Goal: Task Accomplishment & Management: Complete application form

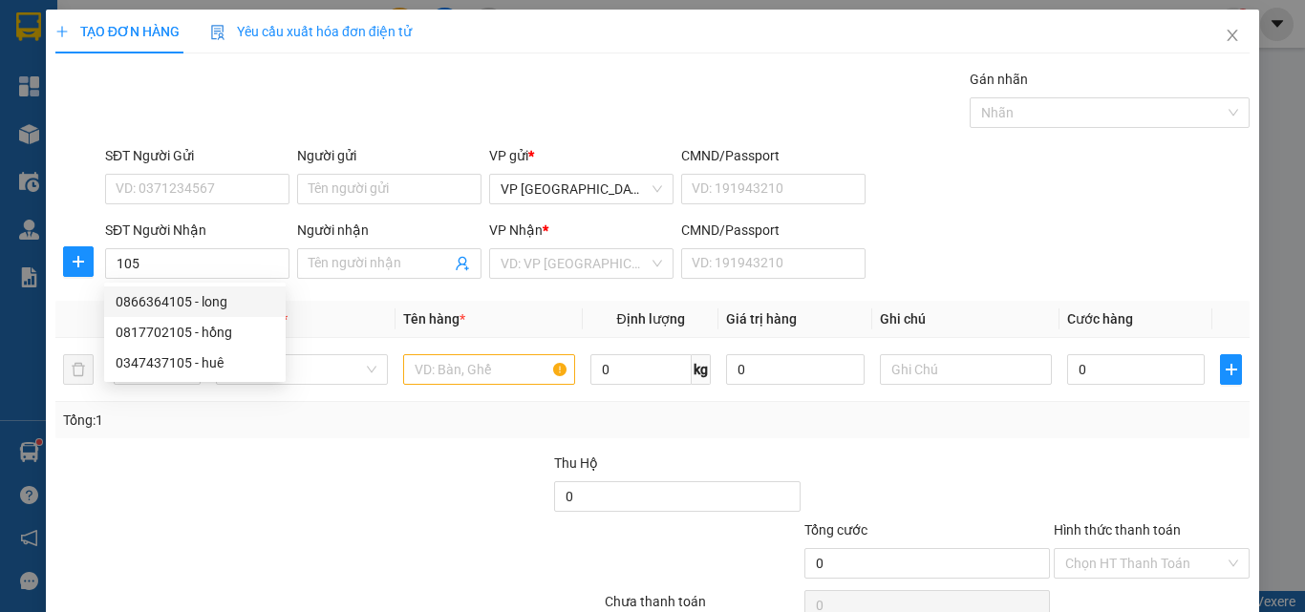
click at [229, 304] on div "0866364105 - long" at bounding box center [195, 301] width 159 height 21
type input "0866364105"
type input "long"
type input "40.000"
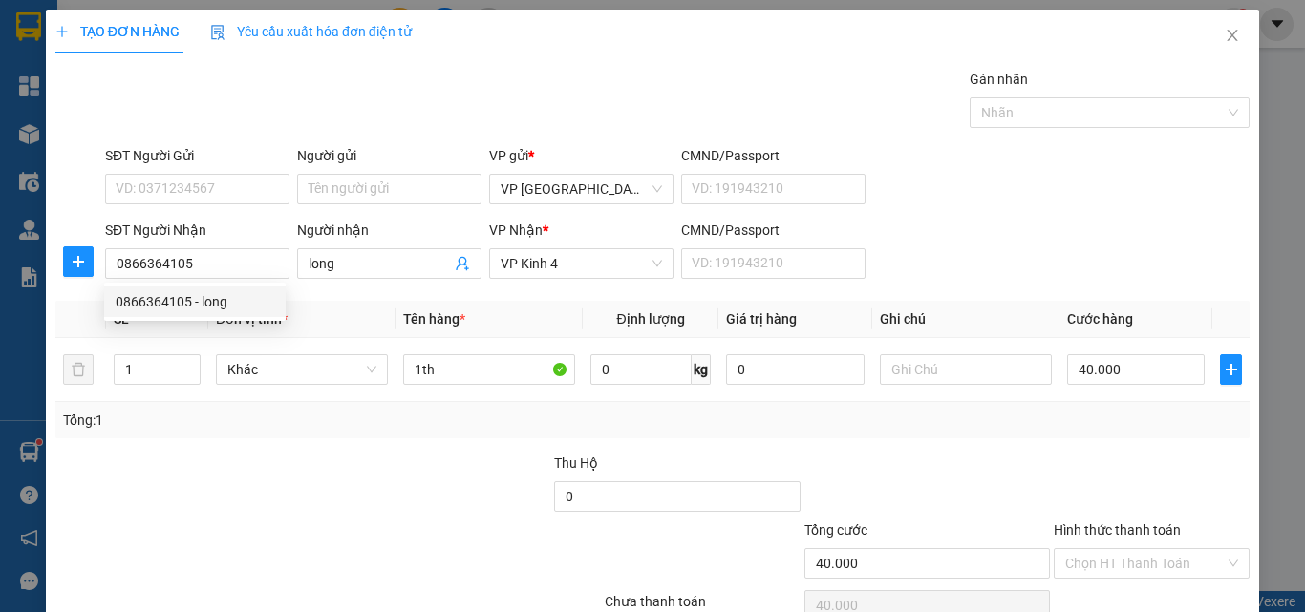
type input "0866364105"
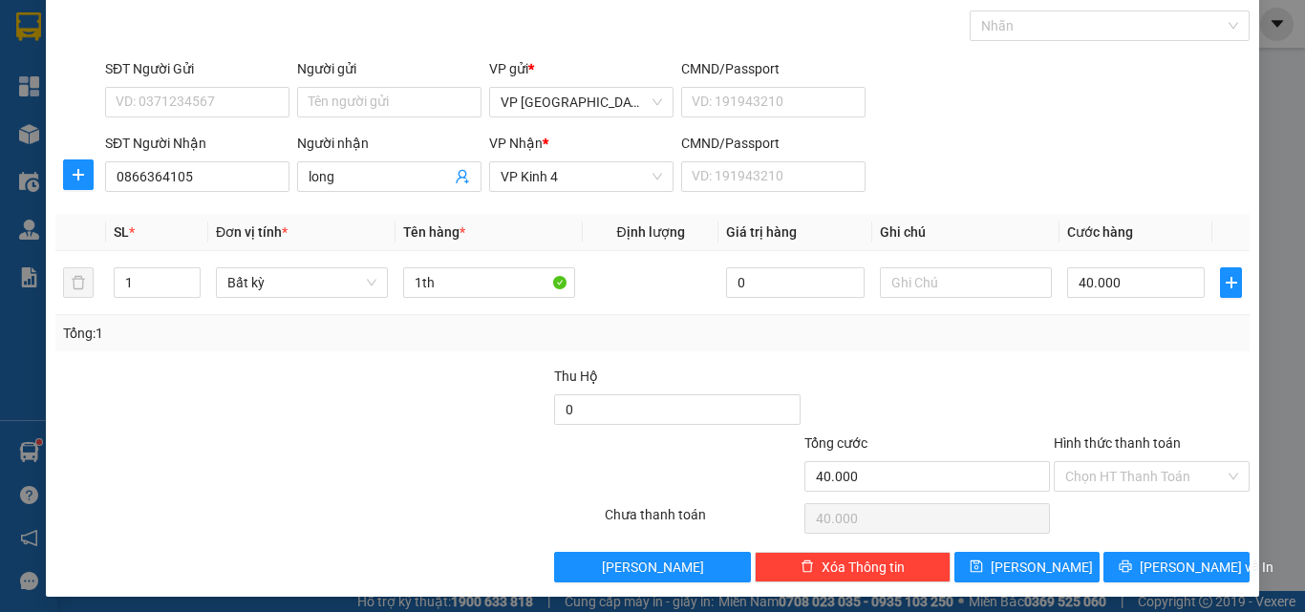
scroll to position [95, 0]
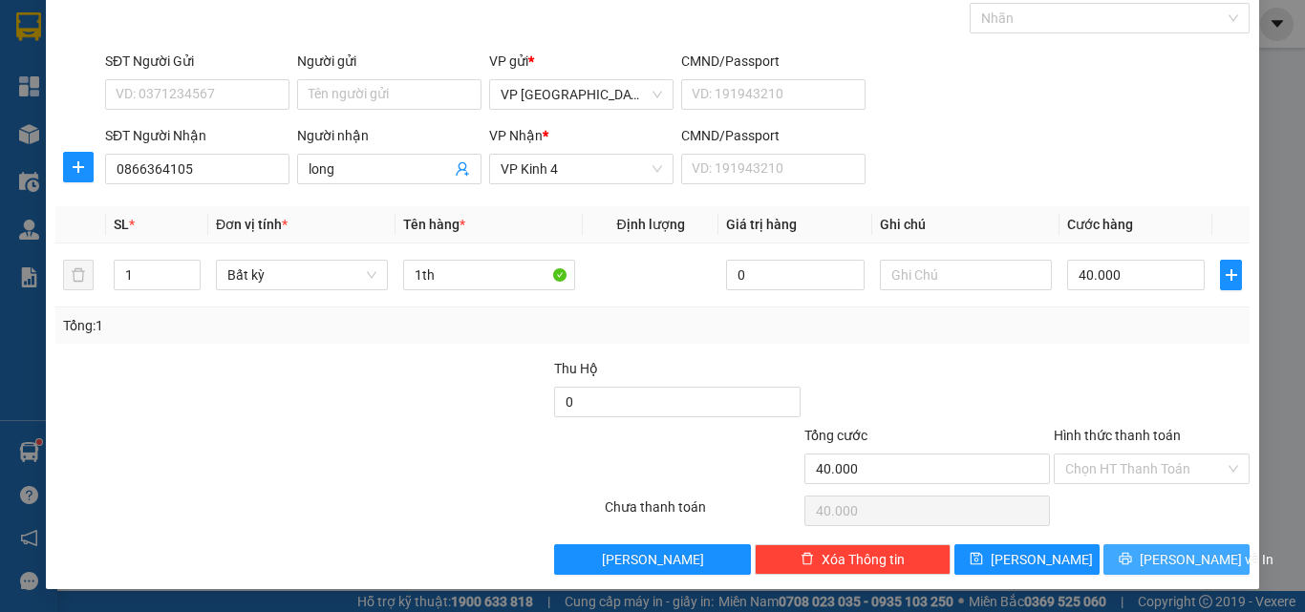
click at [1190, 548] on div "Transit Pickup Surcharge Ids Transit Deliver Surcharge Ids Transit Deliver Surc…" at bounding box center [652, 274] width 1194 height 601
click at [1168, 568] on span "[PERSON_NAME] và In" at bounding box center [1206, 559] width 134 height 21
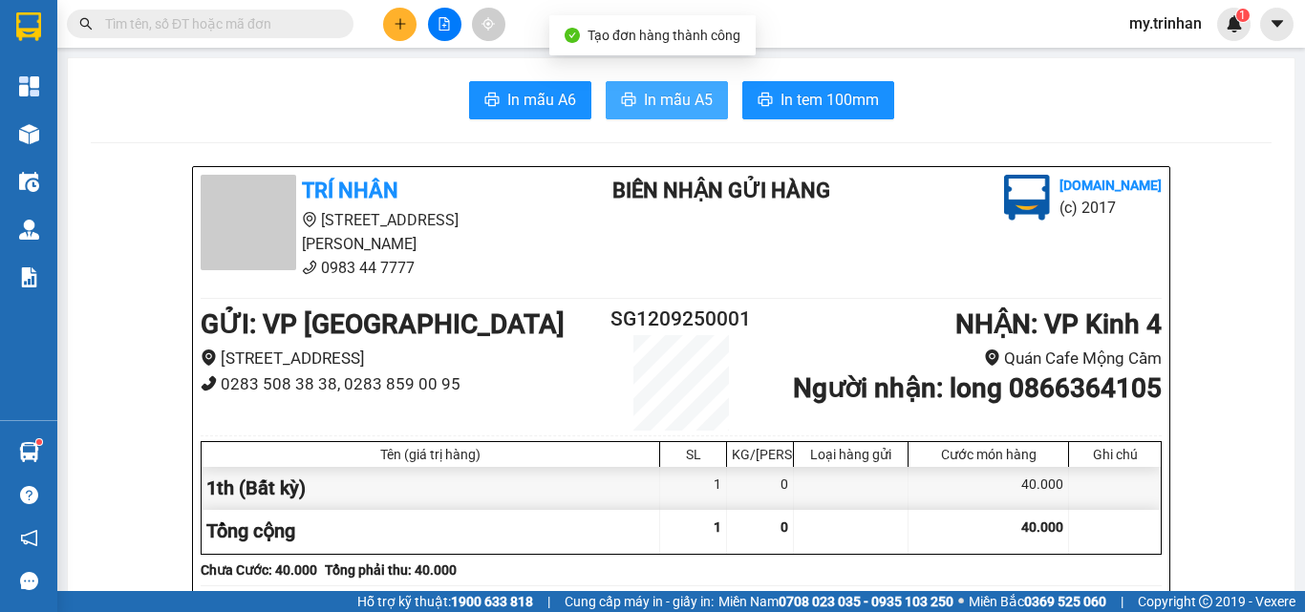
click at [633, 98] on button "In mẫu A5" at bounding box center [666, 100] width 122 height 38
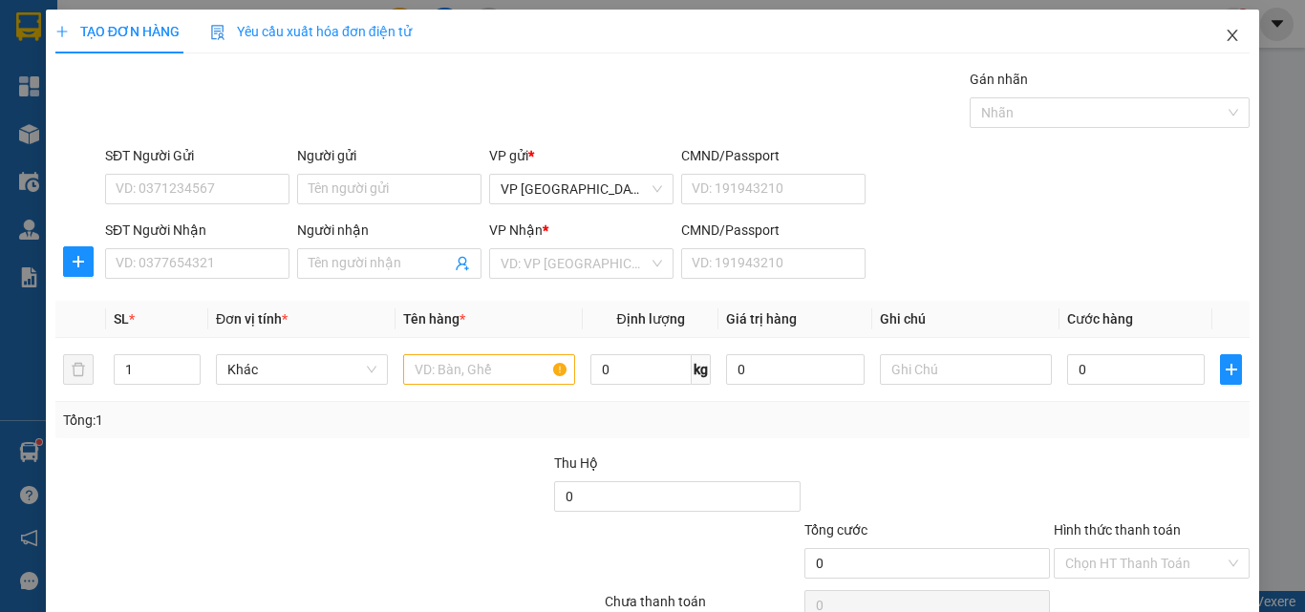
click at [1220, 26] on span "Close" at bounding box center [1231, 36] width 53 height 53
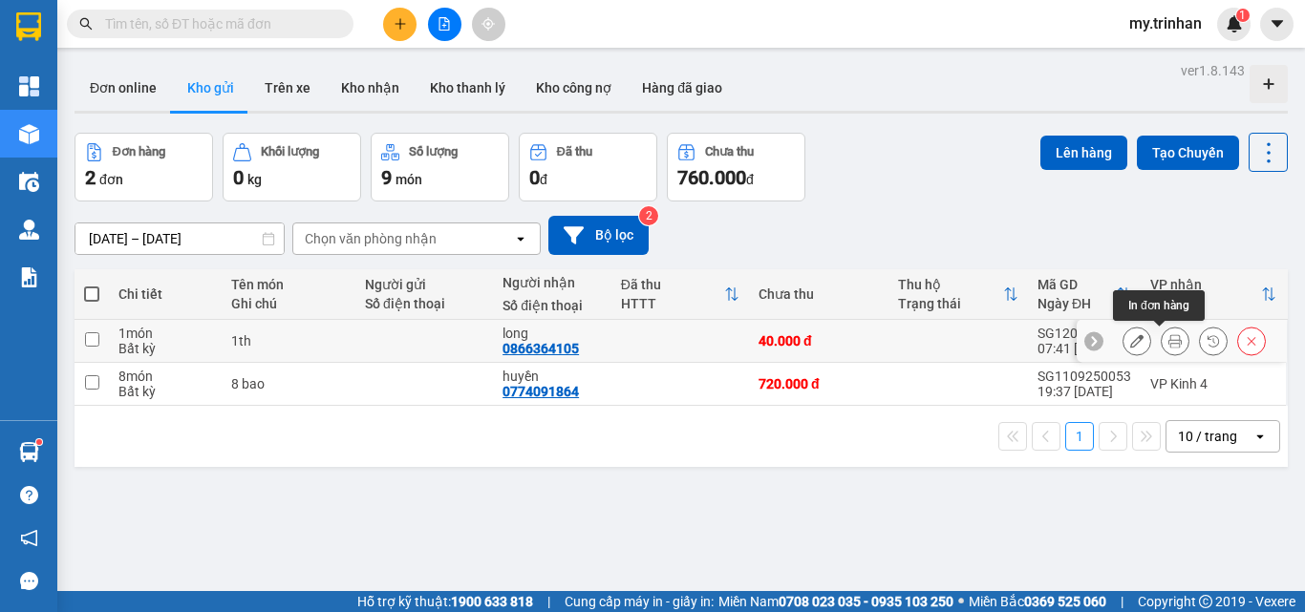
click at [1168, 339] on icon at bounding box center [1174, 340] width 13 height 13
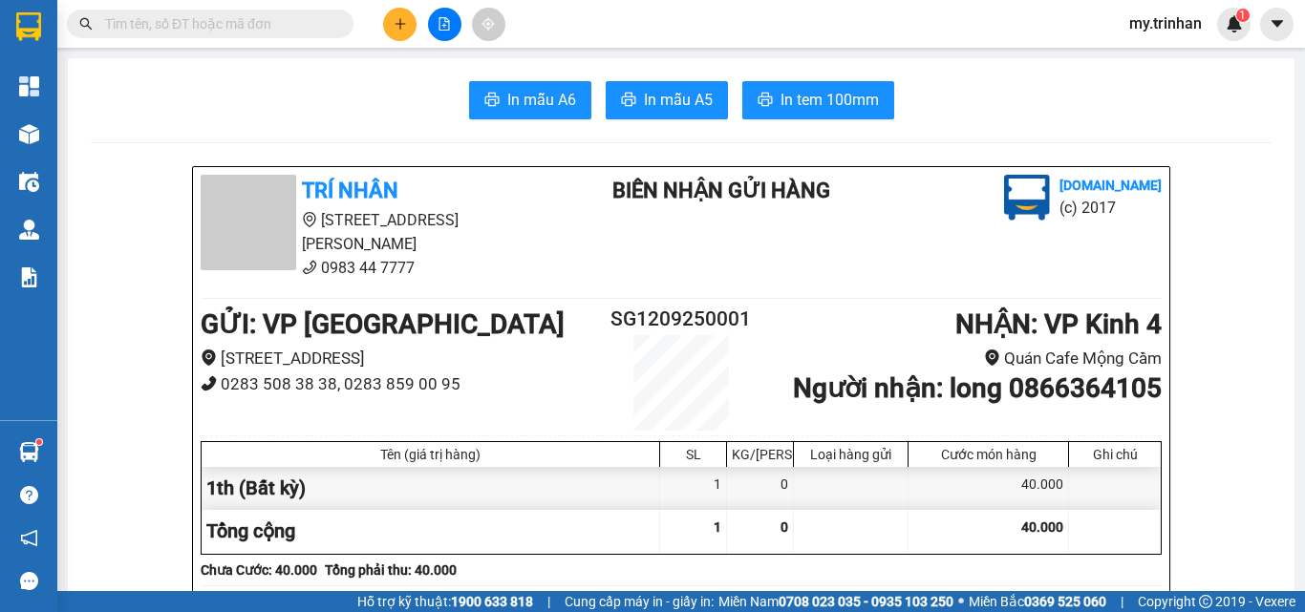
click at [675, 93] on span "In mẫu A5" at bounding box center [678, 100] width 69 height 24
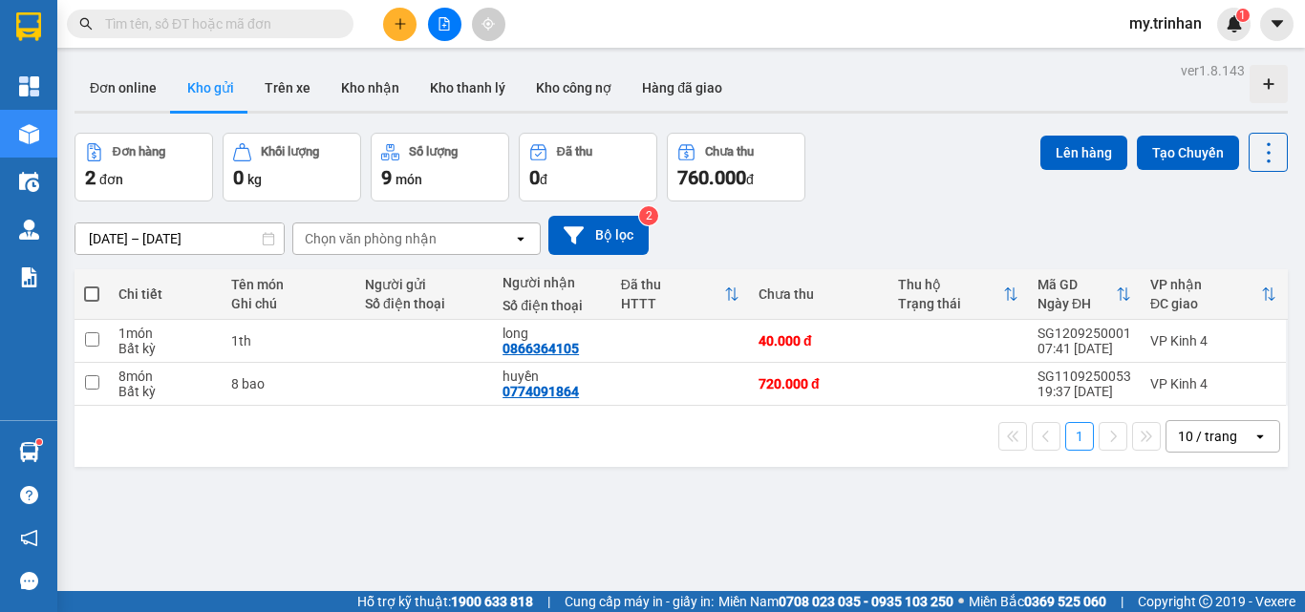
click at [879, 187] on div "Đơn hàng 2 đơn Khối lượng 0 kg Số lượng 9 món Đã thu 0 đ Chưa thu 760.000 đ Lên…" at bounding box center [680, 167] width 1213 height 69
click at [401, 26] on icon "plus" at bounding box center [399, 23] width 13 height 13
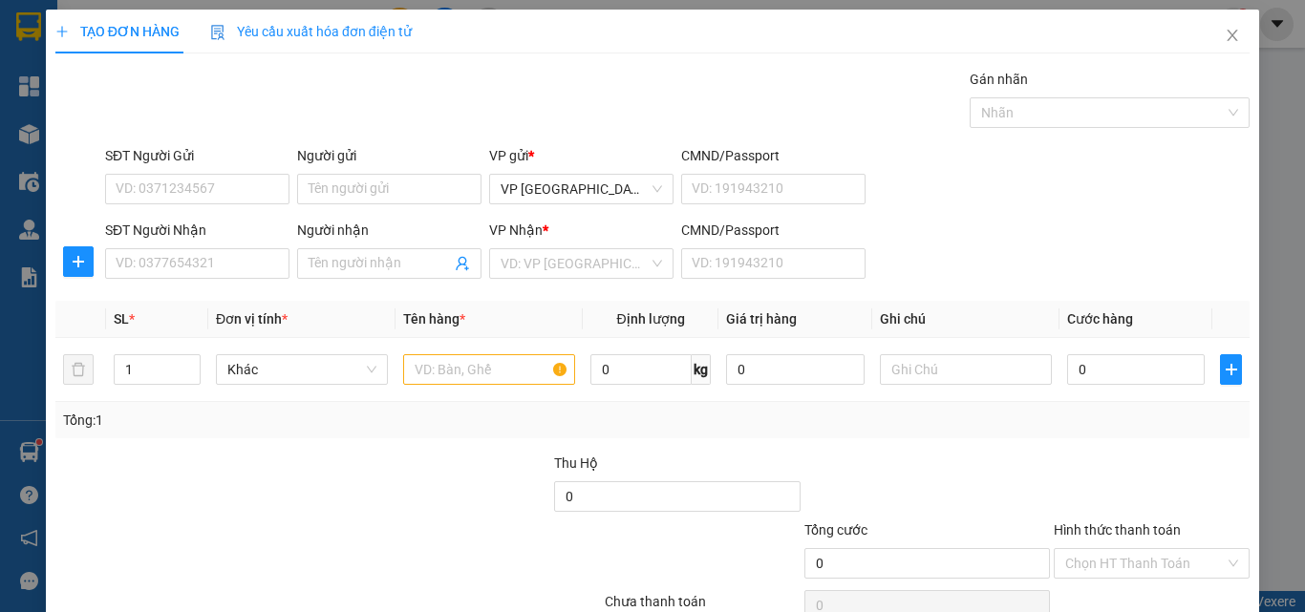
click at [234, 247] on div "SĐT Người Nhận" at bounding box center [197, 234] width 184 height 29
click at [235, 250] on input "SĐT Người Nhận" at bounding box center [197, 263] width 184 height 31
type input "0942618885"
click at [238, 267] on input "0942618885" at bounding box center [197, 263] width 184 height 31
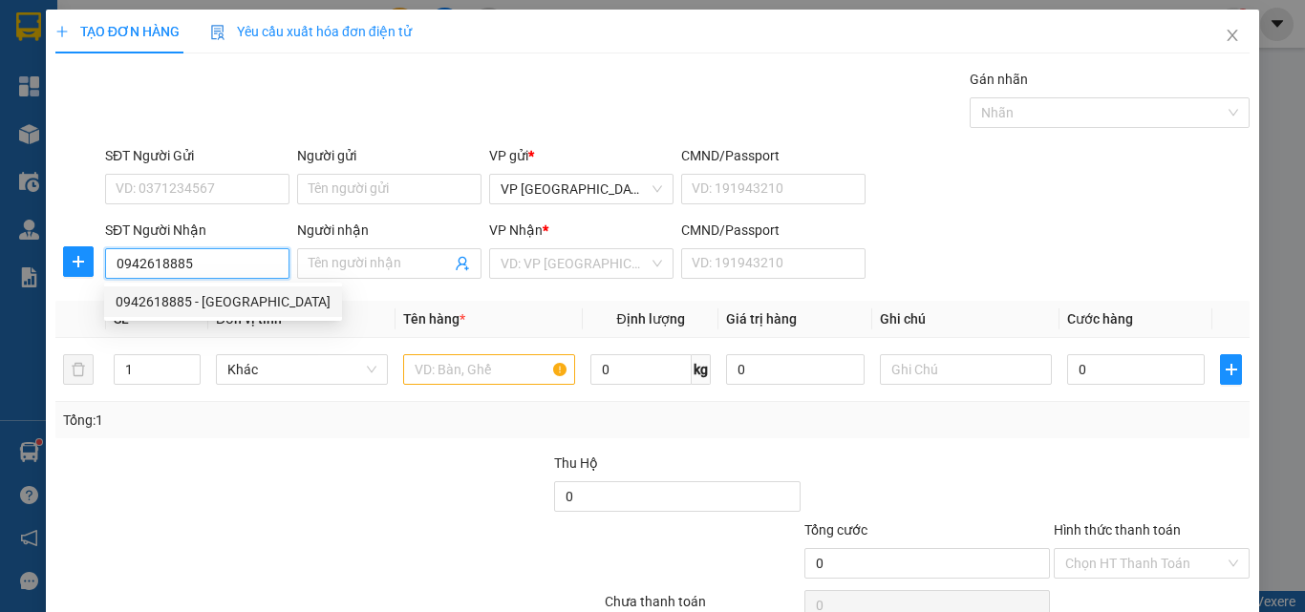
click at [245, 294] on div "0942618885 - chùa phước an" at bounding box center [223, 301] width 215 height 21
type input "[GEOGRAPHIC_DATA][DEMOGRAPHIC_DATA]"
type input "30.000"
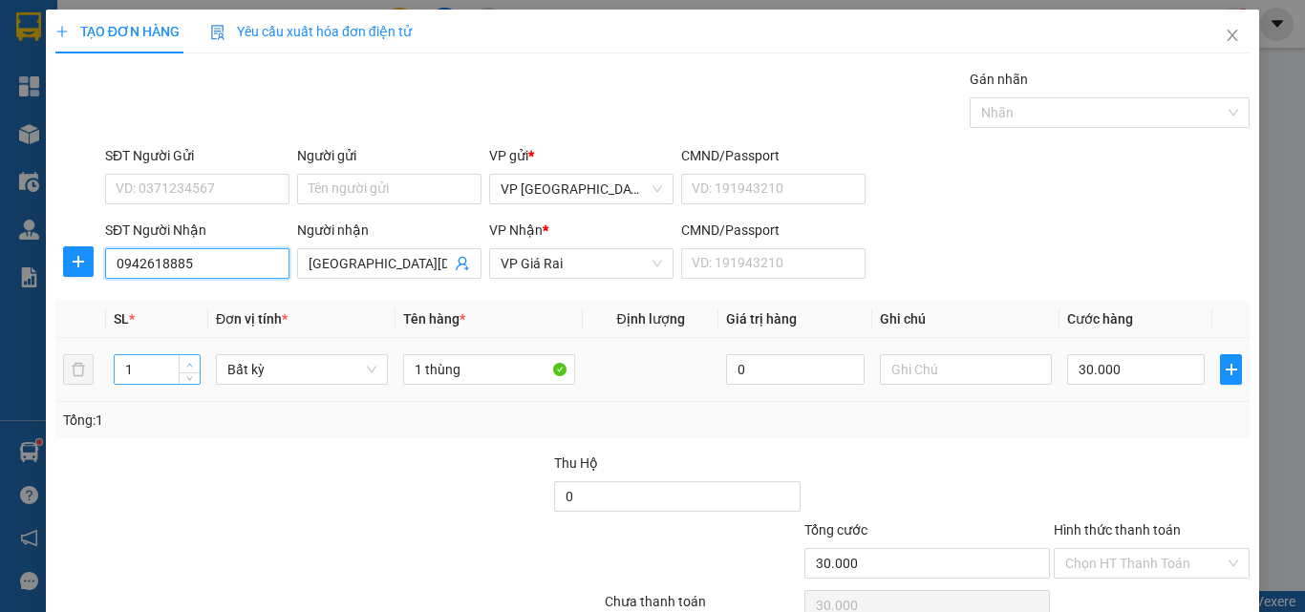
type input "0942618885"
type input "2"
drag, startPoint x: 186, startPoint y: 364, endPoint x: 195, endPoint y: 370, distance: 10.3
click at [187, 364] on icon "up" at bounding box center [189, 365] width 7 height 7
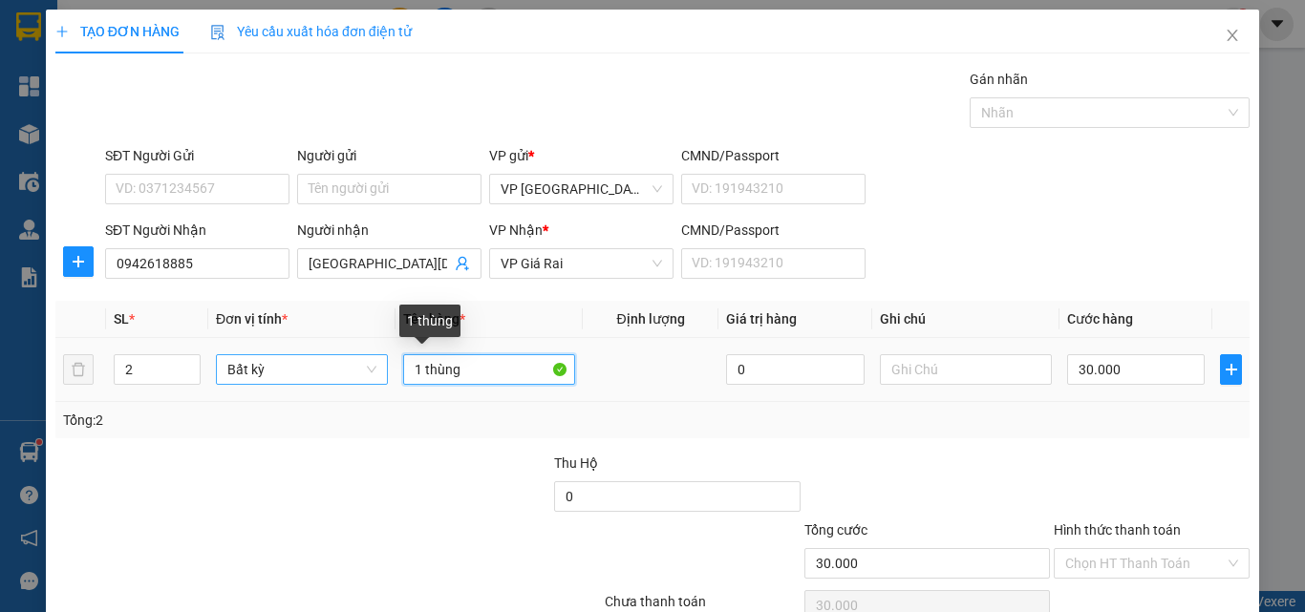
drag, startPoint x: 420, startPoint y: 372, endPoint x: 375, endPoint y: 361, distance: 46.3
click at [384, 368] on tr "2 Bất kỳ 1 thùng 0 30.000" at bounding box center [652, 370] width 1194 height 64
type input "0"
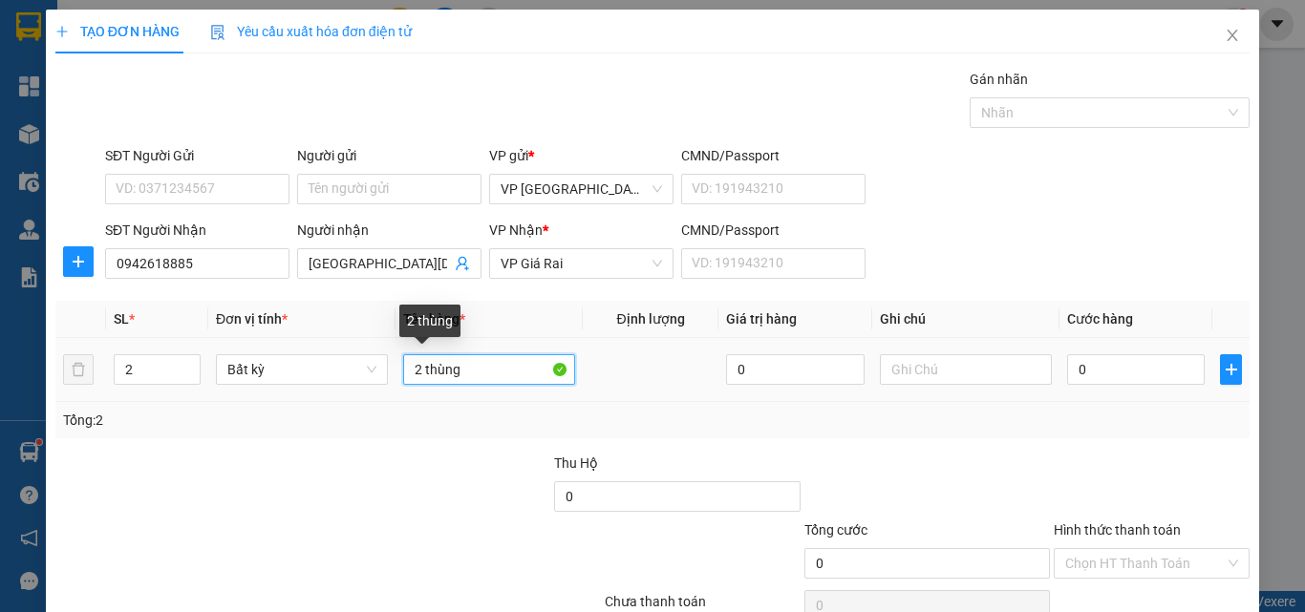
click at [472, 371] on input "2 thùng" at bounding box center [489, 369] width 172 height 31
type input "2 thùng trái cay"
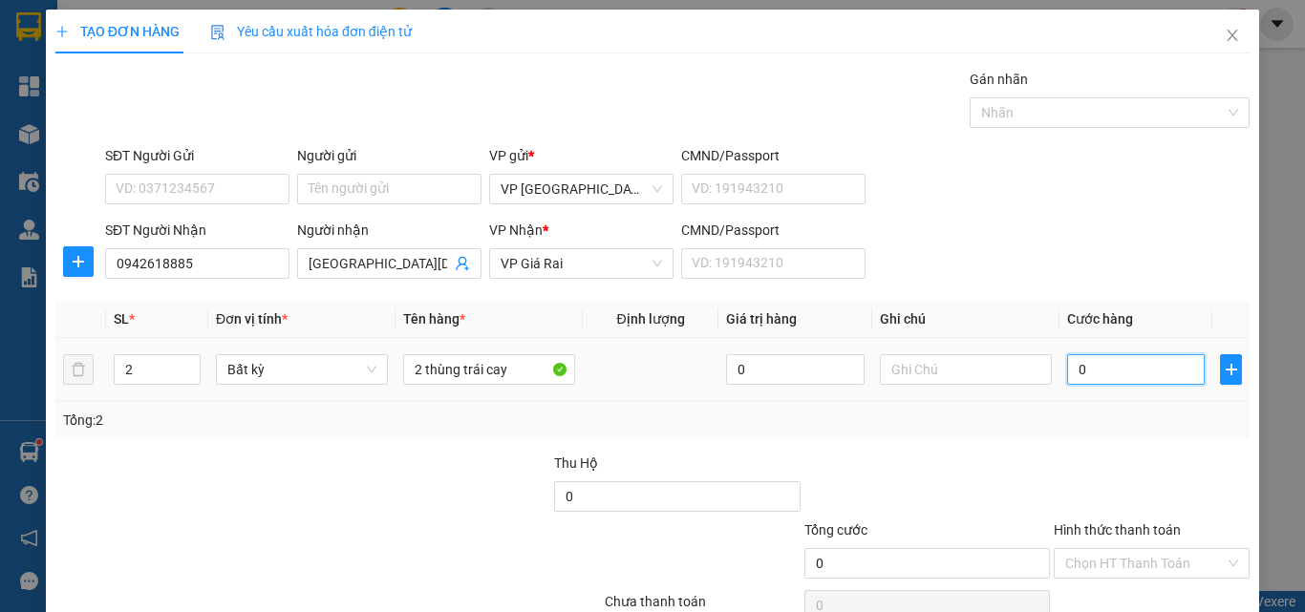
click at [1091, 371] on input "0" at bounding box center [1136, 369] width 138 height 31
type input "6"
type input "60"
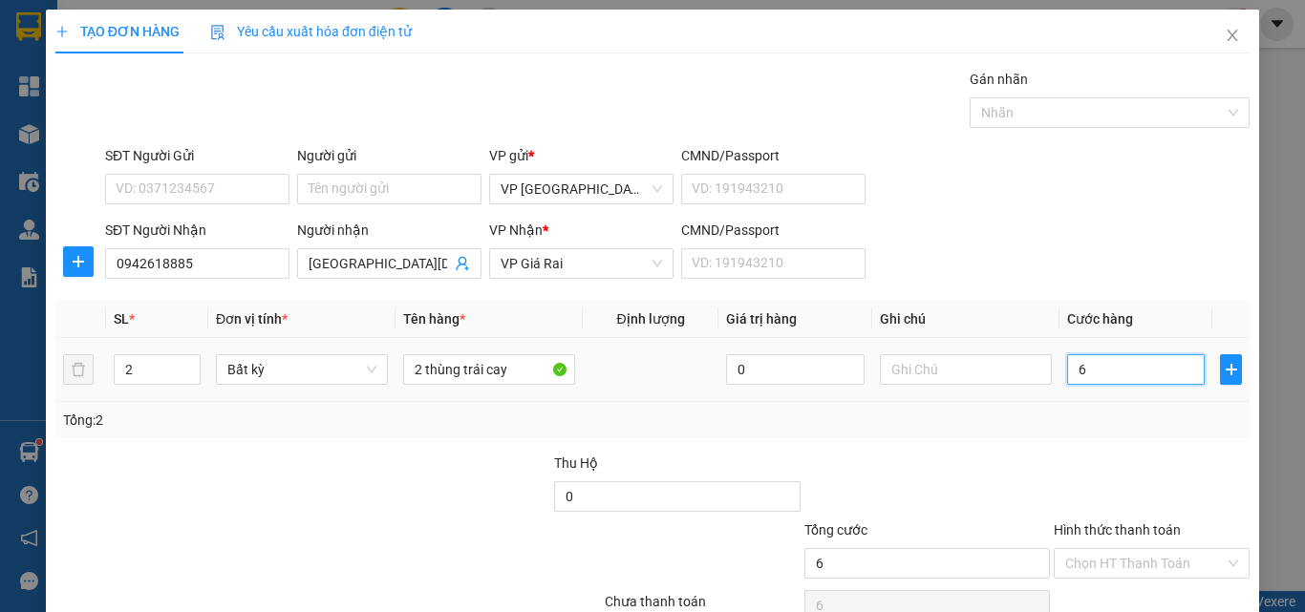
type input "60"
type input "60.000"
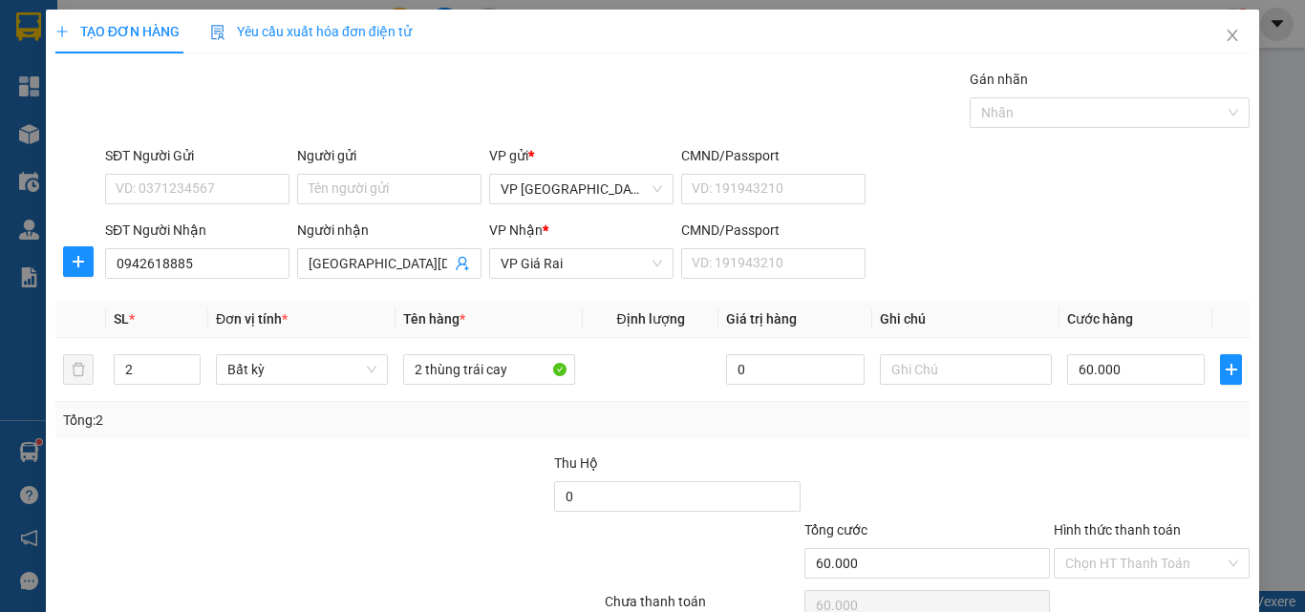
scroll to position [95, 0]
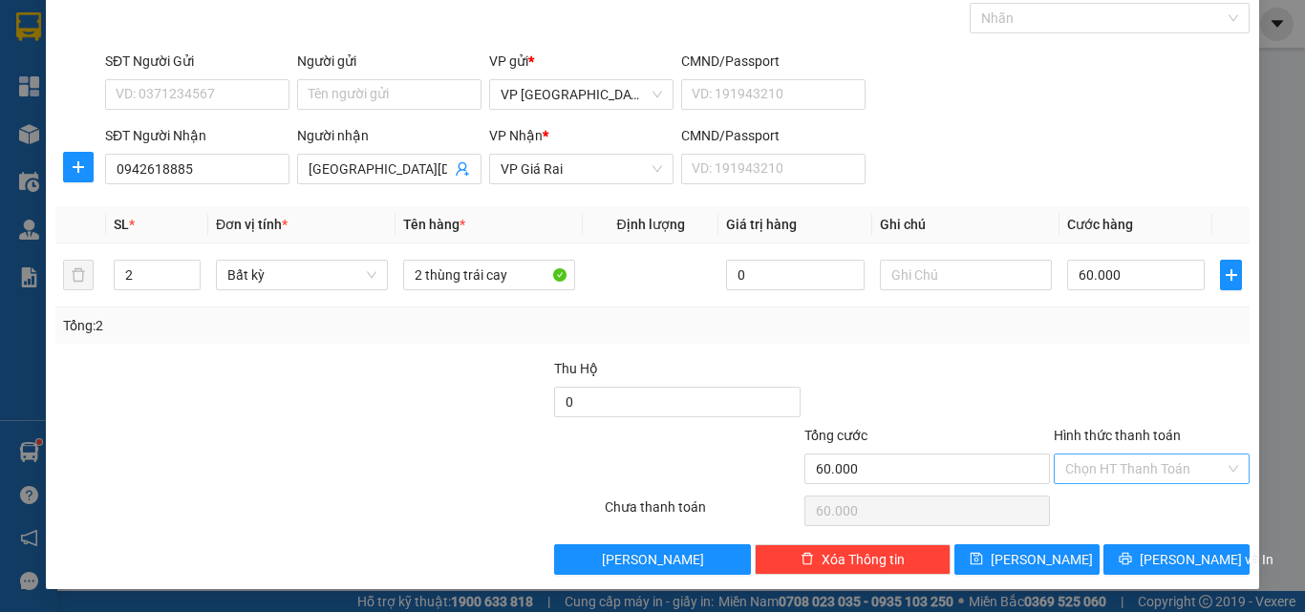
drag, startPoint x: 1125, startPoint y: 461, endPoint x: 1126, endPoint y: 483, distance: 22.0
click at [1125, 466] on input "Hình thức thanh toán" at bounding box center [1144, 469] width 159 height 29
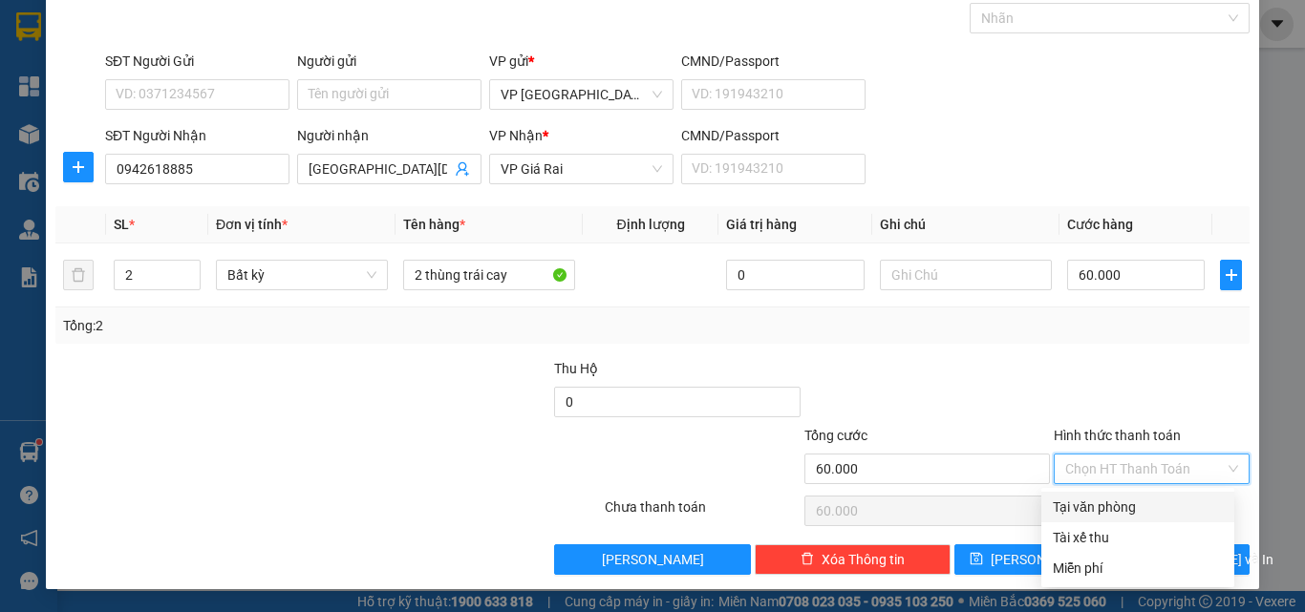
click at [1127, 501] on div "Tại văn phòng" at bounding box center [1137, 507] width 170 height 21
type input "0"
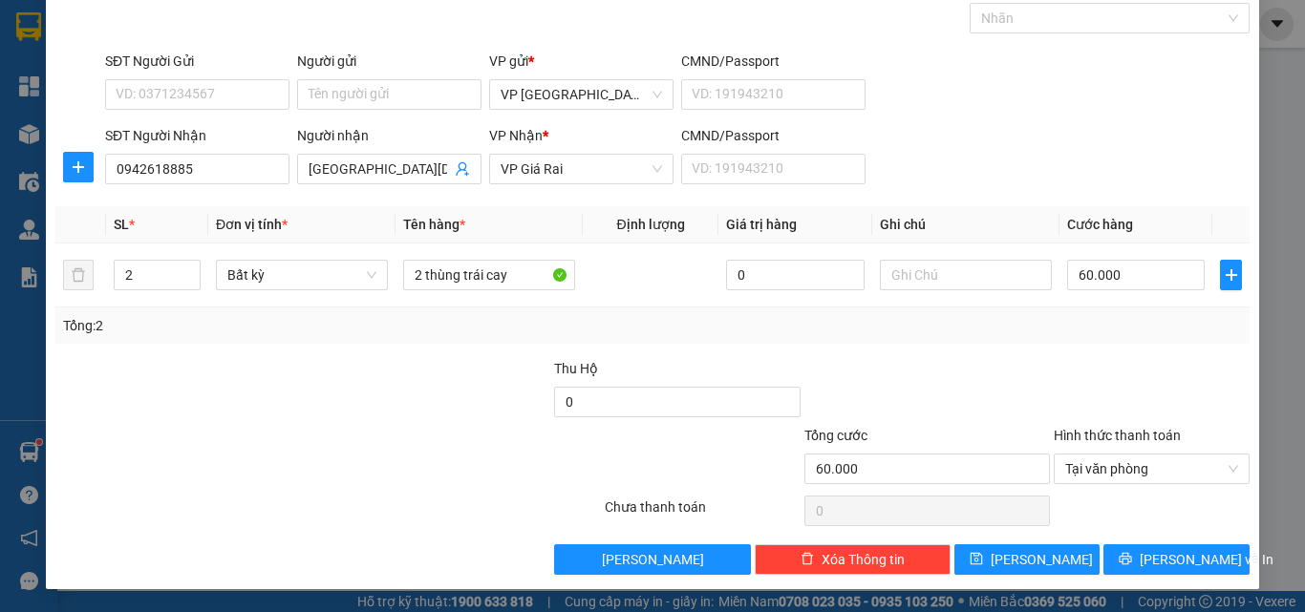
click at [1125, 535] on div "Transit Pickup Surcharge Ids Transit Deliver Surcharge Ids Transit Deliver Surc…" at bounding box center [652, 274] width 1194 height 601
click at [1128, 561] on icon "printer" at bounding box center [1124, 558] width 13 height 13
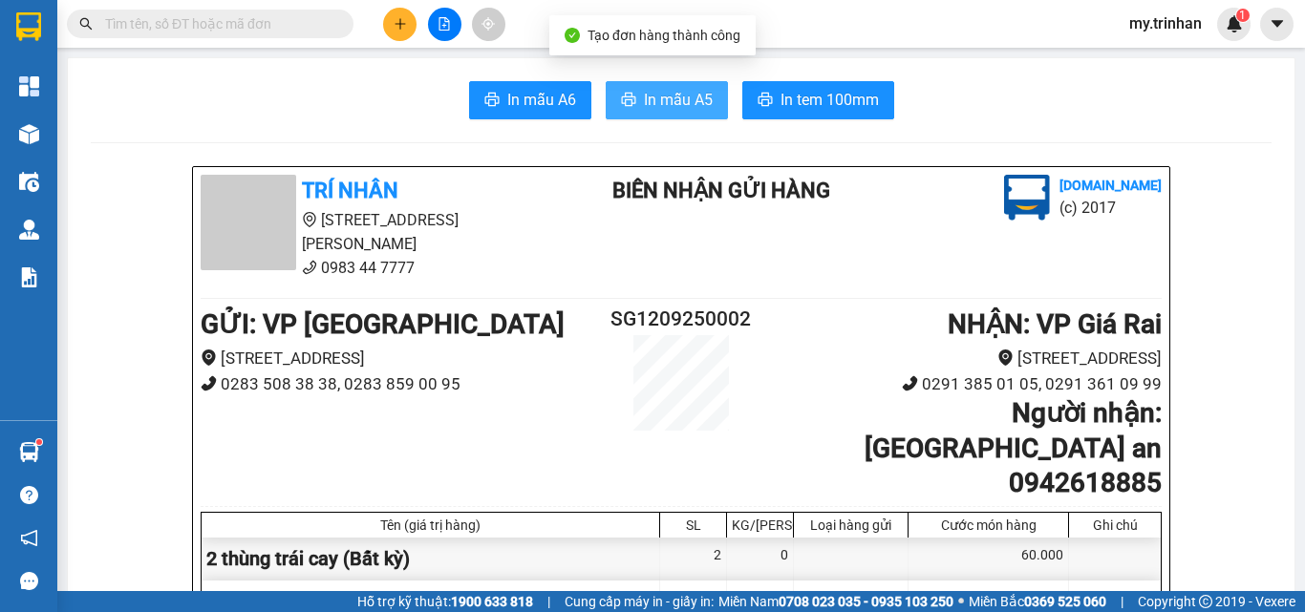
click at [678, 87] on button "In mẫu A5" at bounding box center [666, 100] width 122 height 38
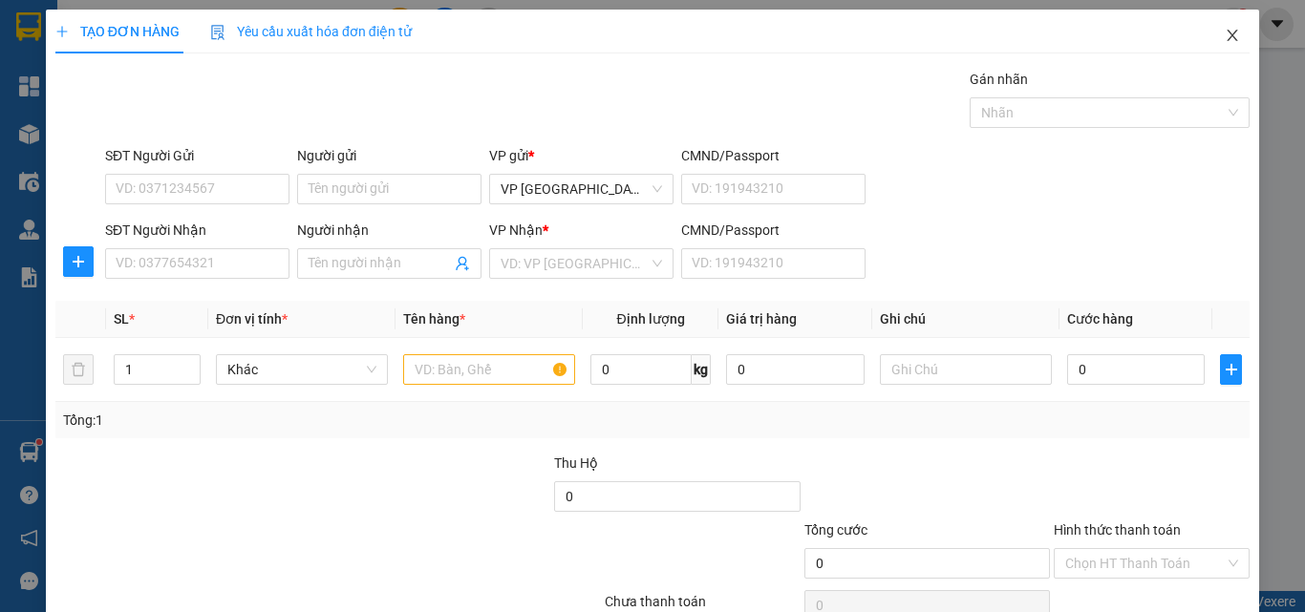
click at [1224, 32] on icon "close" at bounding box center [1231, 35] width 15 height 15
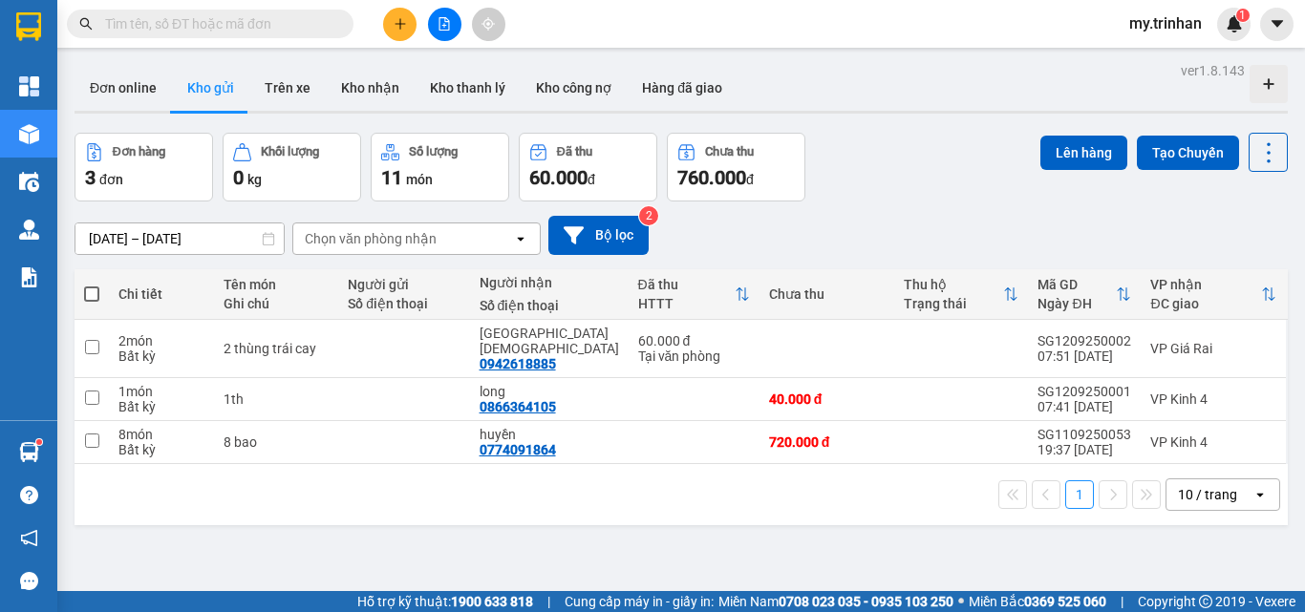
click at [233, 22] on input "text" at bounding box center [217, 23] width 225 height 21
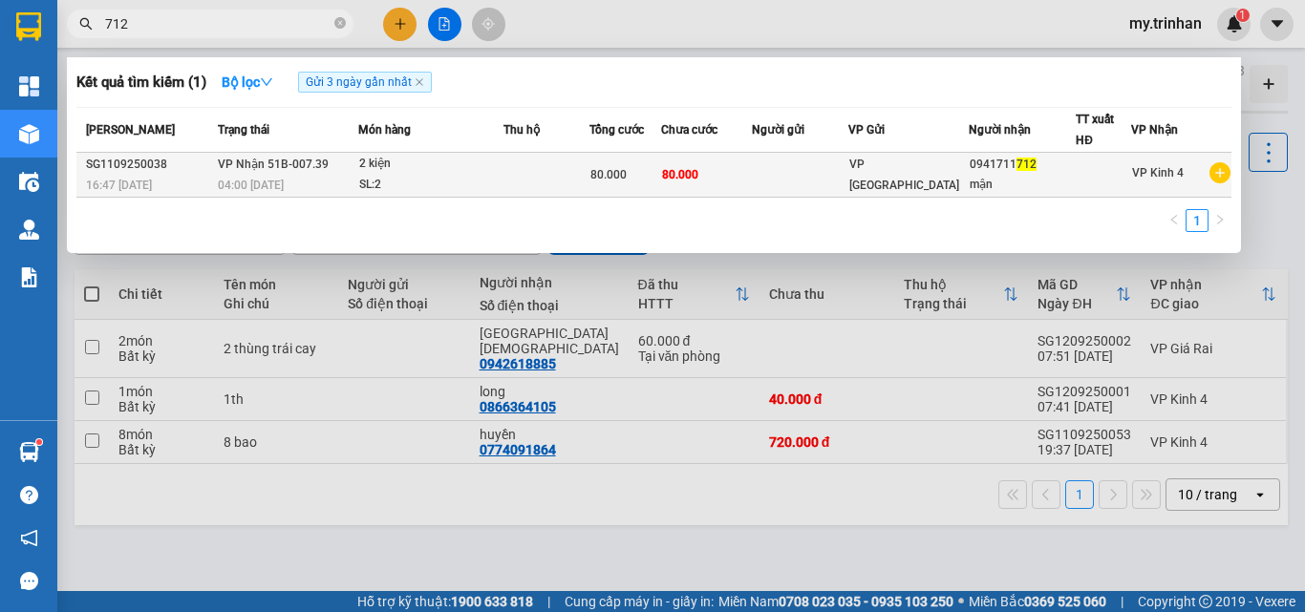
type input "712"
click at [432, 174] on div "2 kiện" at bounding box center [430, 164] width 143 height 21
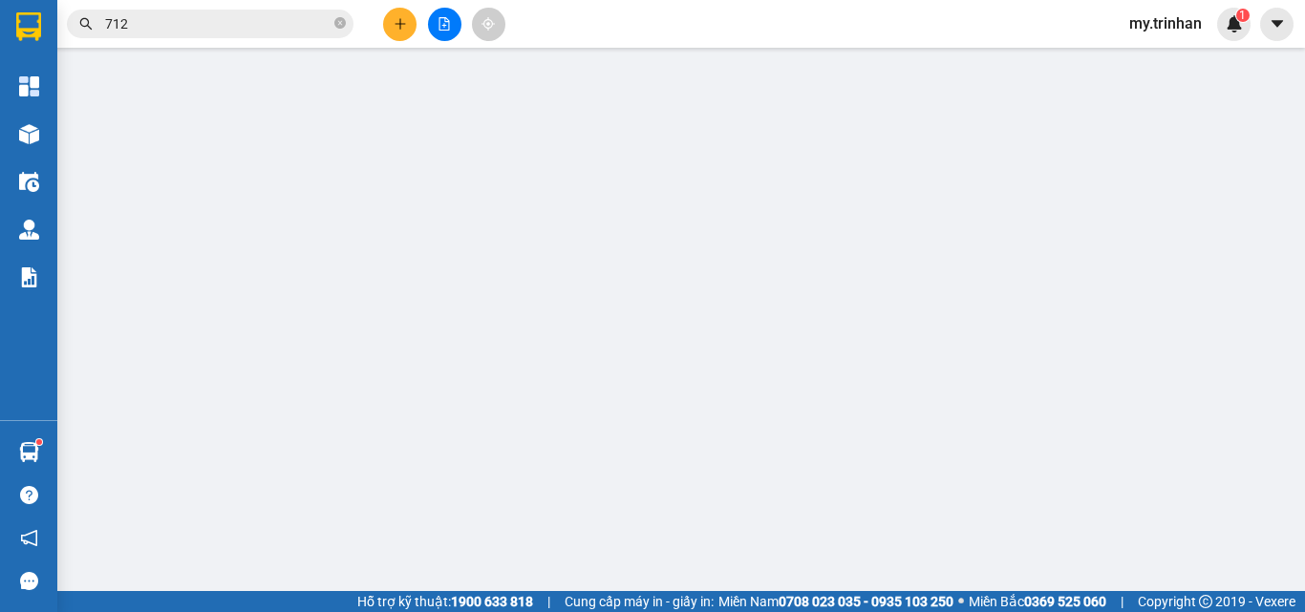
type input "0941711712"
type input "mận"
type input "80.000"
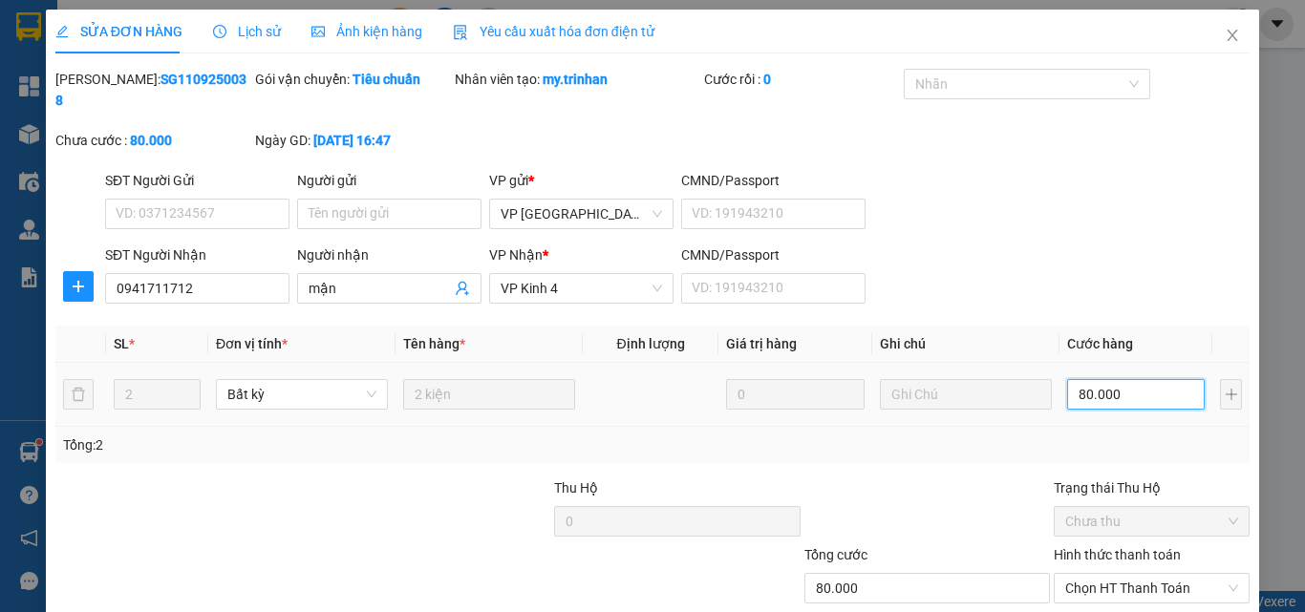
click at [1109, 379] on input "80.000" at bounding box center [1136, 394] width 138 height 31
type input "6"
type input "60"
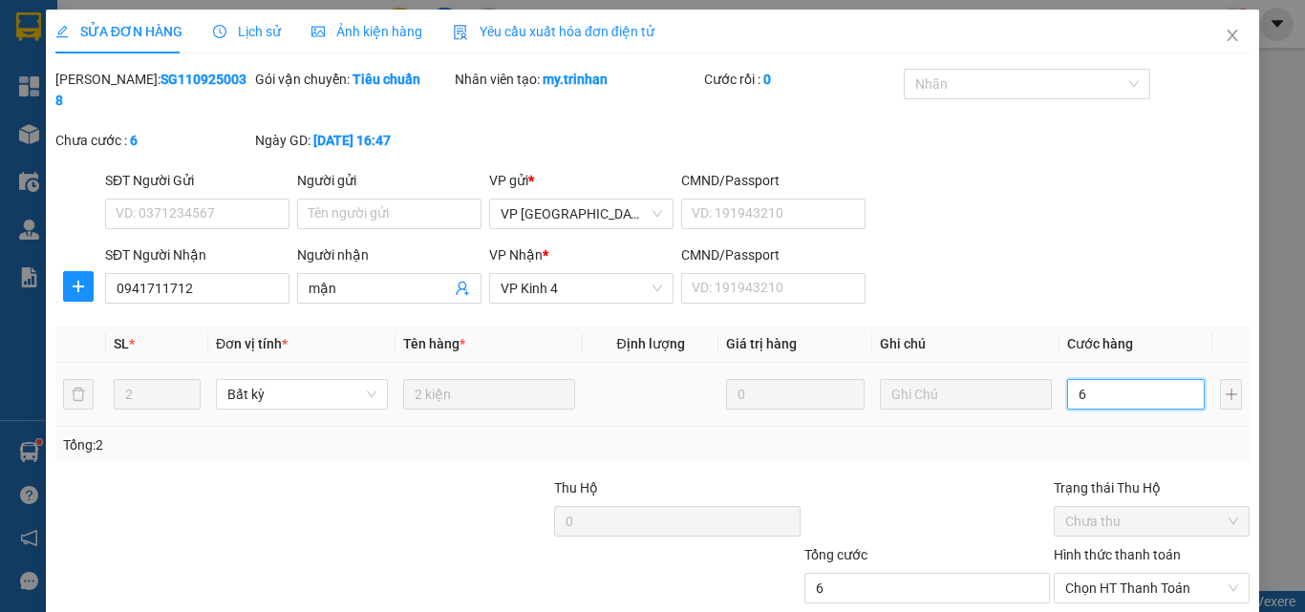
type input "60"
type input "60.000"
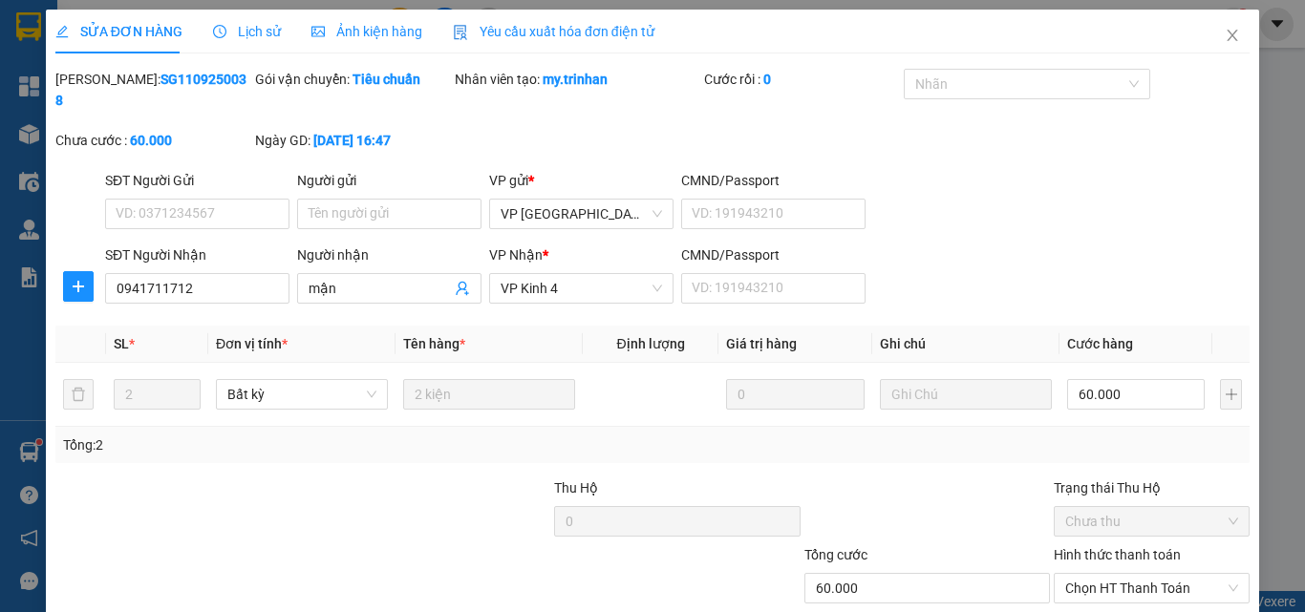
scroll to position [98, 0]
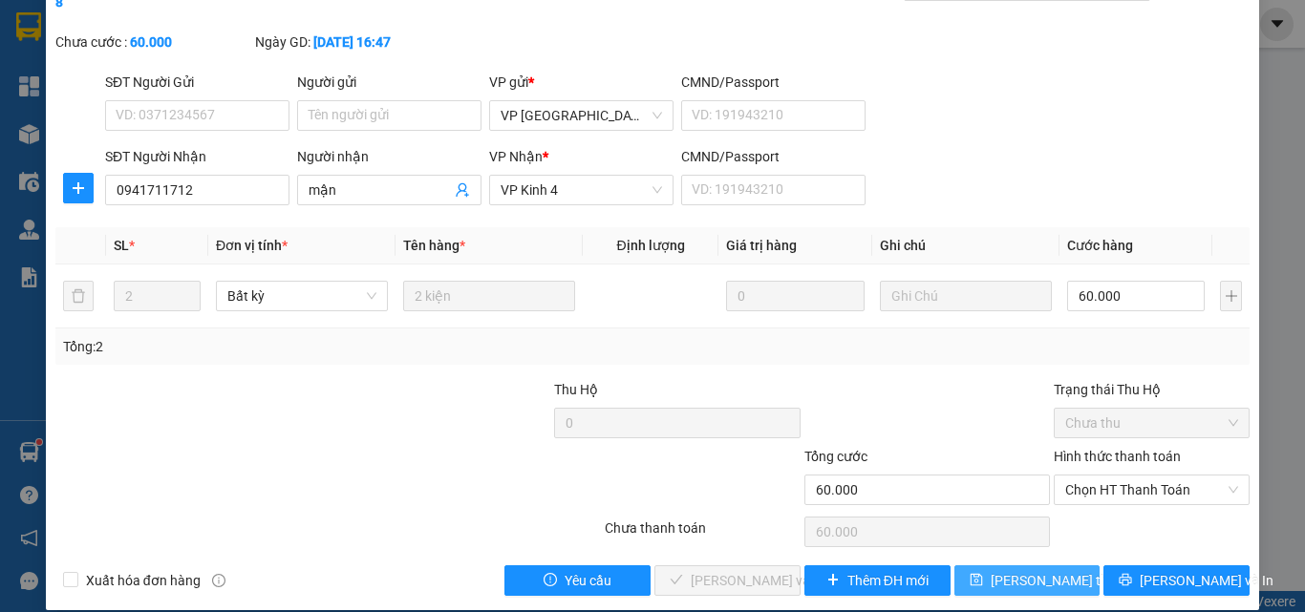
click at [1020, 570] on span "Lưu thay đổi" at bounding box center [1066, 580] width 153 height 21
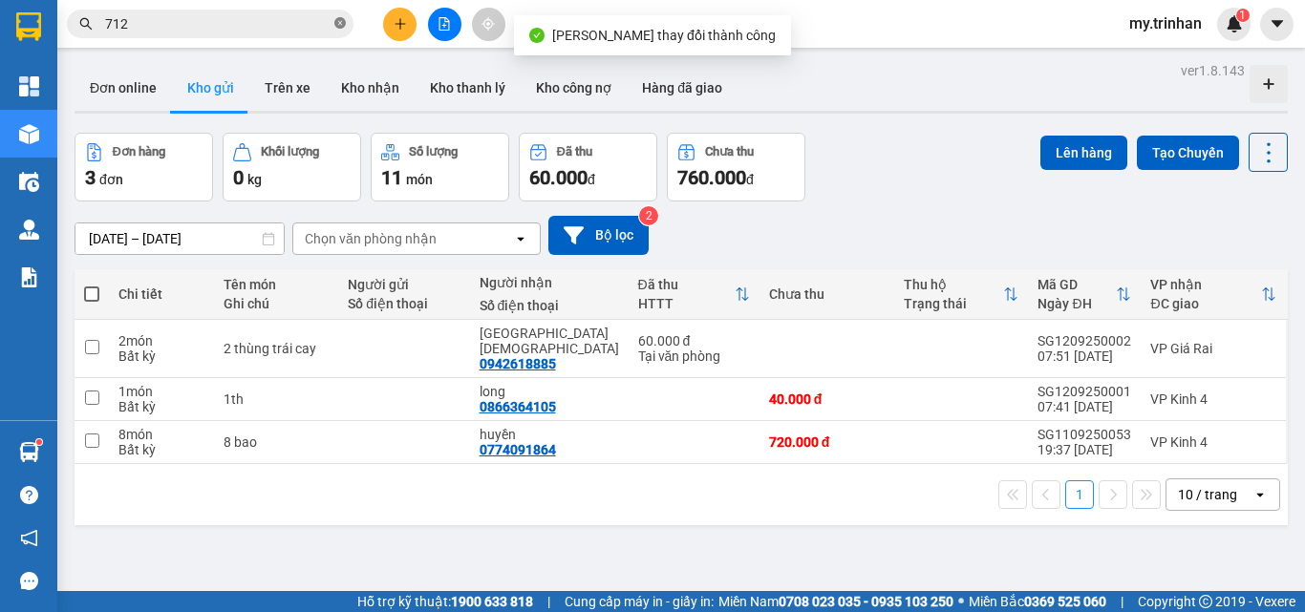
click at [335, 28] on icon "close-circle" at bounding box center [339, 22] width 11 height 11
click at [402, 233] on div "Chọn văn phòng nhận" at bounding box center [371, 238] width 132 height 19
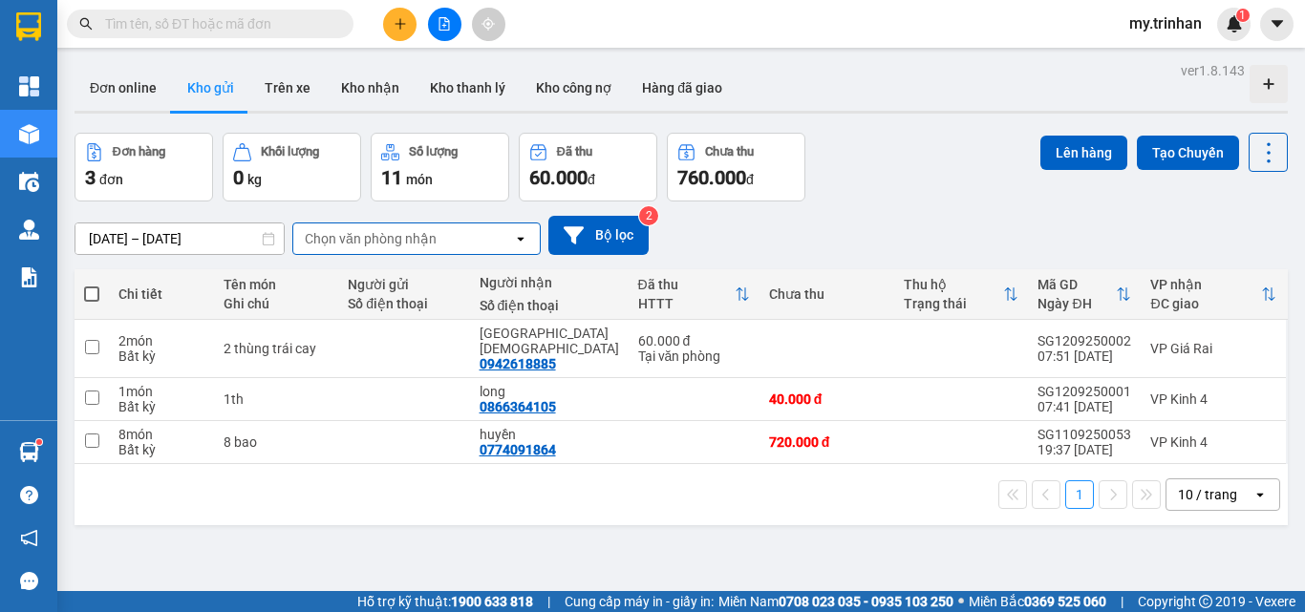
click at [809, 212] on div "[DATE] – [DATE] Press the down arrow key to interact with the calendar and sele…" at bounding box center [680, 236] width 1213 height 68
click at [808, 211] on div "[DATE] – [DATE] Press the down arrow key to interact with the calendar and sele…" at bounding box center [680, 236] width 1213 height 68
click at [396, 31] on button at bounding box center [399, 24] width 33 height 33
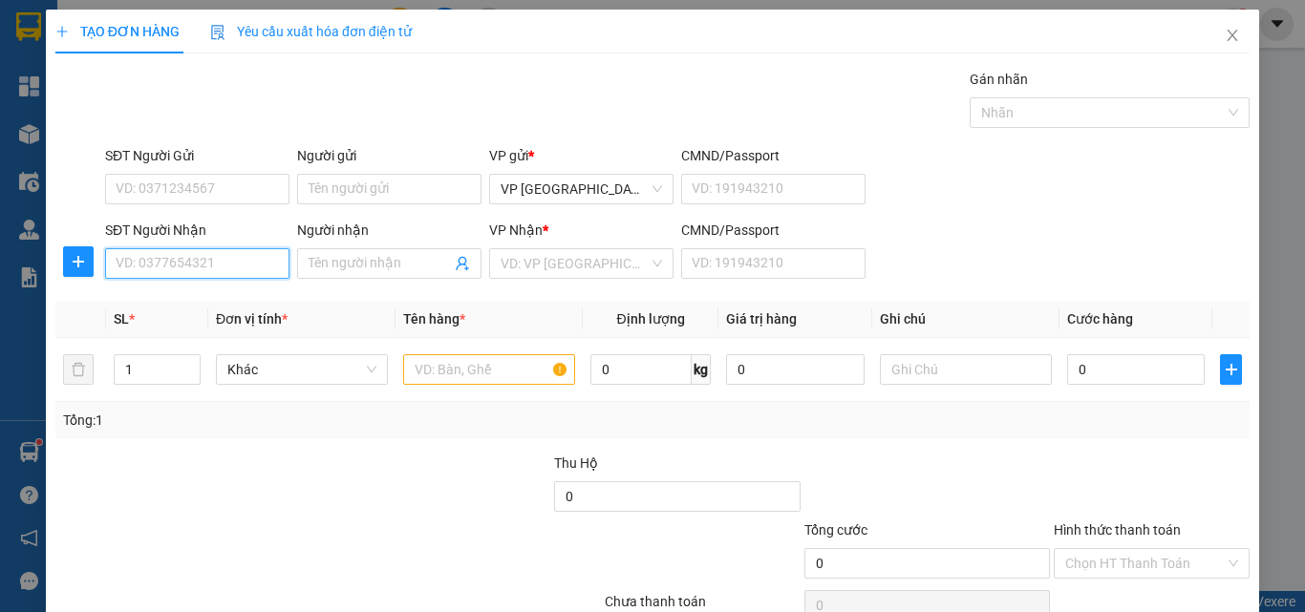
click at [255, 265] on input "SĐT Người Nhận" at bounding box center [197, 263] width 184 height 31
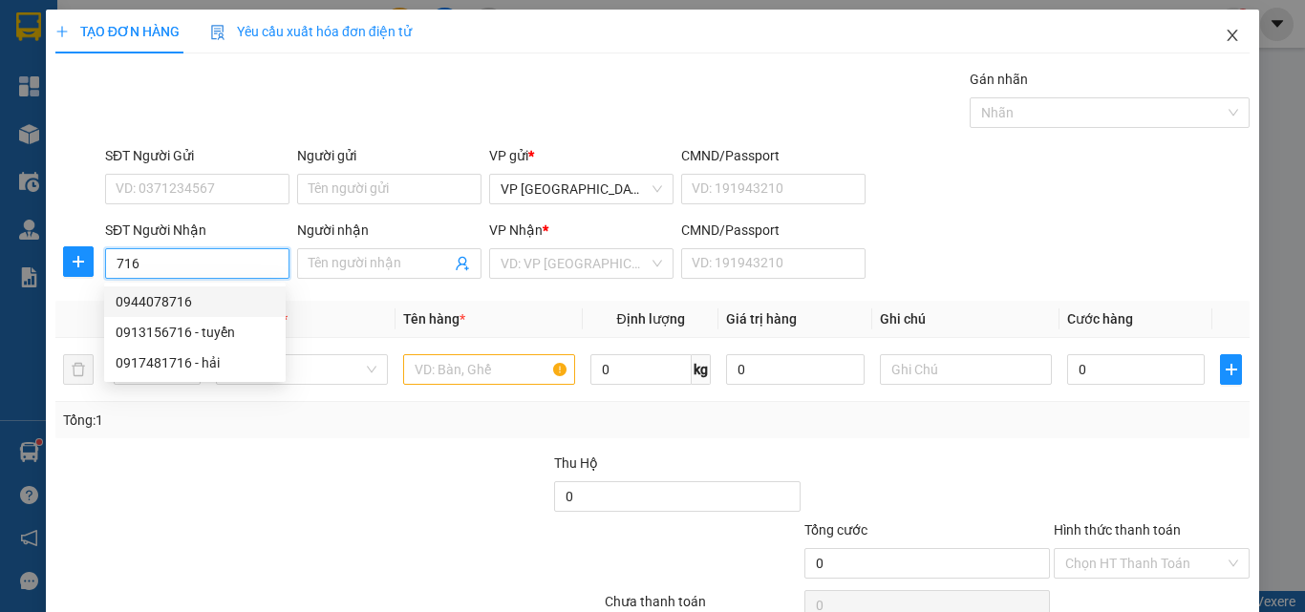
type input "716"
click at [1226, 32] on span "Close" at bounding box center [1231, 36] width 53 height 53
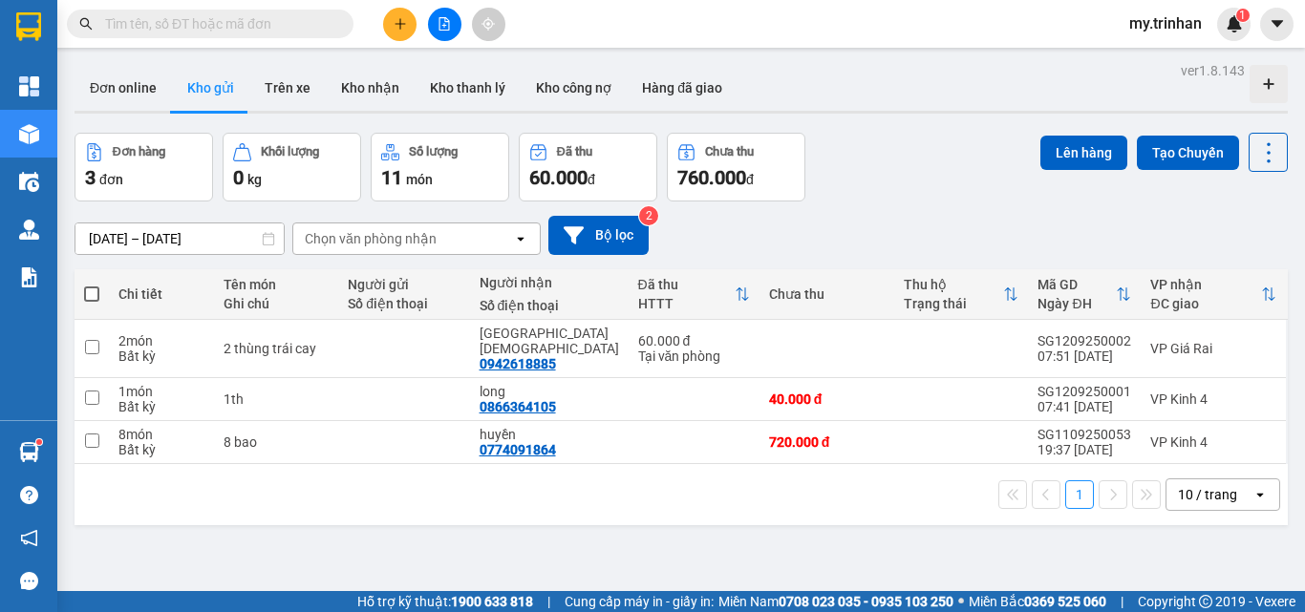
click at [186, 27] on input "text" at bounding box center [217, 23] width 225 height 21
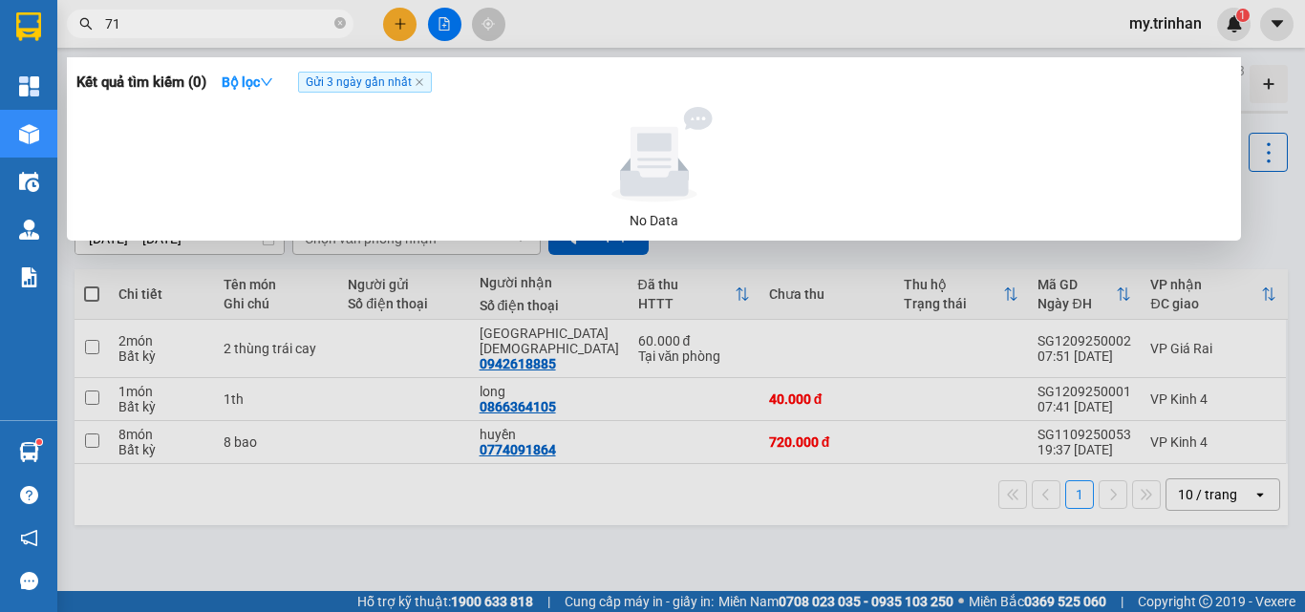
type input "716"
click at [339, 25] on icon "close-circle" at bounding box center [339, 22] width 11 height 11
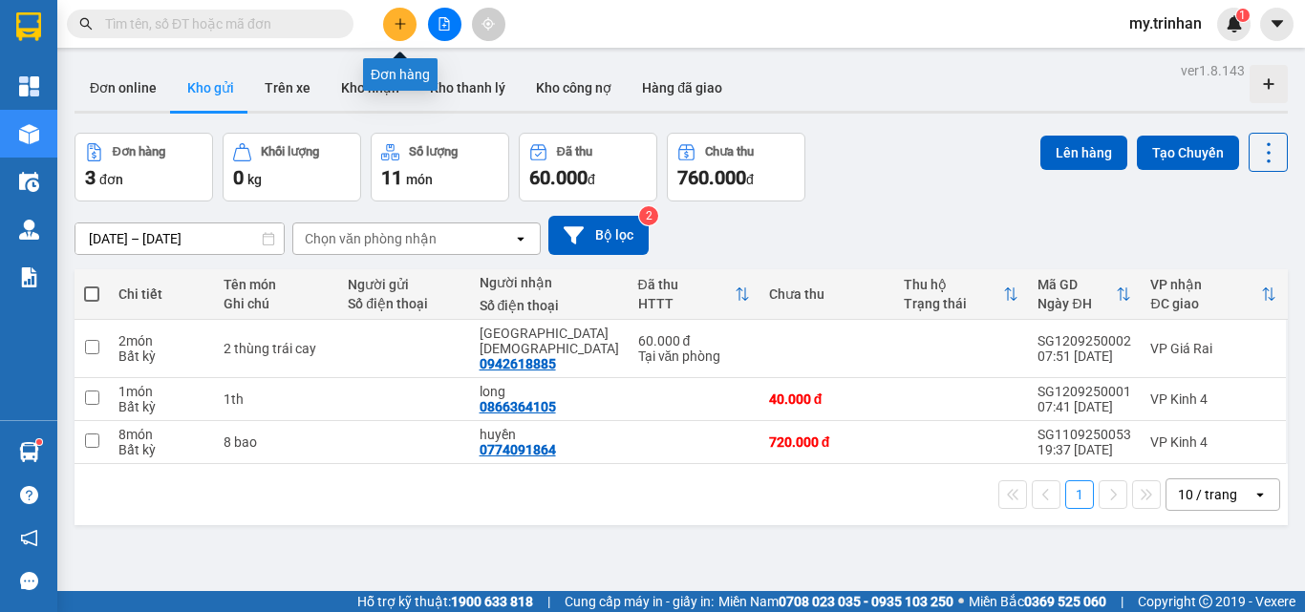
click at [397, 19] on icon "plus" at bounding box center [399, 23] width 13 height 13
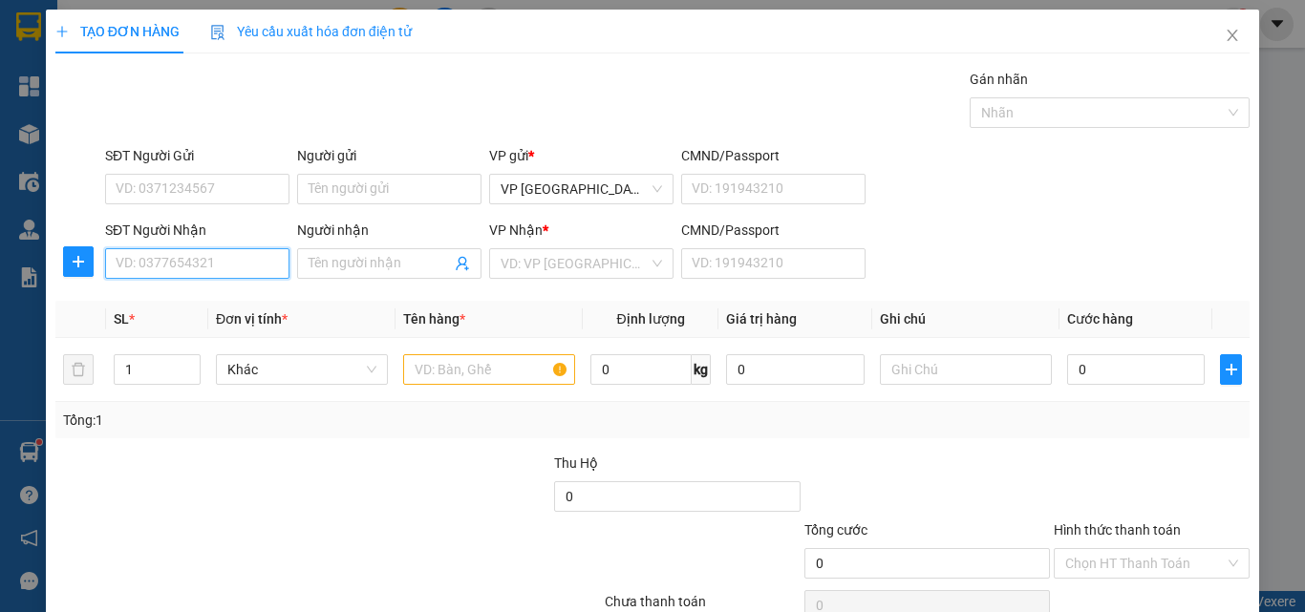
click at [206, 257] on input "SĐT Người Nhận" at bounding box center [197, 263] width 184 height 31
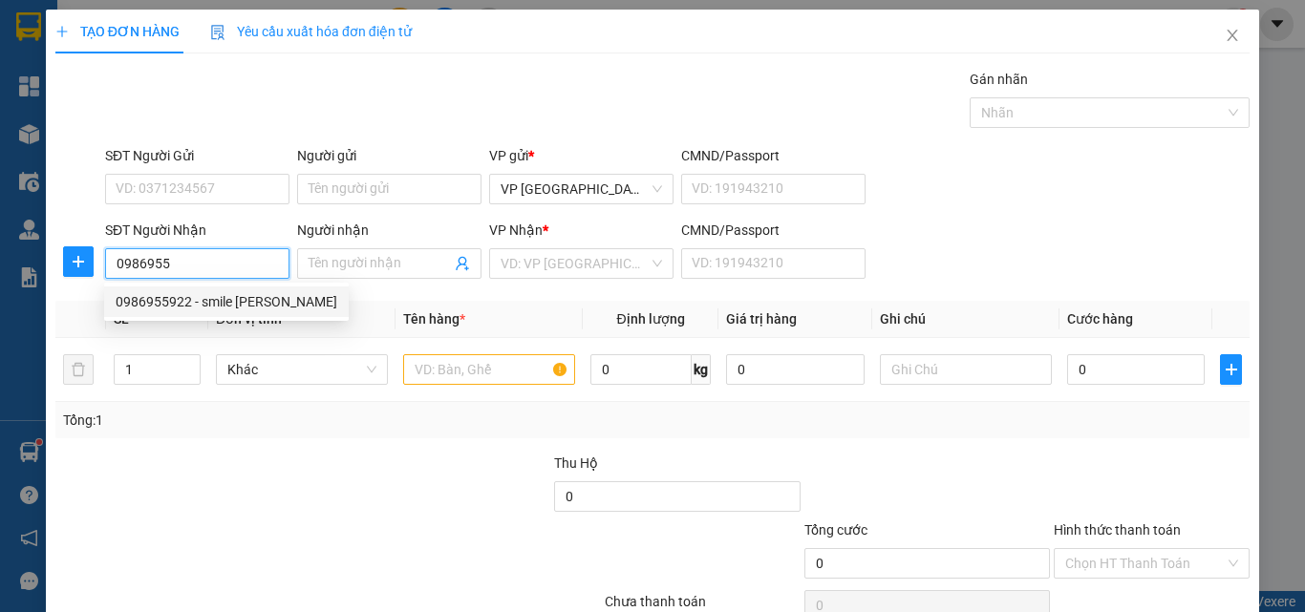
click at [243, 304] on div "0986955922 - smile điền hải" at bounding box center [227, 301] width 222 height 21
type input "0986955922"
type input "smile [PERSON_NAME]"
type input "30.000"
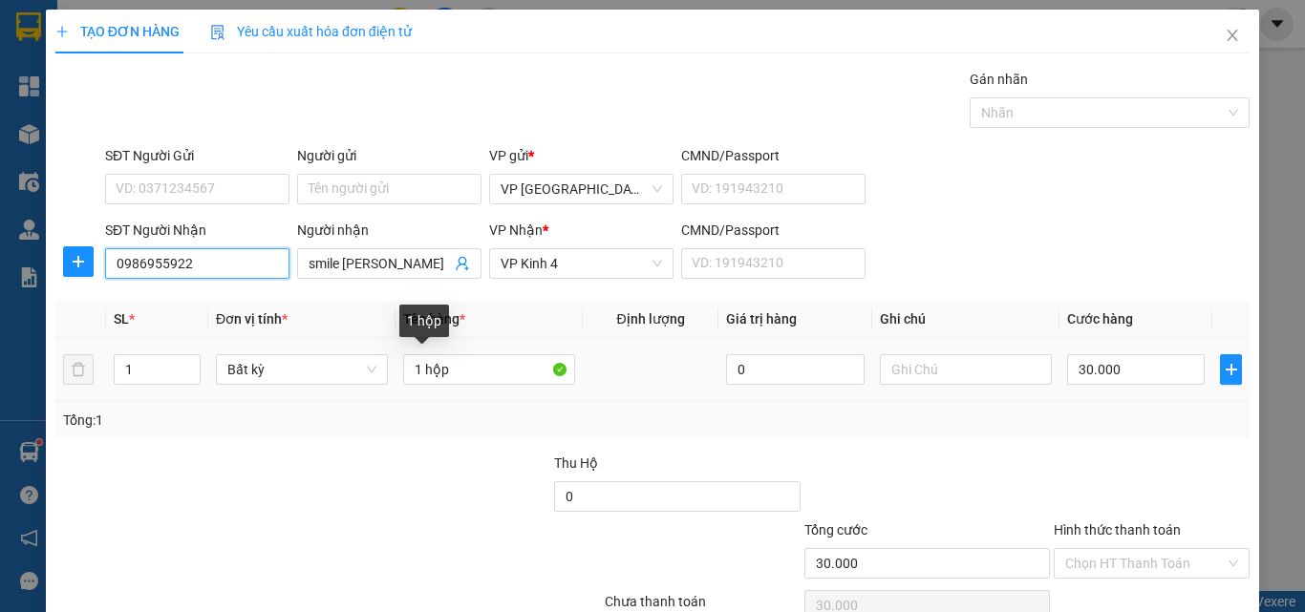
type input "0986955922"
drag, startPoint x: 387, startPoint y: 357, endPoint x: 340, endPoint y: 351, distance: 47.1
click at [340, 351] on tr "1 Bất kỳ 1 hộp 0 30.000" at bounding box center [652, 370] width 1194 height 64
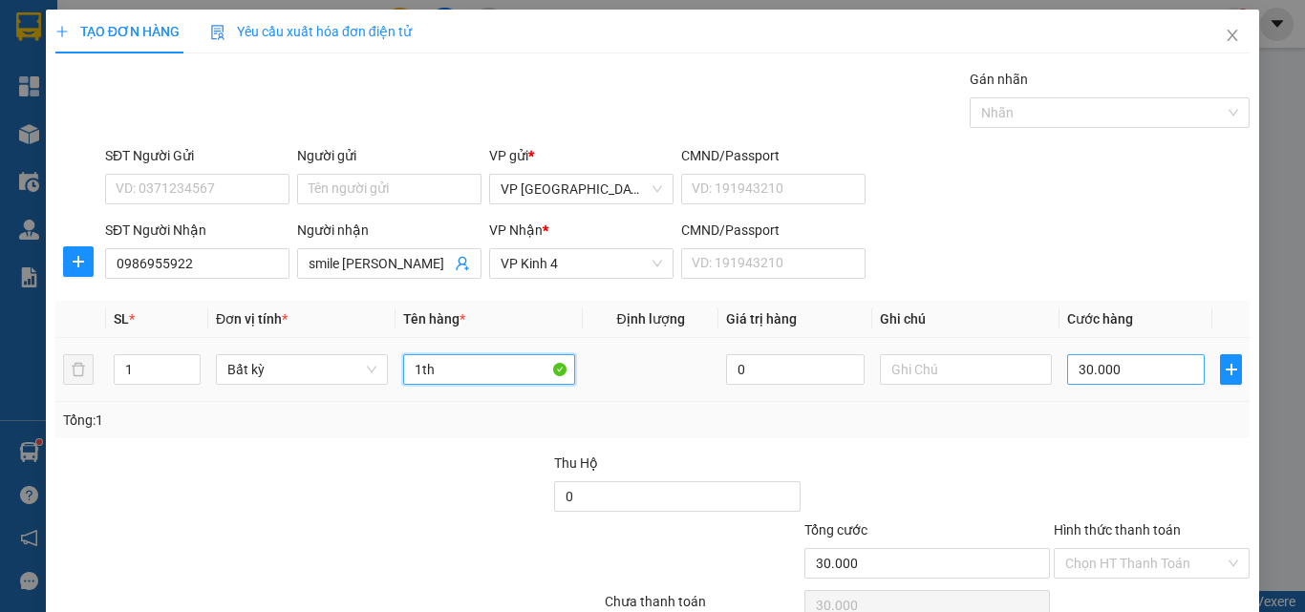
type input "1th"
click at [1097, 371] on input "30.000" at bounding box center [1136, 369] width 138 height 31
type input "4"
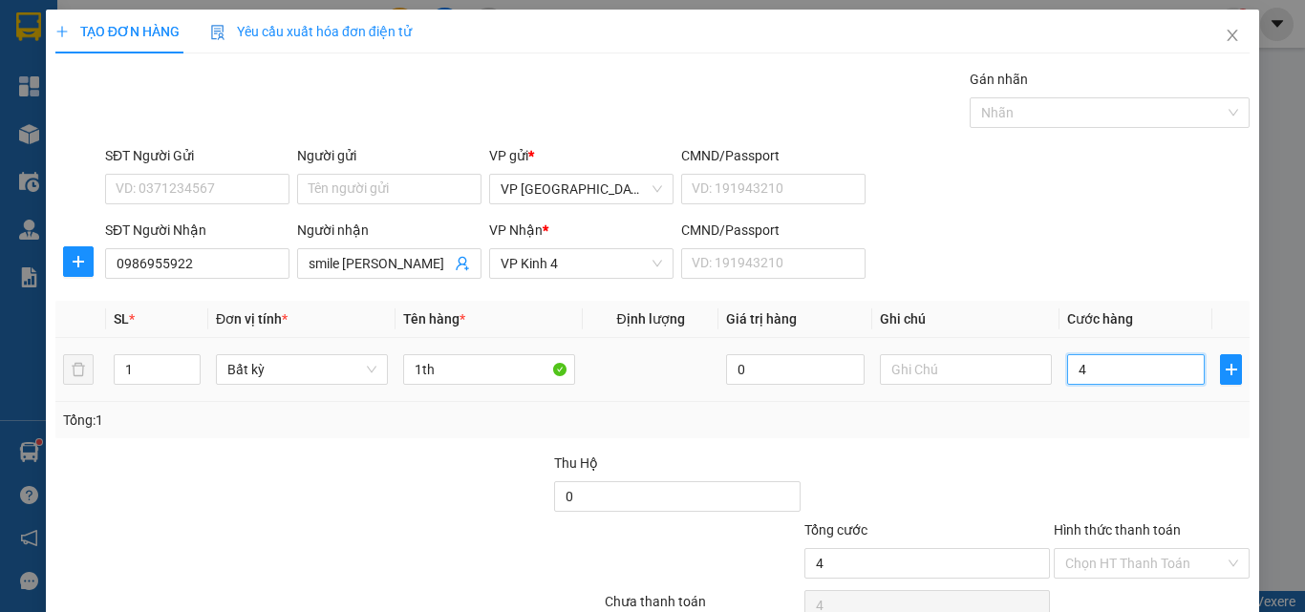
type input "40"
type input "40.000"
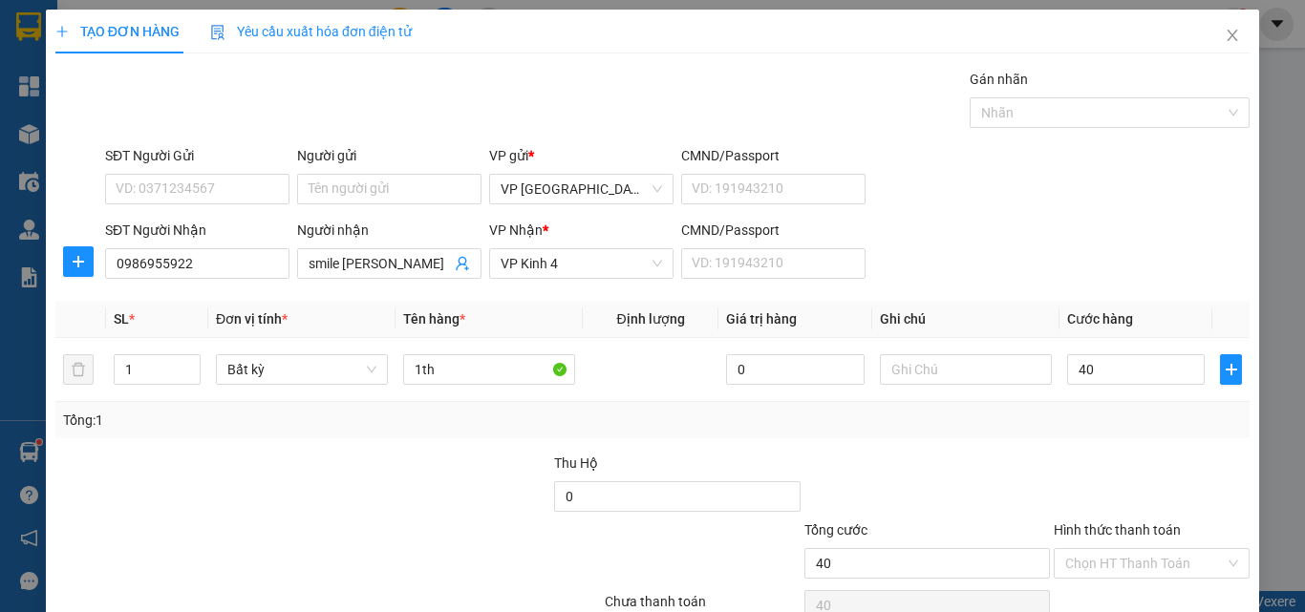
type input "40.000"
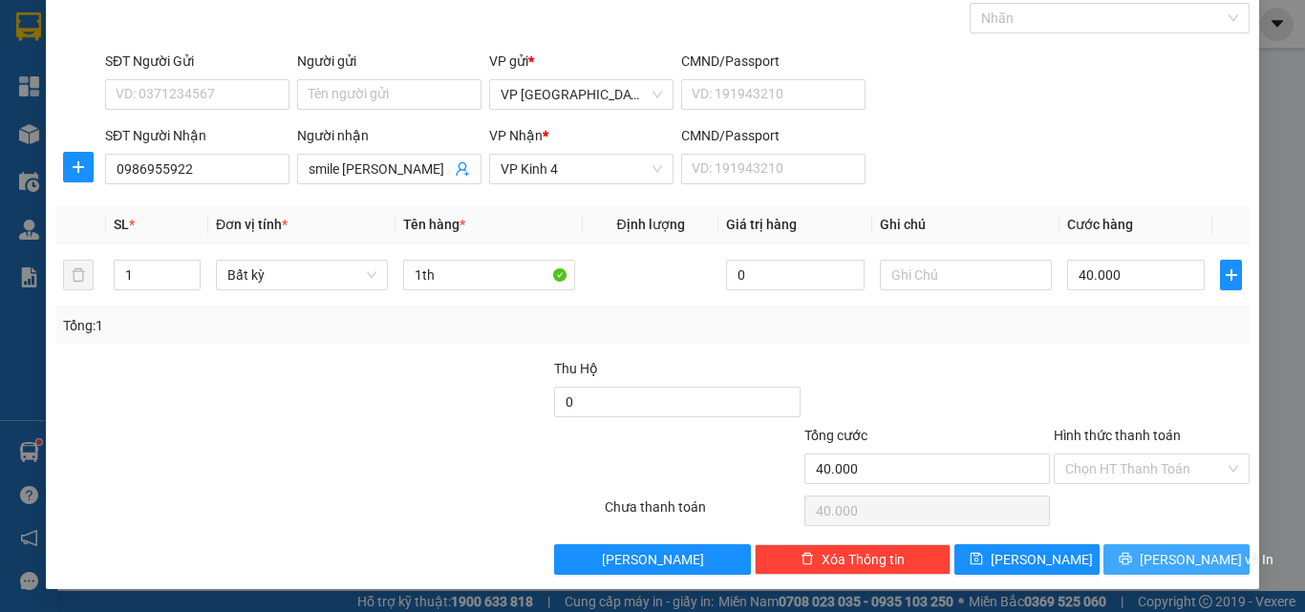
click at [1132, 560] on icon "printer" at bounding box center [1124, 558] width 13 height 13
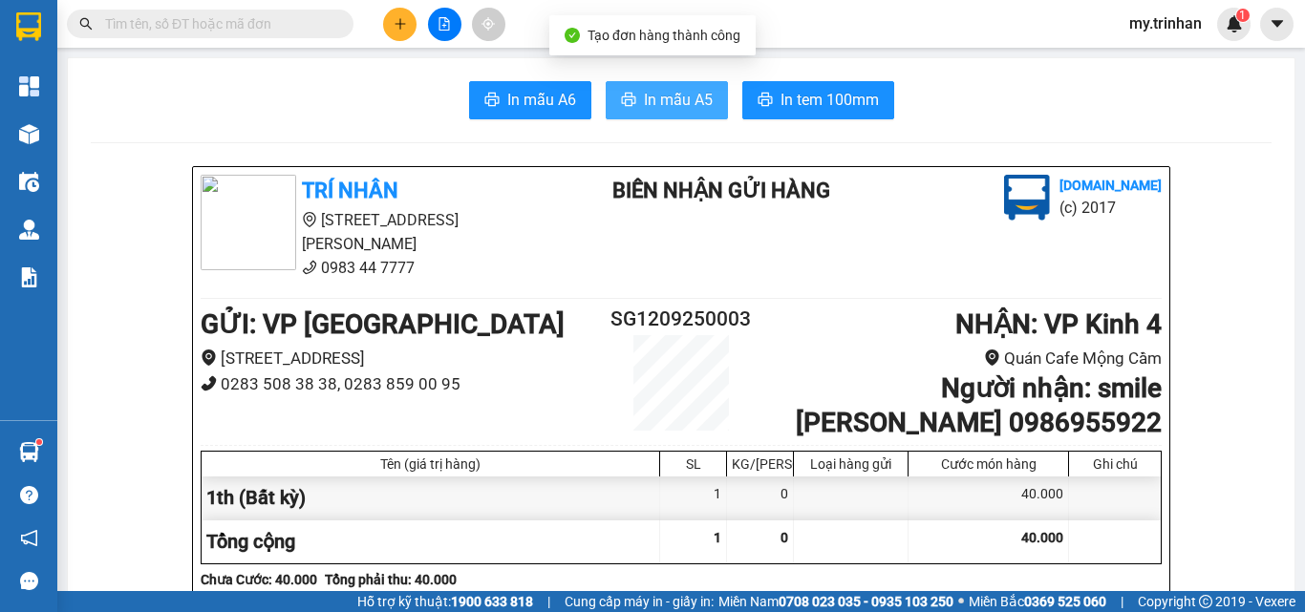
click at [651, 93] on span "In mẫu A5" at bounding box center [678, 100] width 69 height 24
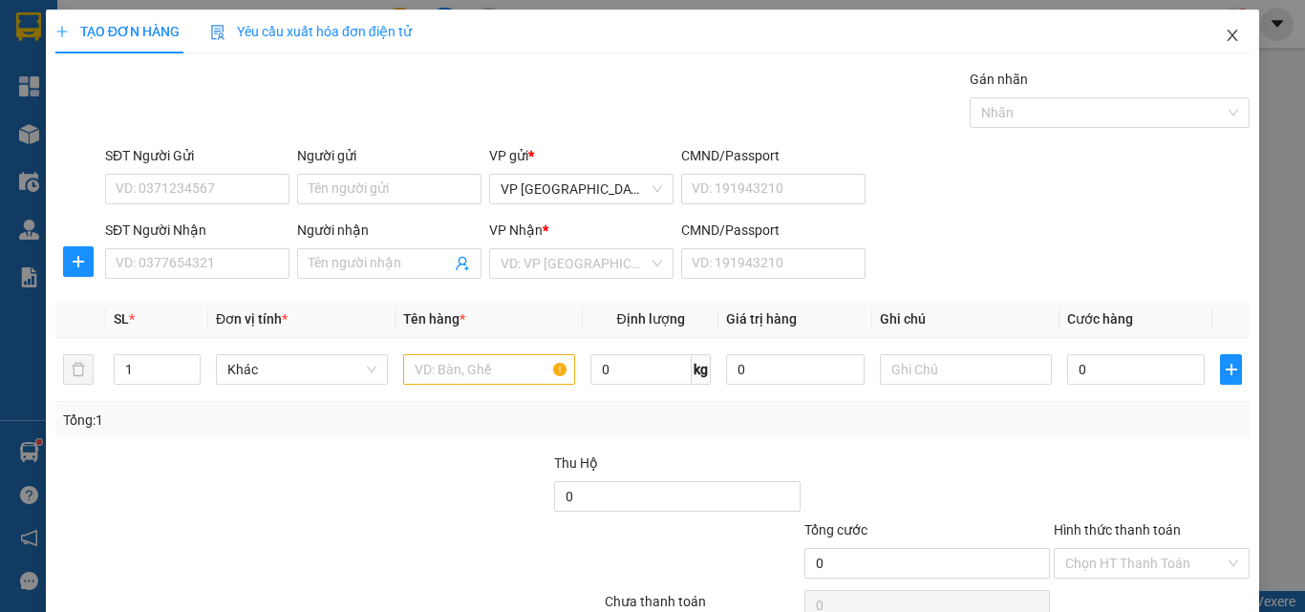
click at [1224, 31] on icon "close" at bounding box center [1231, 35] width 15 height 15
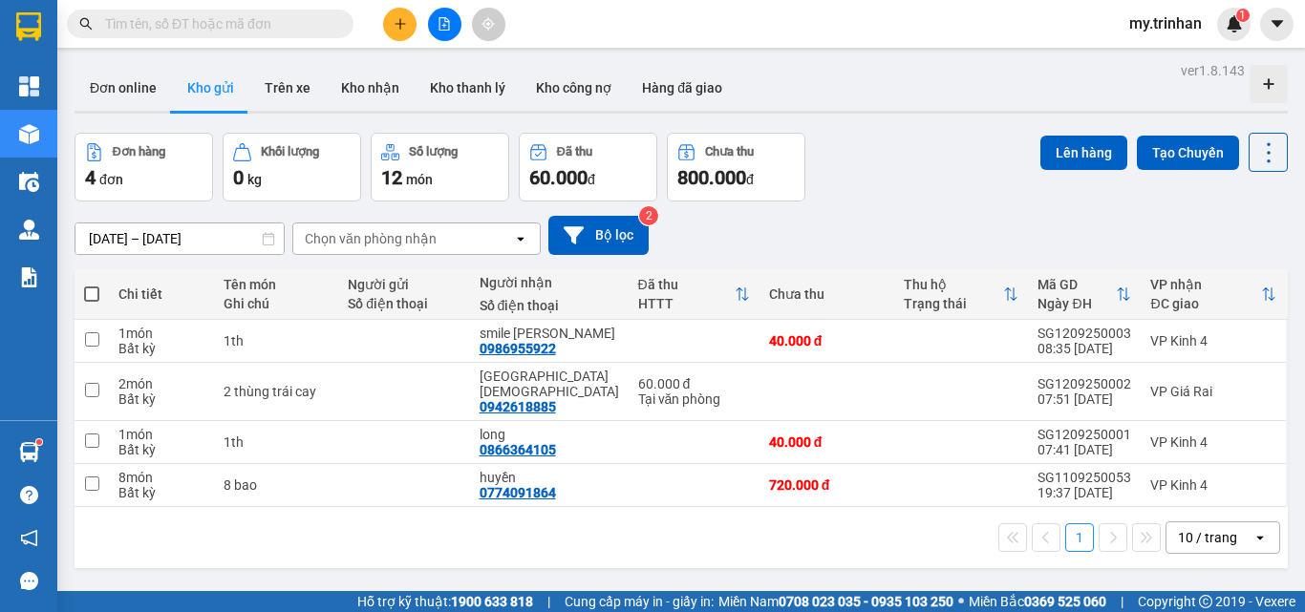
click at [446, 24] on icon "file-add" at bounding box center [443, 23] width 13 height 13
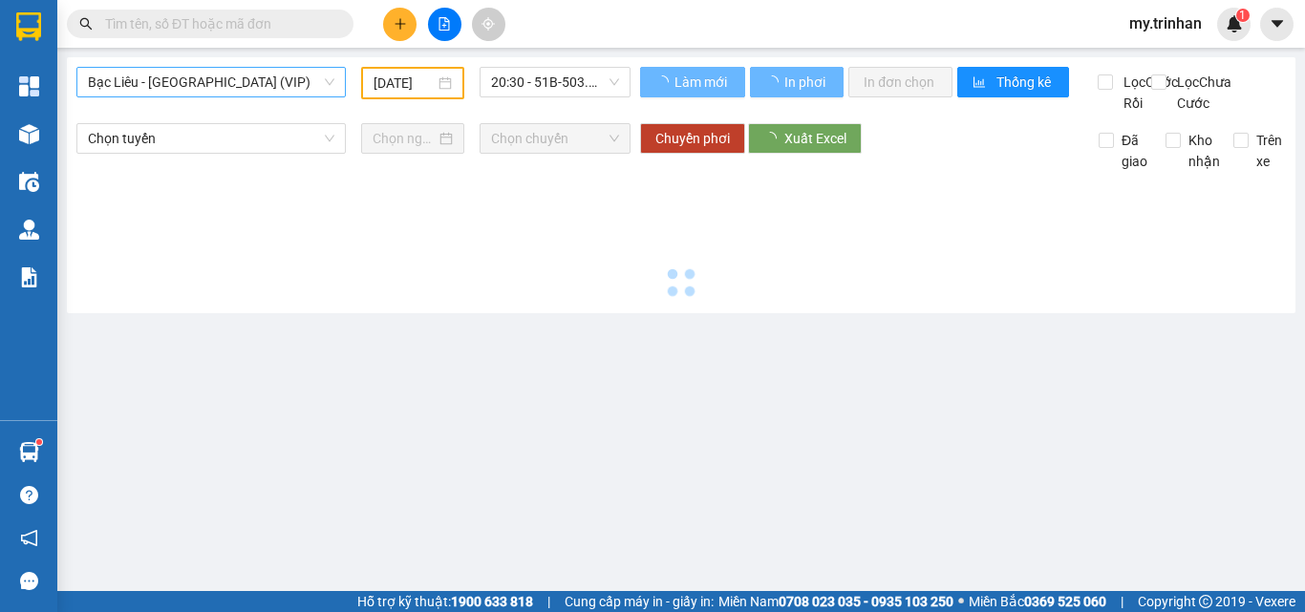
type input "[DATE]"
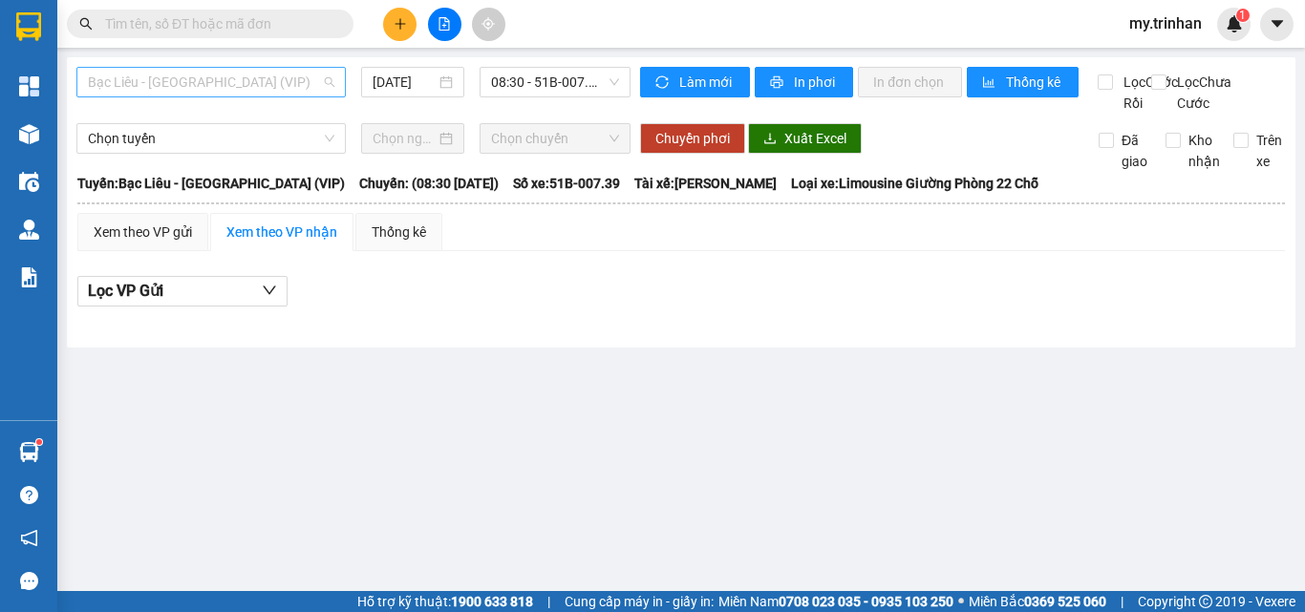
click at [241, 87] on span "Bạc Liêu - [GEOGRAPHIC_DATA] (VIP)" at bounding box center [211, 82] width 246 height 29
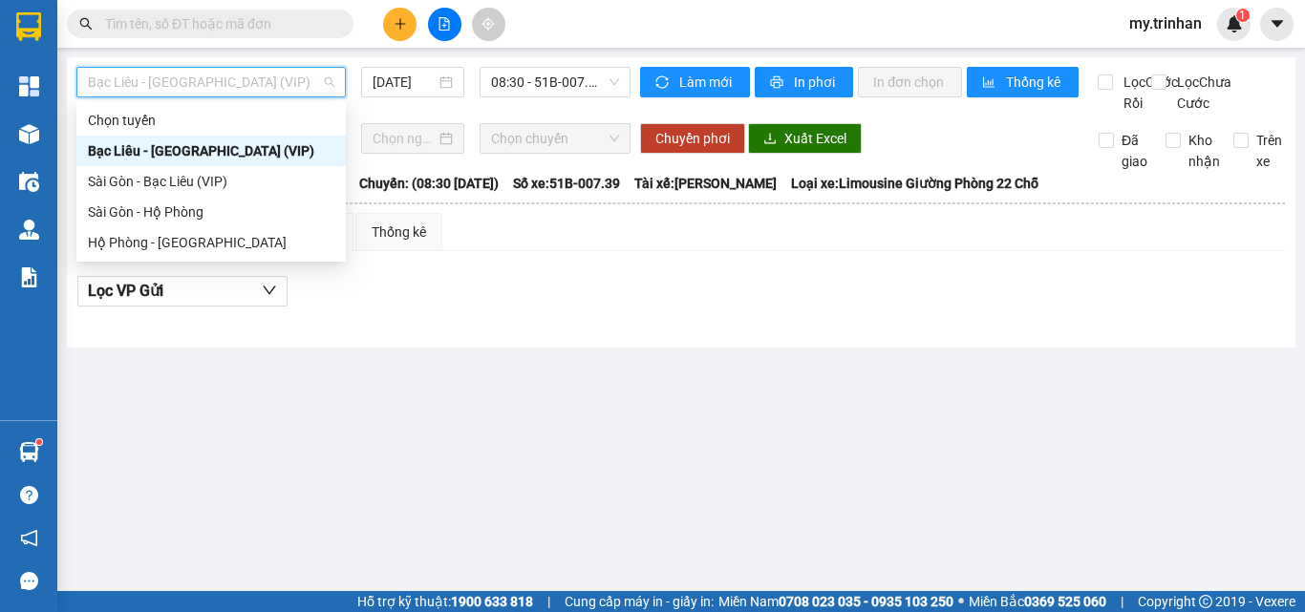
click at [271, 165] on div "Bạc Liêu - [GEOGRAPHIC_DATA] (VIP)" at bounding box center [210, 151] width 269 height 31
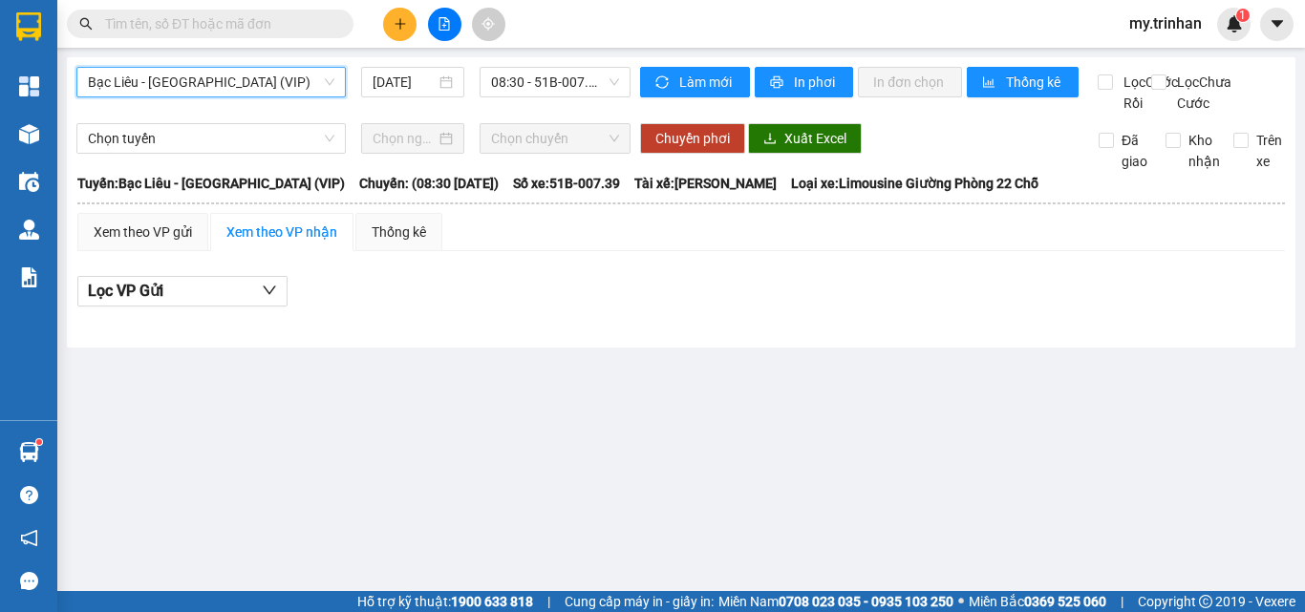
click at [275, 82] on span "Bạc Liêu - [GEOGRAPHIC_DATA] (VIP)" at bounding box center [211, 82] width 246 height 29
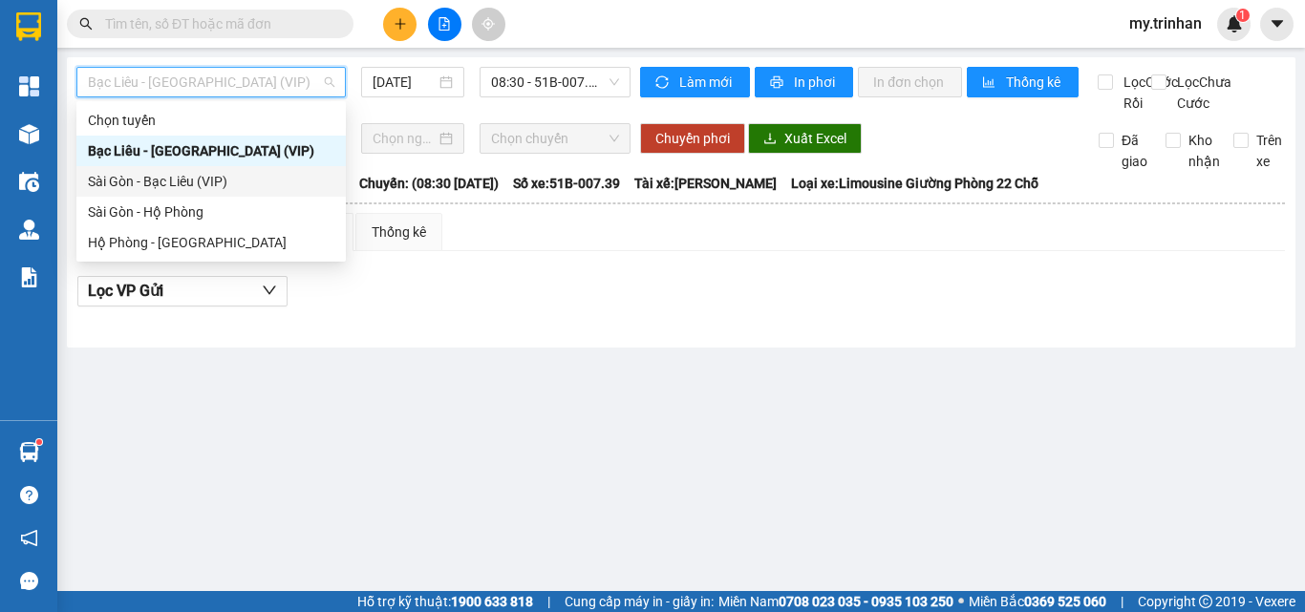
click at [231, 180] on div "Sài Gòn - Bạc Liêu (VIP)" at bounding box center [211, 181] width 246 height 21
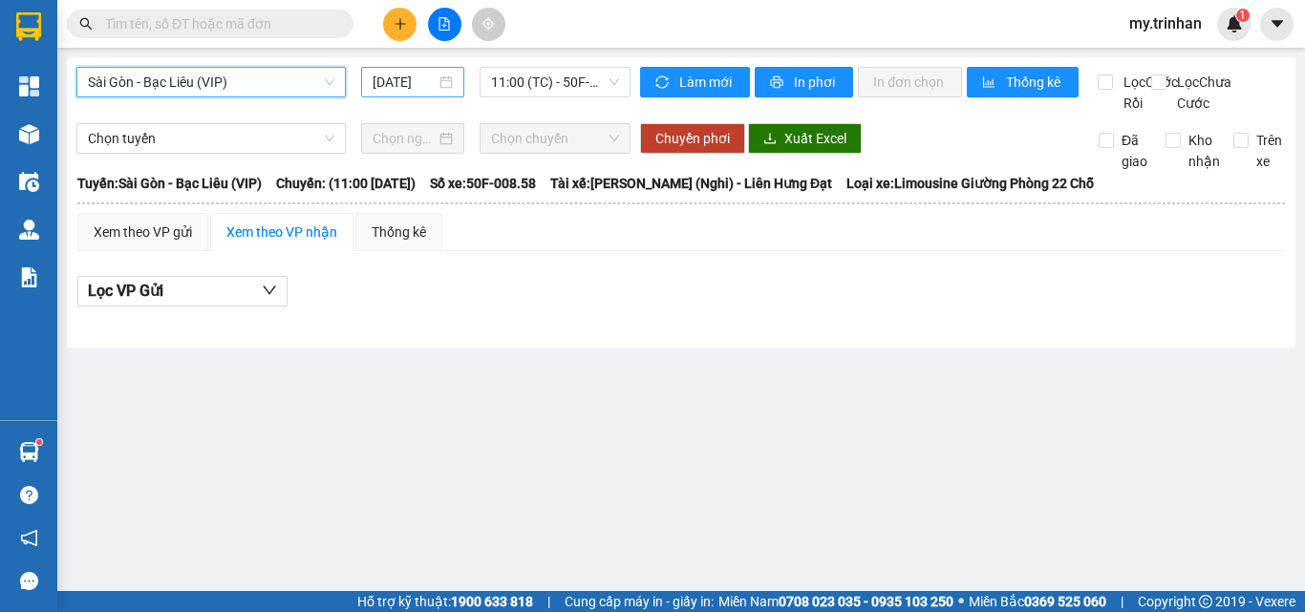
click at [427, 81] on input "[DATE]" at bounding box center [403, 82] width 63 height 21
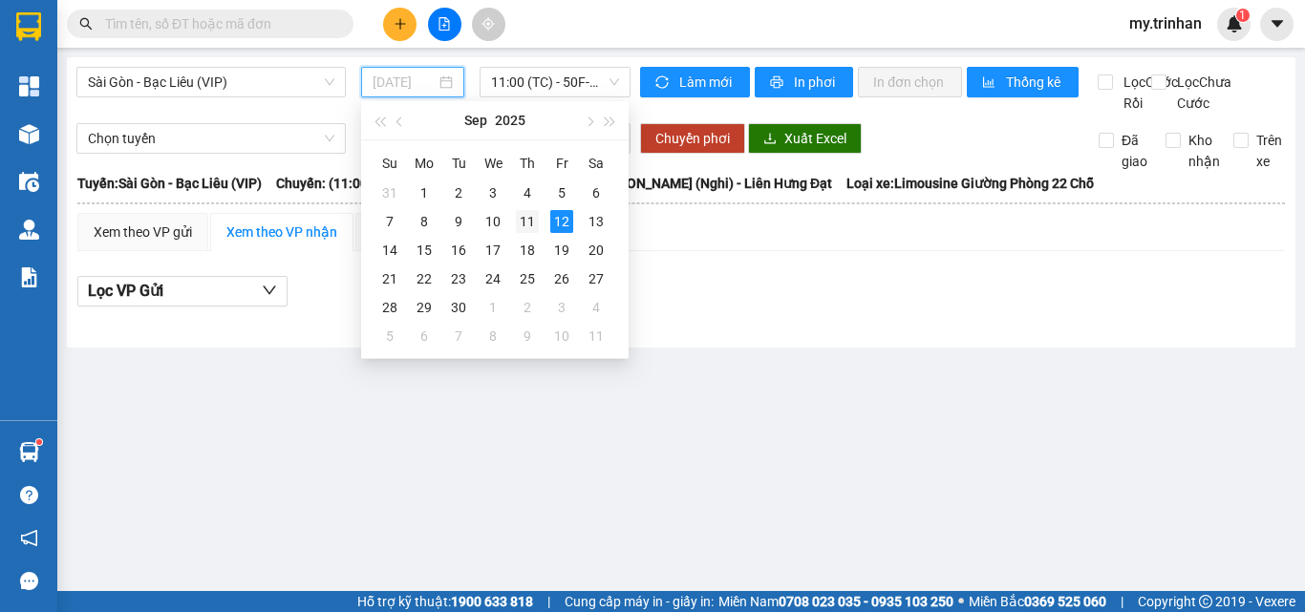
click at [534, 226] on div "11" at bounding box center [527, 221] width 23 height 23
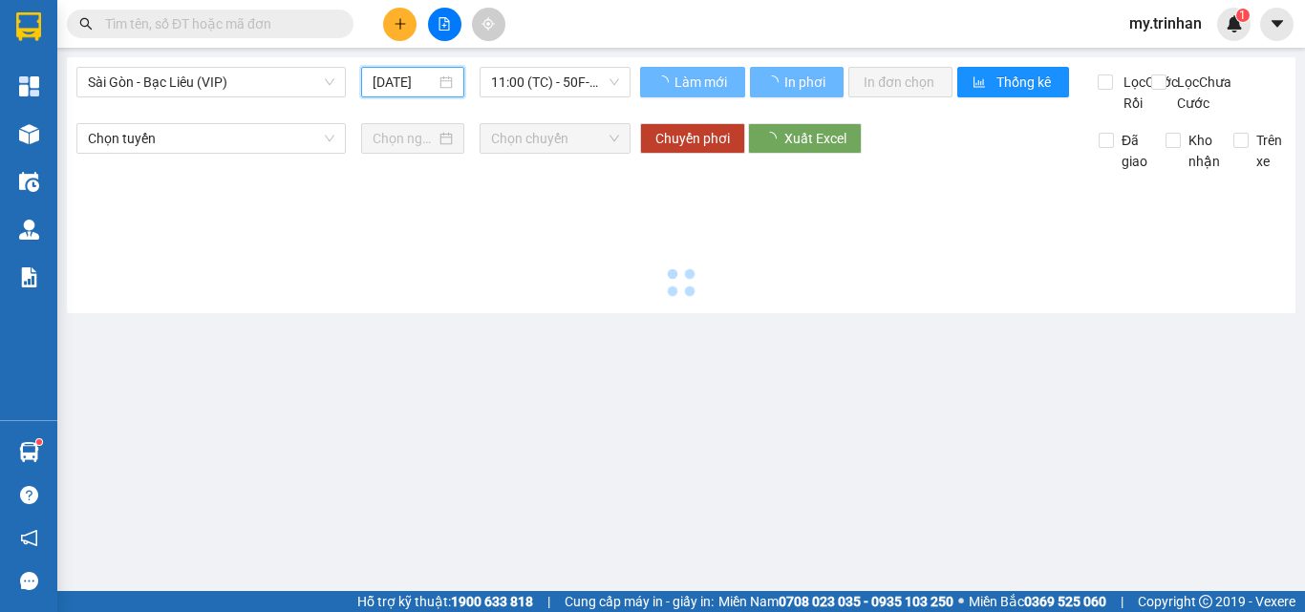
type input "11/09/2025"
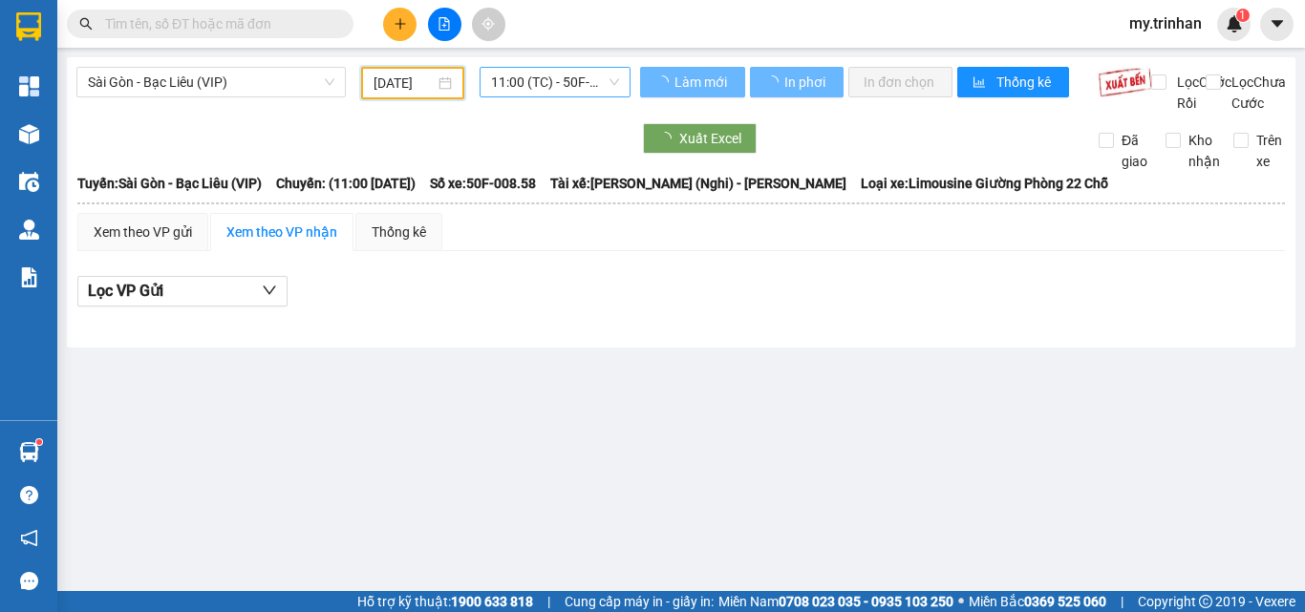
click at [546, 80] on span "11:00 (TC) - 50F-008.58" at bounding box center [555, 82] width 128 height 29
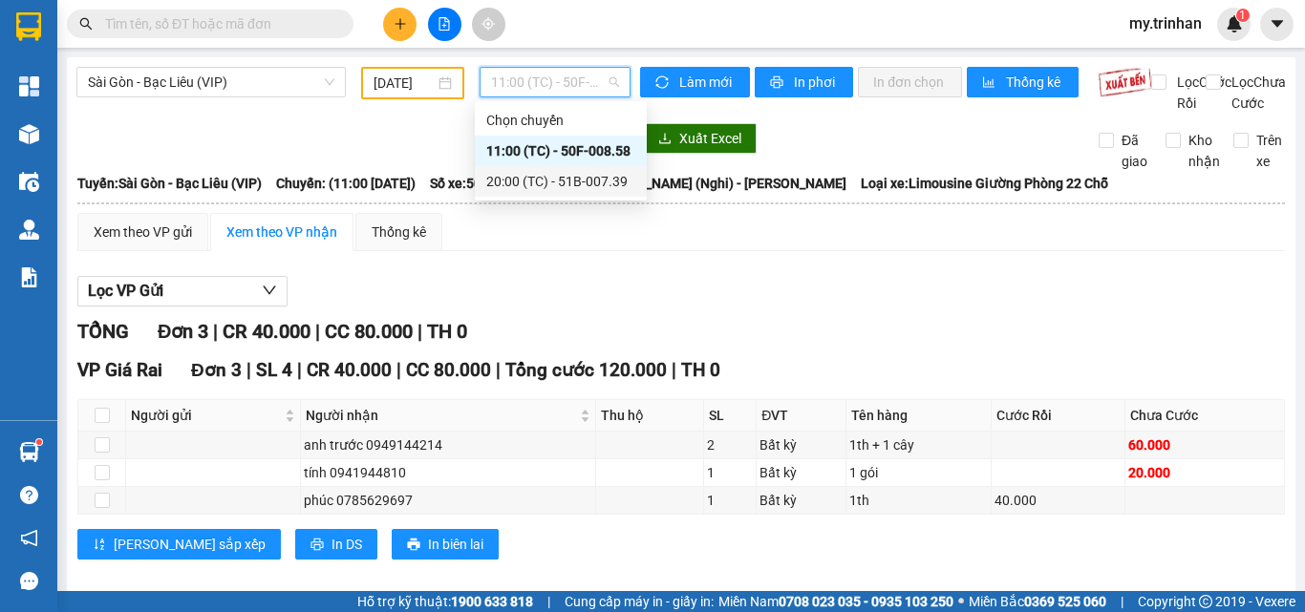
click at [522, 189] on div "20:00 (TC) - 51B-007.39" at bounding box center [560, 181] width 149 height 21
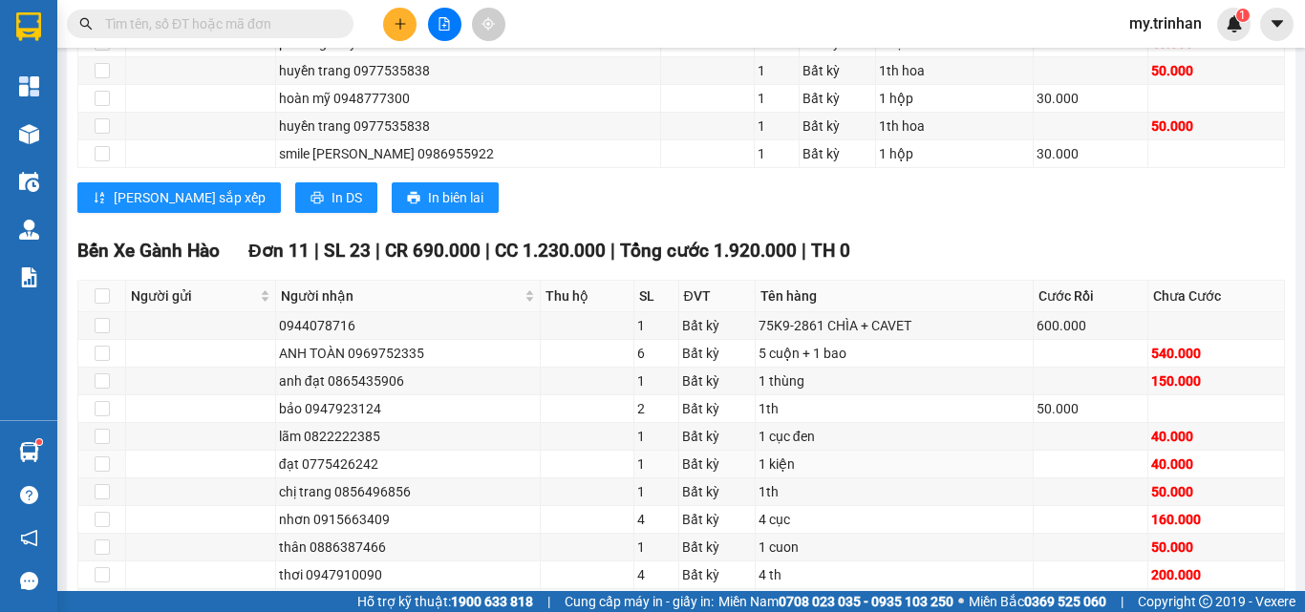
scroll to position [1337, 0]
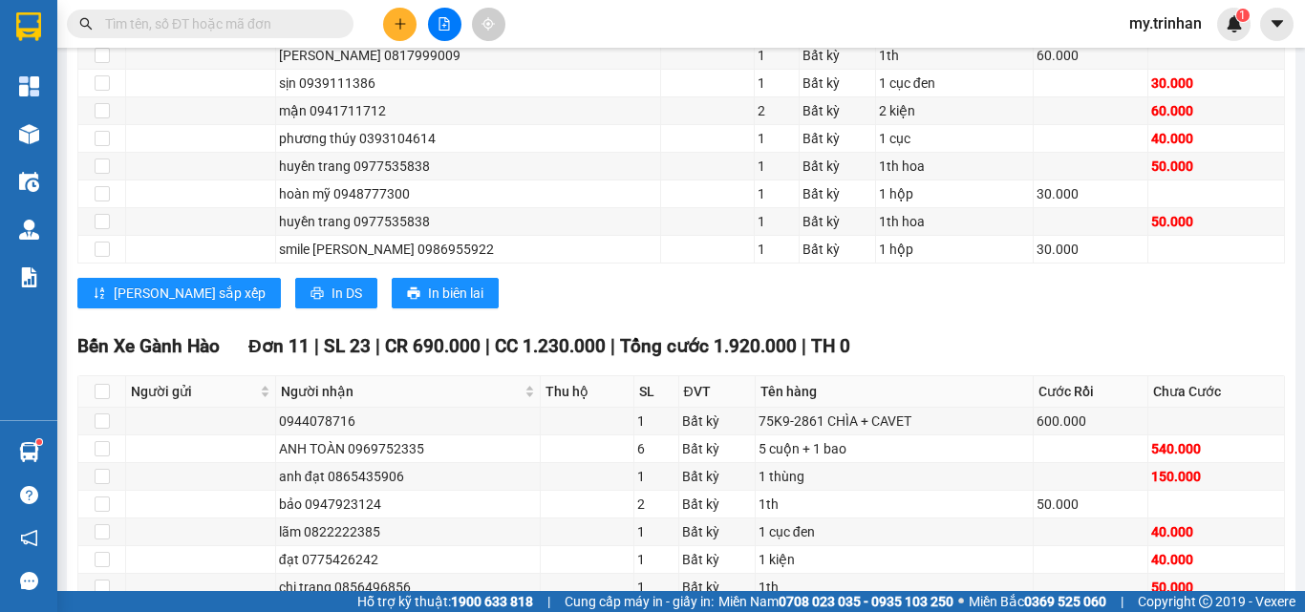
click at [227, 27] on input "text" at bounding box center [217, 23] width 225 height 21
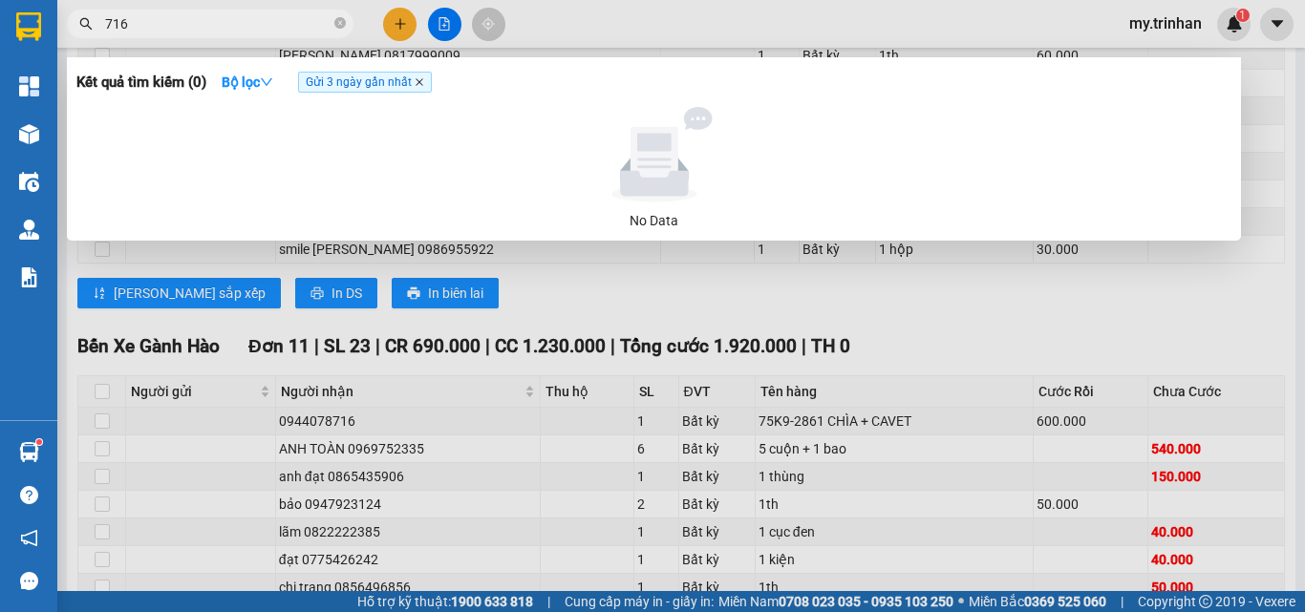
type input "716"
click at [424, 81] on icon "close" at bounding box center [419, 82] width 10 height 10
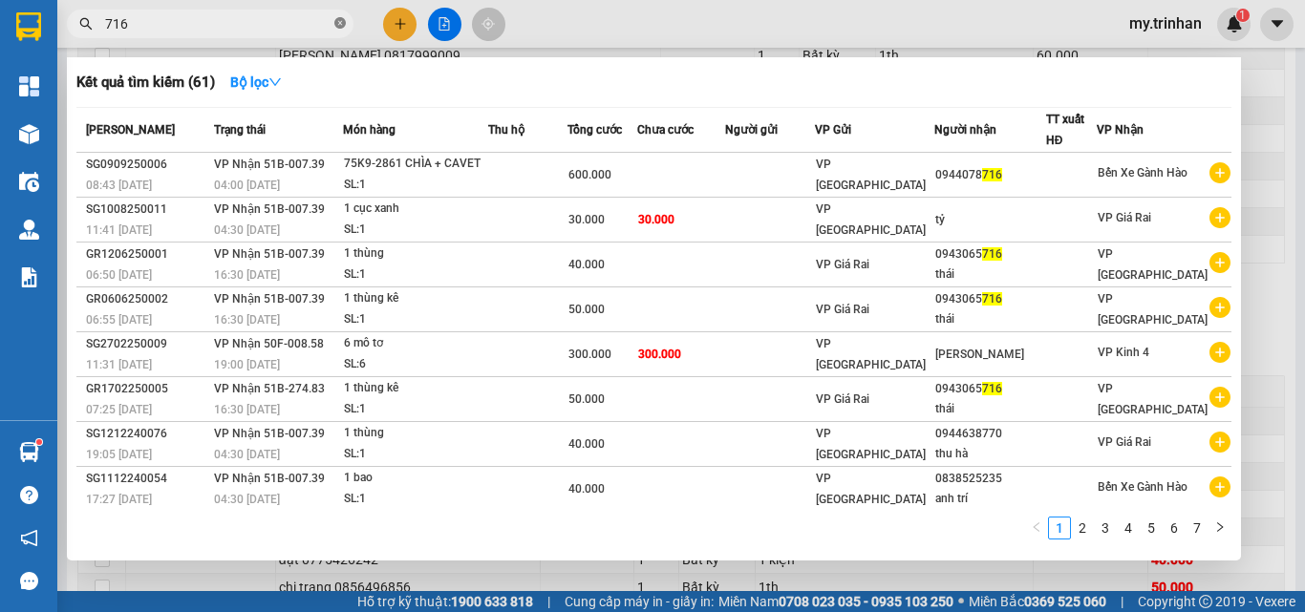
click at [335, 22] on icon "close-circle" at bounding box center [339, 22] width 11 height 11
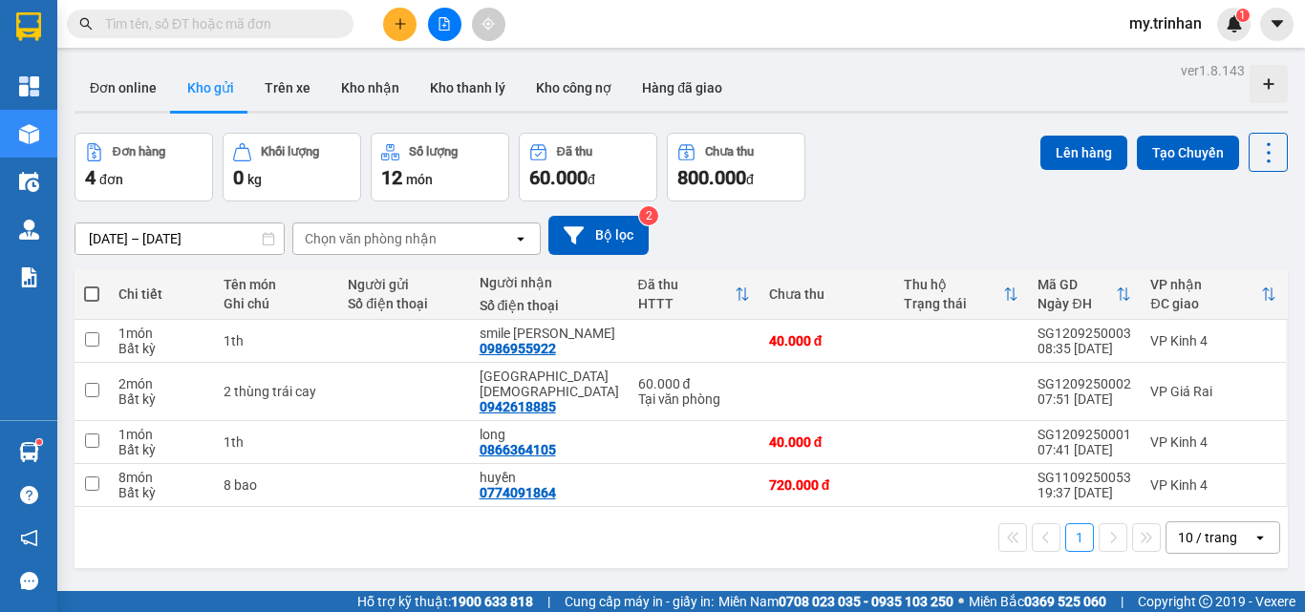
click at [944, 219] on div "[DATE] – [DATE] Press the down arrow key to interact with the calendar and sele…" at bounding box center [680, 235] width 1213 height 39
click at [759, 373] on td at bounding box center [826, 392] width 135 height 58
checkbox input "true"
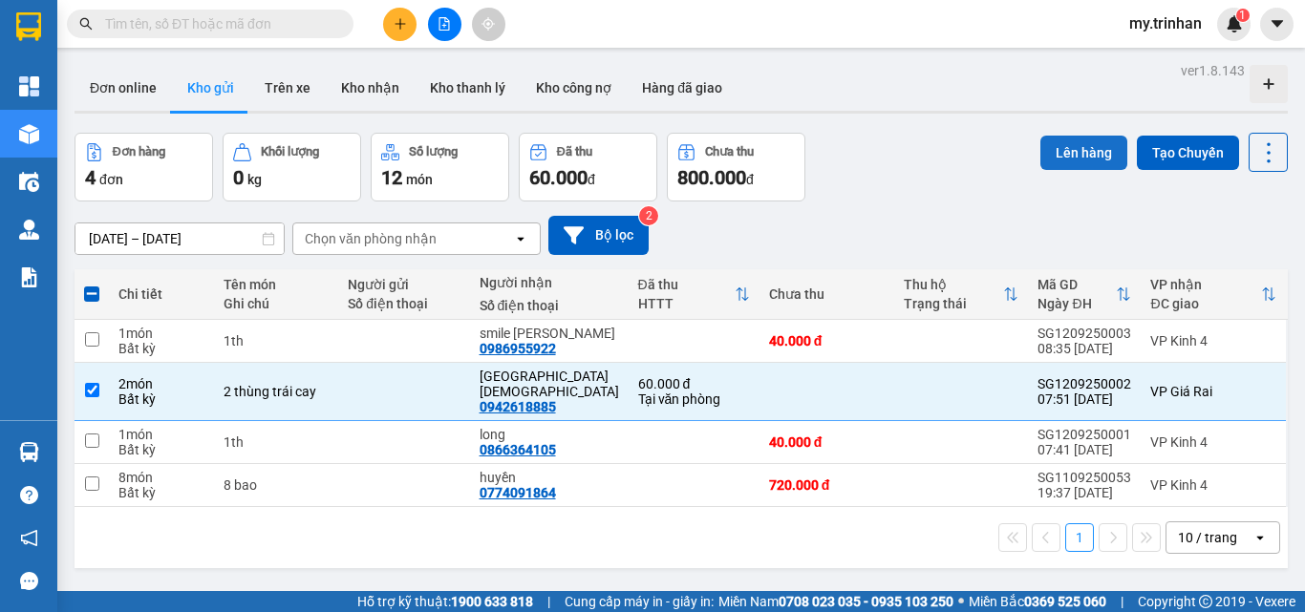
click at [1056, 161] on button "Lên hàng" at bounding box center [1083, 153] width 87 height 34
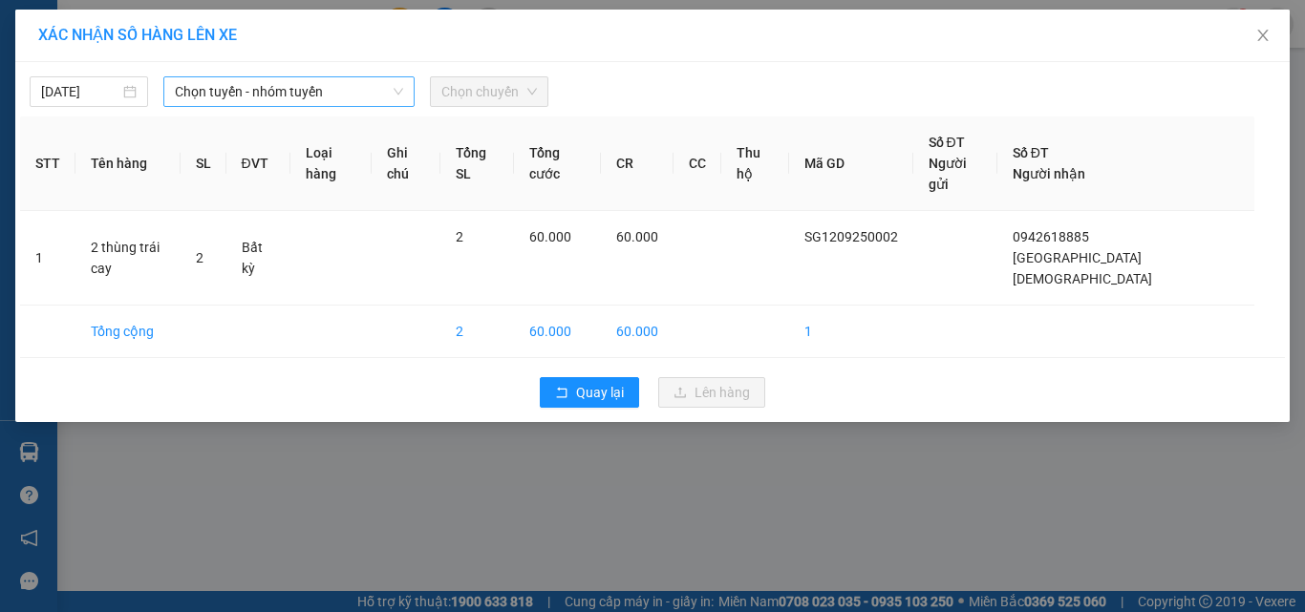
click at [244, 91] on span "Chọn tuyến - nhóm tuyến" at bounding box center [289, 91] width 228 height 29
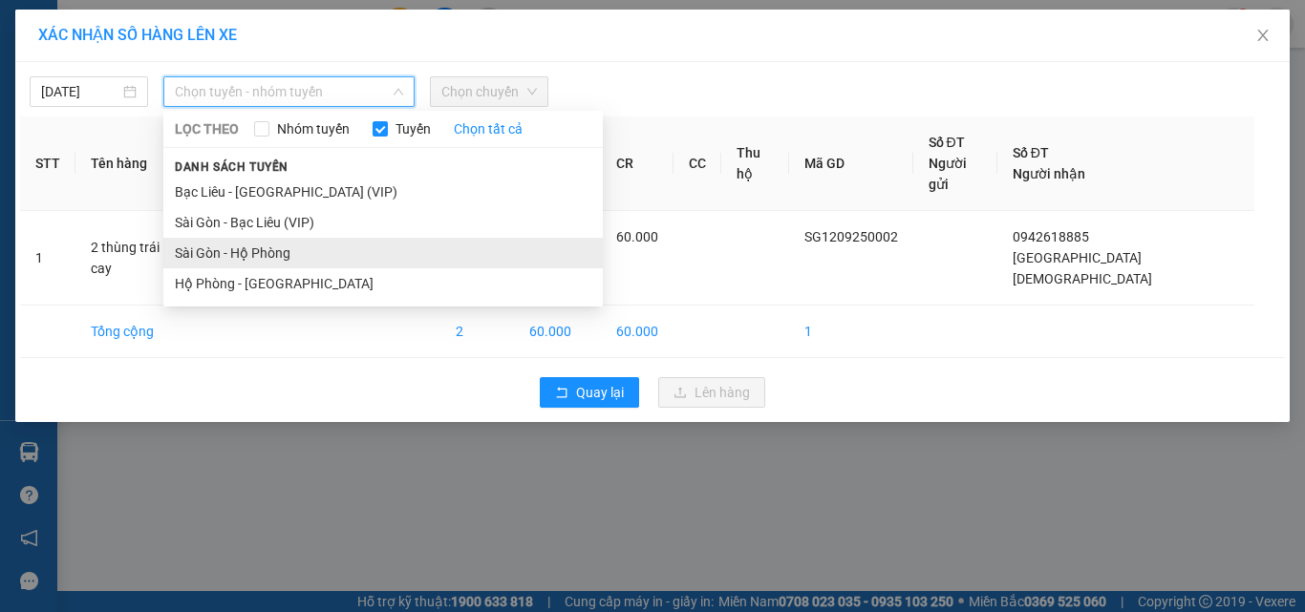
click at [208, 251] on li "Sài Gòn - Hộ Phòng" at bounding box center [382, 253] width 439 height 31
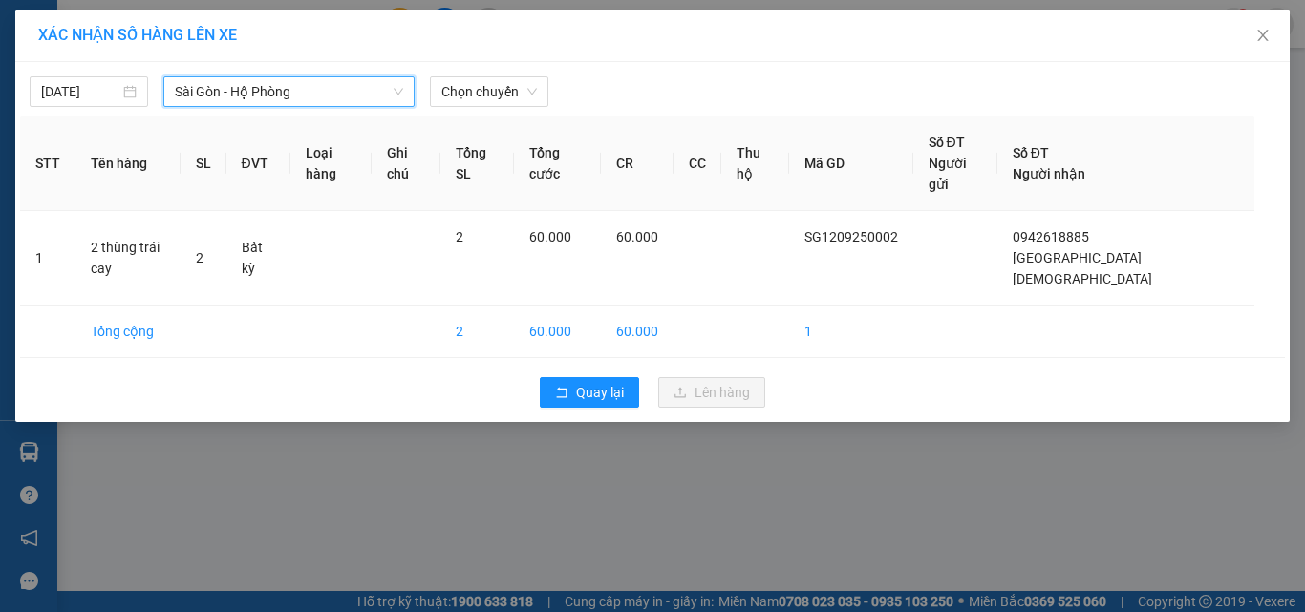
drag, startPoint x: 480, startPoint y: 91, endPoint x: 474, endPoint y: 109, distance: 19.3
click at [482, 91] on span "Chọn chuyến" at bounding box center [489, 91] width 96 height 29
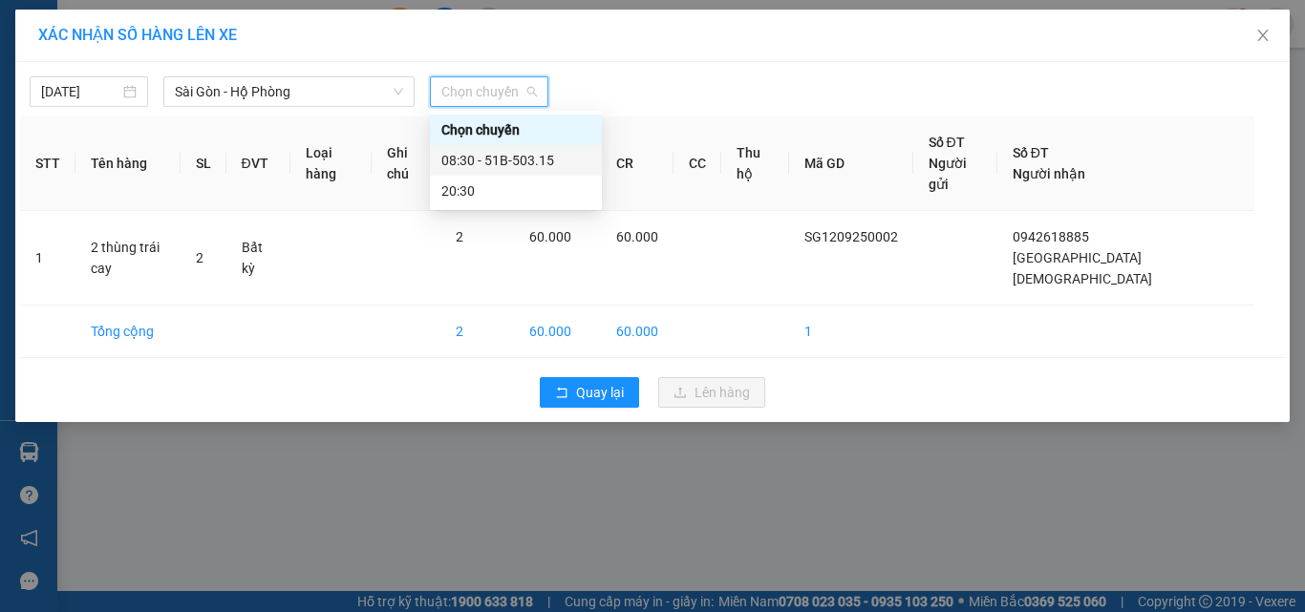
click at [466, 160] on div "08:30 - 51B-503.15" at bounding box center [515, 160] width 149 height 21
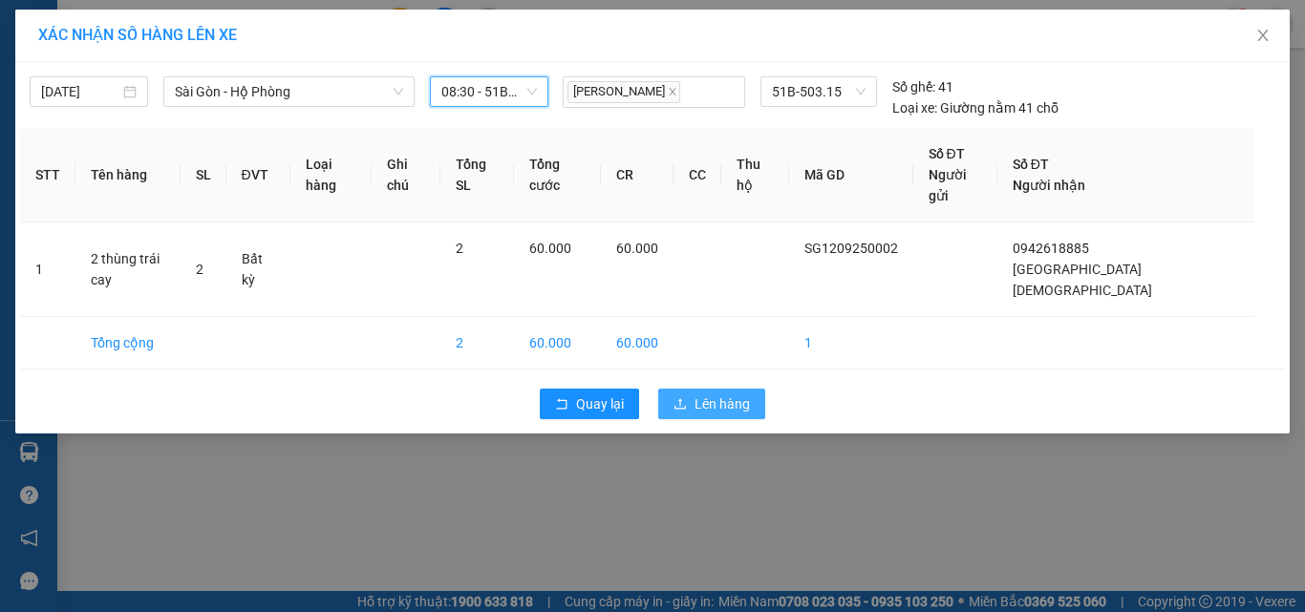
click at [701, 393] on span "Lên hàng" at bounding box center [721, 403] width 55 height 21
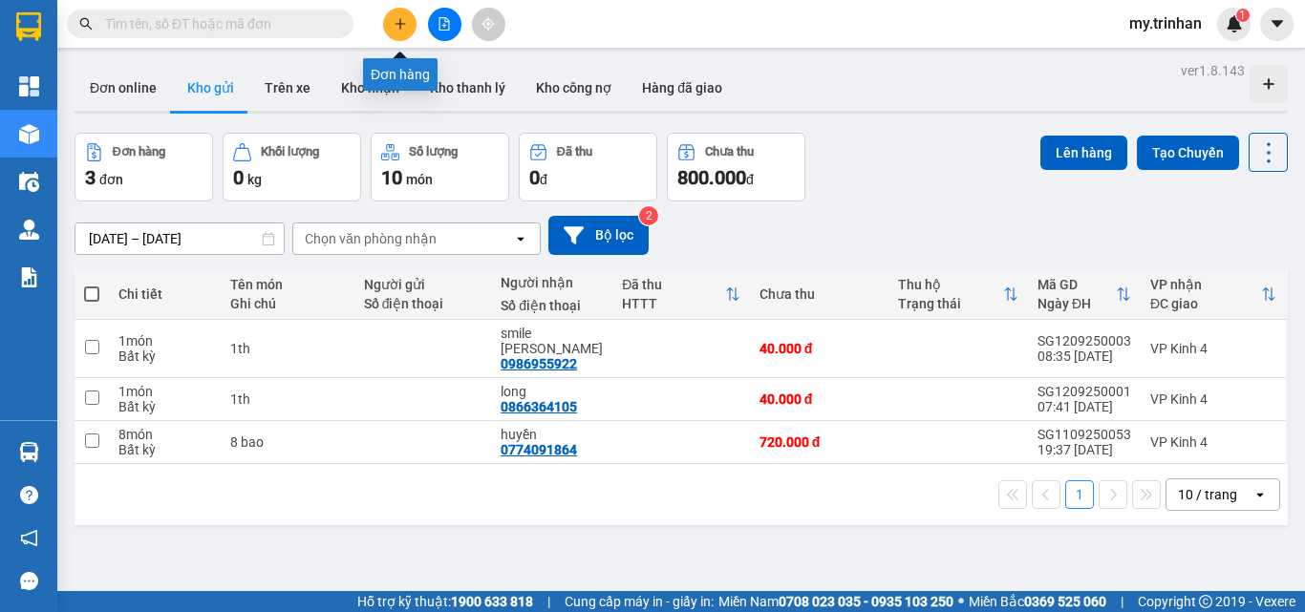
click at [402, 23] on icon "plus" at bounding box center [399, 23] width 13 height 13
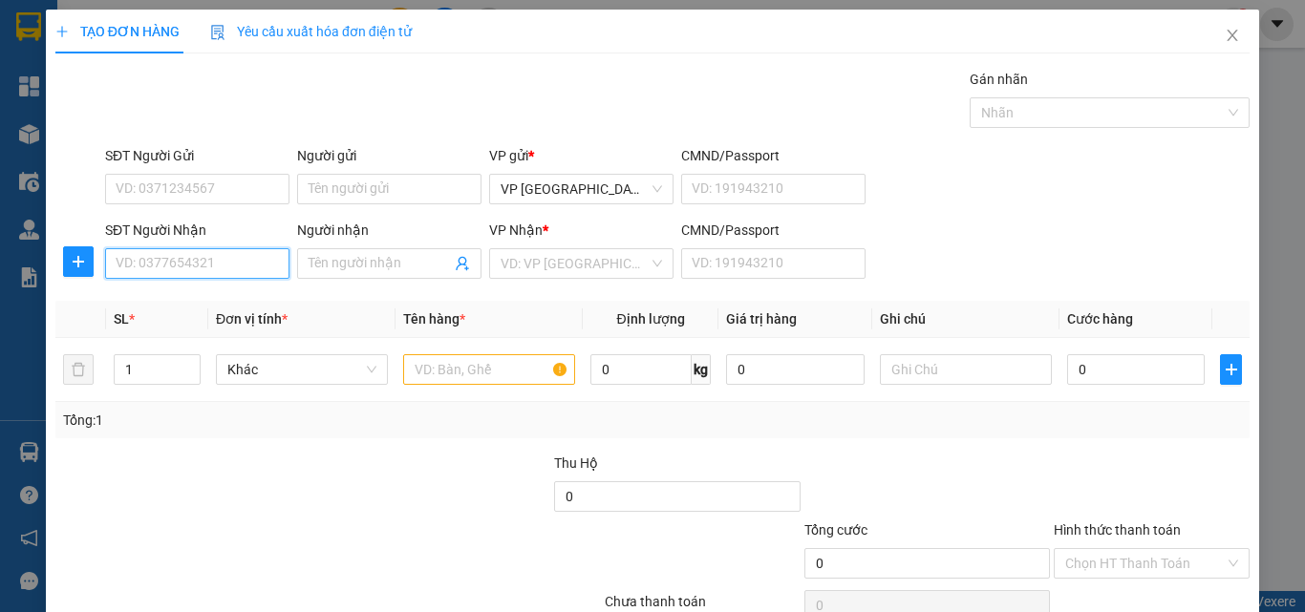
click at [223, 260] on input "SĐT Người Nhận" at bounding box center [197, 263] width 184 height 31
click at [243, 262] on input "09499" at bounding box center [197, 263] width 184 height 31
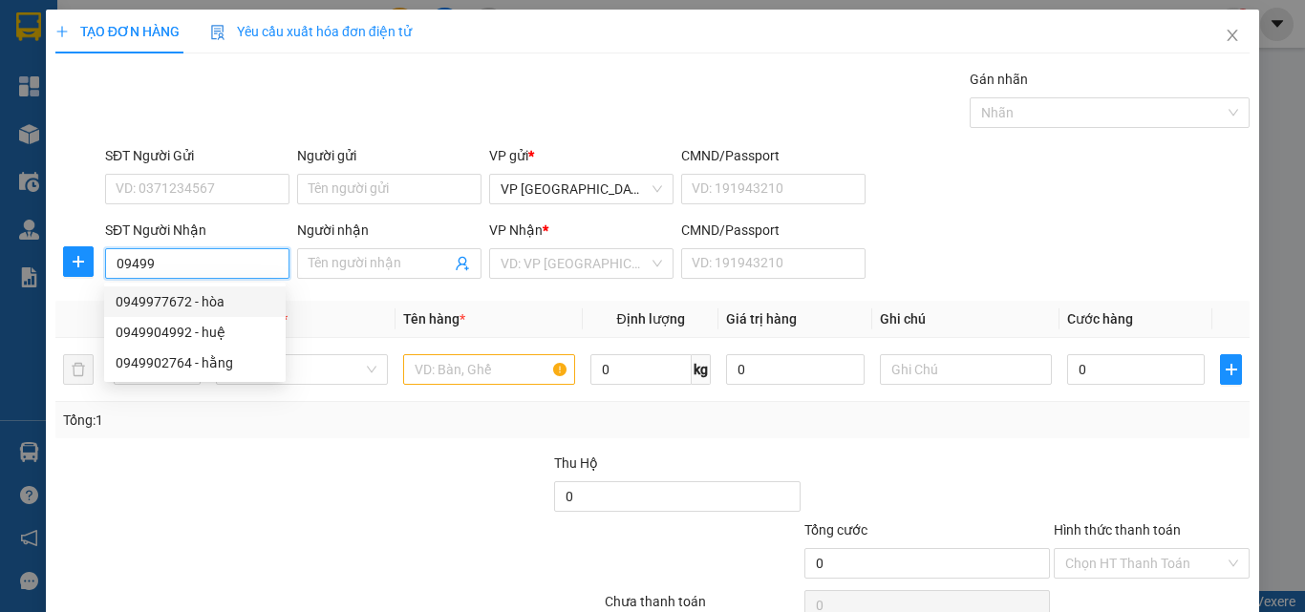
click at [232, 304] on div "0949977672 - hòa" at bounding box center [195, 301] width 159 height 21
type input "0949977672"
type input "hòa"
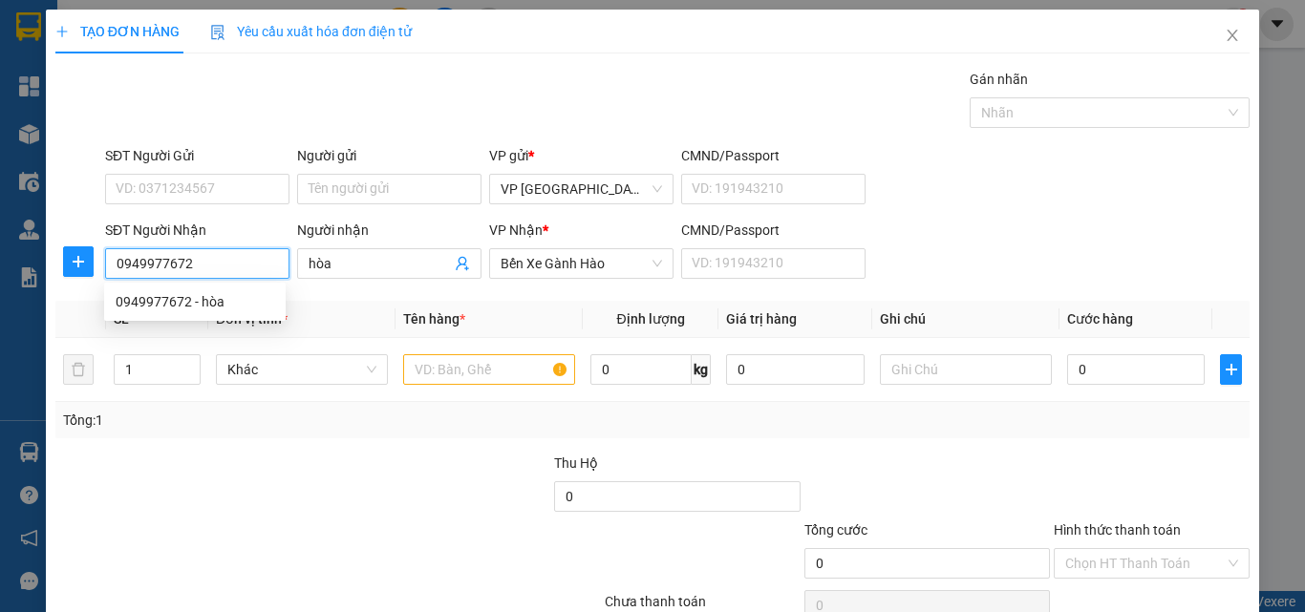
type input "100.000"
type input "0949977672"
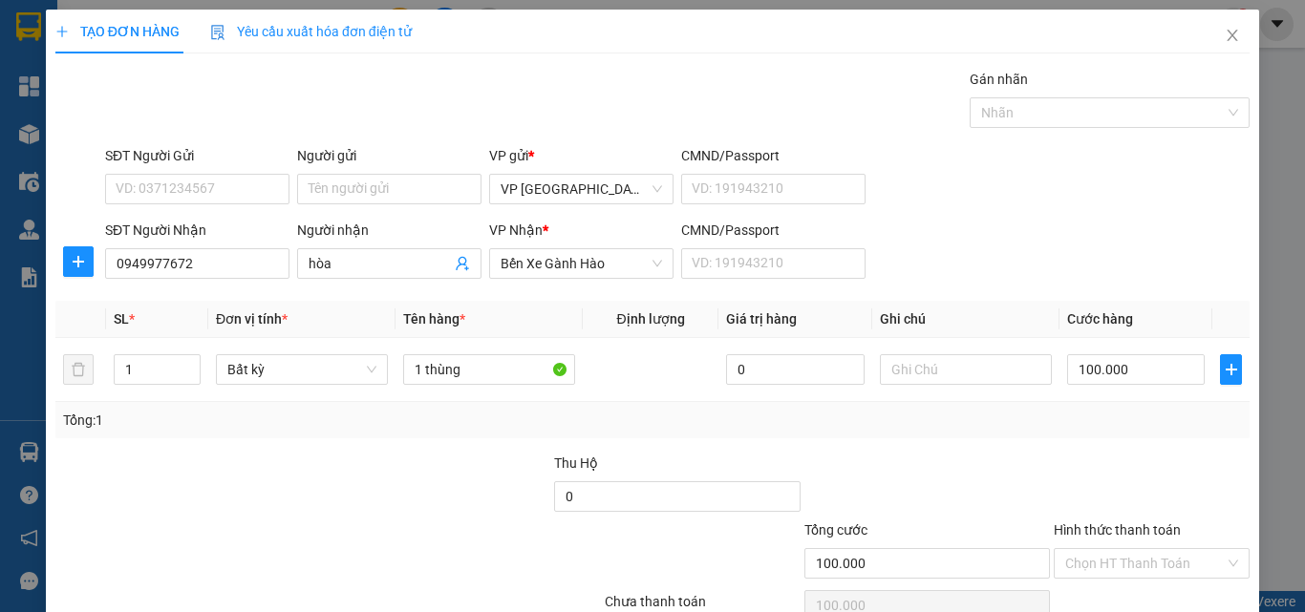
scroll to position [95, 0]
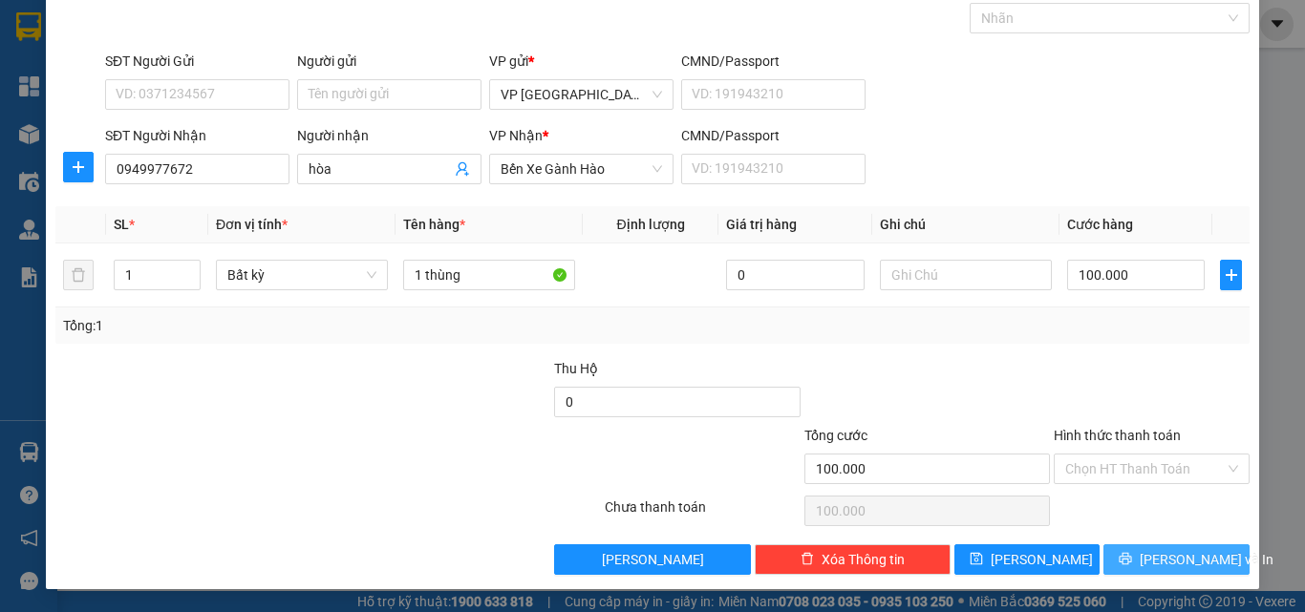
click at [1157, 553] on span "[PERSON_NAME] và In" at bounding box center [1206, 559] width 134 height 21
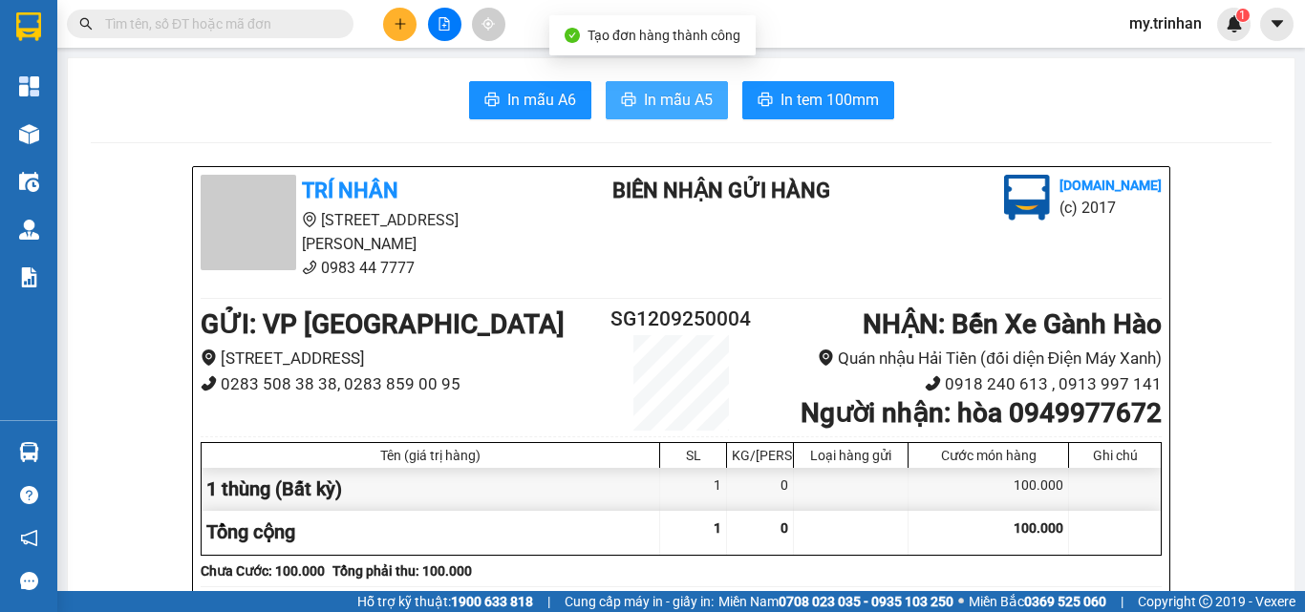
click at [688, 98] on span "In mẫu A5" at bounding box center [678, 100] width 69 height 24
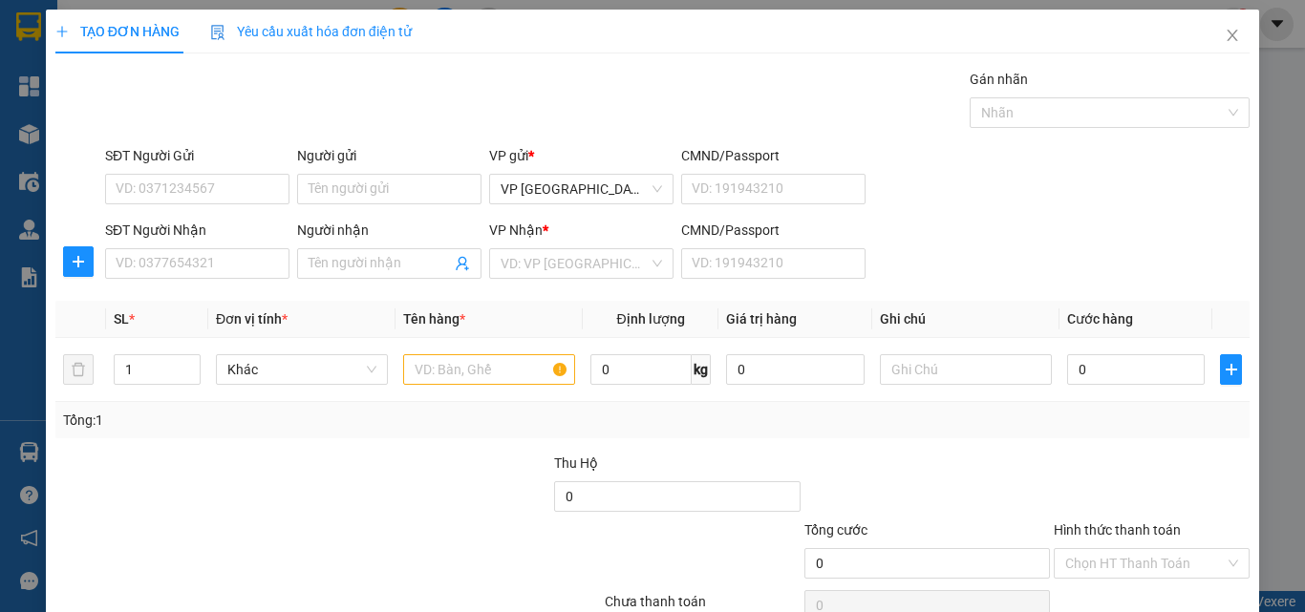
click at [1037, 246] on div "SĐT Người Nhận VD: 0377654321 Người nhận Tên người nhận VP Nhận * VD: VP Sài Gò…" at bounding box center [677, 253] width 1152 height 67
click at [1207, 32] on span "Close" at bounding box center [1231, 36] width 53 height 53
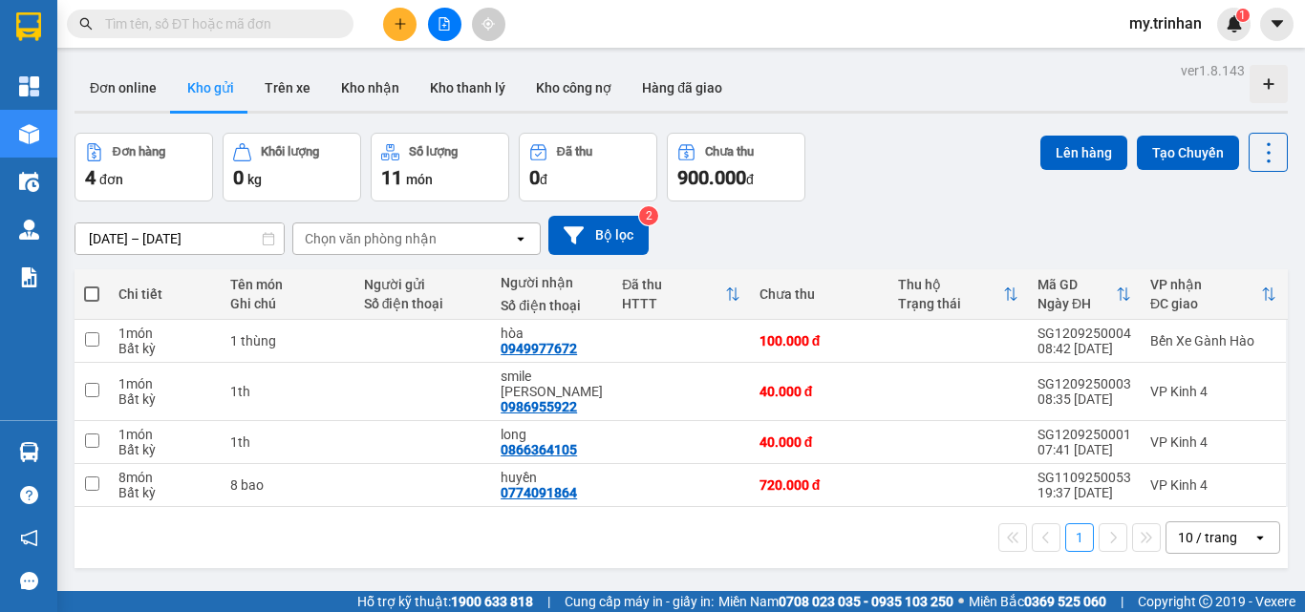
click at [389, 237] on div "Chọn văn phòng nhận" at bounding box center [371, 238] width 132 height 19
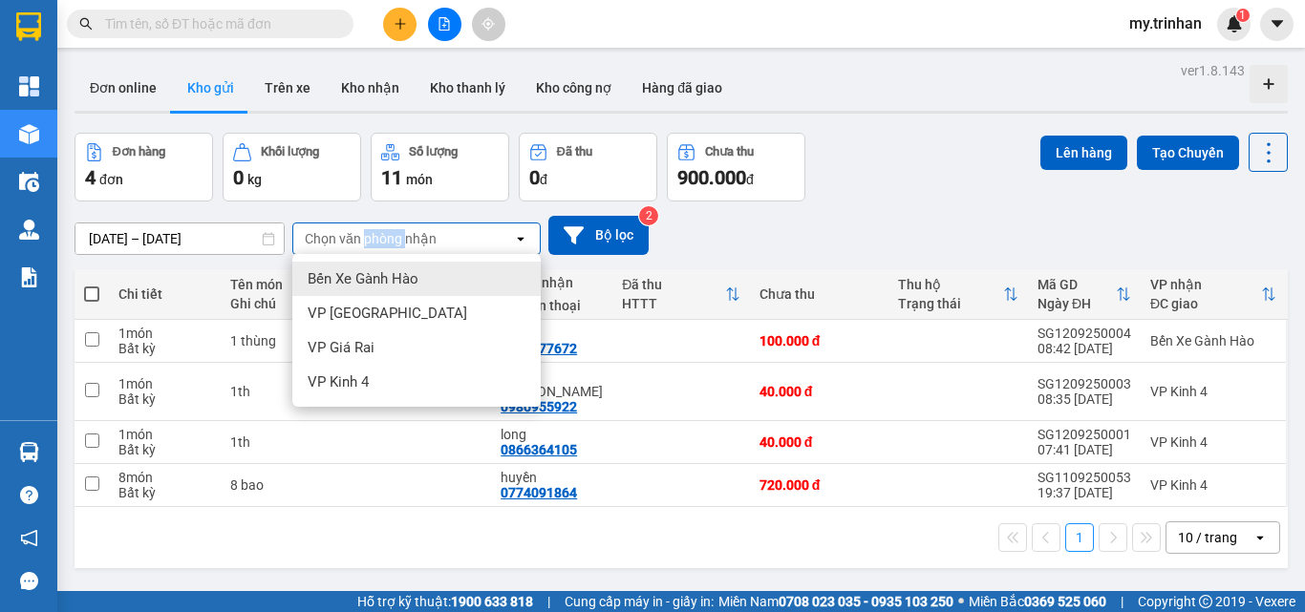
click at [389, 237] on div "Chọn văn phòng nhận" at bounding box center [371, 238] width 132 height 19
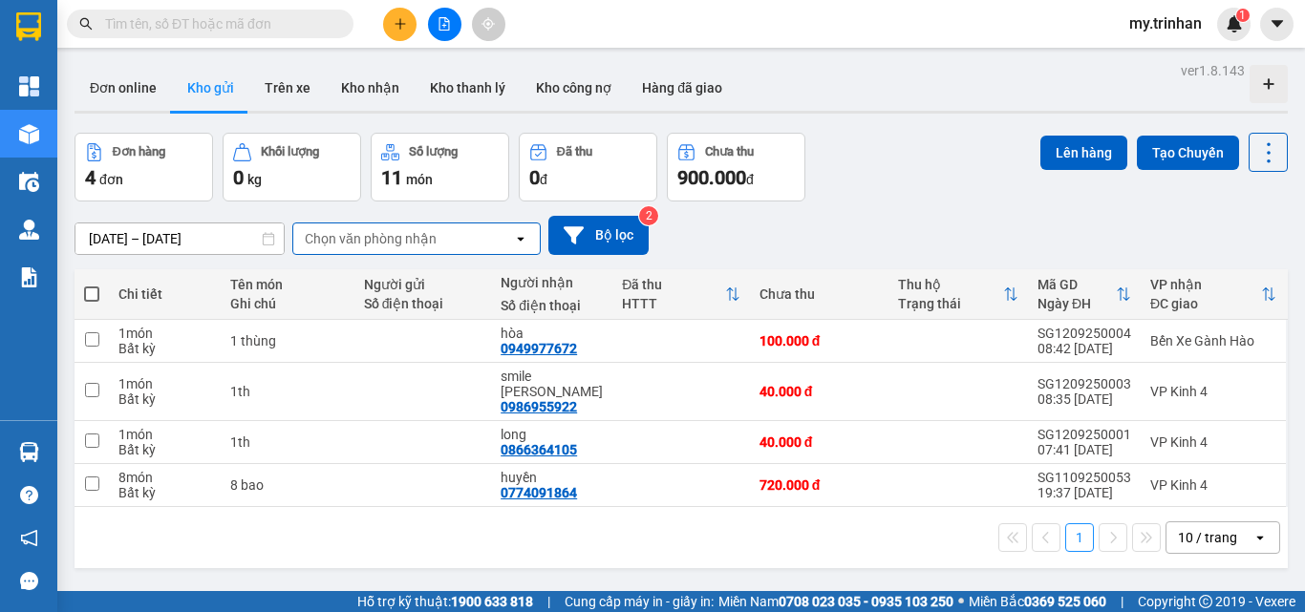
click at [860, 243] on div "[DATE] – [DATE] Press the down arrow key to interact with the calendar and sele…" at bounding box center [680, 235] width 1213 height 39
click at [690, 231] on div "[DATE] – [DATE] Press the down arrow key to interact with the calendar and sele…" at bounding box center [680, 235] width 1213 height 39
click at [403, 22] on icon "plus" at bounding box center [399, 23] width 13 height 13
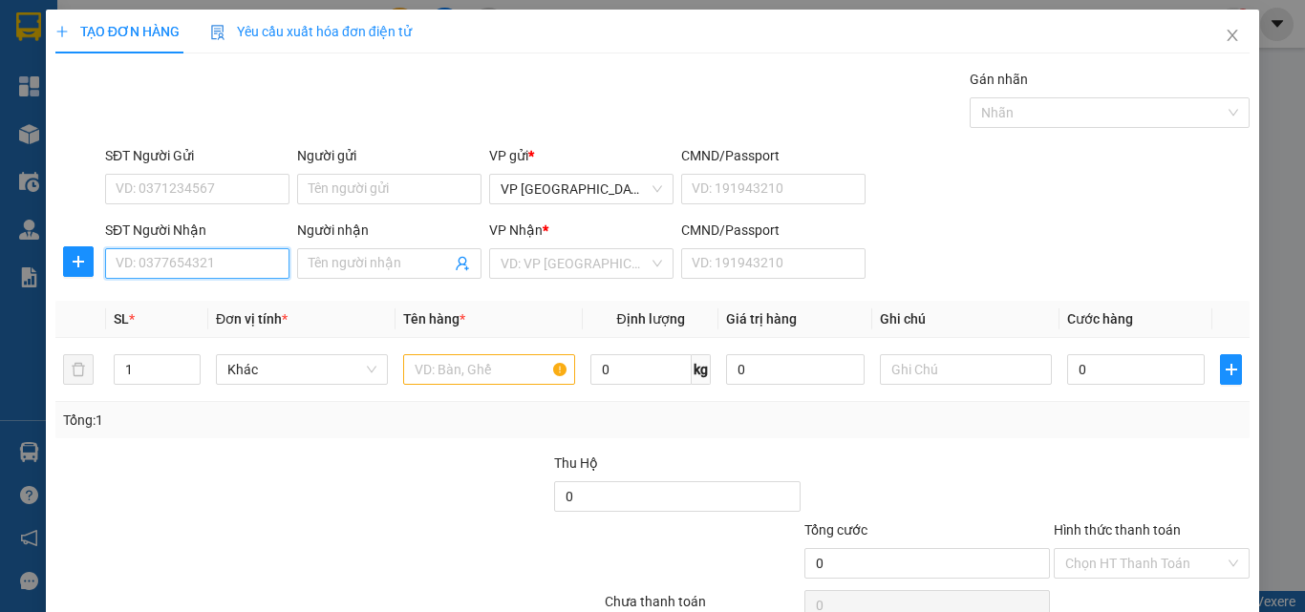
click at [207, 266] on input "SĐT Người Nhận" at bounding box center [197, 263] width 184 height 31
click at [236, 257] on input "SĐT Người Nhận" at bounding box center [197, 263] width 184 height 31
click at [243, 301] on div "0907401450 - cường" at bounding box center [195, 301] width 159 height 21
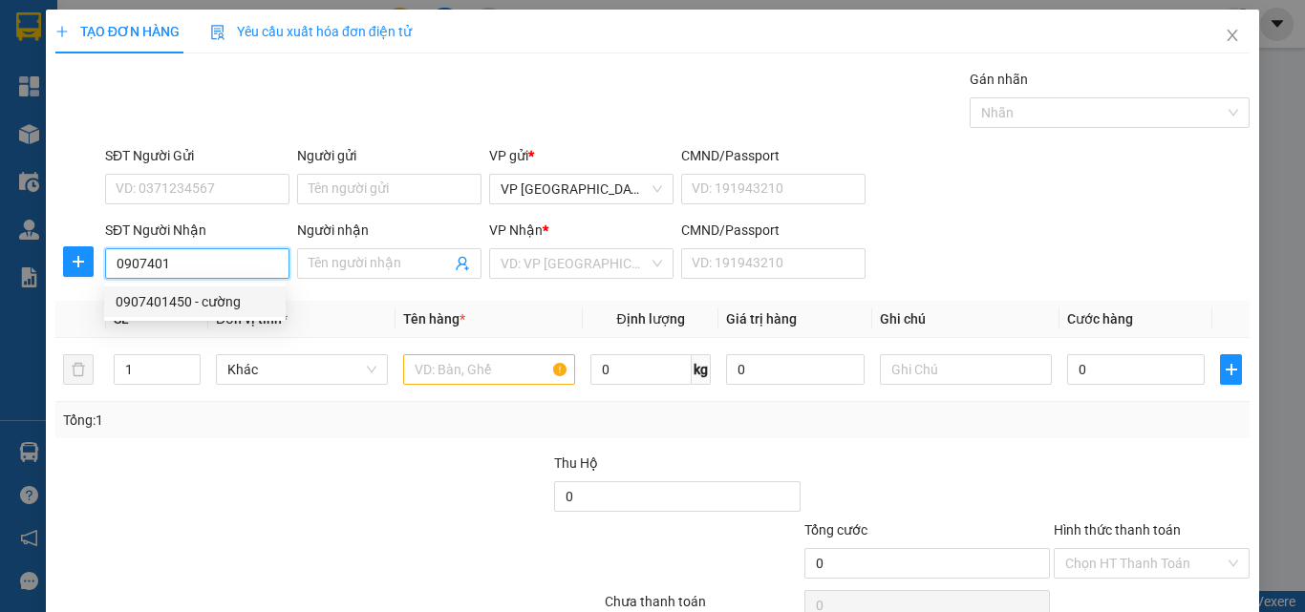
type input "0907401450"
type input "cường"
type input "40.000"
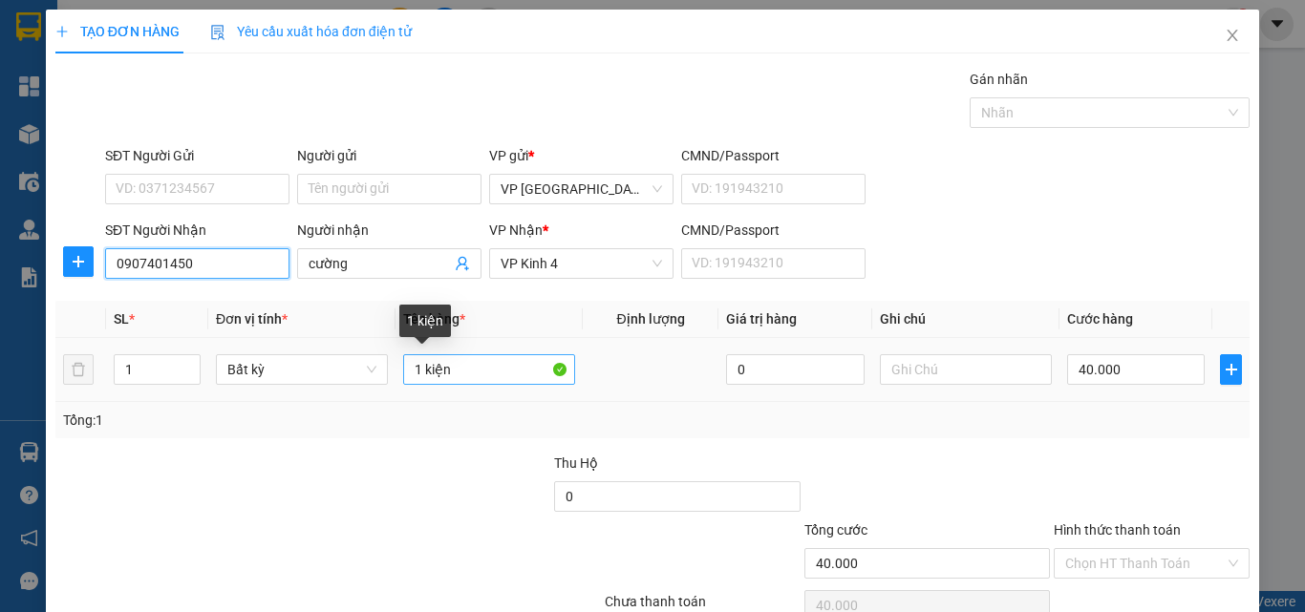
type input "0907401450"
drag, startPoint x: 488, startPoint y: 362, endPoint x: 334, endPoint y: 371, distance: 154.0
click at [334, 371] on tr "1 Bất kỳ 1 kiện 0 40.000" at bounding box center [652, 370] width 1194 height 64
drag, startPoint x: 495, startPoint y: 369, endPoint x: 530, endPoint y: 370, distance: 35.3
click at [496, 369] on input "1 kiện" at bounding box center [489, 369] width 172 height 31
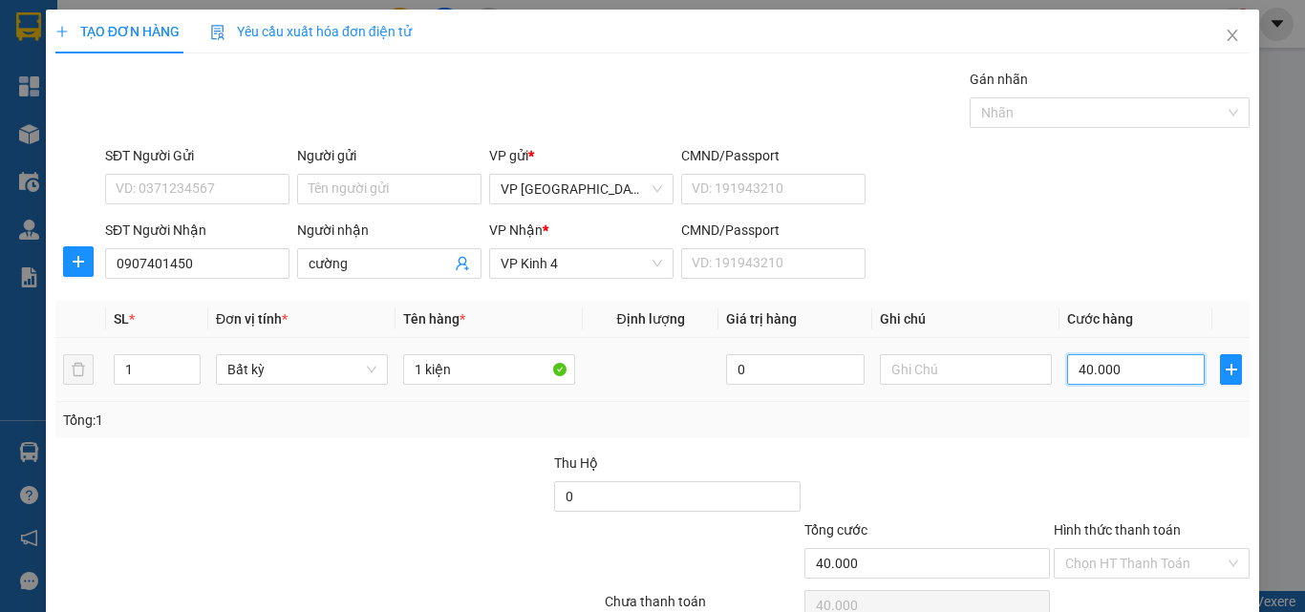
drag, startPoint x: 1116, startPoint y: 361, endPoint x: 1105, endPoint y: 350, distance: 16.2
click at [1119, 362] on input "40.000" at bounding box center [1136, 369] width 138 height 31
type input "7"
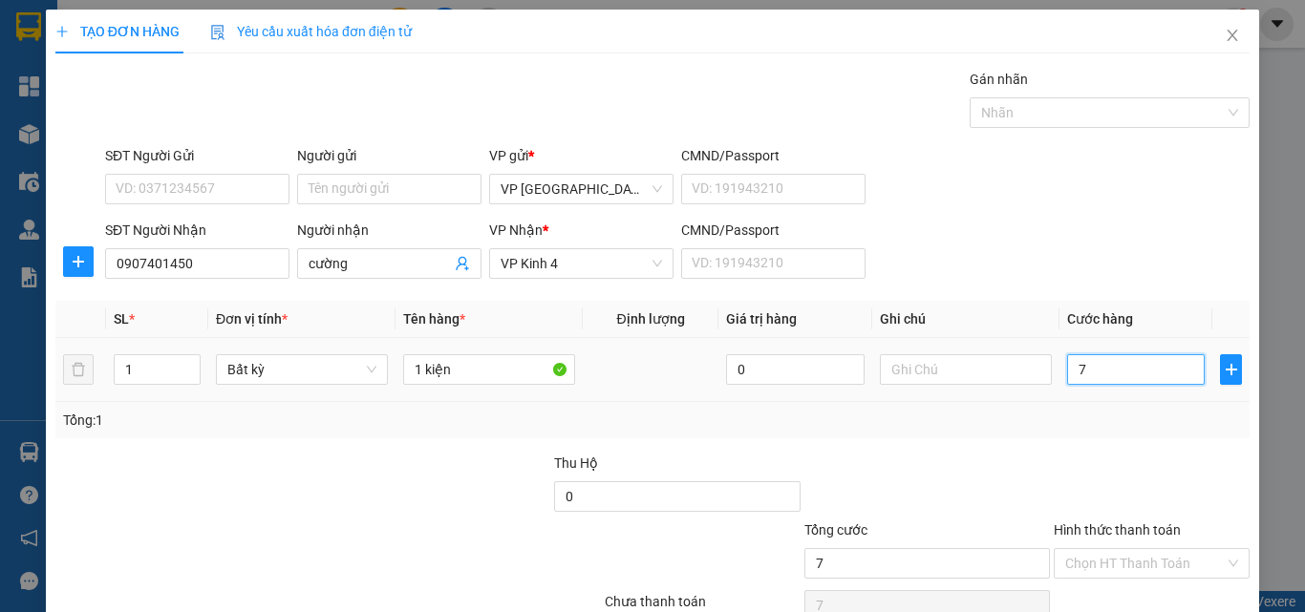
type input "70"
type input "70.000"
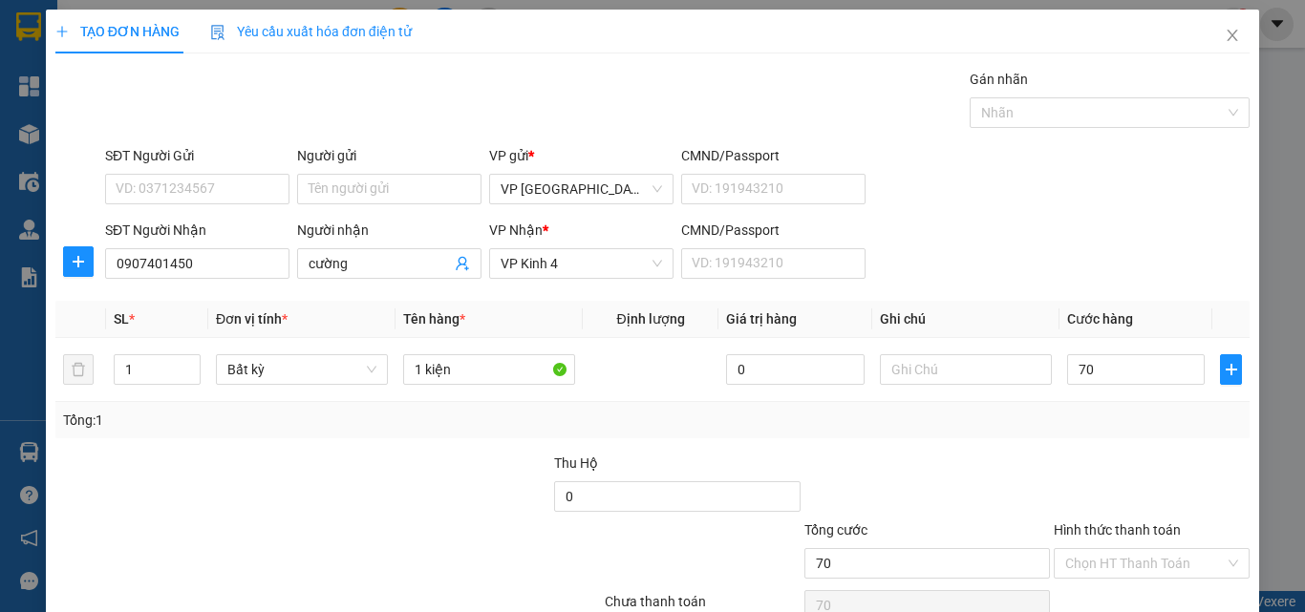
type input "70.000"
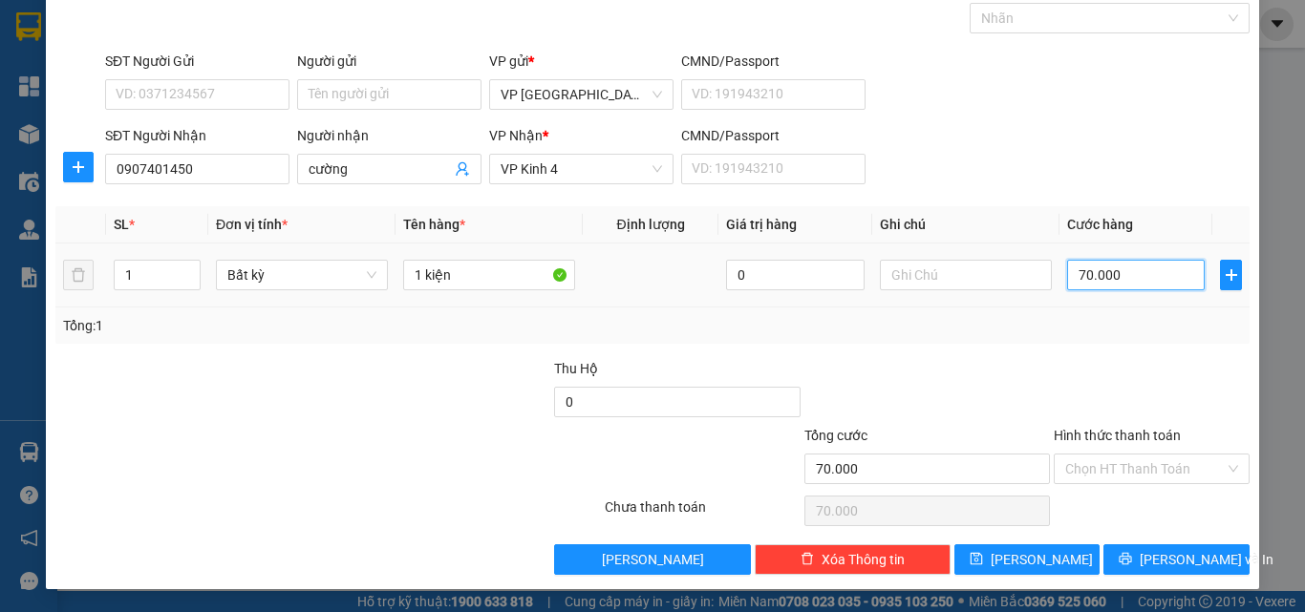
click at [1095, 282] on input "70.000" at bounding box center [1136, 275] width 138 height 31
type input "6"
type input "60"
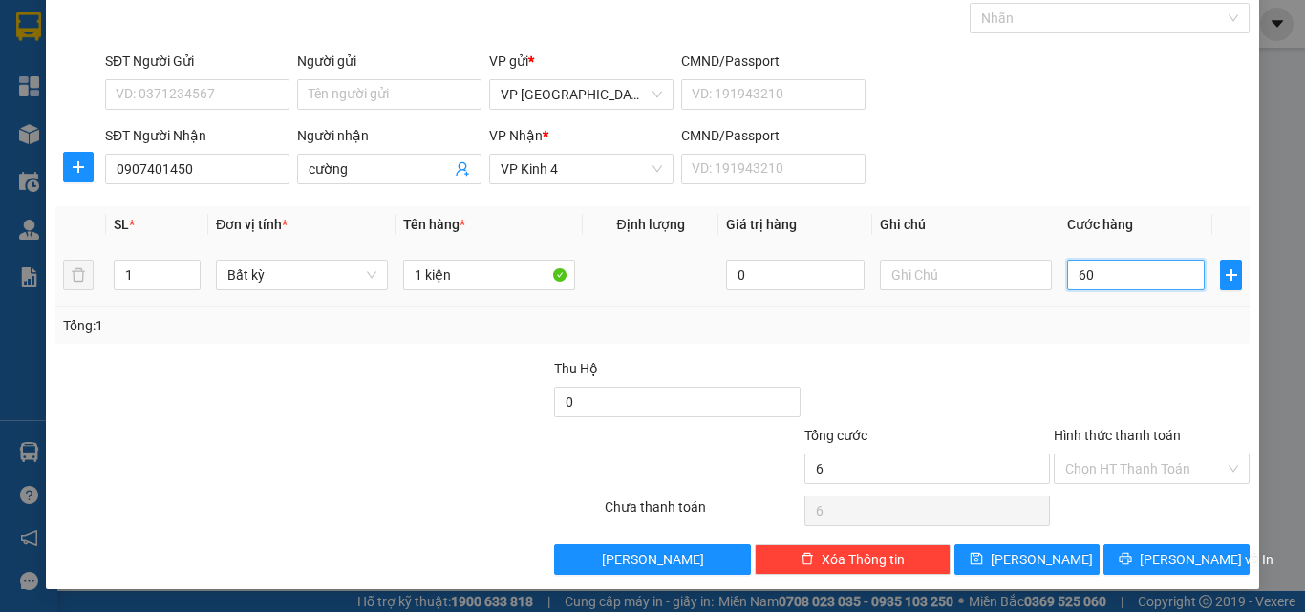
type input "60"
type input "60.000"
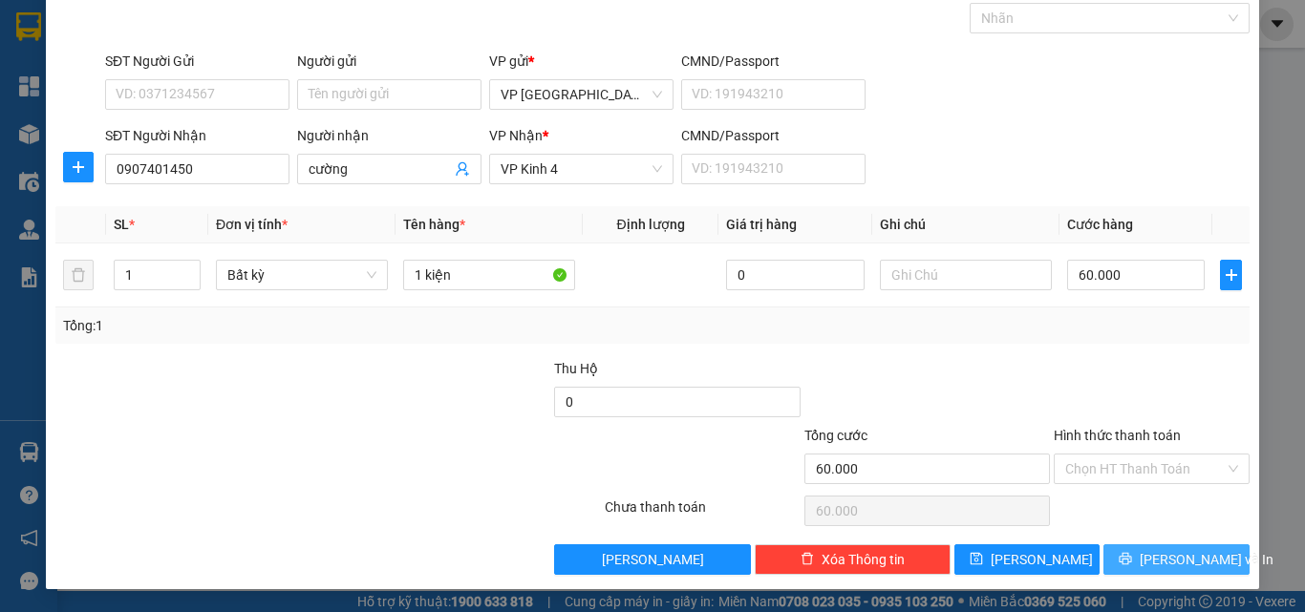
click at [1143, 555] on button "[PERSON_NAME] và In" at bounding box center [1176, 559] width 146 height 31
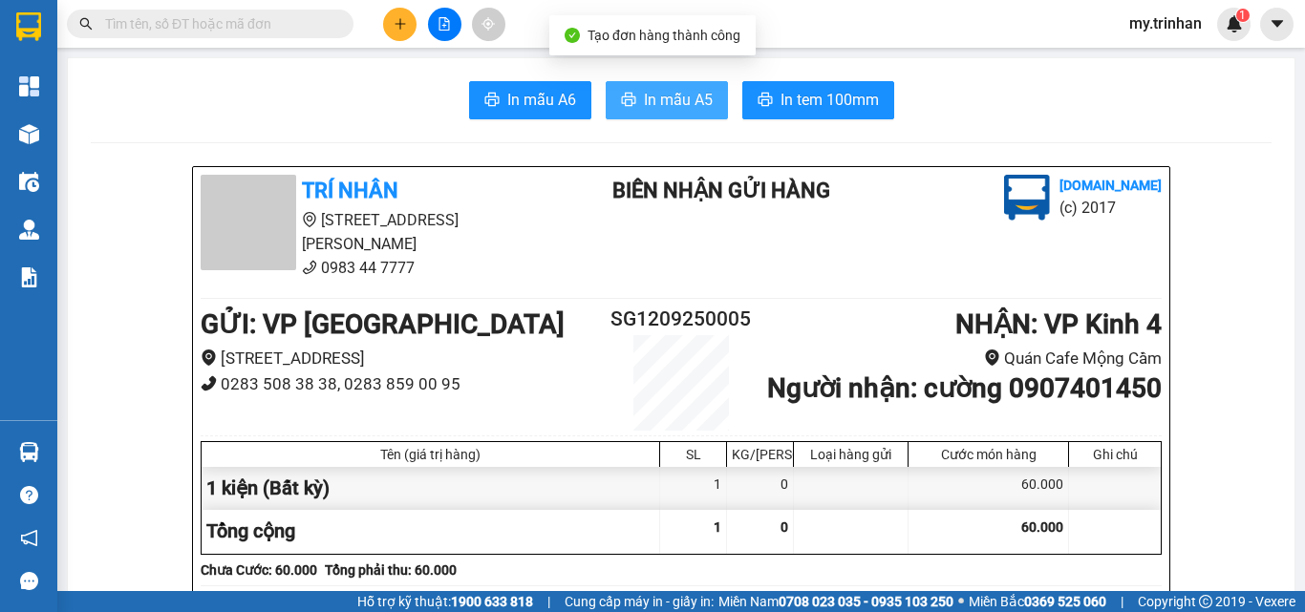
click at [669, 97] on span "In mẫu A5" at bounding box center [678, 100] width 69 height 24
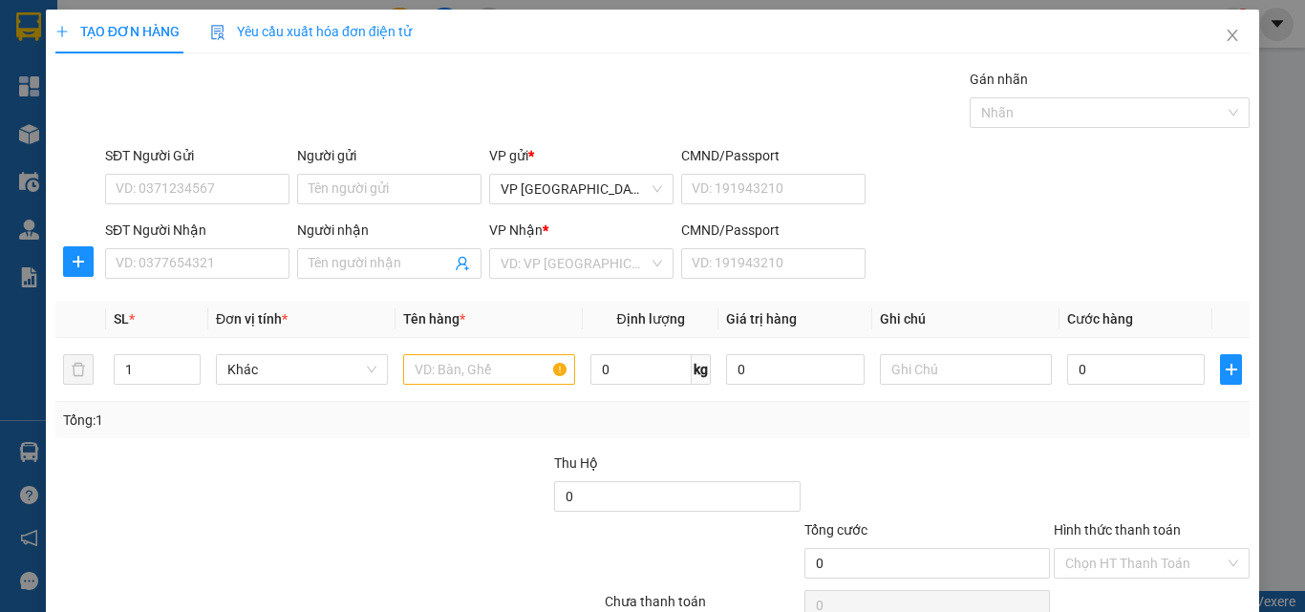
click at [940, 271] on div "SĐT Người Nhận VD: 0377654321 Người nhận Tên người nhận VP Nhận * VD: VP Sài Gò…" at bounding box center [677, 253] width 1152 height 67
click at [940, 273] on div "SĐT Người Nhận VD: 0377654321 Người nhận Tên người nhận VP Nhận * VD: VP Sài Gò…" at bounding box center [677, 253] width 1152 height 67
click at [238, 261] on input "SĐT Người Nhận" at bounding box center [197, 263] width 184 height 31
click at [242, 273] on input "SĐT Người Nhận" at bounding box center [197, 263] width 184 height 31
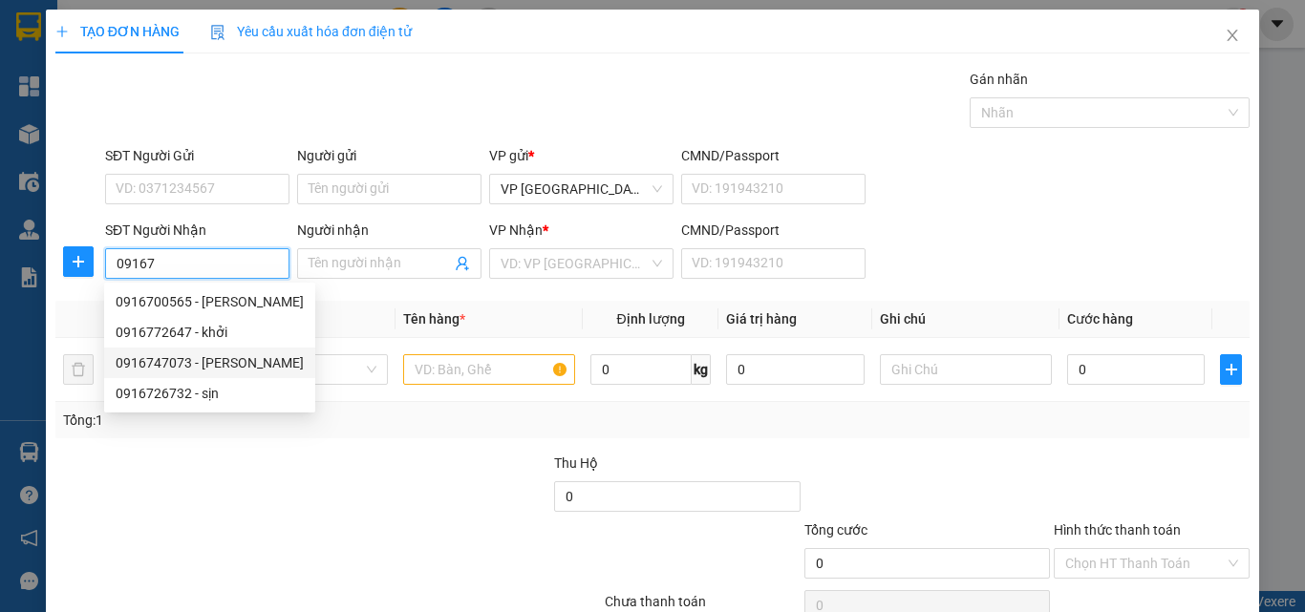
click at [234, 368] on div "0916747073 - [PERSON_NAME]" at bounding box center [210, 362] width 188 height 21
type input "0916747073"
type input "ngọc"
type input "40.000"
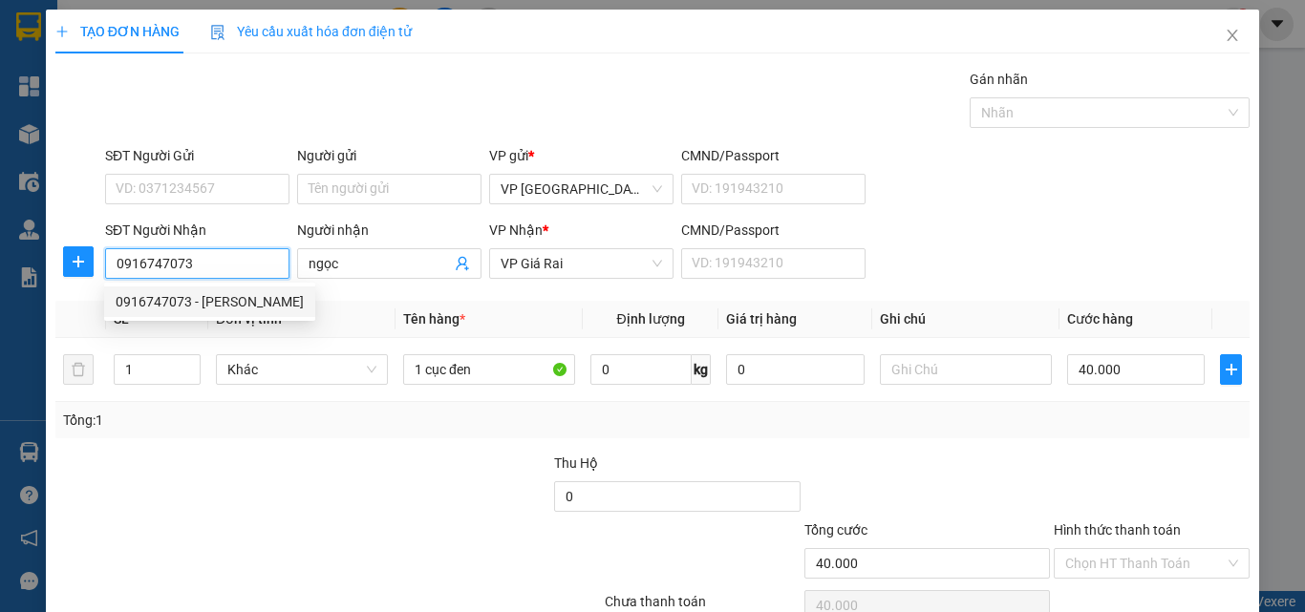
type input "0916747073"
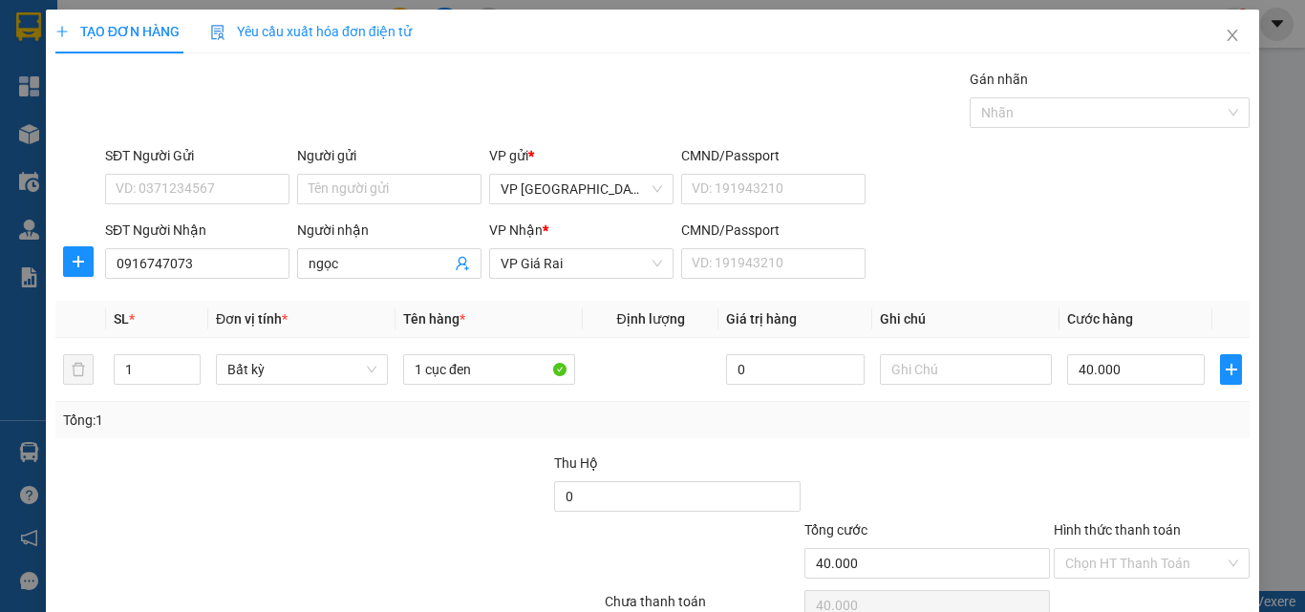
scroll to position [95, 0]
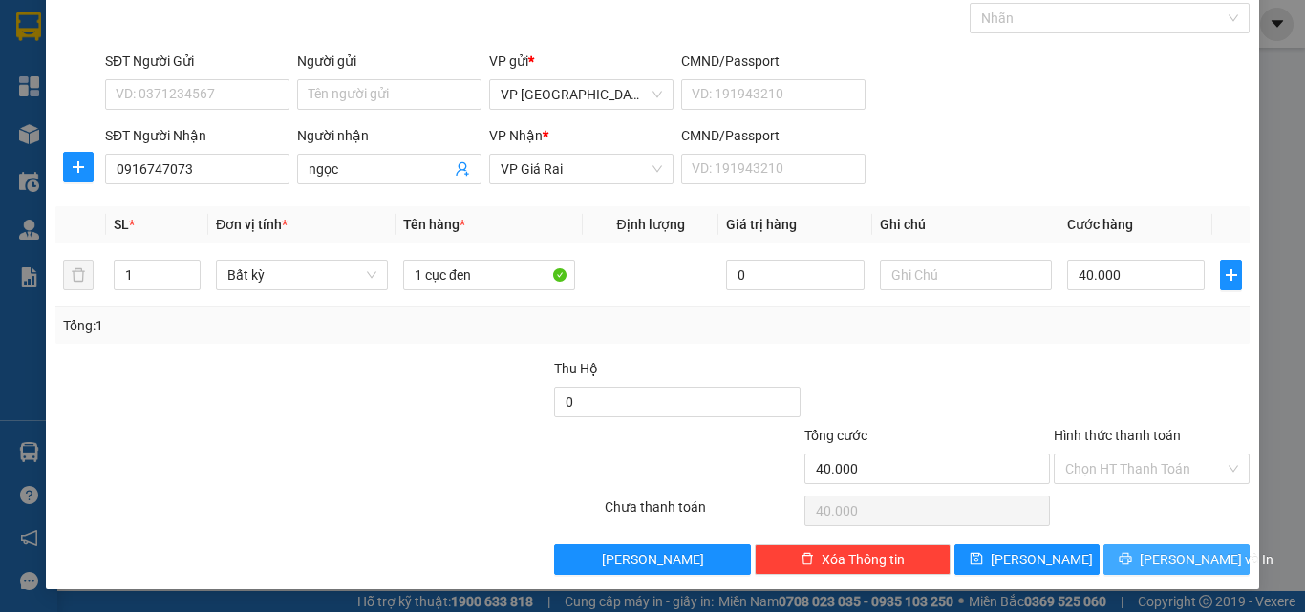
click at [1132, 569] on button "[PERSON_NAME] và In" at bounding box center [1176, 559] width 146 height 31
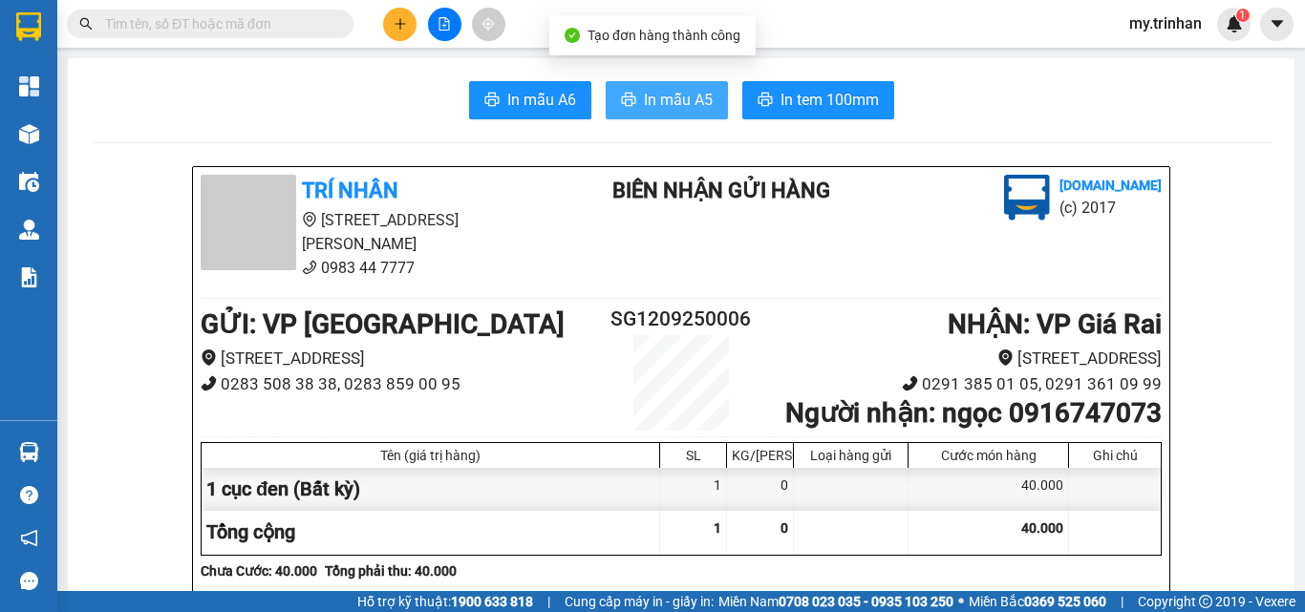
click at [644, 102] on span "In mẫu A5" at bounding box center [678, 100] width 69 height 24
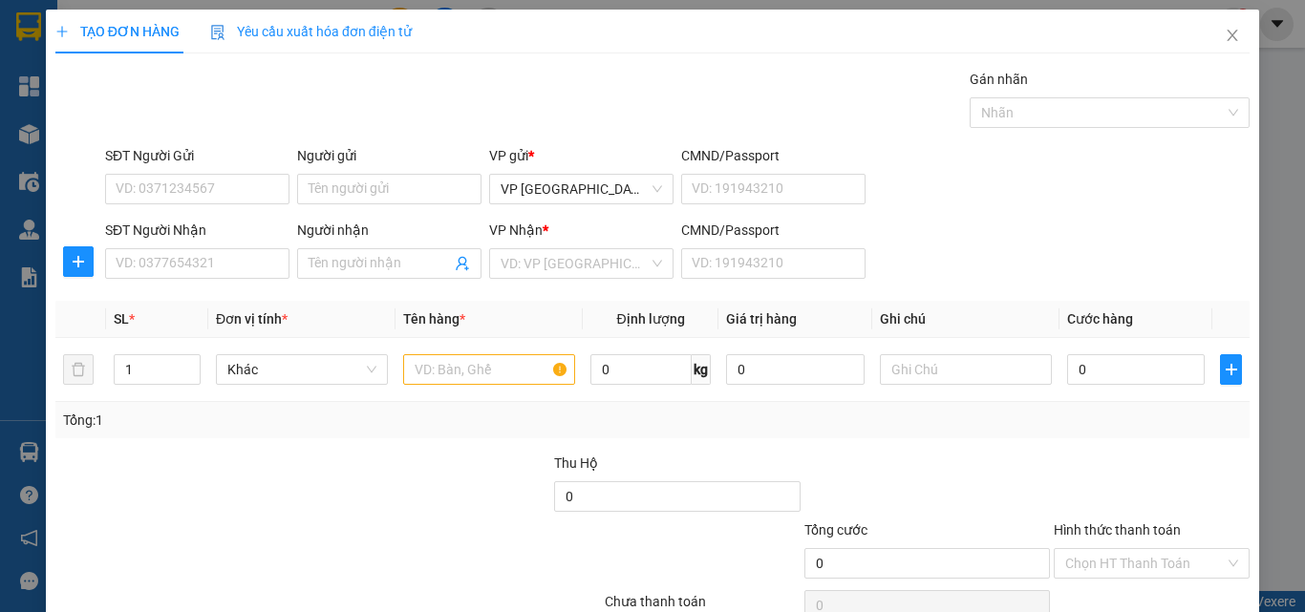
click at [904, 234] on div "SĐT Người Nhận VD: 0377654321 Người nhận Tên người nhận VP Nhận * VD: VP Sài Gò…" at bounding box center [677, 253] width 1152 height 67
click at [241, 265] on input "SĐT Người Nhận" at bounding box center [197, 263] width 184 height 31
click at [265, 262] on input "504" at bounding box center [197, 263] width 184 height 31
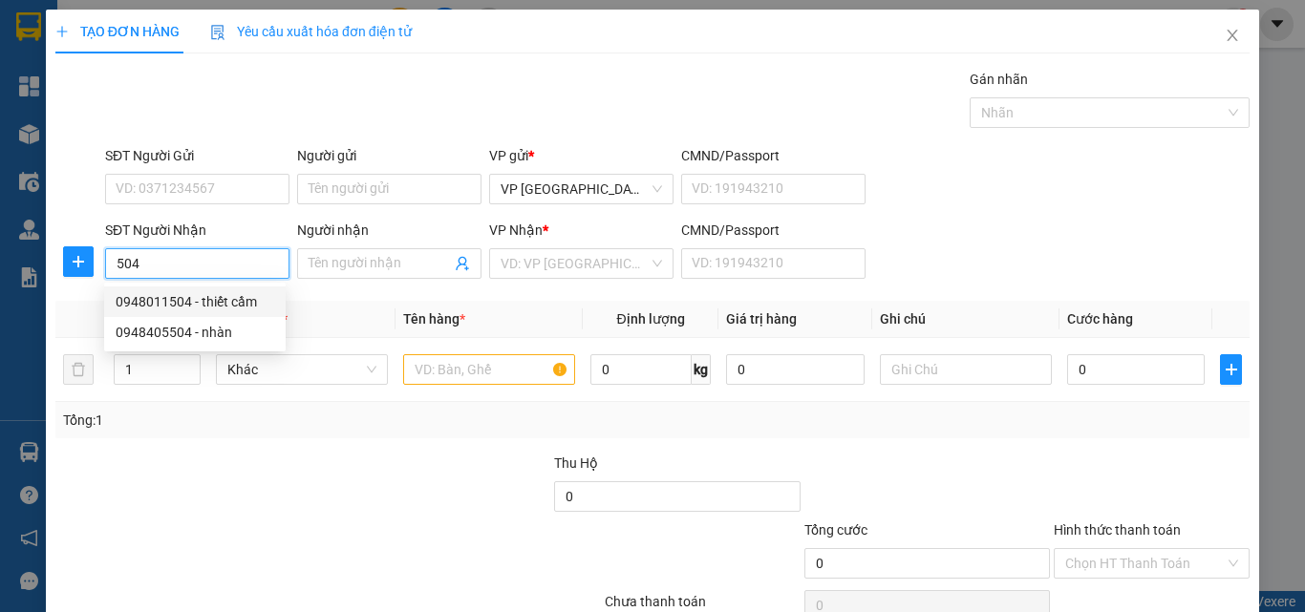
click at [252, 294] on div "0948011504 - thiết cầm" at bounding box center [195, 301] width 159 height 21
type input "0948011504"
type input "thiết cầm"
type input "50.000"
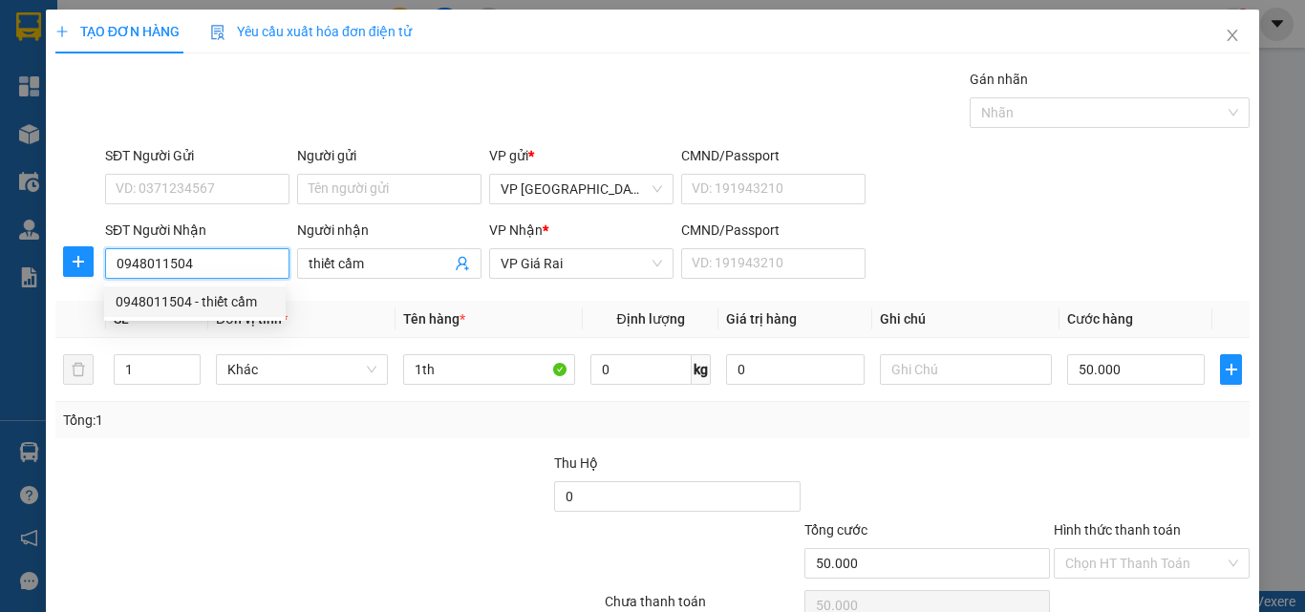
type input "0948011504"
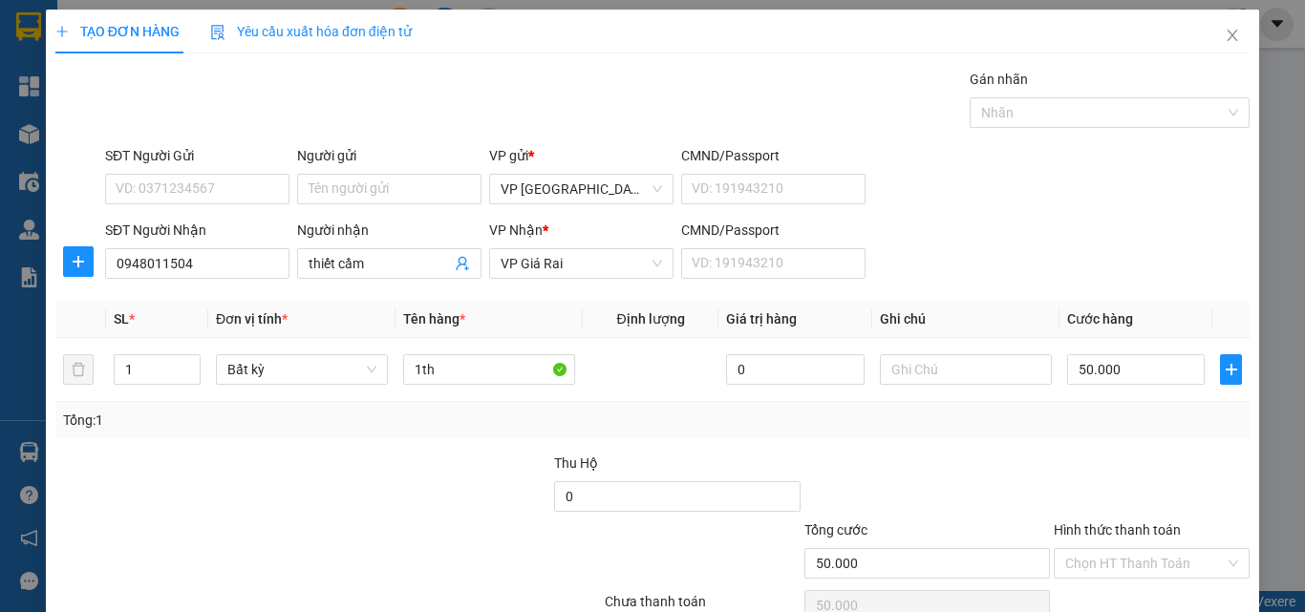
scroll to position [95, 0]
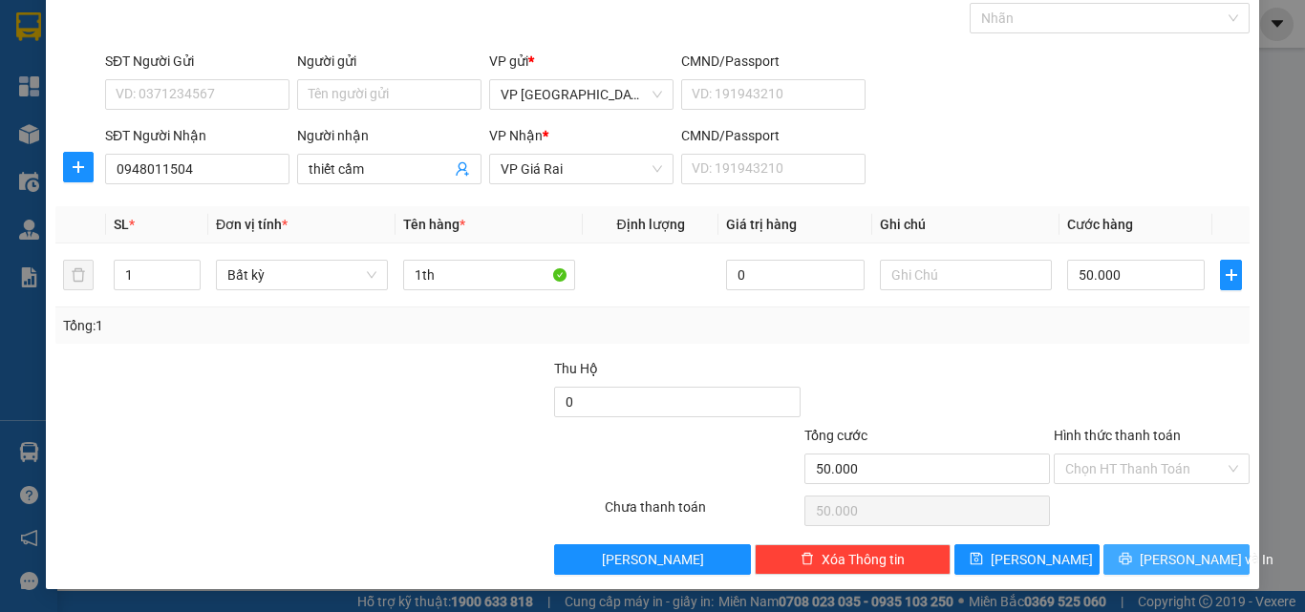
click at [1146, 569] on span "[PERSON_NAME] và In" at bounding box center [1206, 559] width 134 height 21
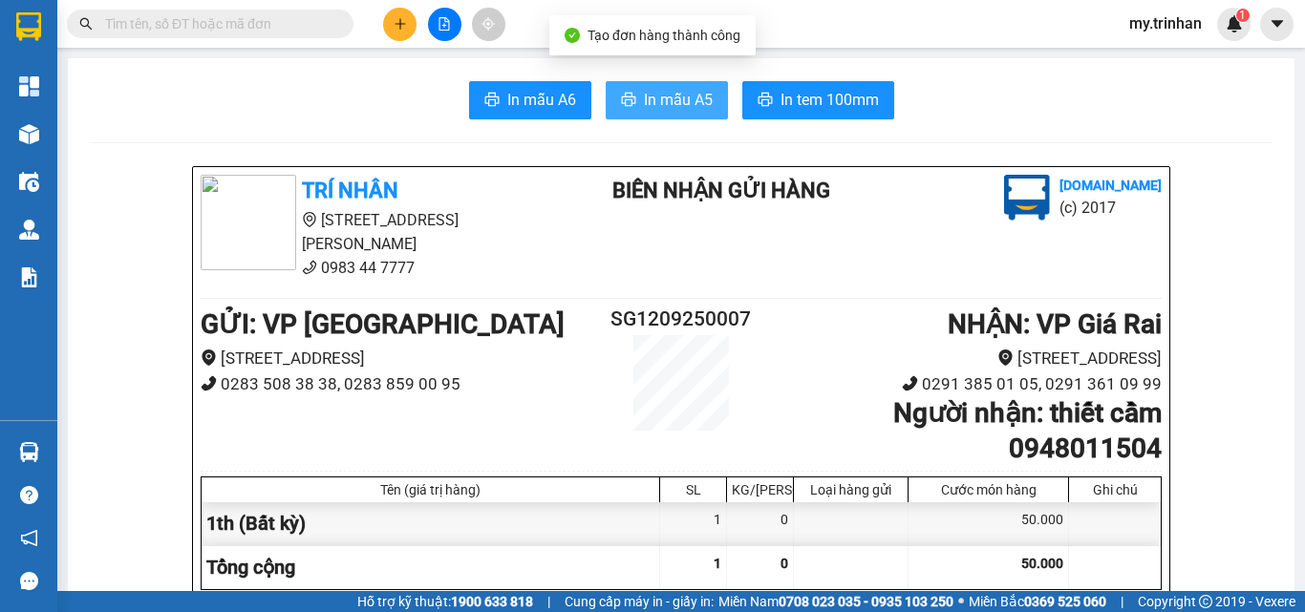
click at [653, 88] on span "In mẫu A5" at bounding box center [678, 100] width 69 height 24
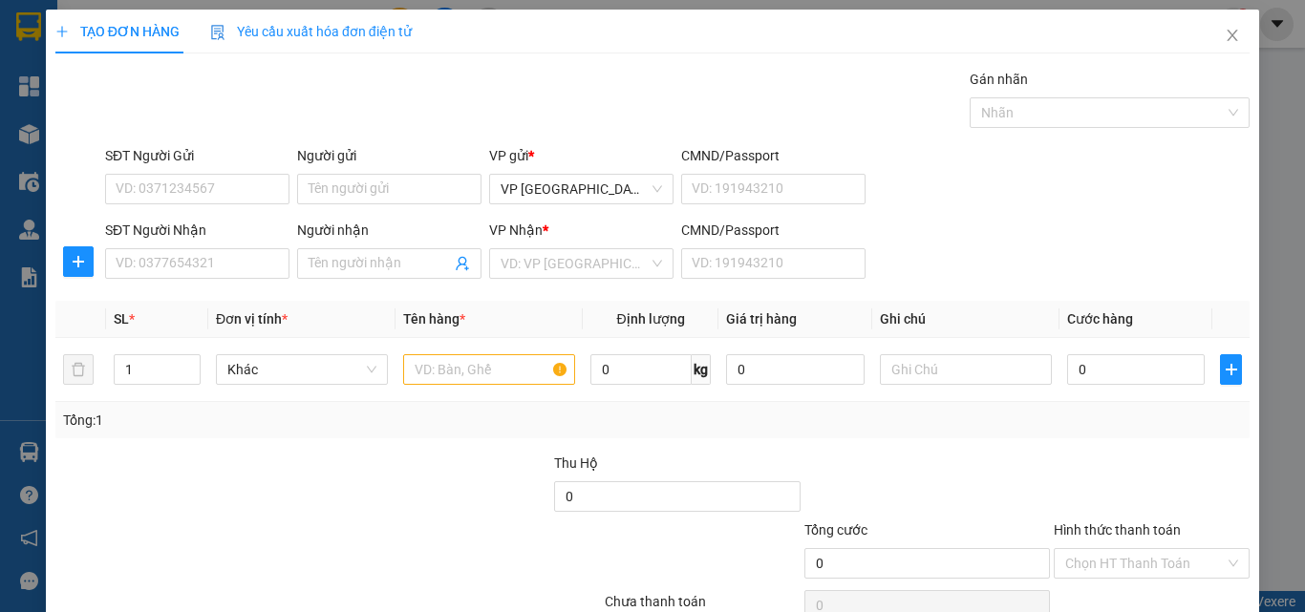
click at [987, 269] on div "SĐT Người Nhận VD: 0377654321 Người nhận Tên người nhận VP Nhận * VD: VP Sài Gò…" at bounding box center [677, 253] width 1152 height 67
drag, startPoint x: 944, startPoint y: 287, endPoint x: 968, endPoint y: 247, distance: 46.4
click at [945, 287] on div "Transit Pickup Surcharge Ids Transit Deliver Surcharge Ids Transit Deliver Surc…" at bounding box center [652, 369] width 1194 height 601
click at [1224, 32] on icon "close" at bounding box center [1231, 35] width 15 height 15
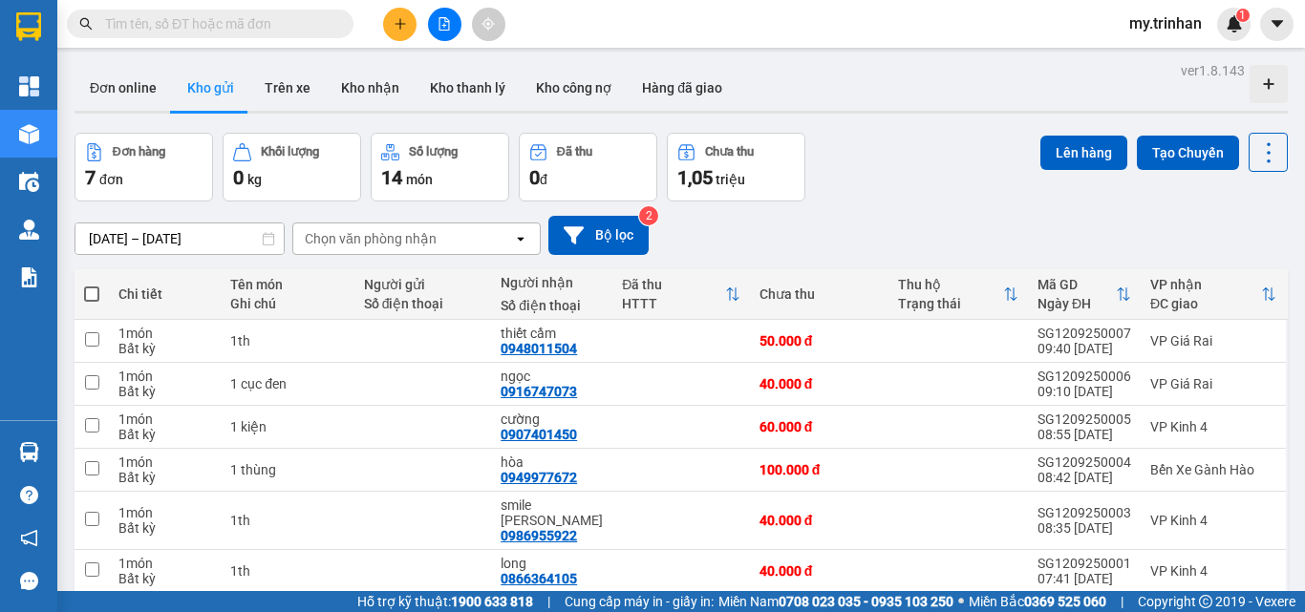
click at [487, 244] on div "Chọn văn phòng nhận" at bounding box center [403, 238] width 220 height 31
click at [482, 244] on div "Chọn văn phòng nhận" at bounding box center [403, 238] width 220 height 31
click at [825, 224] on div "[DATE] – [DATE] Press the down arrow key to interact with the calendar and sele…" at bounding box center [680, 235] width 1213 height 39
click at [518, 246] on div "open" at bounding box center [526, 238] width 27 height 31
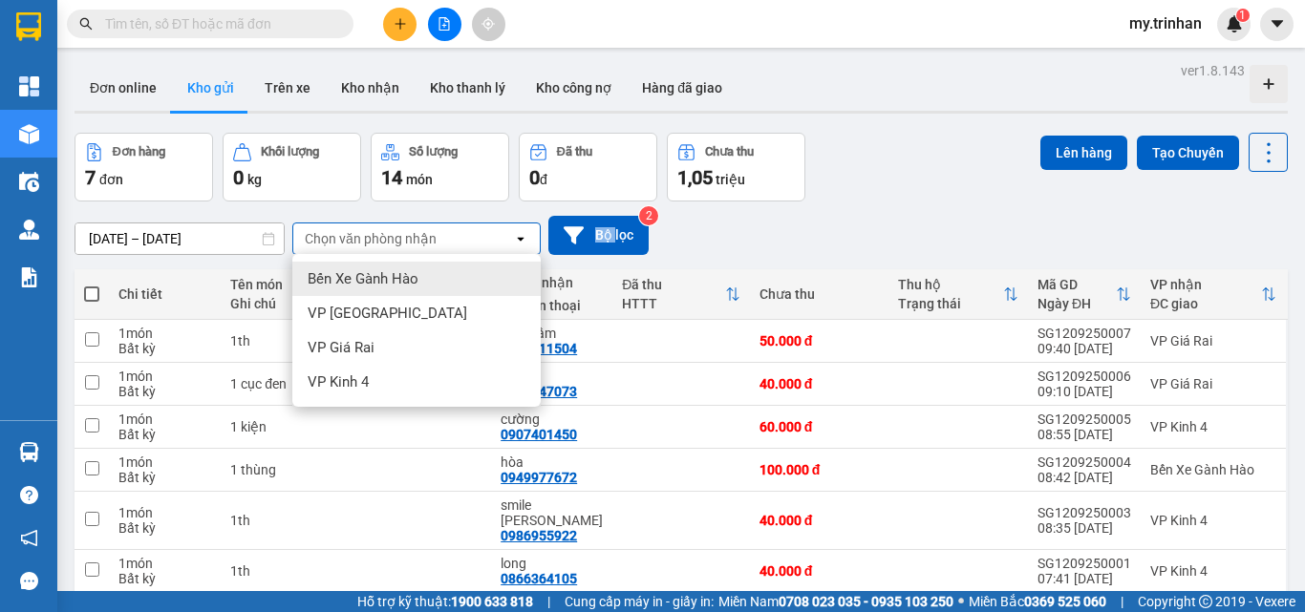
click at [518, 246] on div "open" at bounding box center [526, 238] width 27 height 31
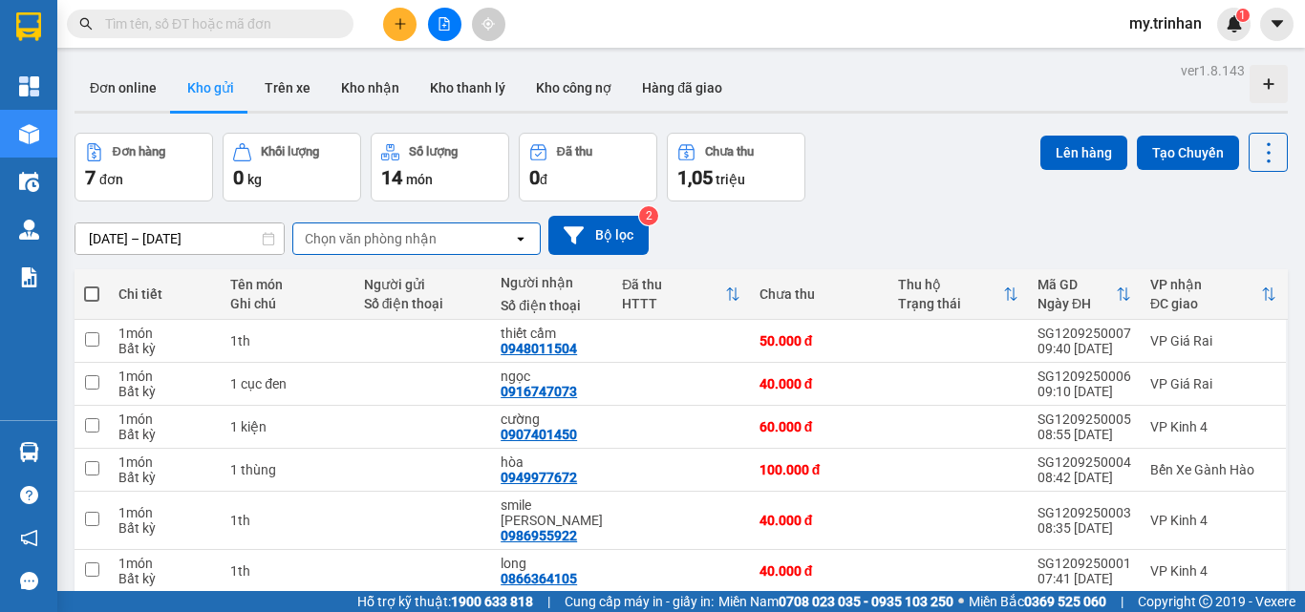
click at [763, 239] on div "[DATE] – [DATE] Press the down arrow key to interact with the calendar and sele…" at bounding box center [680, 235] width 1213 height 39
click at [395, 30] on icon "plus" at bounding box center [399, 23] width 13 height 13
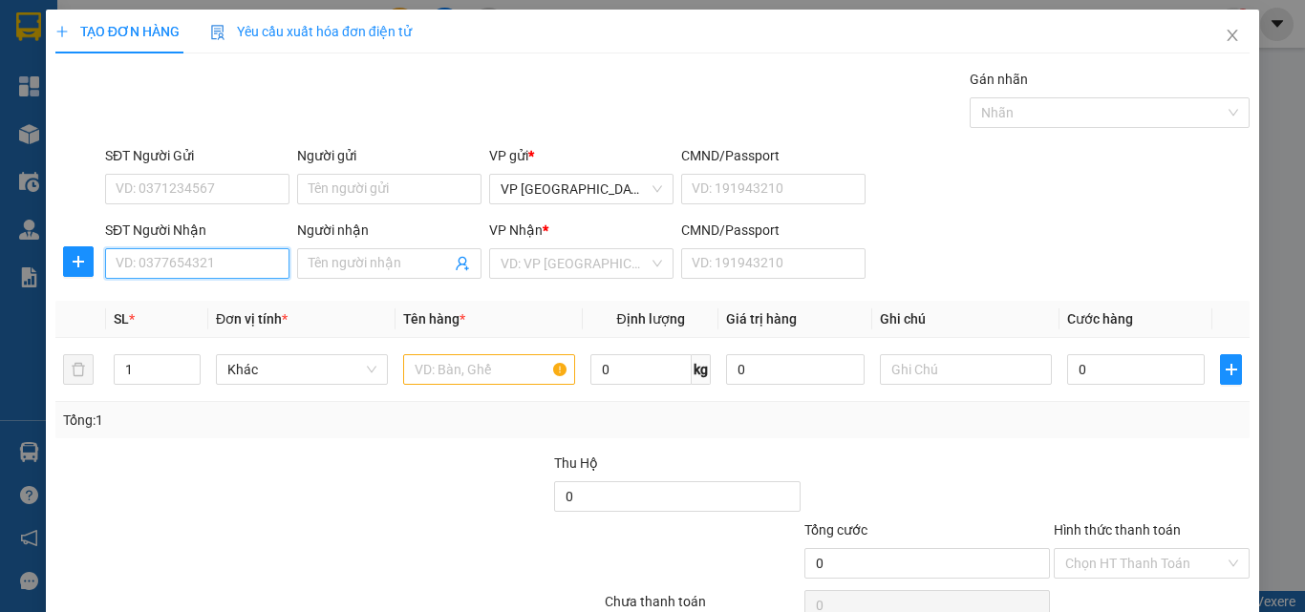
click at [252, 267] on input "SĐT Người Nhận" at bounding box center [197, 263] width 184 height 31
type input "0918441414"
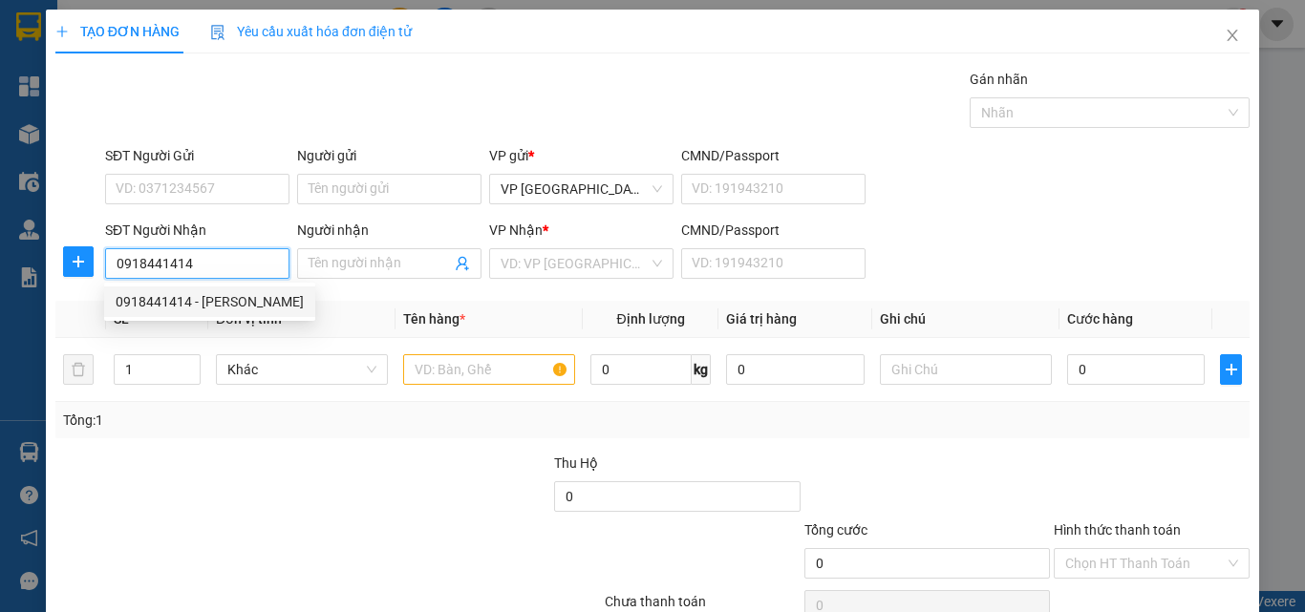
click at [234, 303] on div "0918441414 - [PERSON_NAME]" at bounding box center [210, 301] width 188 height 21
type input "yến thanh"
type input "120.000"
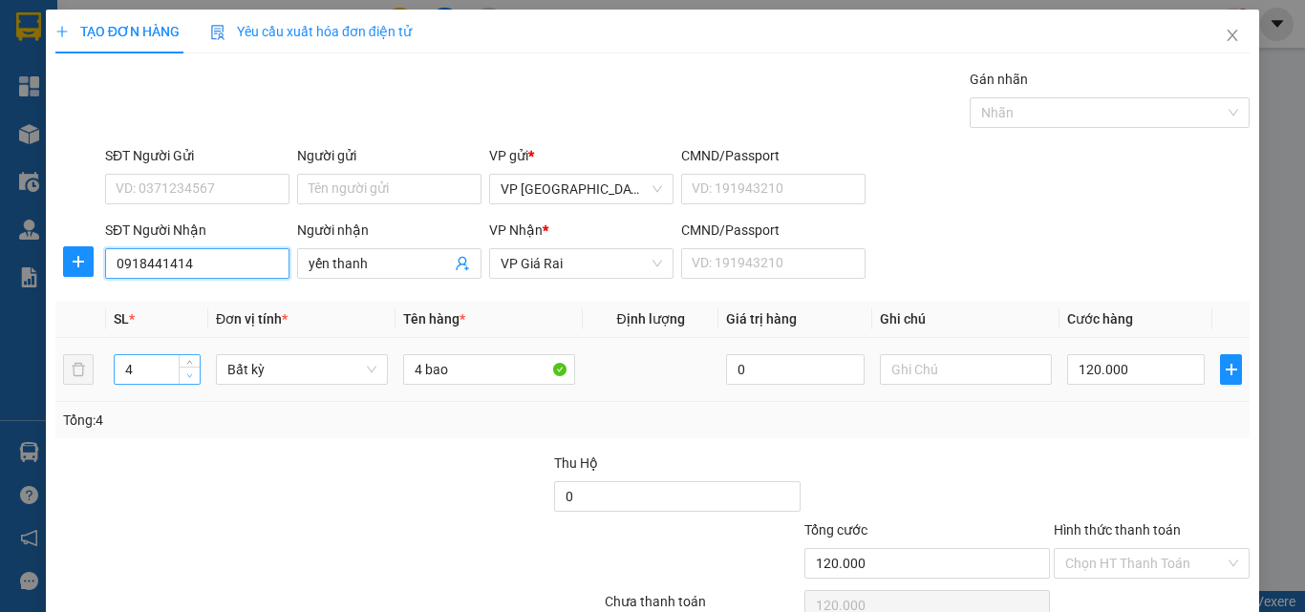
type input "0918441414"
click at [189, 375] on icon "down" at bounding box center [190, 376] width 6 height 4
type input "1"
click at [189, 375] on icon "down" at bounding box center [190, 376] width 6 height 4
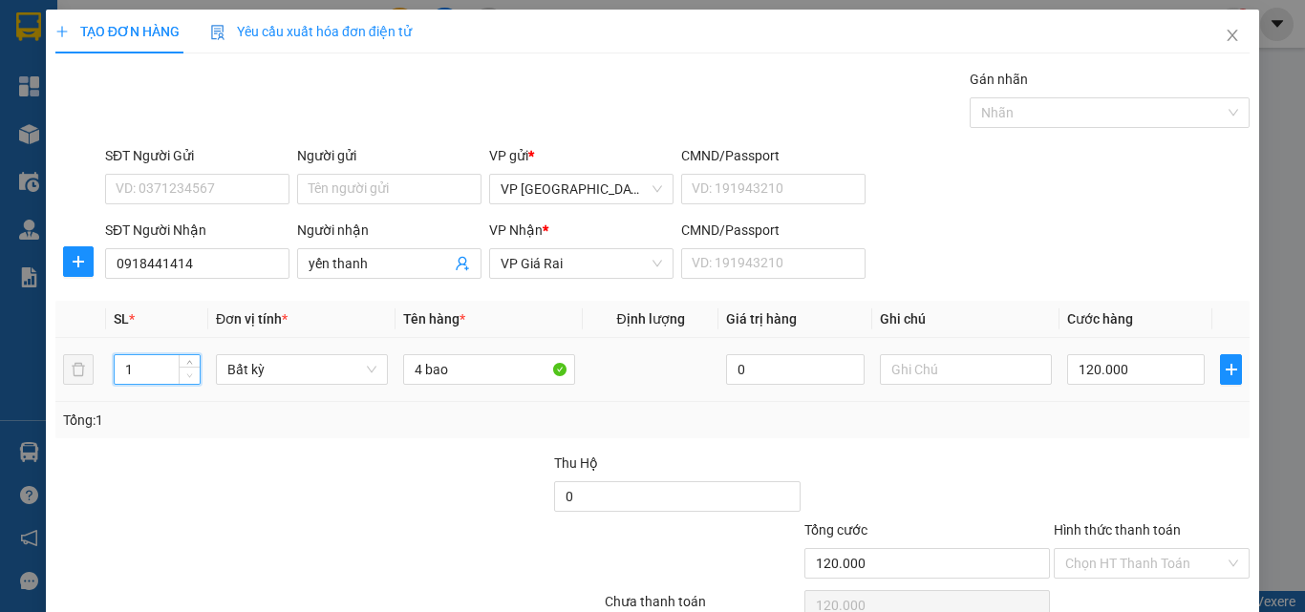
click at [189, 375] on icon "down" at bounding box center [190, 376] width 6 height 4
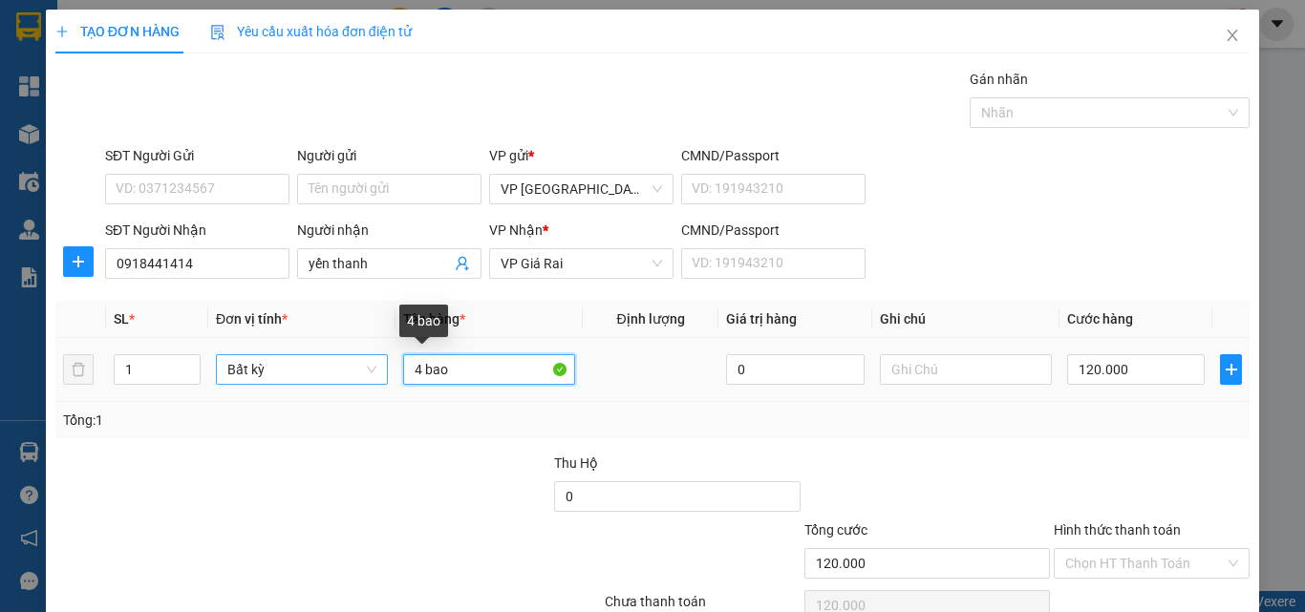
drag, startPoint x: 464, startPoint y: 372, endPoint x: 373, endPoint y: 356, distance: 92.2
click at [377, 357] on tr "1 Bất kỳ 4 bao 0 120.000" at bounding box center [652, 370] width 1194 height 64
type input "0"
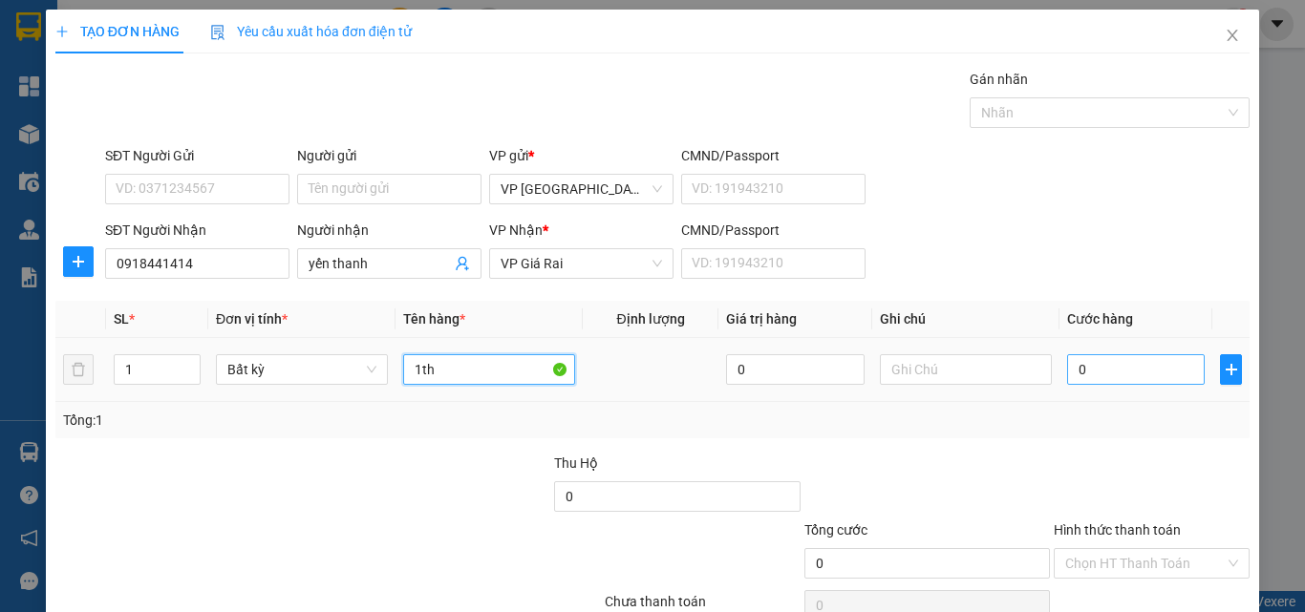
type input "1th"
click at [1126, 372] on input "0" at bounding box center [1136, 369] width 138 height 31
type input "3"
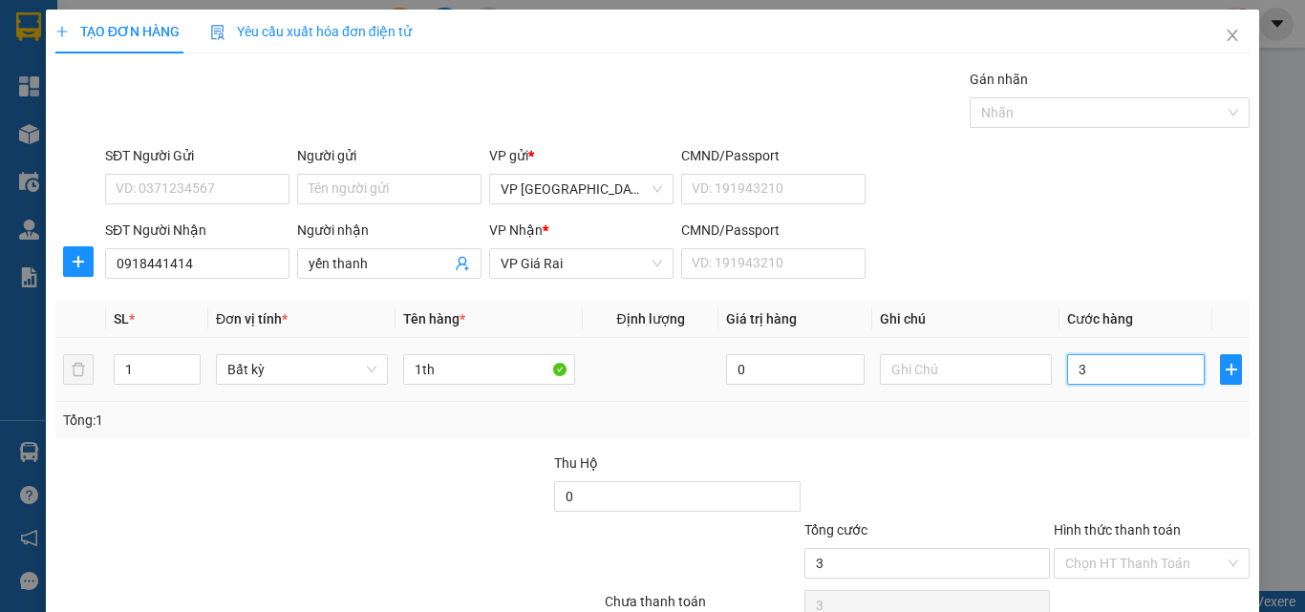
type input "30"
type input "30.000"
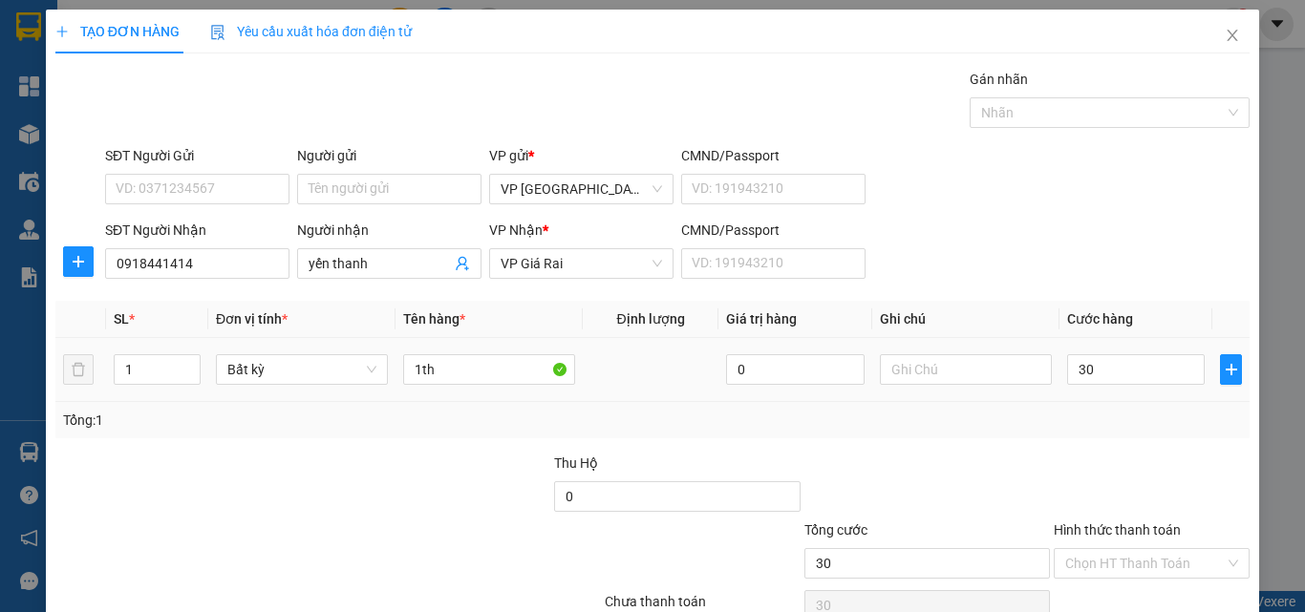
type input "30.000"
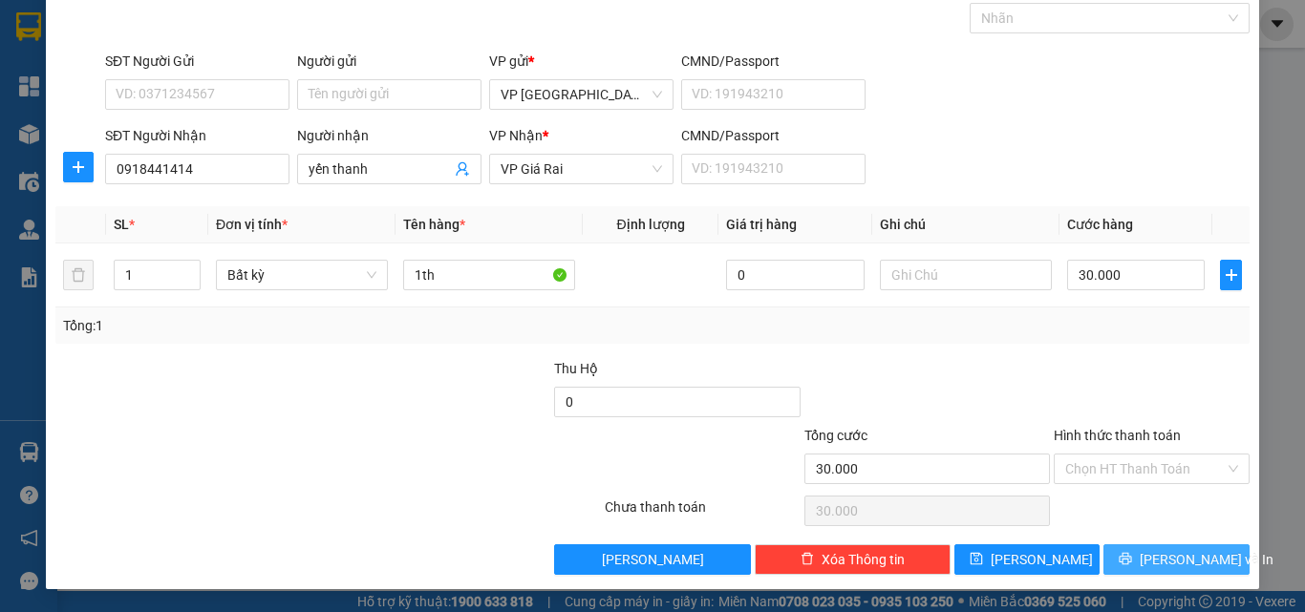
click at [1165, 549] on span "[PERSON_NAME] và In" at bounding box center [1206, 559] width 134 height 21
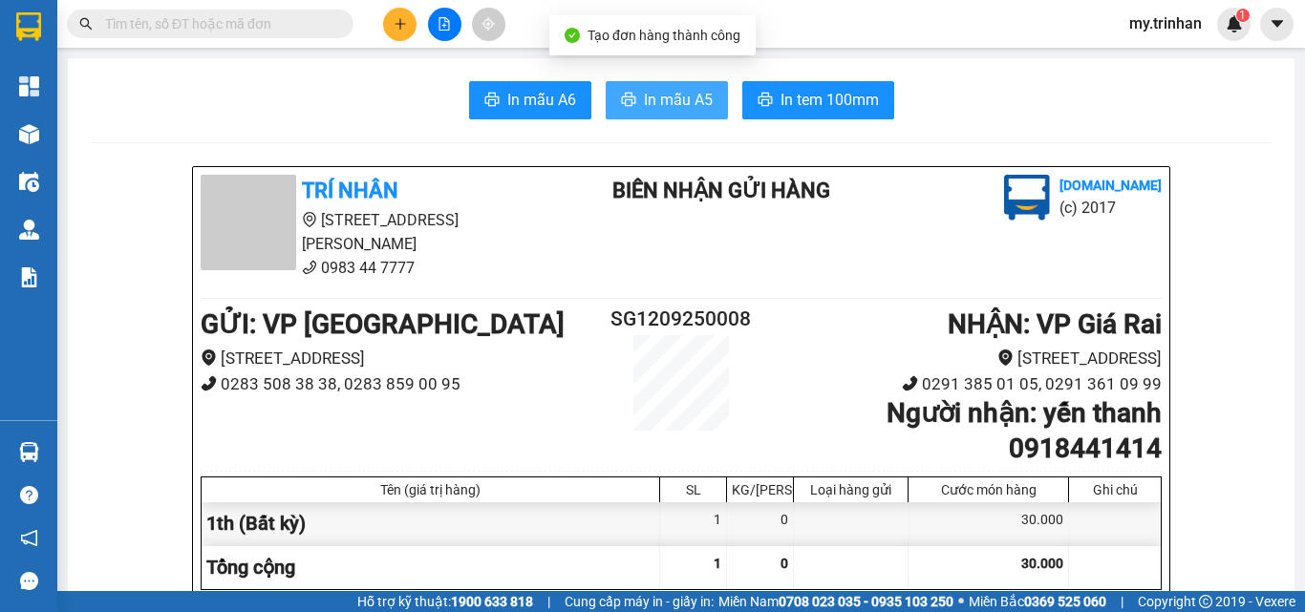
click at [697, 96] on span "In mẫu A5" at bounding box center [678, 100] width 69 height 24
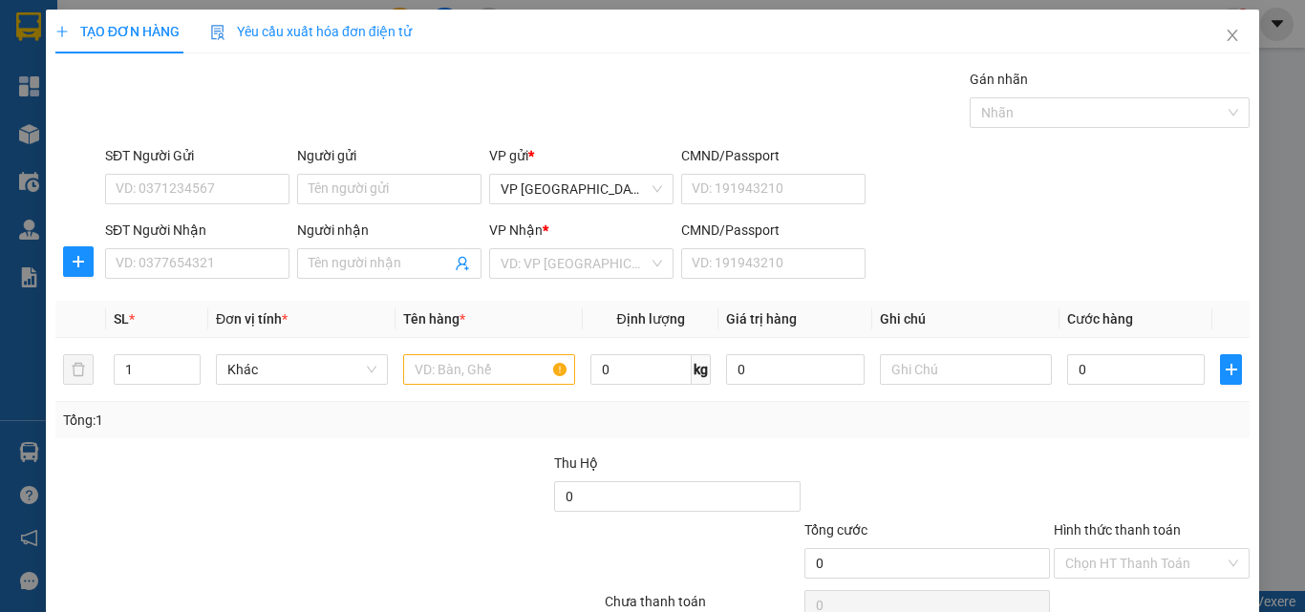
click at [1057, 234] on div "SĐT Người Nhận VD: 0377654321 Người nhận Tên người nhận VP Nhận * VD: VP Sài Gò…" at bounding box center [677, 253] width 1152 height 67
click at [1054, 239] on div "SĐT Người Nhận VD: 0377654321 Người nhận Tên người nhận VP Nhận * VD: VP Sài Gò…" at bounding box center [677, 253] width 1152 height 67
click at [135, 261] on input "SĐT Người Nhận" at bounding box center [197, 263] width 184 height 31
click at [147, 250] on input "SĐT Người Nhận" at bounding box center [197, 263] width 184 height 31
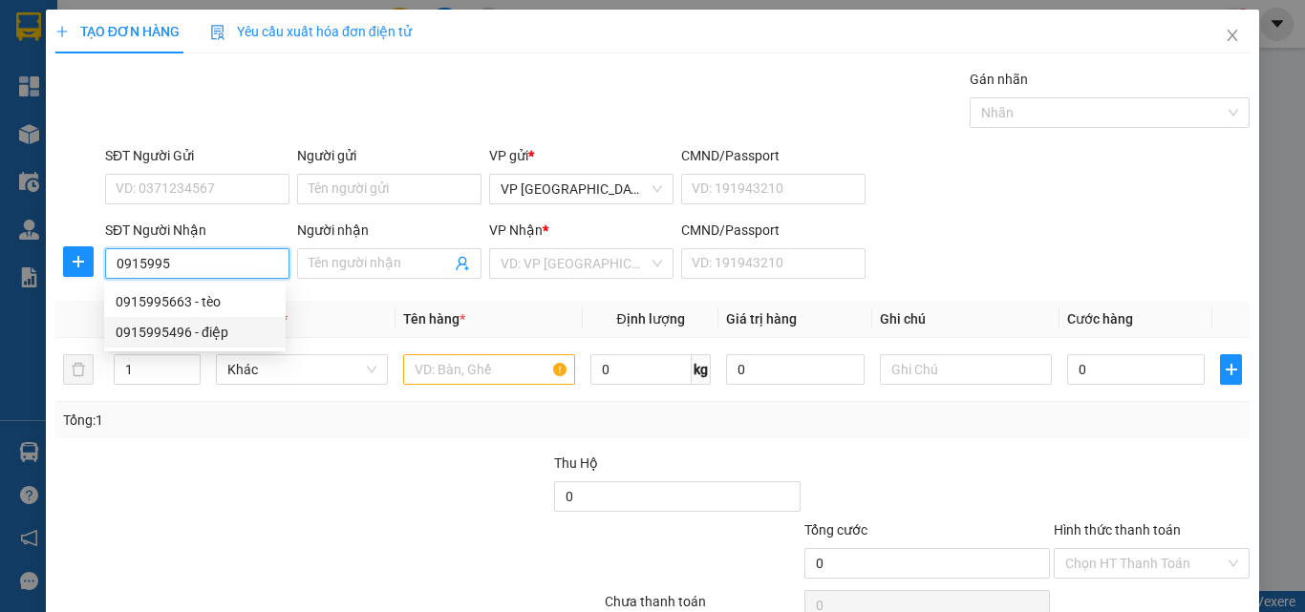
click at [225, 330] on div "0915995496 - điệp" at bounding box center [195, 332] width 159 height 21
type input "0915995496"
type input "điệp"
type input "60.000"
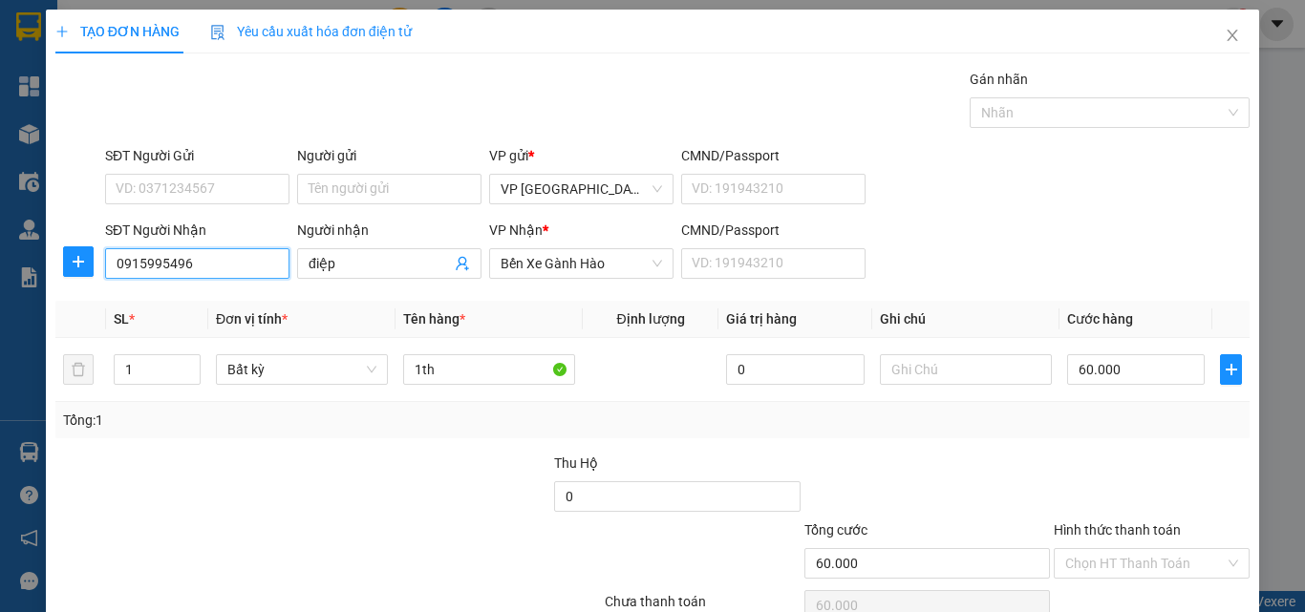
type input "0915995496"
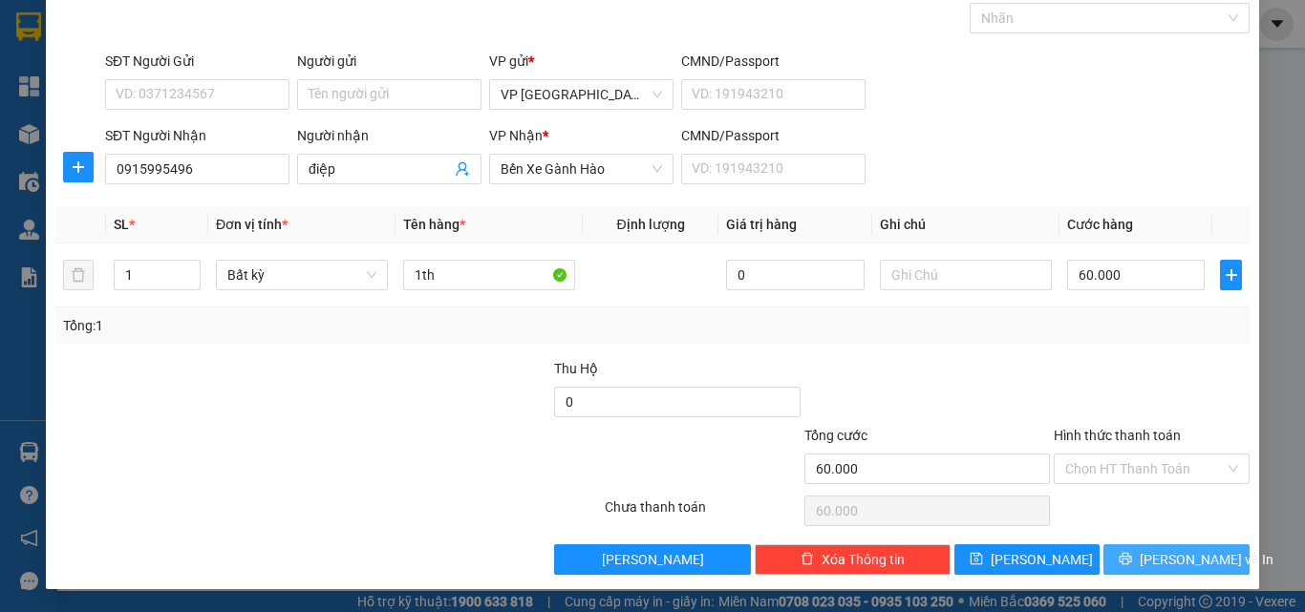
click at [1129, 557] on icon "printer" at bounding box center [1125, 559] width 12 height 12
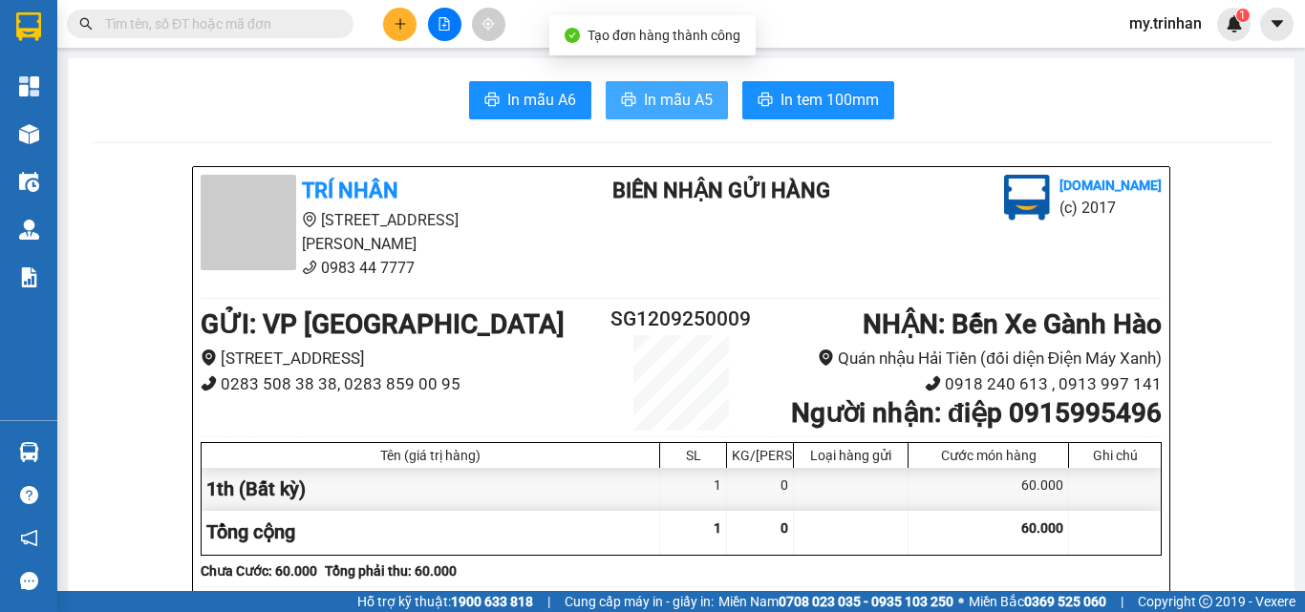
click at [644, 97] on span "In mẫu A5" at bounding box center [678, 100] width 69 height 24
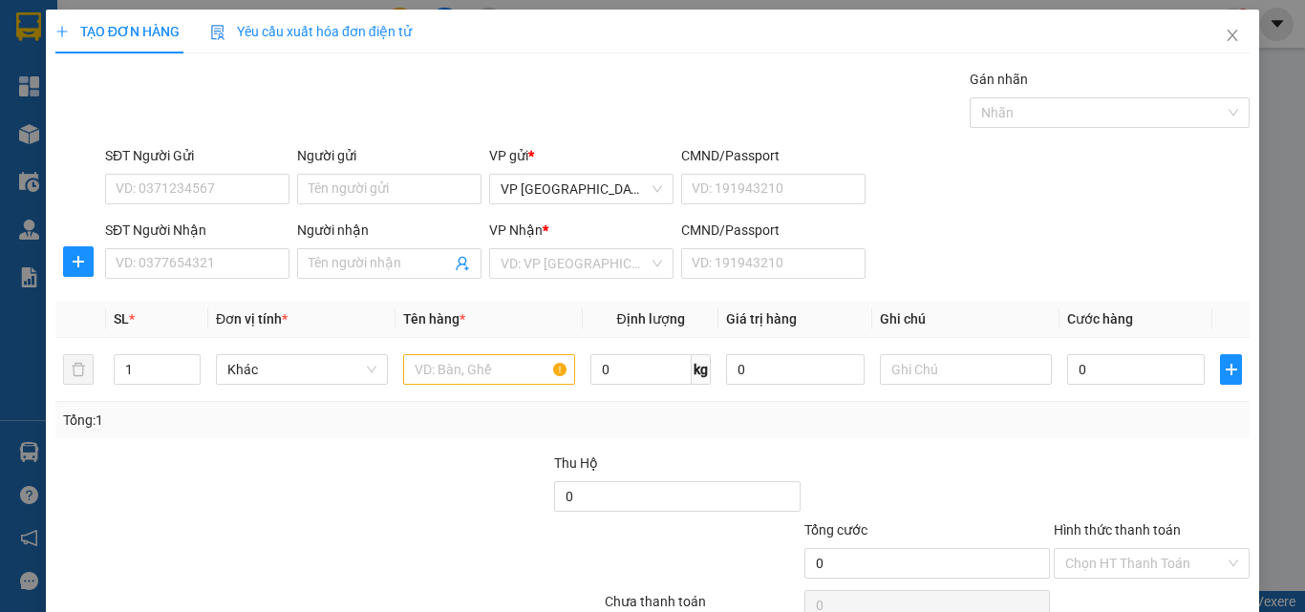
drag, startPoint x: 1102, startPoint y: 281, endPoint x: 1119, endPoint y: 281, distance: 17.2
click at [1119, 281] on div "SĐT Người Nhận VD: 0377654321 Người nhận Tên người nhận VP Nhận * VD: VP Sài Gò…" at bounding box center [677, 253] width 1152 height 67
click at [1224, 30] on icon "close" at bounding box center [1231, 35] width 15 height 15
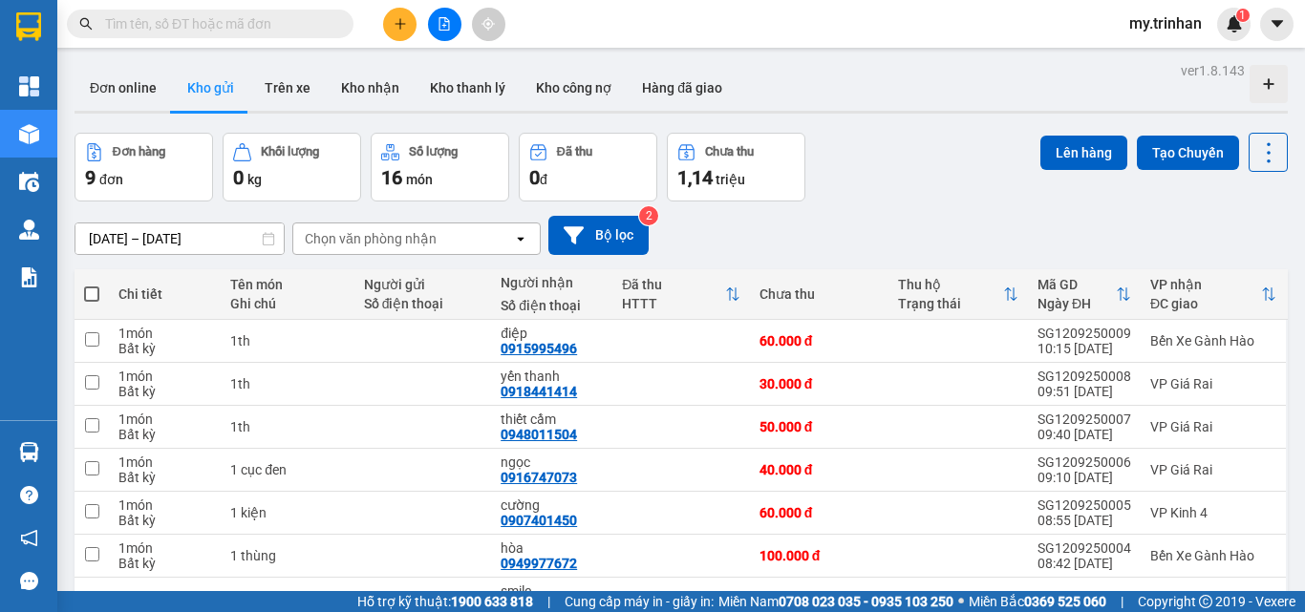
click at [726, 223] on div "[DATE] – [DATE] Press the down arrow key to interact with the calendar and sele…" at bounding box center [680, 235] width 1213 height 39
click at [497, 237] on div "Chọn văn phòng nhận" at bounding box center [403, 238] width 220 height 31
click at [494, 237] on div "Chọn văn phòng nhận" at bounding box center [403, 238] width 220 height 31
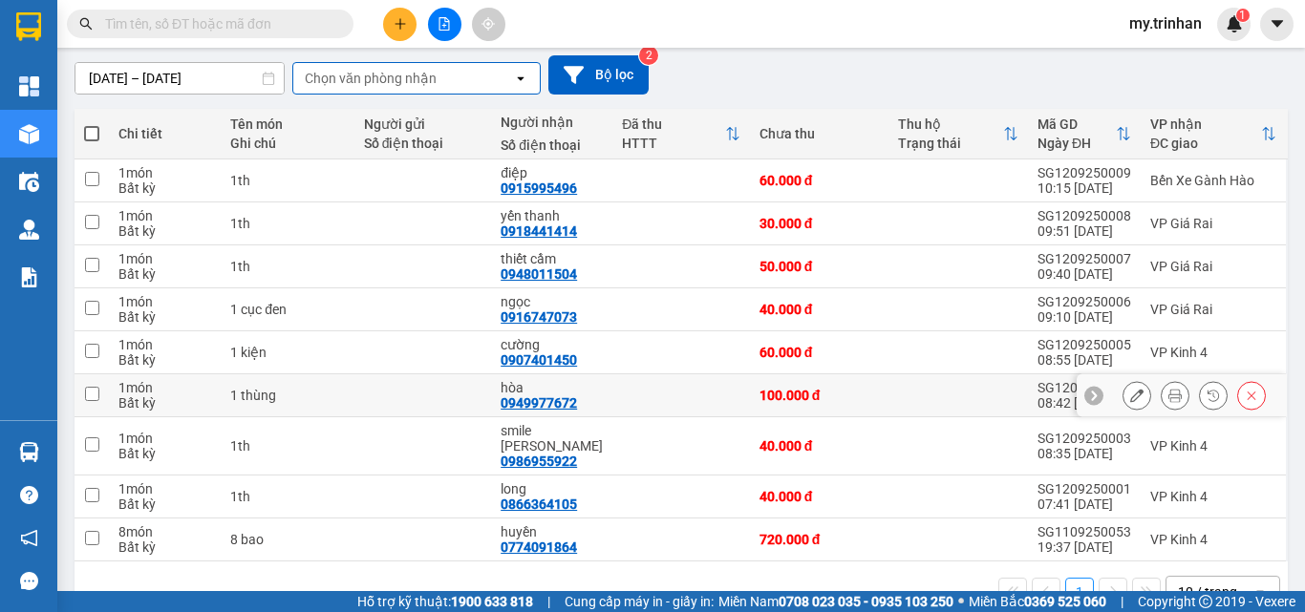
scroll to position [194, 0]
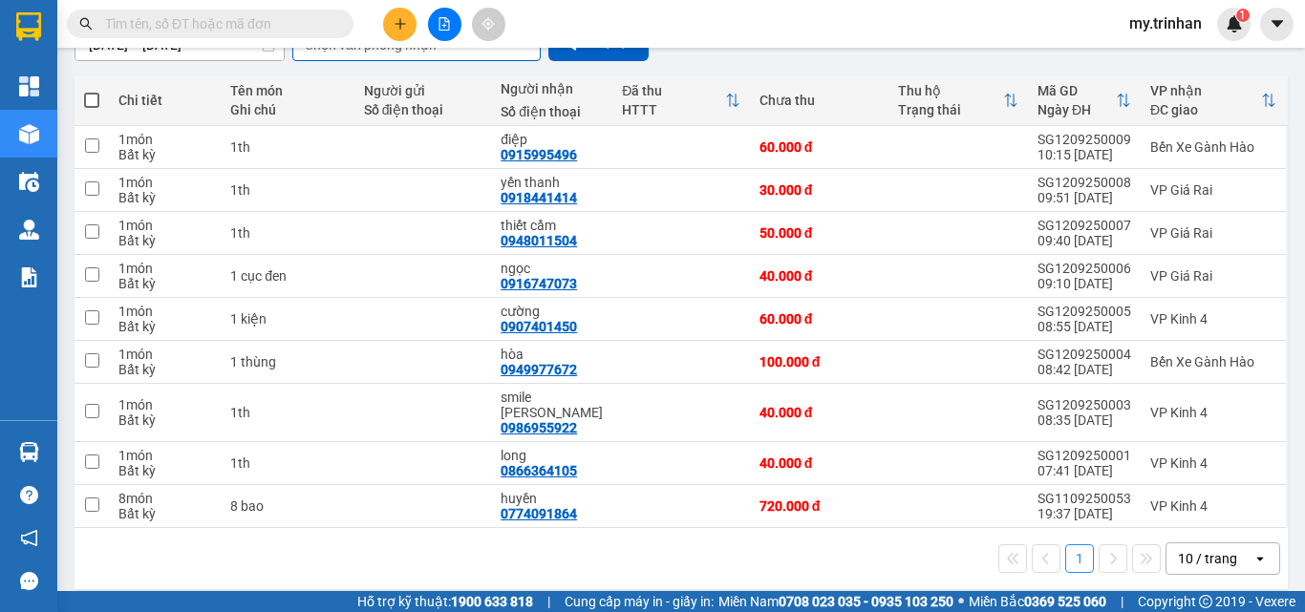
click at [653, 544] on div "1 10 / trang open" at bounding box center [681, 558] width 1198 height 32
click at [610, 559] on div "1 10 / trang open" at bounding box center [681, 558] width 1198 height 32
click at [620, 542] on div "1 10 / trang open" at bounding box center [681, 558] width 1198 height 32
click at [398, 24] on icon "plus" at bounding box center [399, 23] width 11 height 1
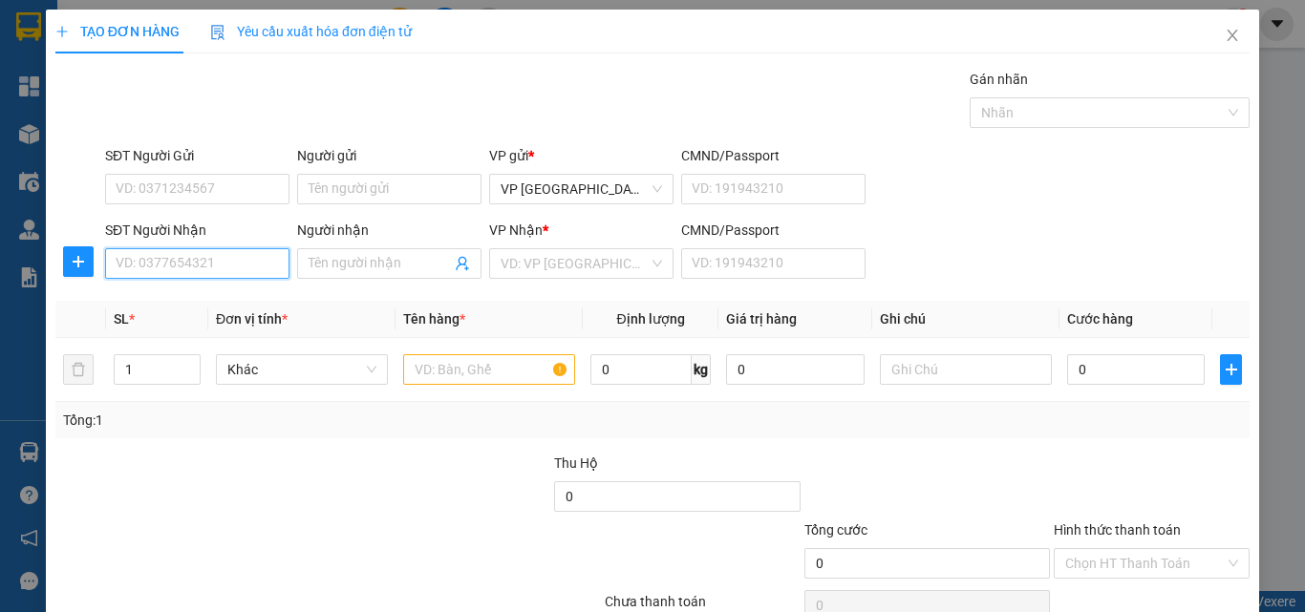
click at [254, 266] on input "SĐT Người Nhận" at bounding box center [197, 263] width 184 height 31
click at [1221, 28] on span "Close" at bounding box center [1231, 36] width 53 height 53
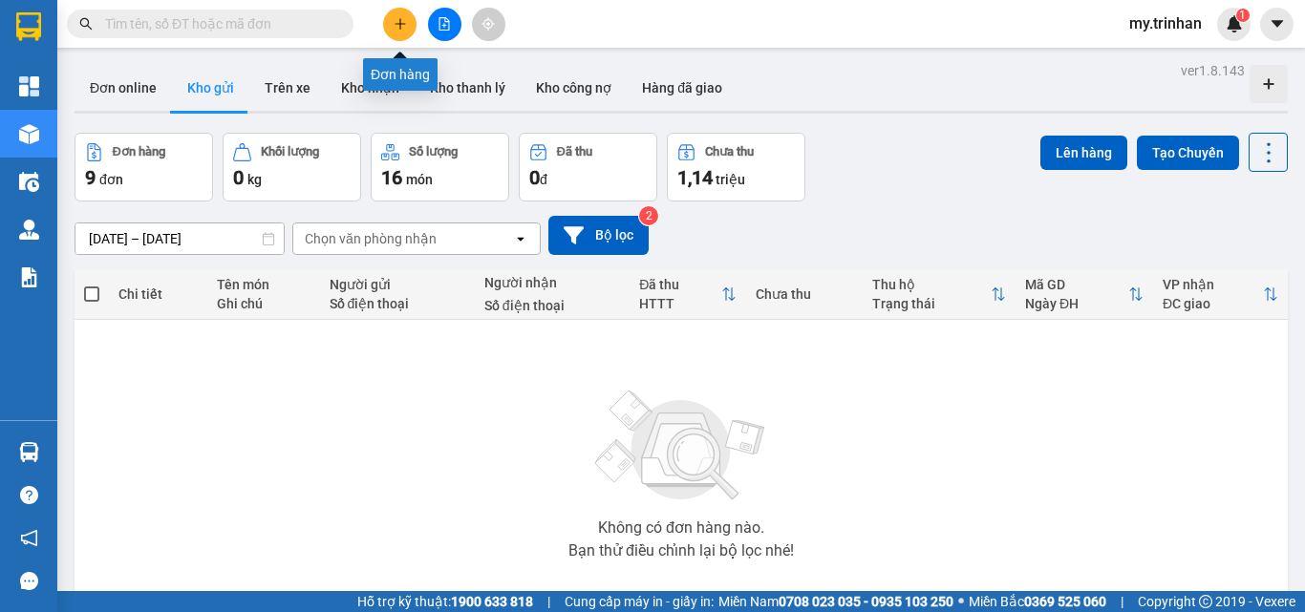
click at [401, 21] on icon "plus" at bounding box center [399, 23] width 13 height 13
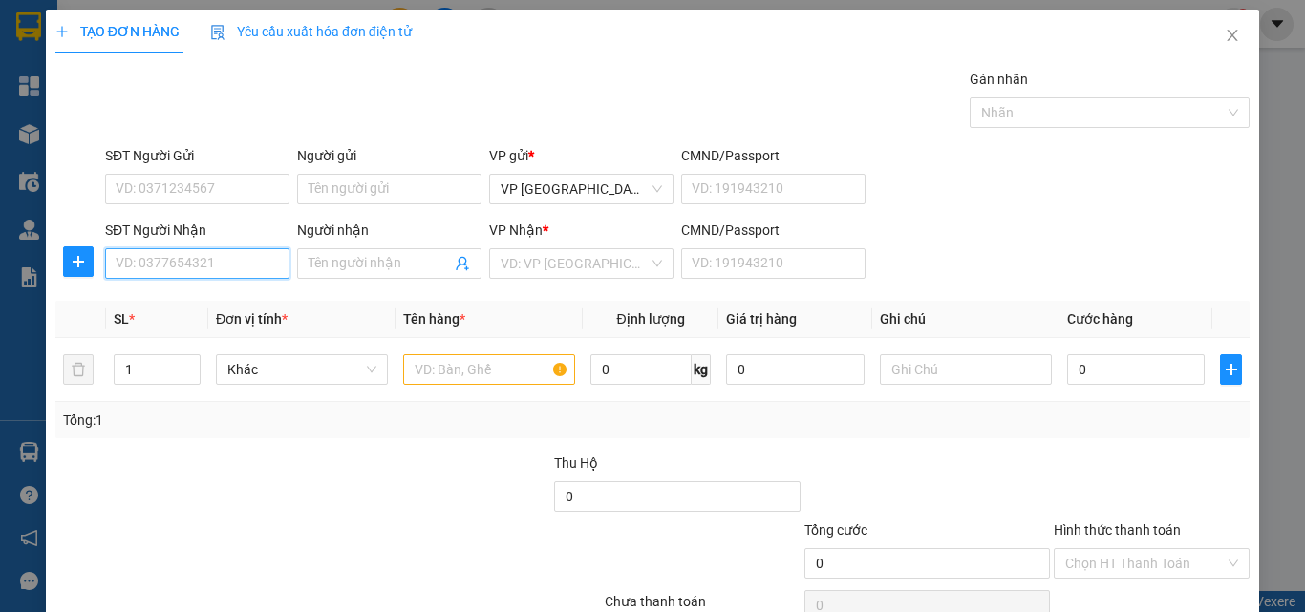
click at [203, 265] on input "SĐT Người Nhận" at bounding box center [197, 263] width 184 height 31
click at [259, 258] on input "300" at bounding box center [197, 263] width 184 height 31
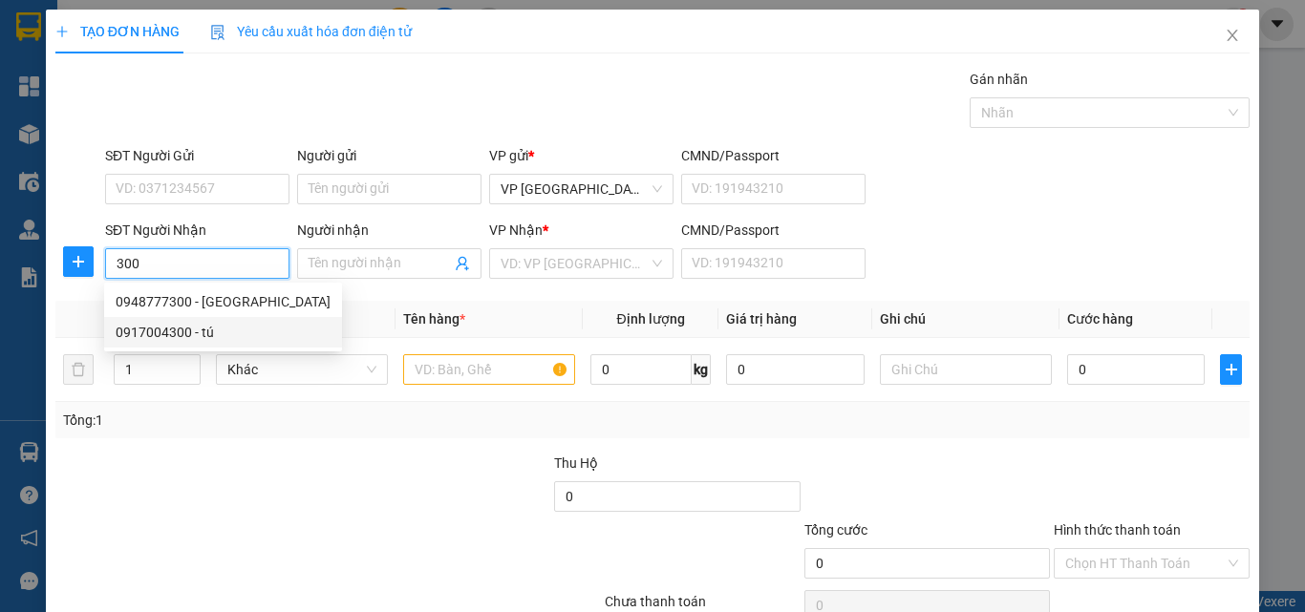
click at [232, 333] on div "0917004300 - tú" at bounding box center [223, 332] width 215 height 21
type input "0917004300"
type input "tú"
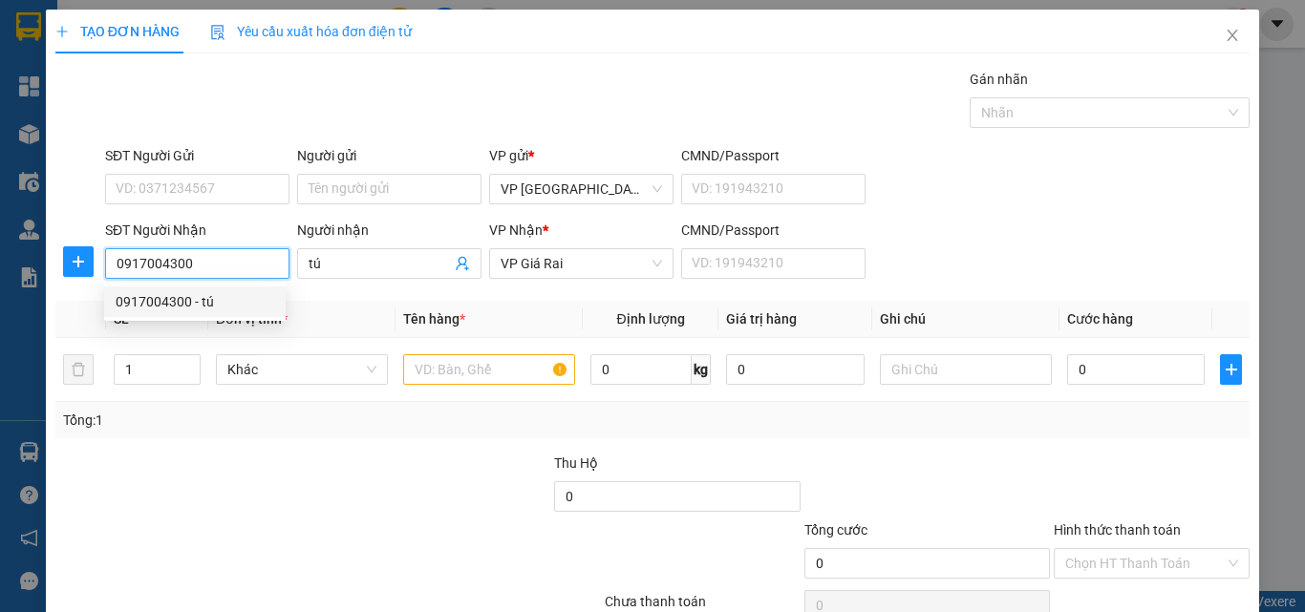
type input "30.000"
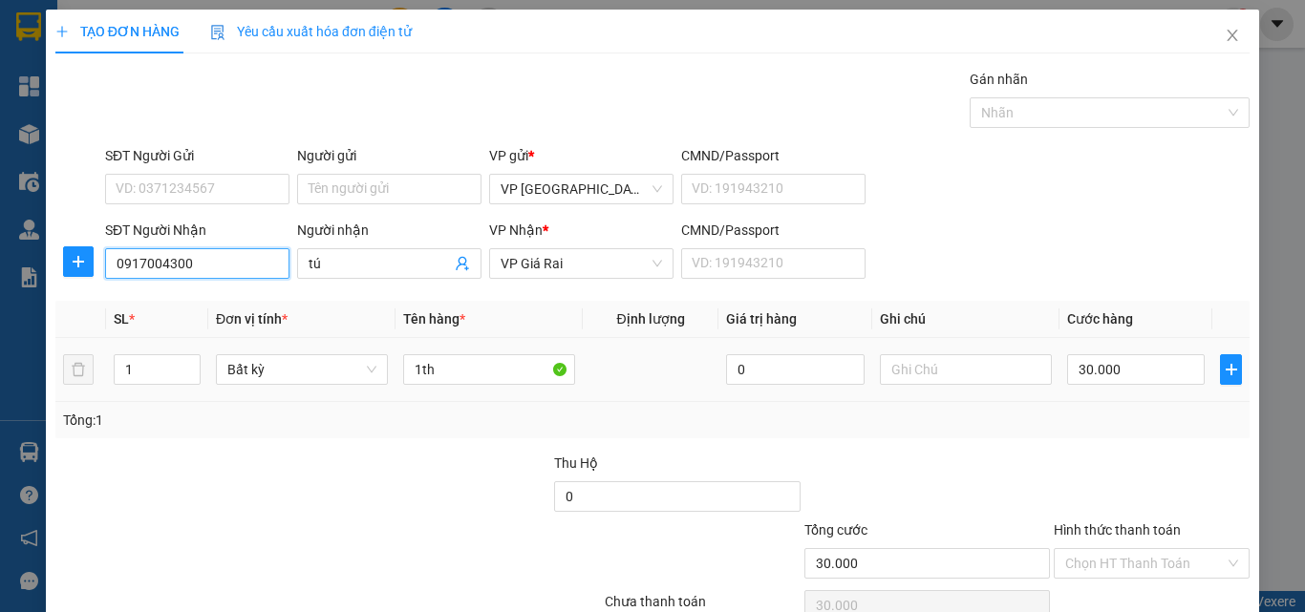
type input "0917004300"
click at [1117, 386] on div "30.000" at bounding box center [1136, 369] width 138 height 38
click at [1106, 370] on input "30.000" at bounding box center [1136, 369] width 138 height 31
type input "5"
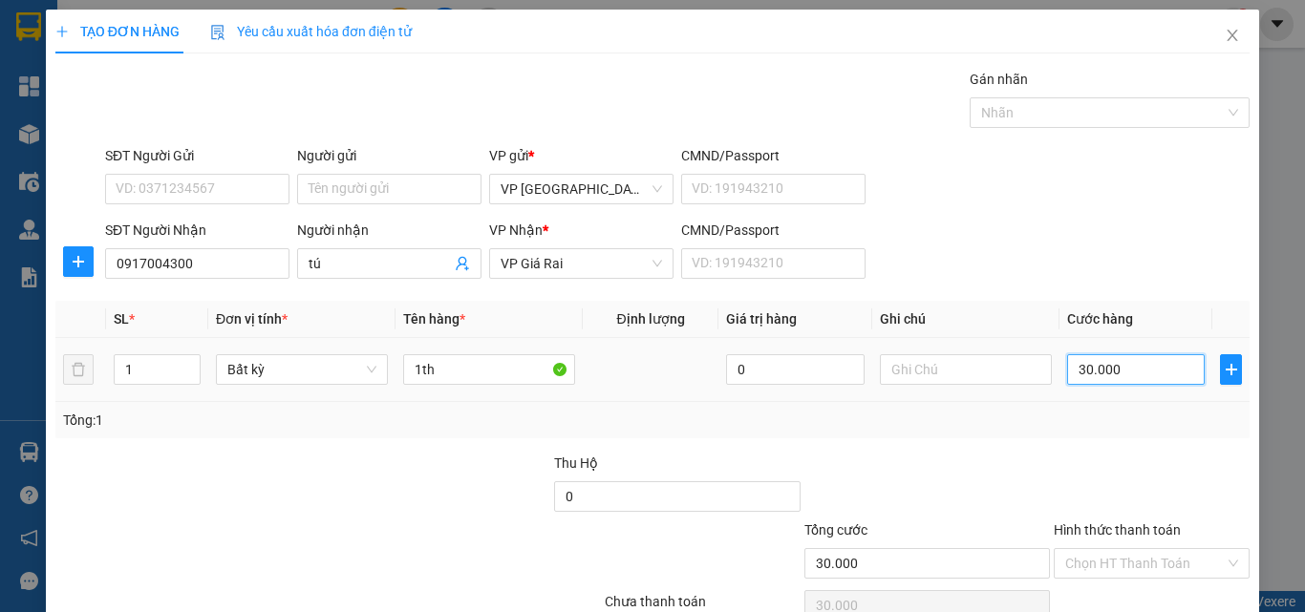
type input "5"
type input "50"
type input "50.000"
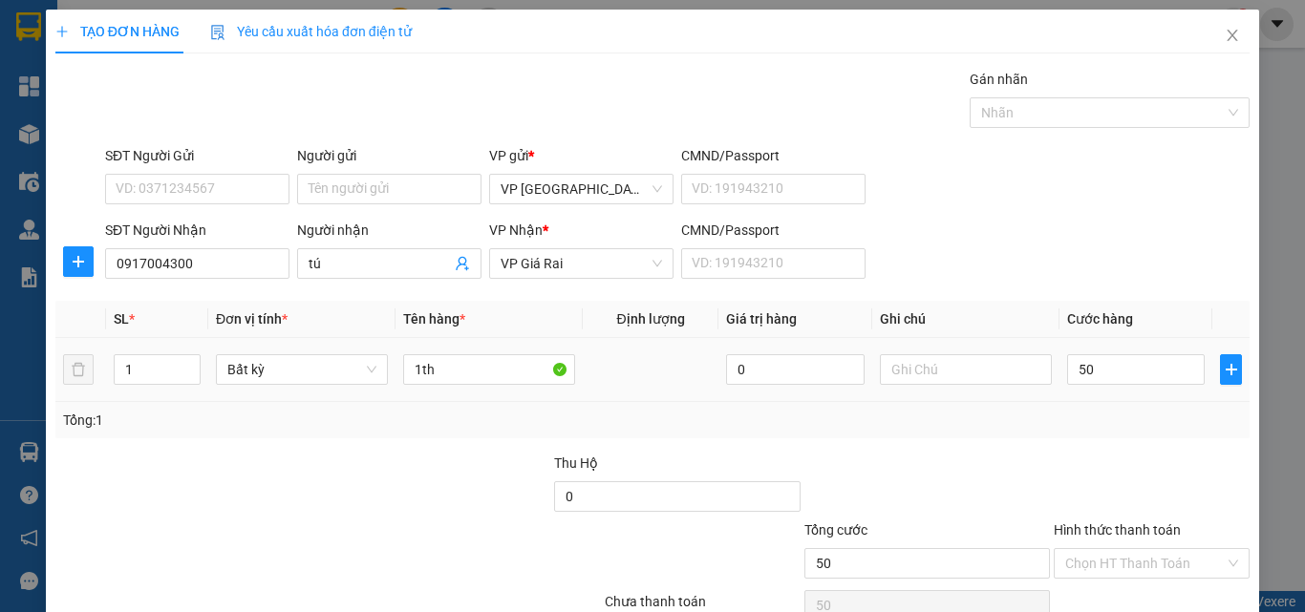
type input "50.000"
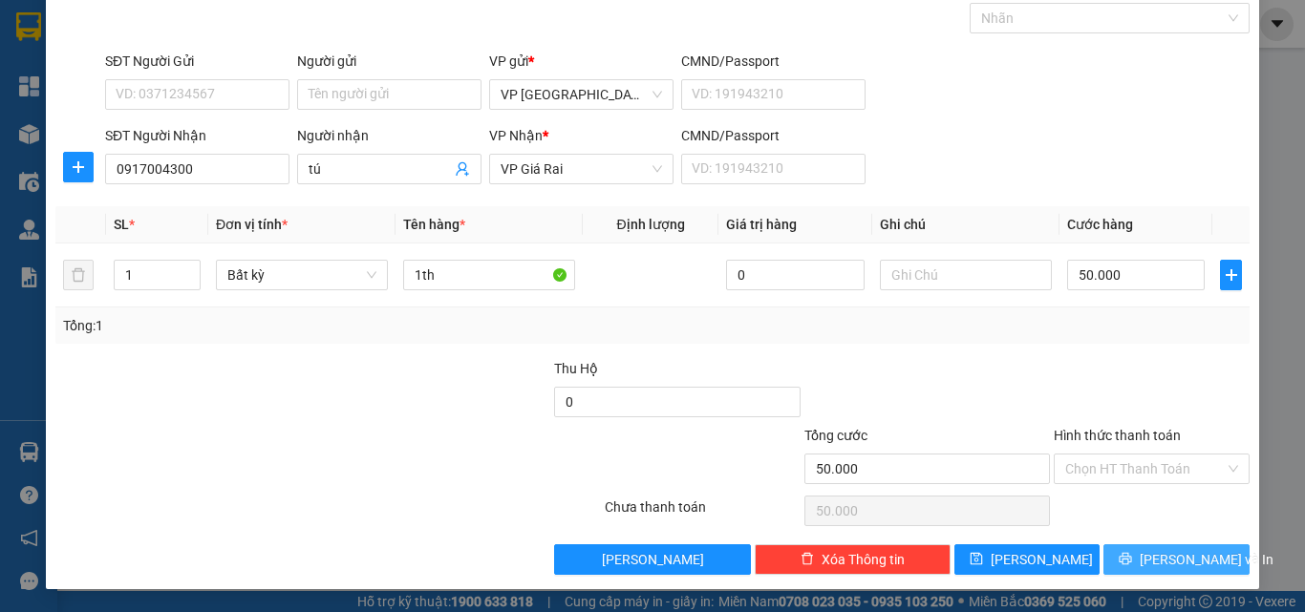
drag, startPoint x: 1154, startPoint y: 549, endPoint x: 1131, endPoint y: 532, distance: 28.7
click at [1155, 550] on span "[PERSON_NAME] và In" at bounding box center [1206, 559] width 134 height 21
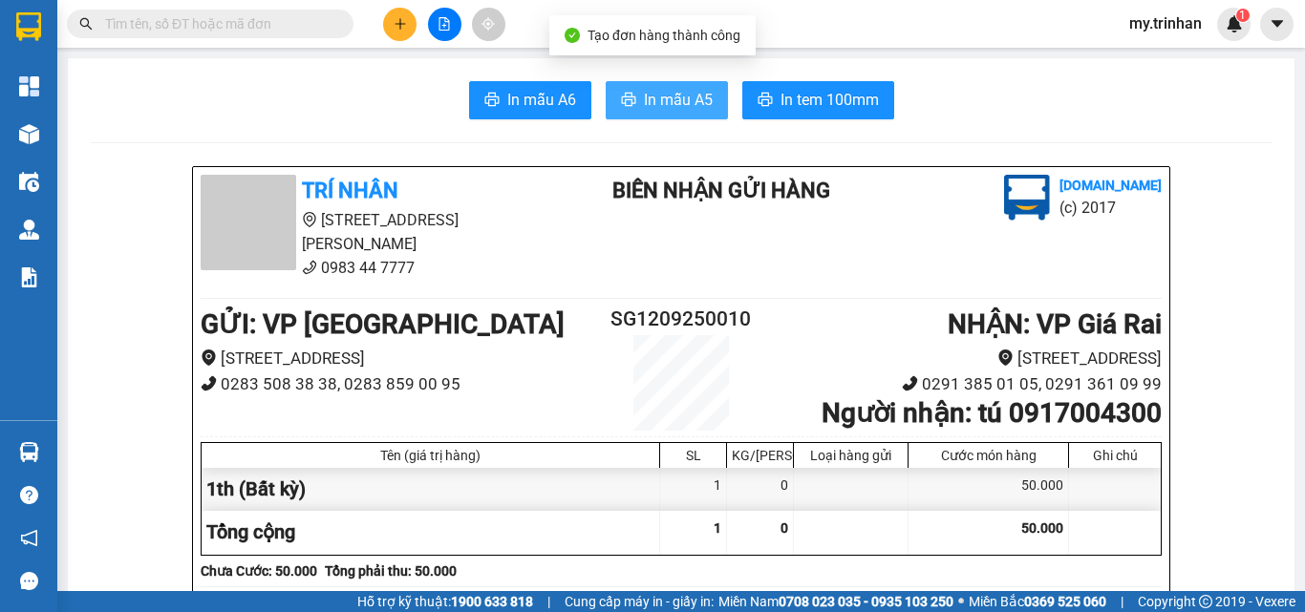
click at [692, 94] on span "In mẫu A5" at bounding box center [678, 100] width 69 height 24
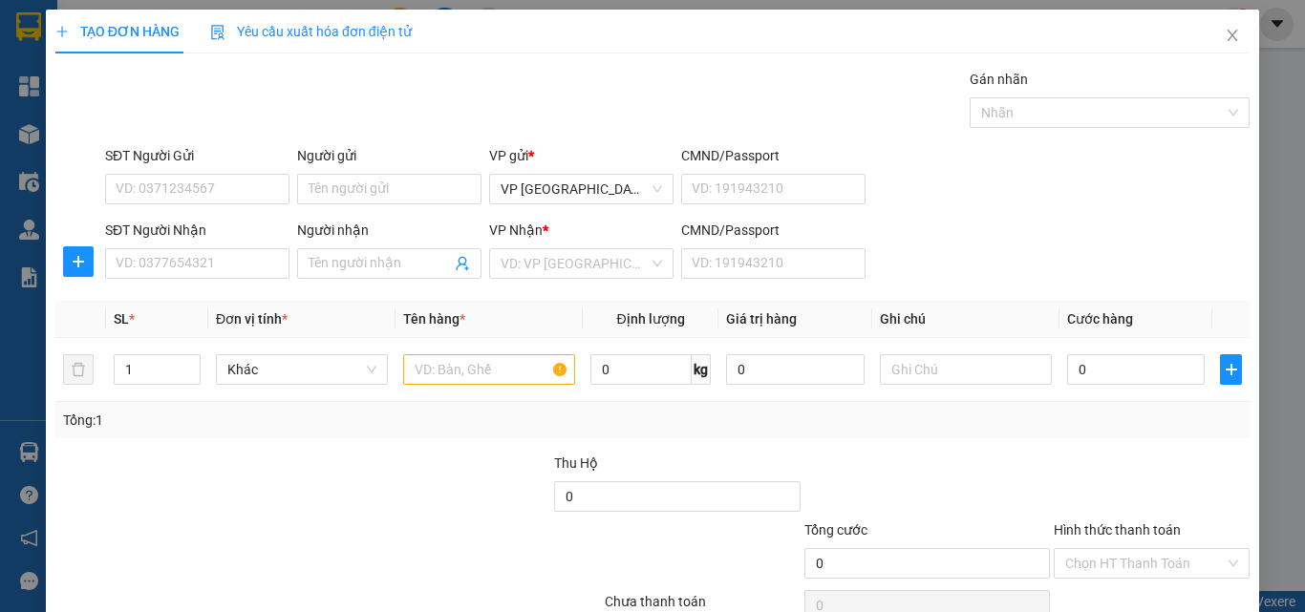
click at [1071, 229] on div "SĐT Người Nhận VD: 0377654321 Người nhận Tên người nhận VP Nhận * VD: VP Sài Gò…" at bounding box center [677, 253] width 1152 height 67
click at [1046, 255] on div "SĐT Người Nhận VD: 0377654321 Người nhận Tên người nhận VP Nhận * VD: VP Sài Gò…" at bounding box center [677, 253] width 1152 height 67
click at [1224, 33] on icon "close" at bounding box center [1231, 35] width 15 height 15
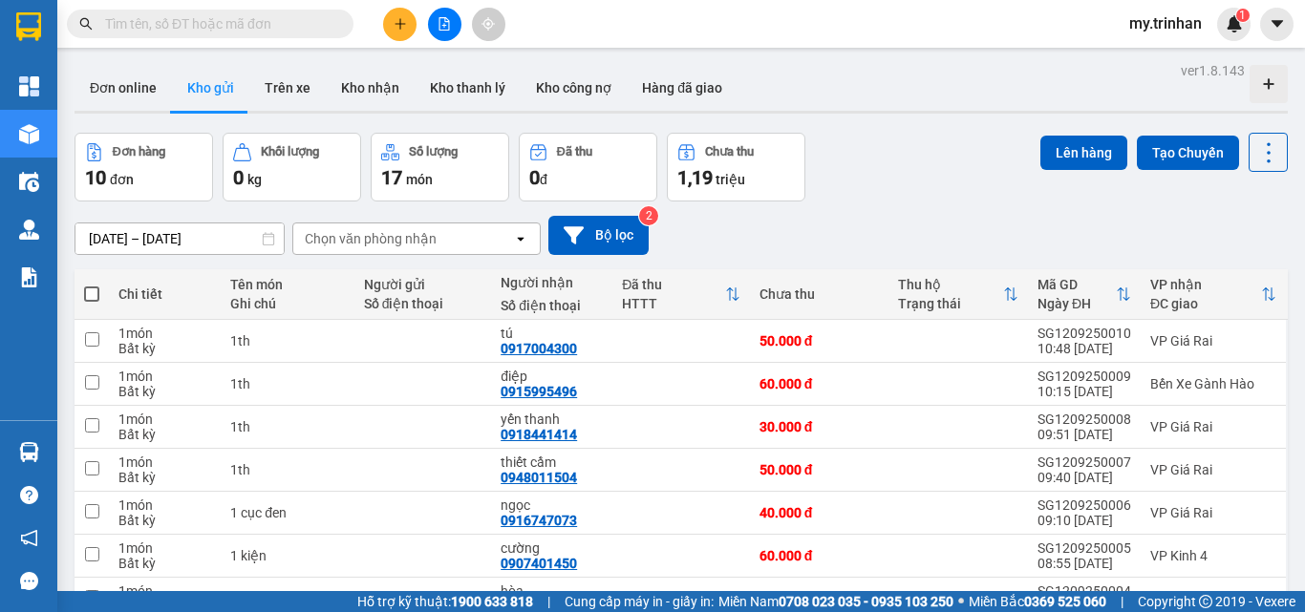
click at [737, 216] on div "[DATE] – [DATE] Press the down arrow key to interact with the calendar and sele…" at bounding box center [680, 235] width 1213 height 39
click at [392, 24] on button at bounding box center [399, 24] width 33 height 33
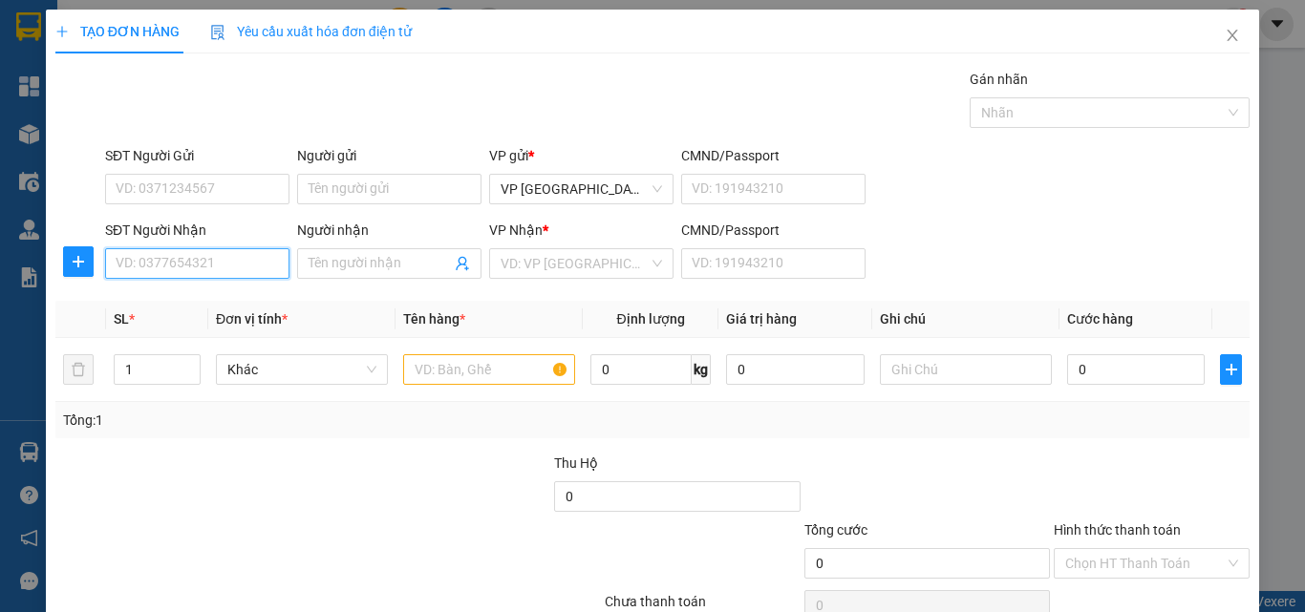
click at [227, 265] on input "SĐT Người Nhận" at bounding box center [197, 263] width 184 height 31
click at [226, 303] on div "0949488600 - chi" at bounding box center [195, 301] width 159 height 21
type input "0949488600"
type input "chi"
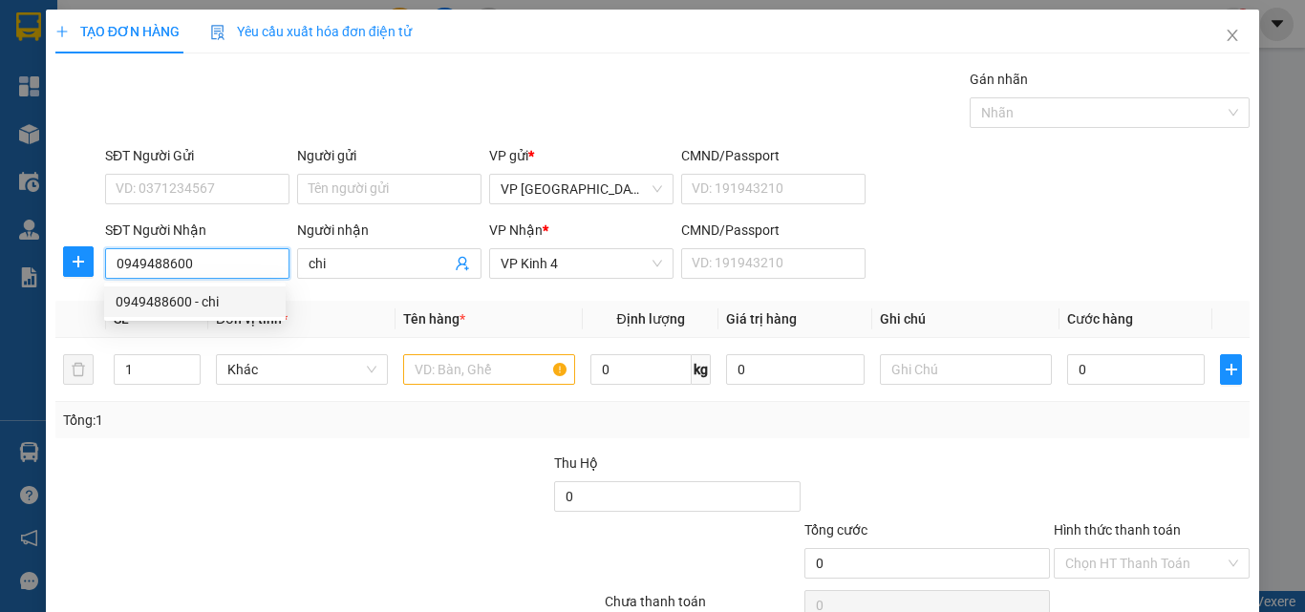
type input "30.000"
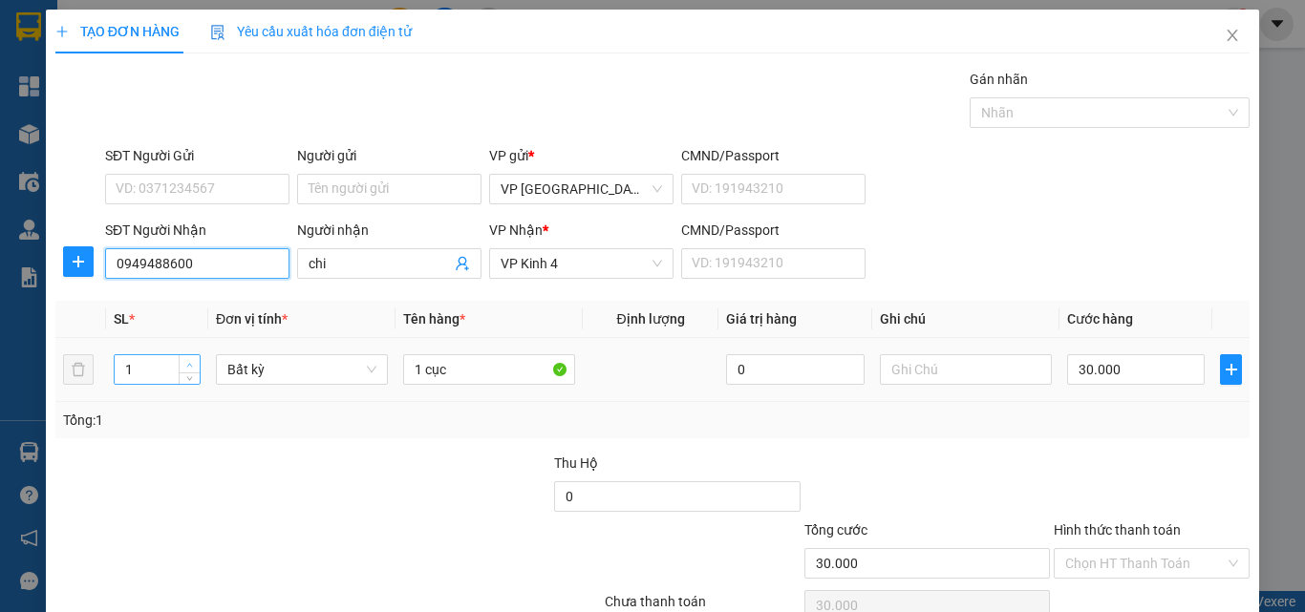
type input "0949488600"
type input "2"
click at [181, 362] on span "Increase Value" at bounding box center [189, 363] width 21 height 17
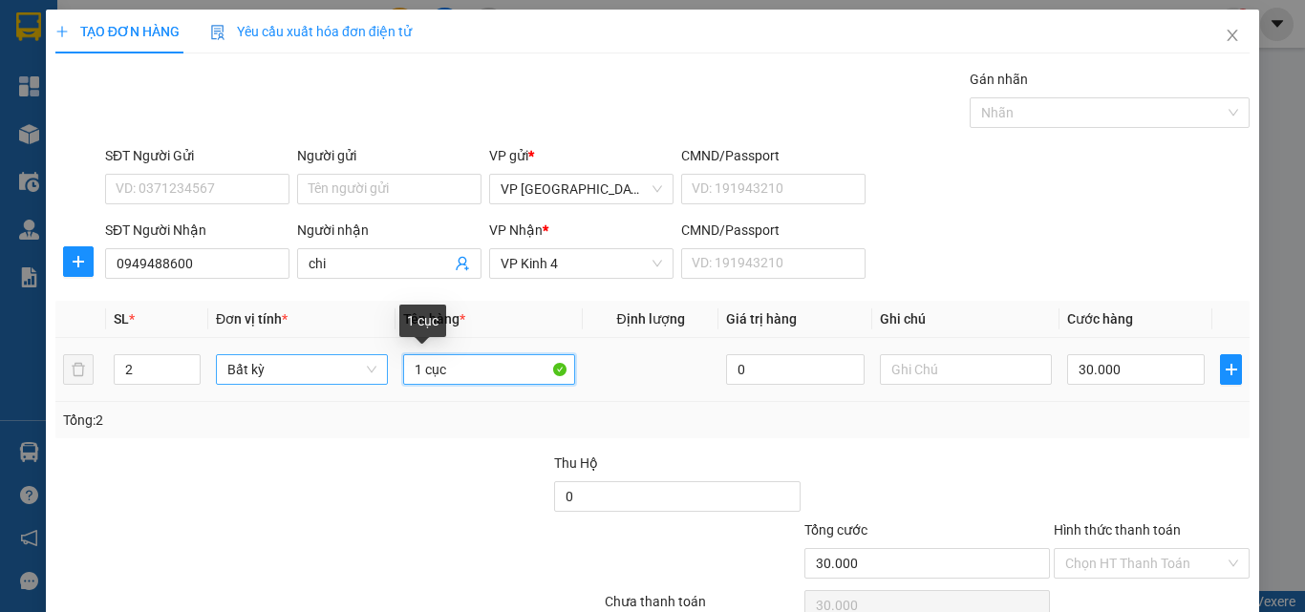
drag, startPoint x: 459, startPoint y: 369, endPoint x: 324, endPoint y: 363, distance: 135.7
click at [324, 363] on tr "2 Bất kỳ 1 cục 0 30.000" at bounding box center [652, 370] width 1194 height 64
type input "0"
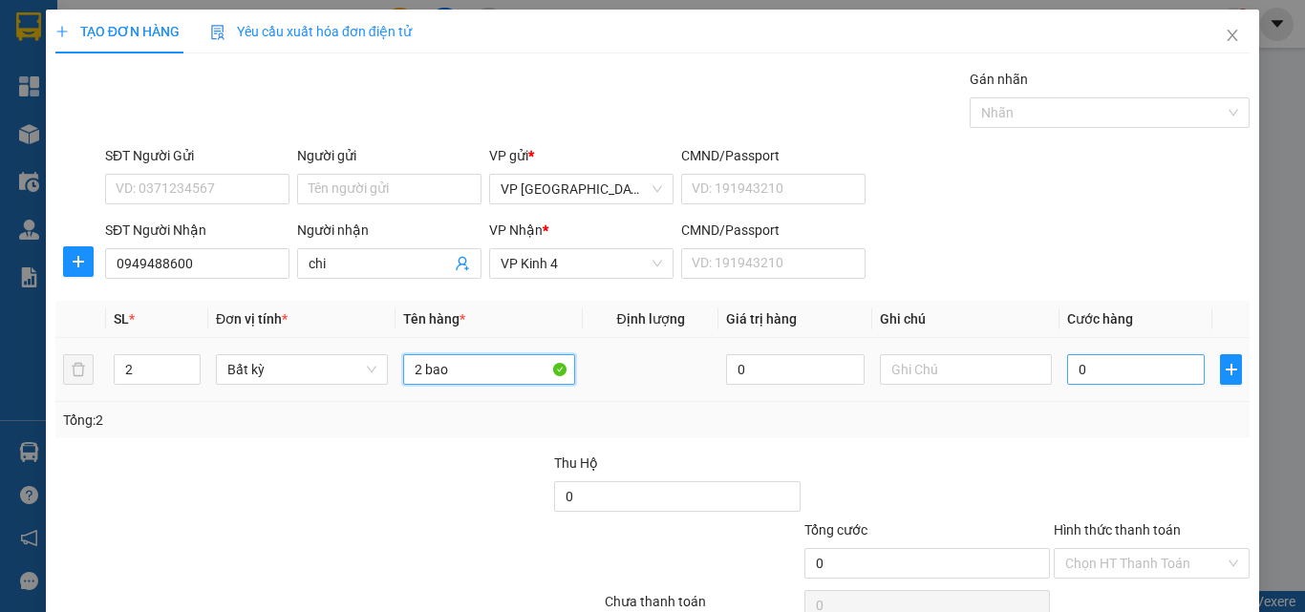
type input "2 bao"
click at [1157, 371] on input "0" at bounding box center [1136, 369] width 138 height 31
type input "1"
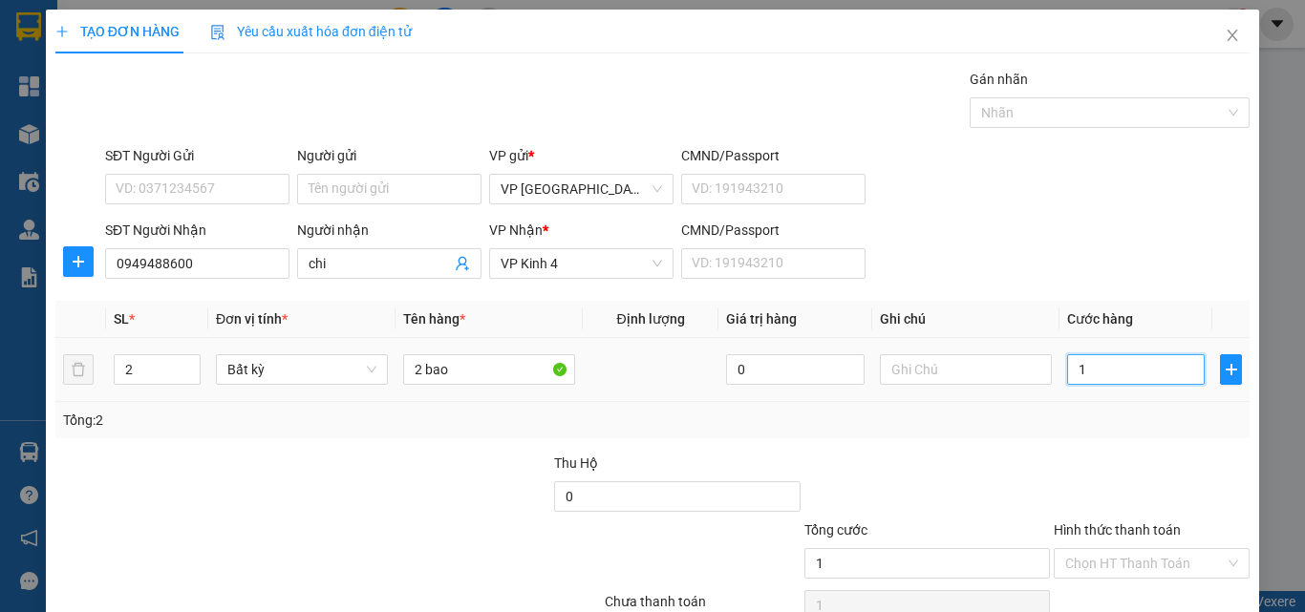
type input "18"
type input "180"
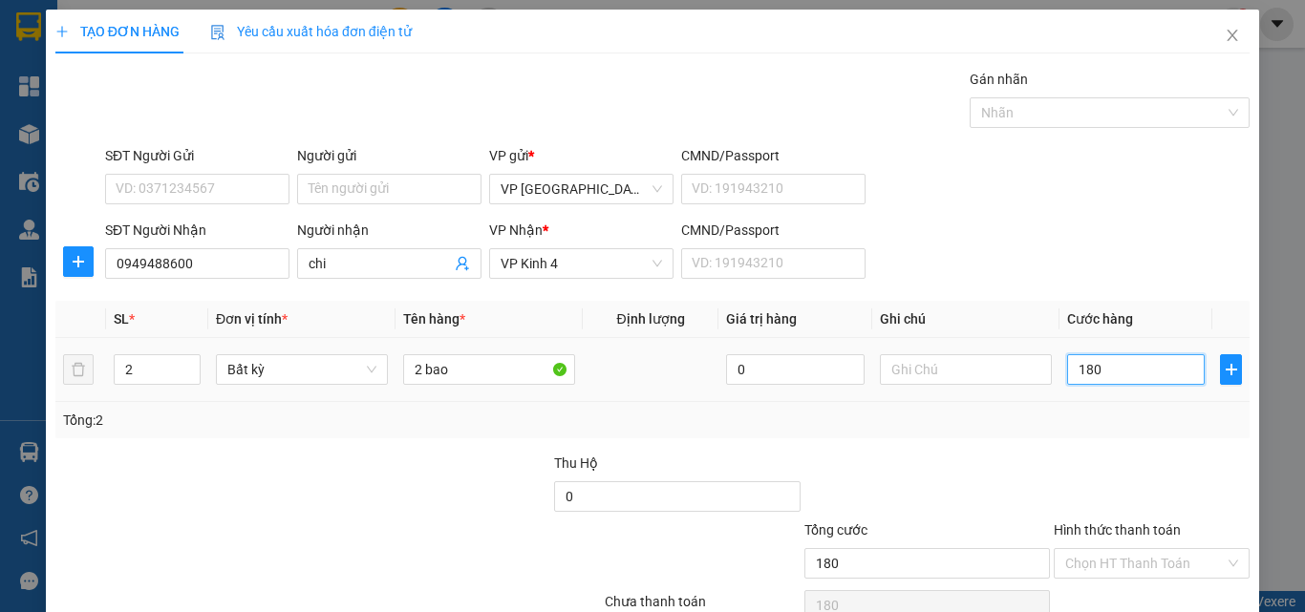
type input "180"
type input "180.000"
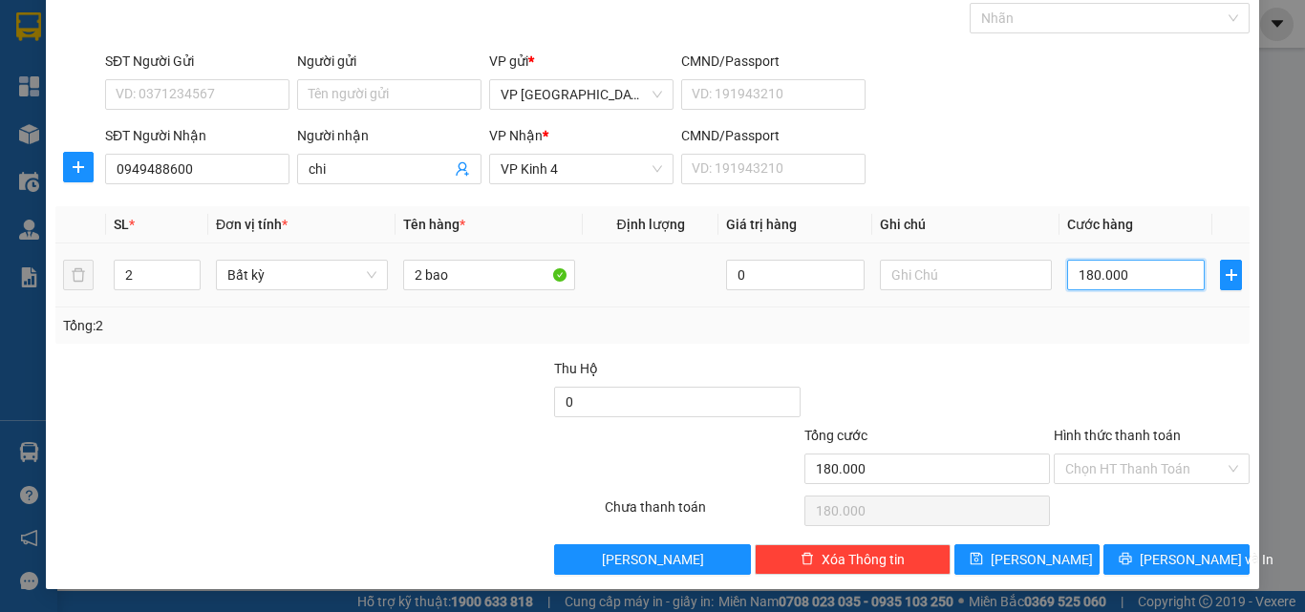
click at [1110, 281] on input "180.000" at bounding box center [1136, 275] width 138 height 31
type input "1"
type input "16"
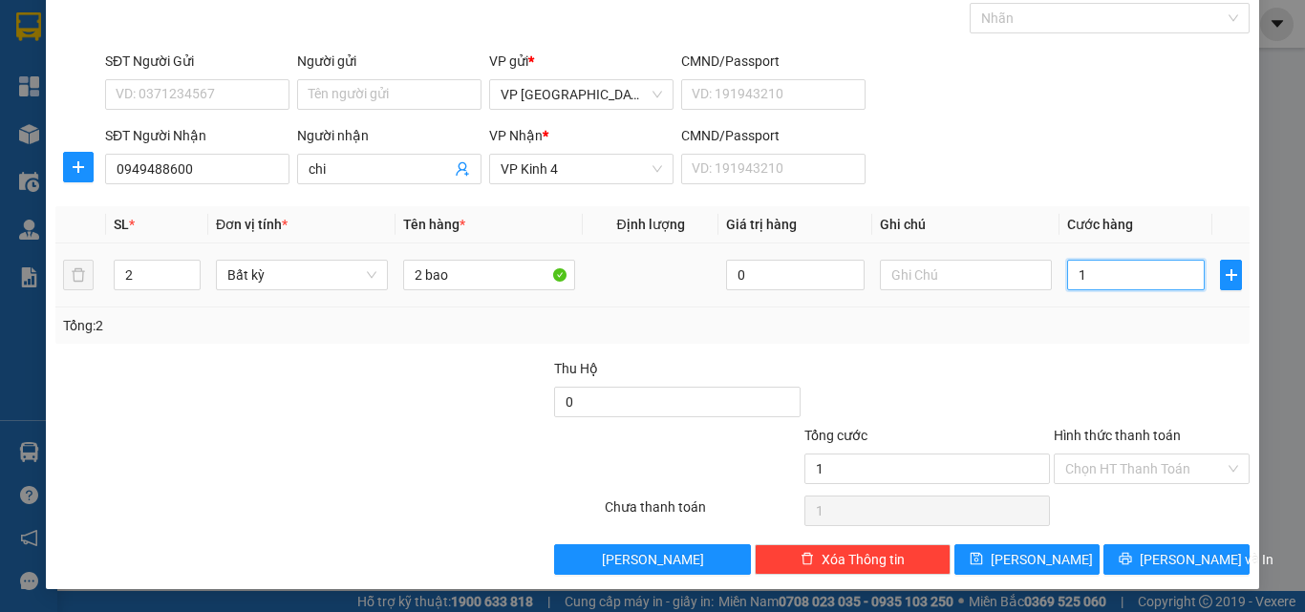
type input "16"
type input "160"
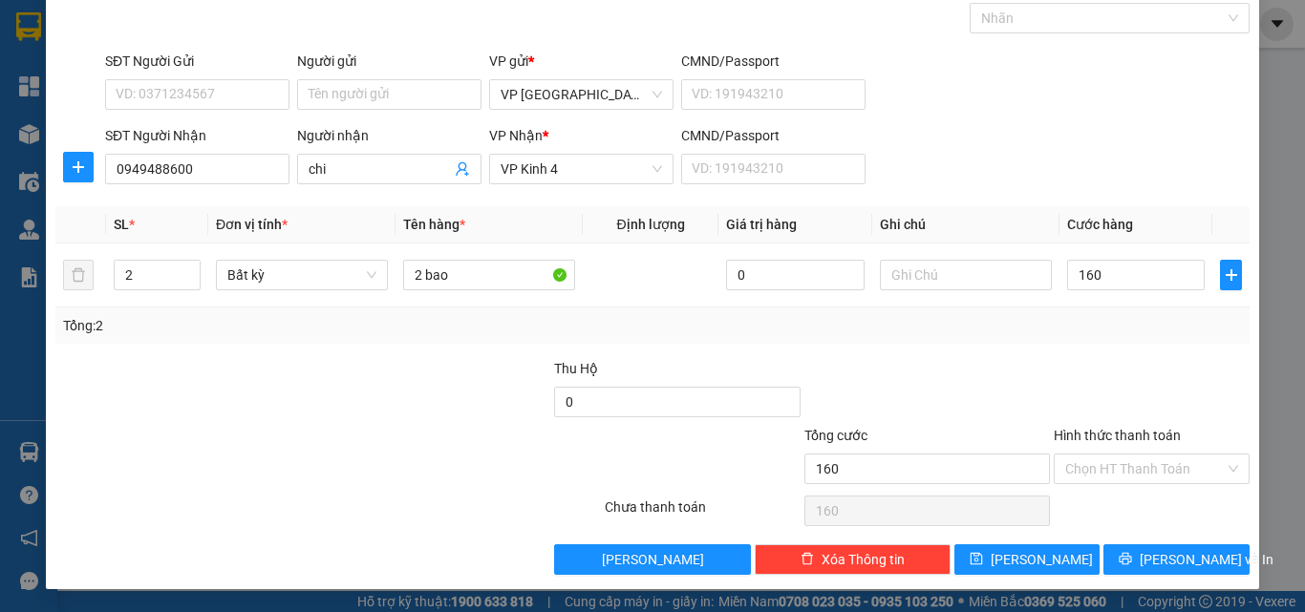
type input "160.000"
click at [1125, 533] on div "Transit Pickup Surcharge Ids Transit Deliver Surcharge Ids Transit Deliver Surc…" at bounding box center [652, 274] width 1194 height 601
click at [1132, 556] on icon "printer" at bounding box center [1124, 558] width 13 height 13
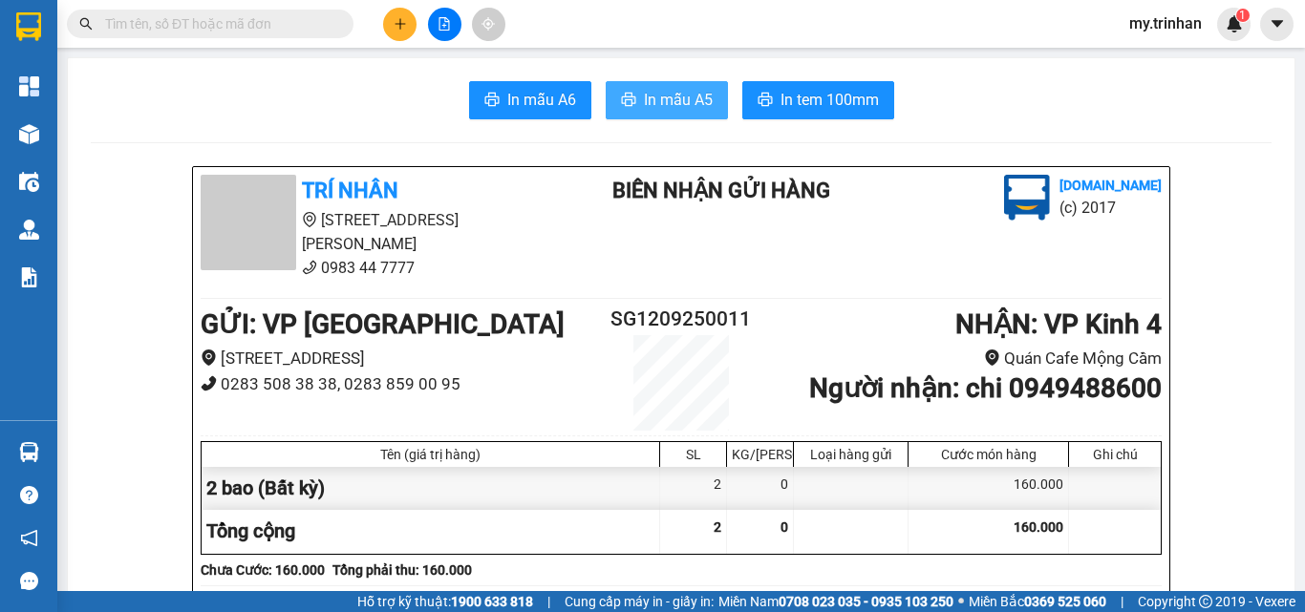
click at [665, 91] on span "In mẫu A5" at bounding box center [678, 100] width 69 height 24
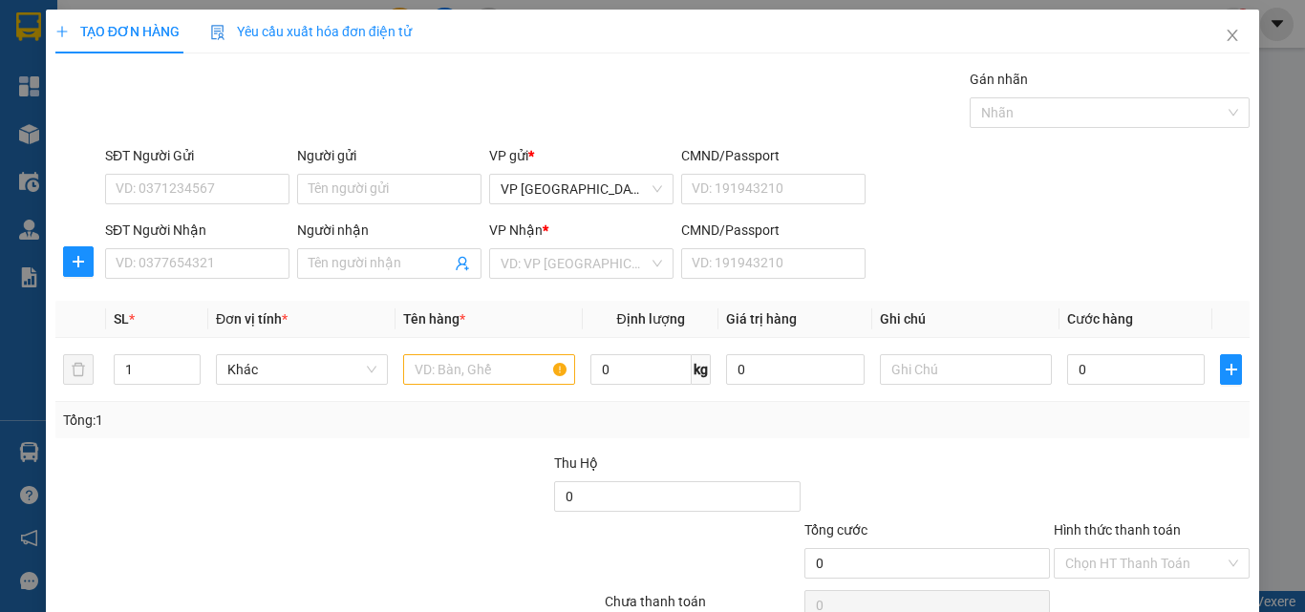
click at [1262, 264] on div "TẠO ĐƠN HÀNG Yêu cầu xuất hóa đơn điện tử Transit Pickup Surcharge Ids Transit …" at bounding box center [652, 306] width 1305 height 612
click at [963, 357] on input "text" at bounding box center [966, 369] width 172 height 31
click at [245, 265] on input "SĐT Người Nhận" at bounding box center [197, 263] width 184 height 31
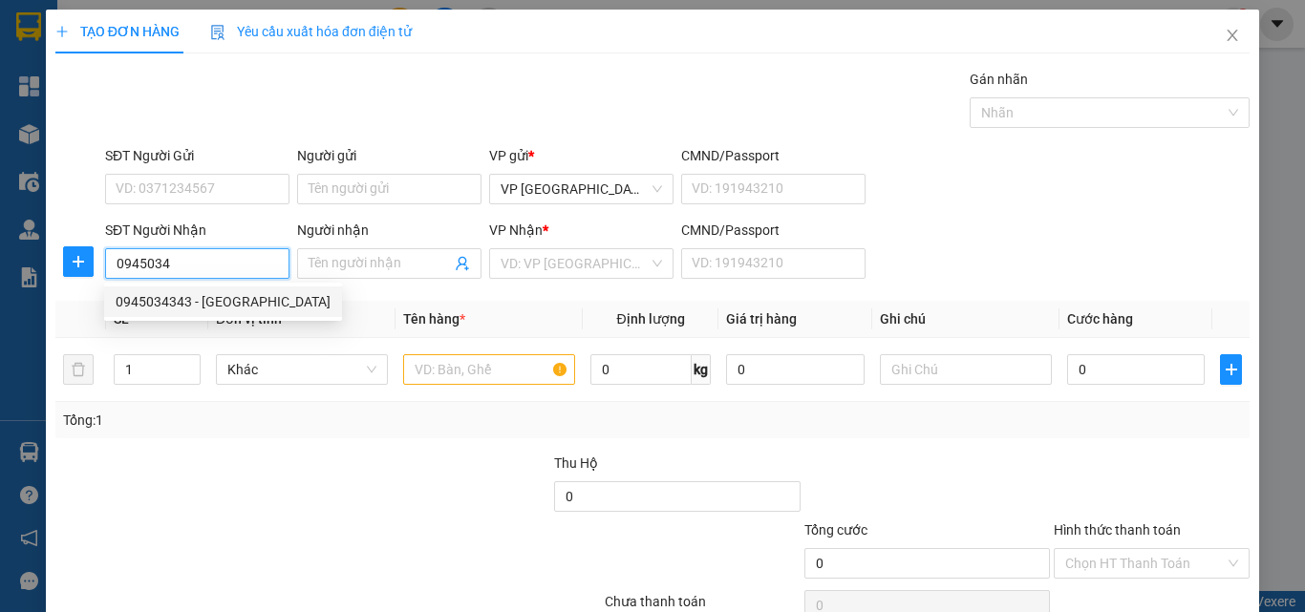
click at [227, 314] on div "0945034343 - [GEOGRAPHIC_DATA]" at bounding box center [223, 302] width 238 height 31
type input "0945034343"
type input "[PERSON_NAME]"
type input "30.000"
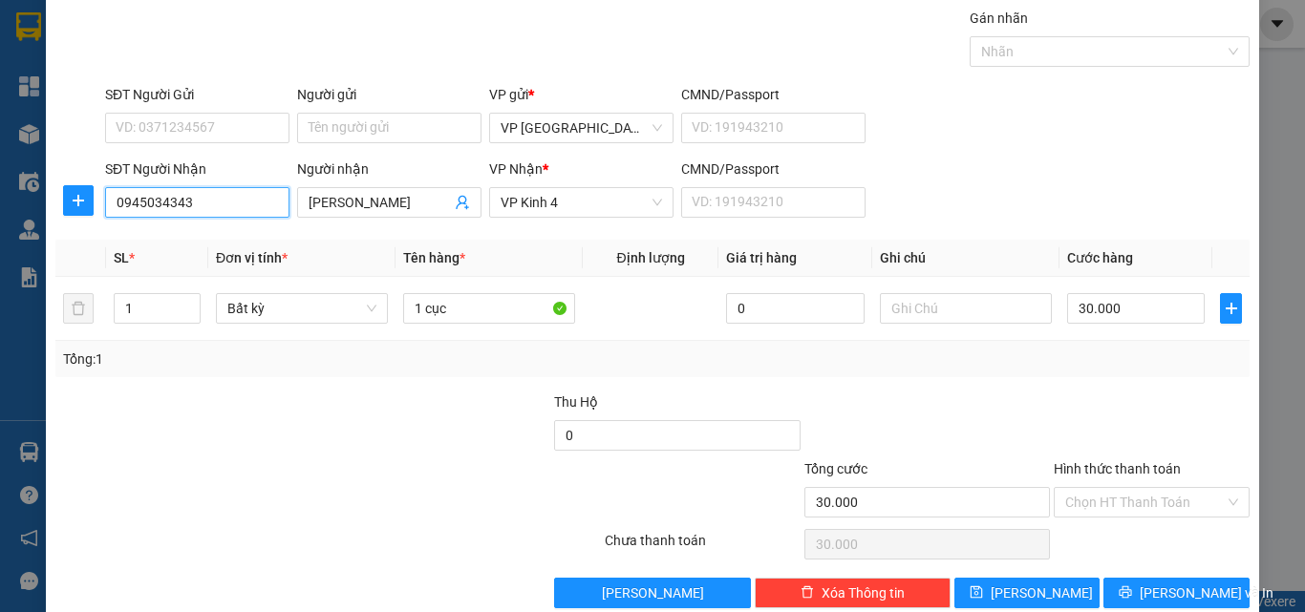
scroll to position [95, 0]
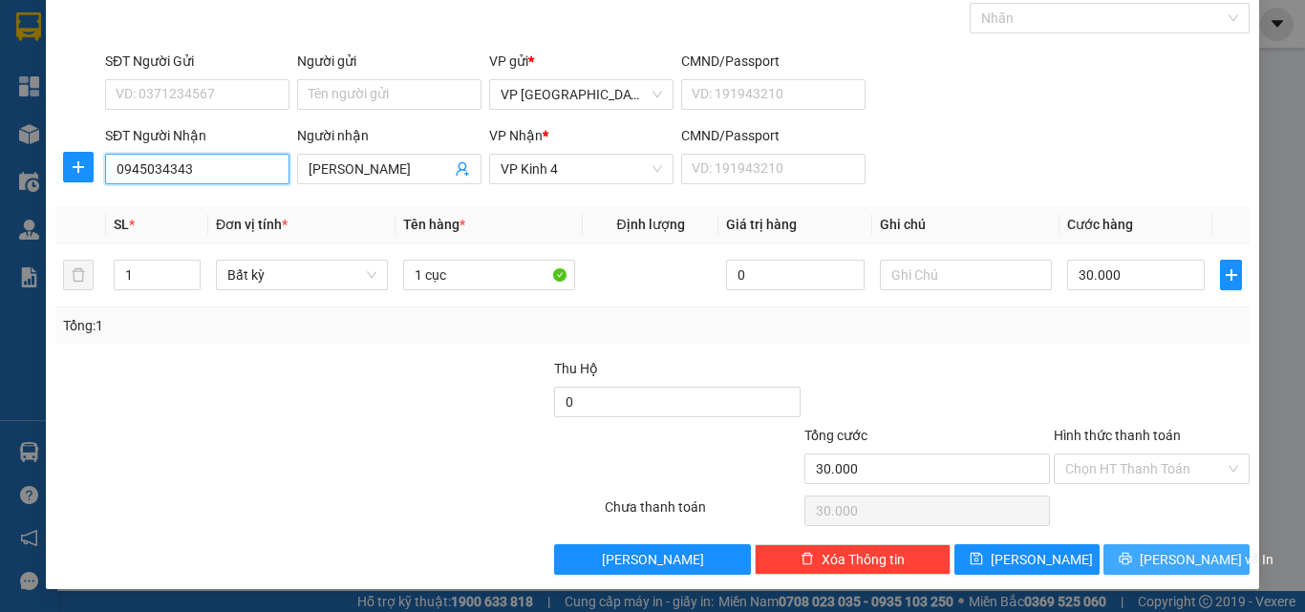
type input "0945034343"
click at [1139, 552] on button "[PERSON_NAME] và In" at bounding box center [1176, 559] width 146 height 31
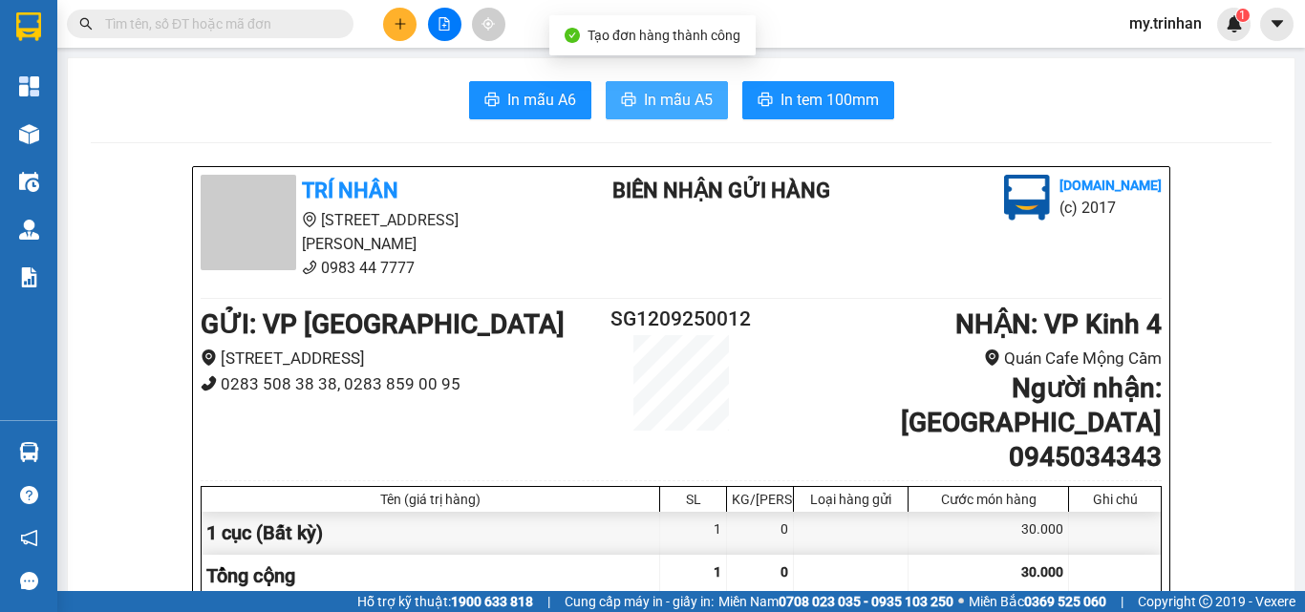
click at [689, 92] on span "In mẫu A5" at bounding box center [678, 100] width 69 height 24
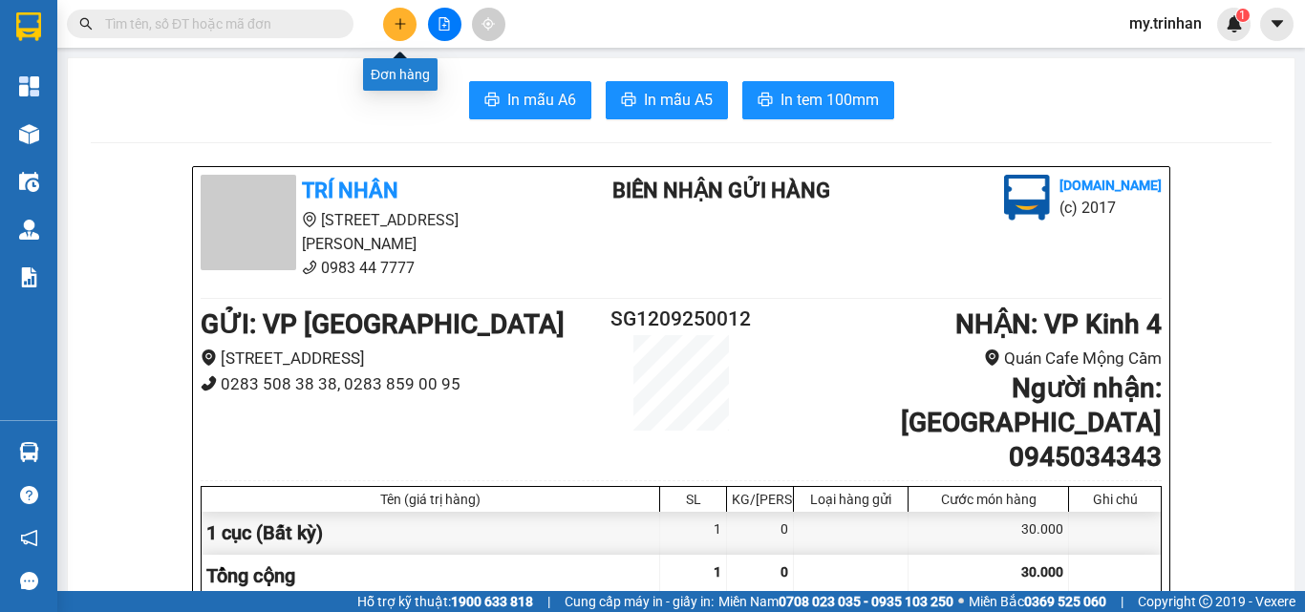
click at [398, 18] on icon "plus" at bounding box center [399, 23] width 13 height 13
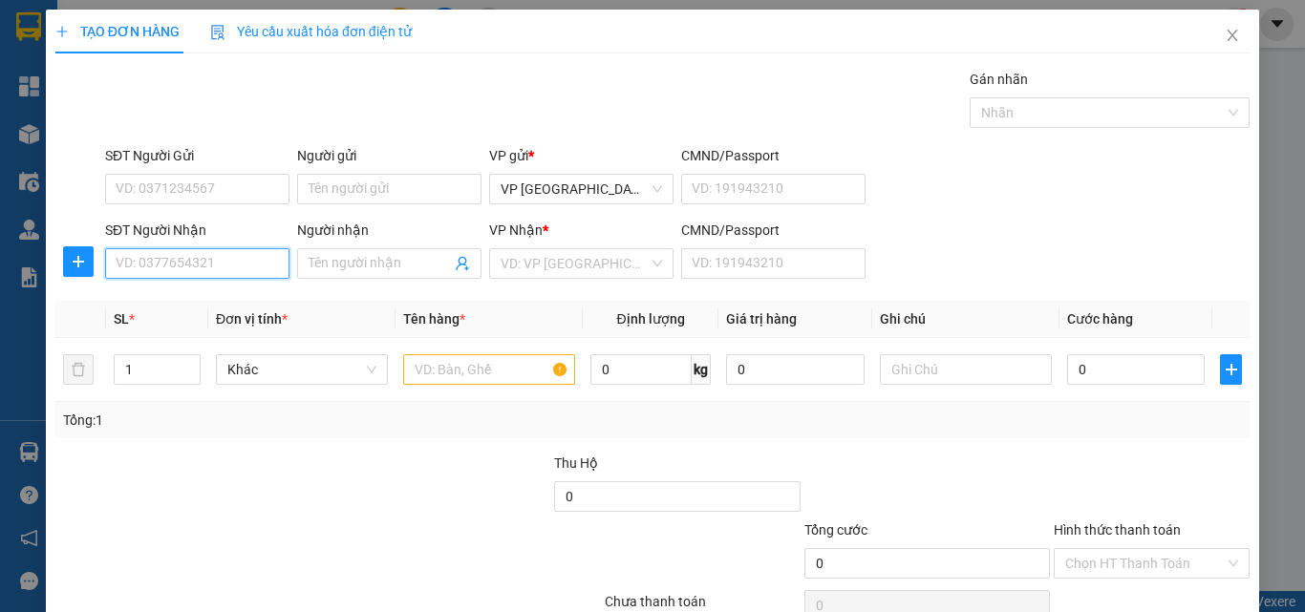
click at [232, 261] on input "SĐT Người Nhận" at bounding box center [197, 263] width 184 height 31
type input "0919040033"
click at [197, 315] on div "0919040033 - như ý" at bounding box center [194, 302] width 181 height 31
type input "như ý"
type input "40.000"
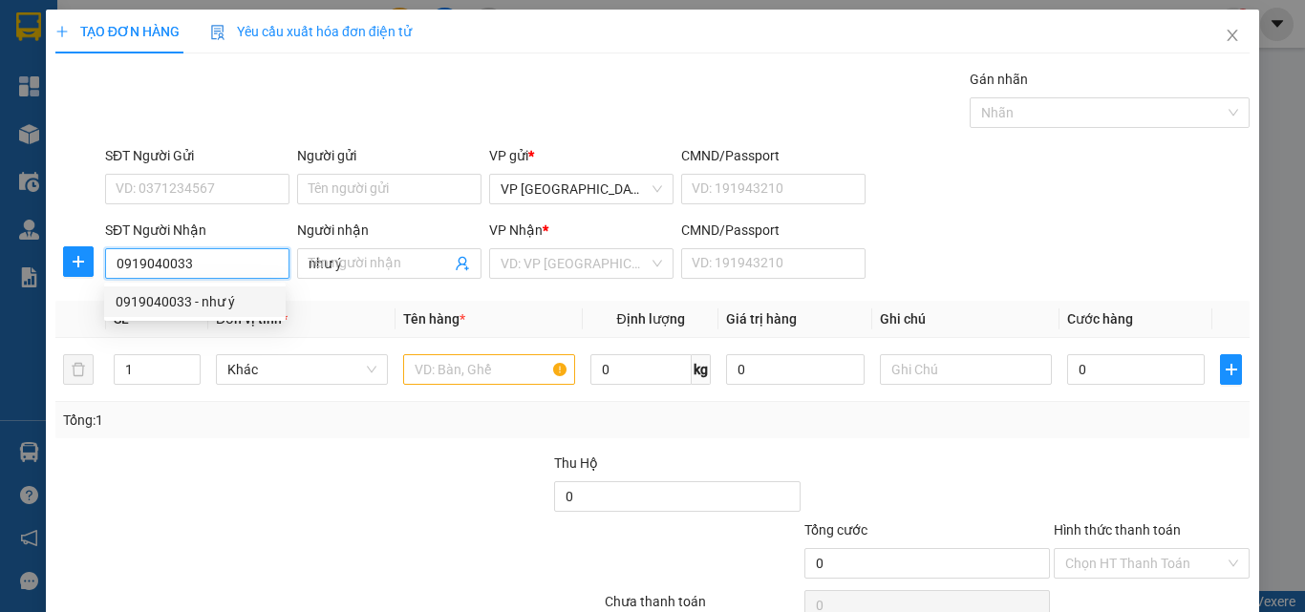
type input "40.000"
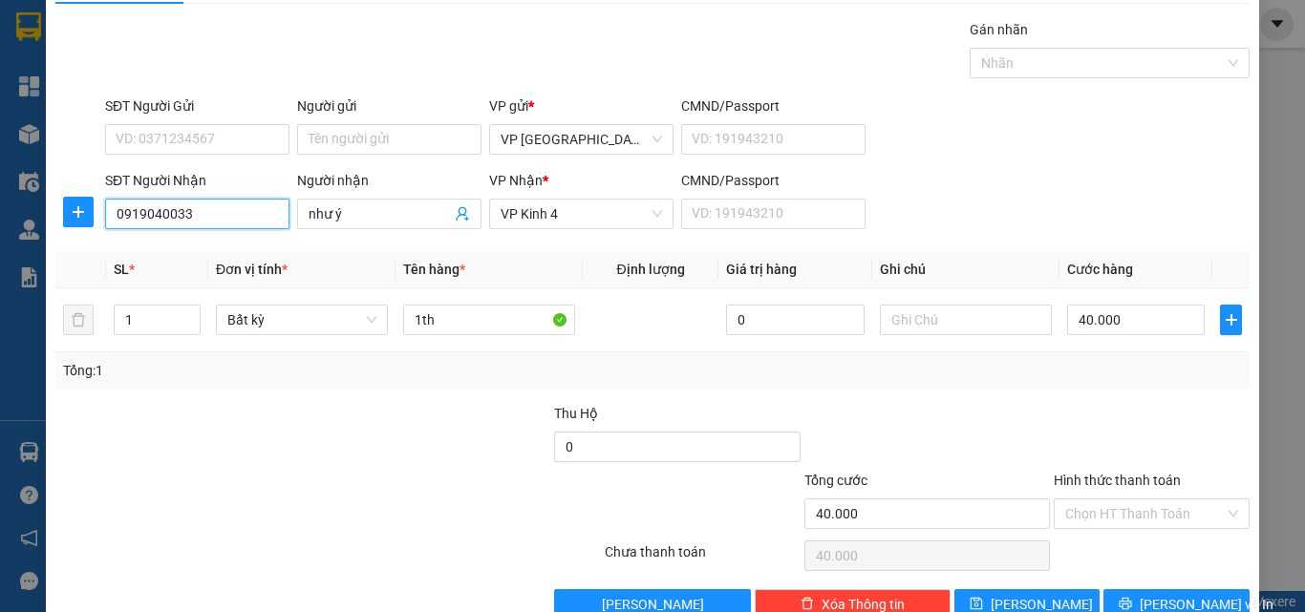
scroll to position [95, 0]
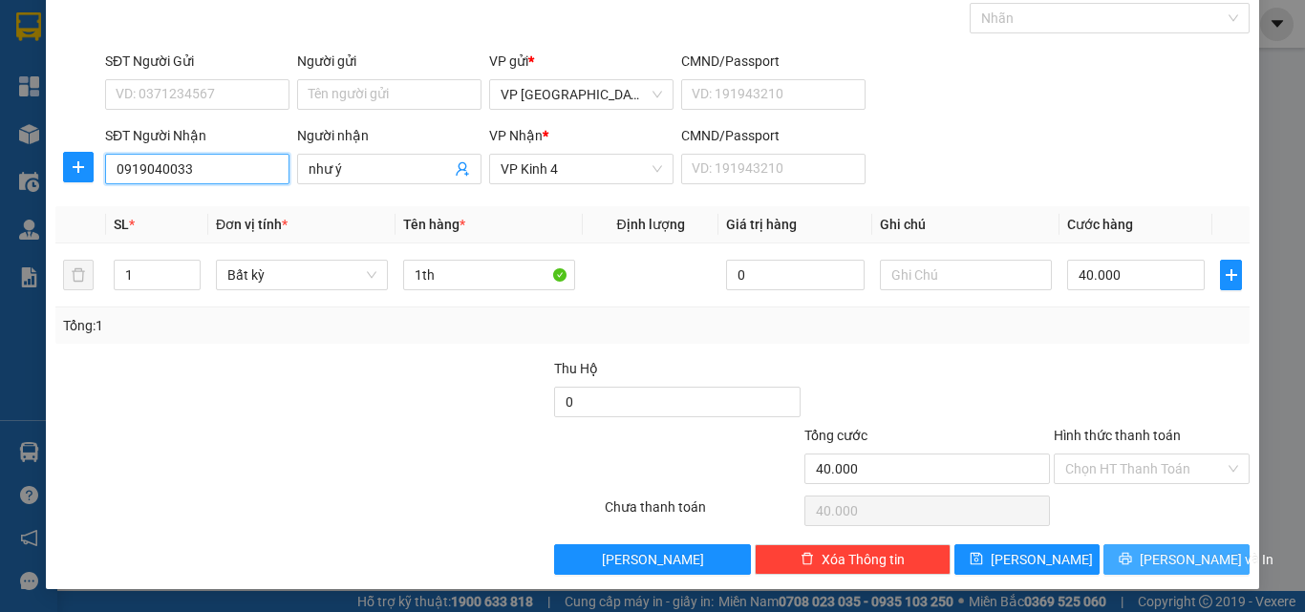
type input "0919040033"
click at [1154, 548] on button "[PERSON_NAME] và In" at bounding box center [1176, 559] width 146 height 31
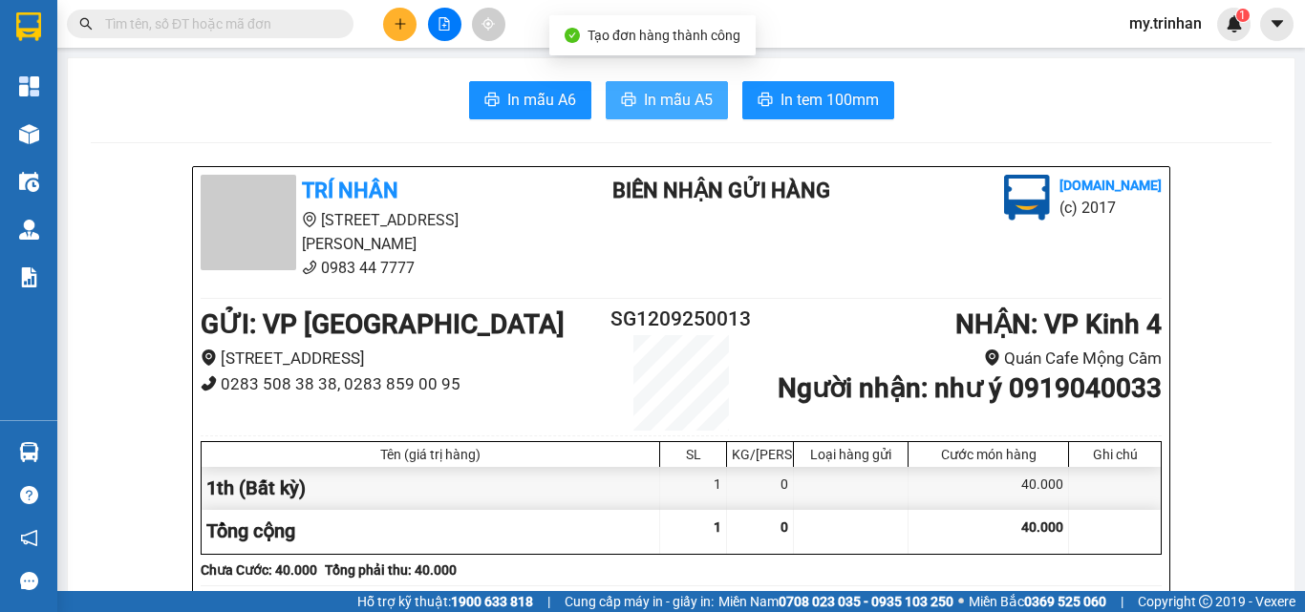
click at [685, 91] on span "In mẫu A5" at bounding box center [678, 100] width 69 height 24
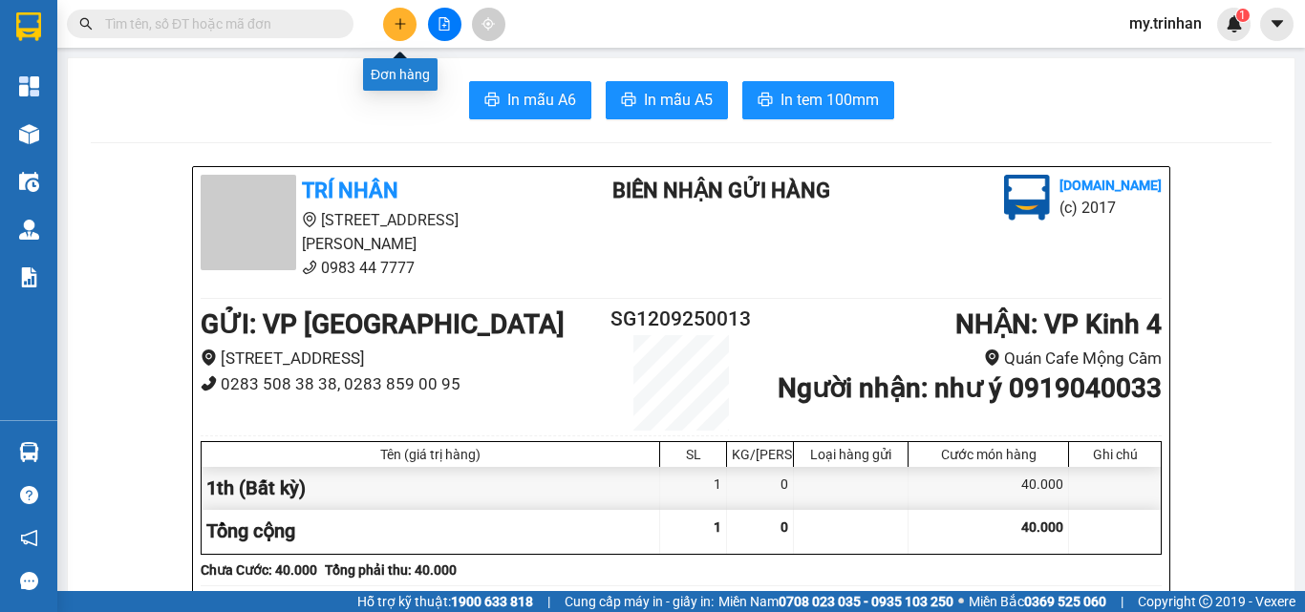
click at [391, 23] on button at bounding box center [399, 24] width 33 height 33
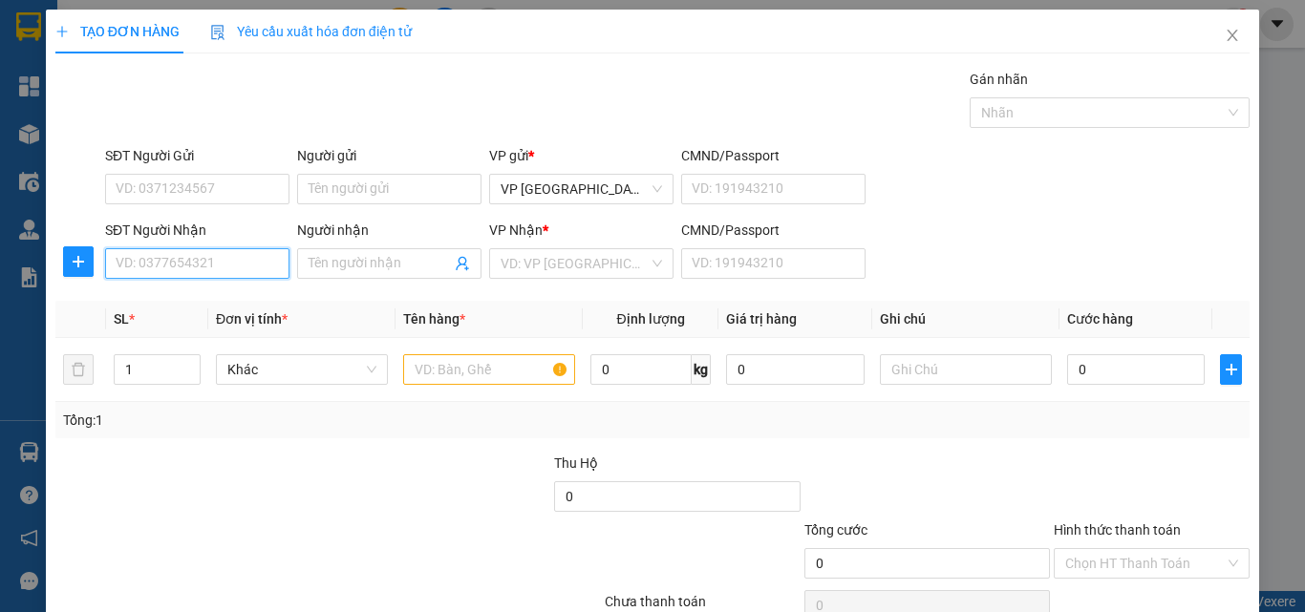
click at [214, 267] on input "SĐT Người Nhận" at bounding box center [197, 263] width 184 height 31
click at [210, 298] on div "0947551939 - diệu" at bounding box center [195, 301] width 159 height 21
type input "0947551939"
type input "diệu"
type input "50.000"
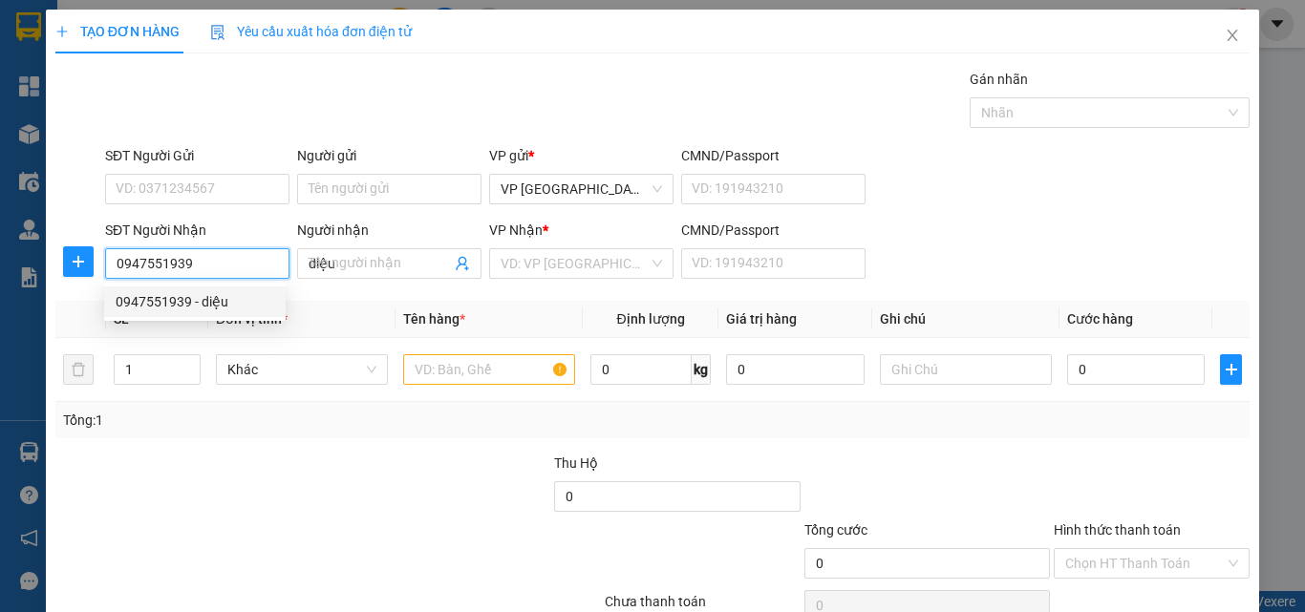
type input "50.000"
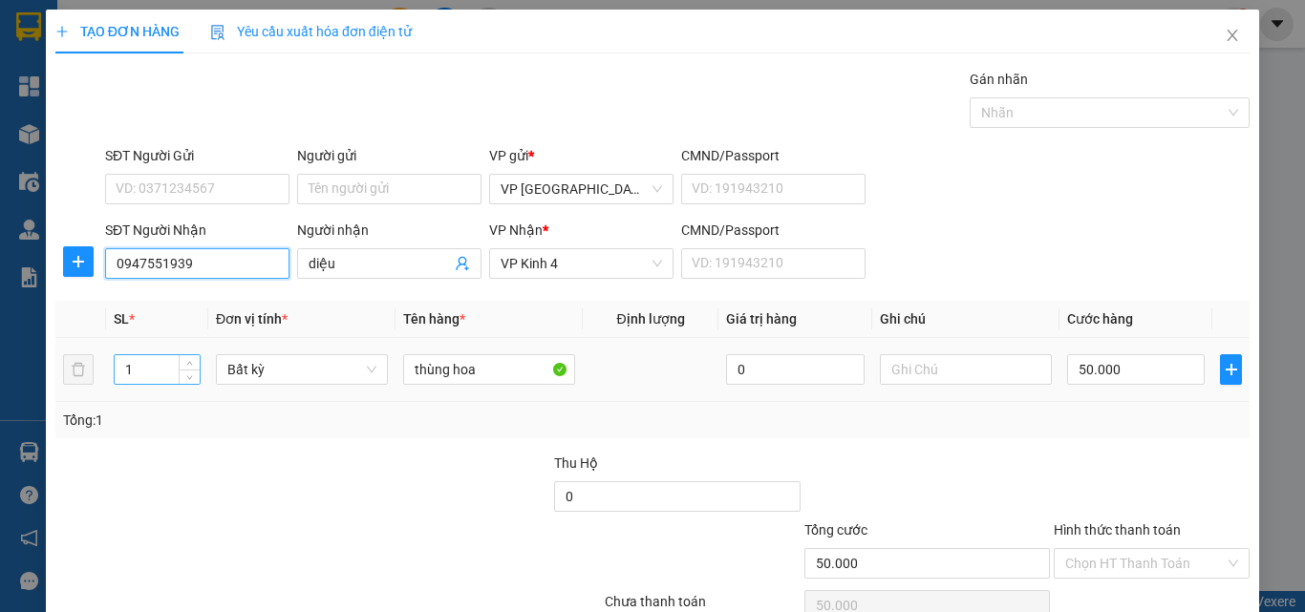
type input "0947551939"
click at [153, 371] on input "1" at bounding box center [157, 369] width 85 height 29
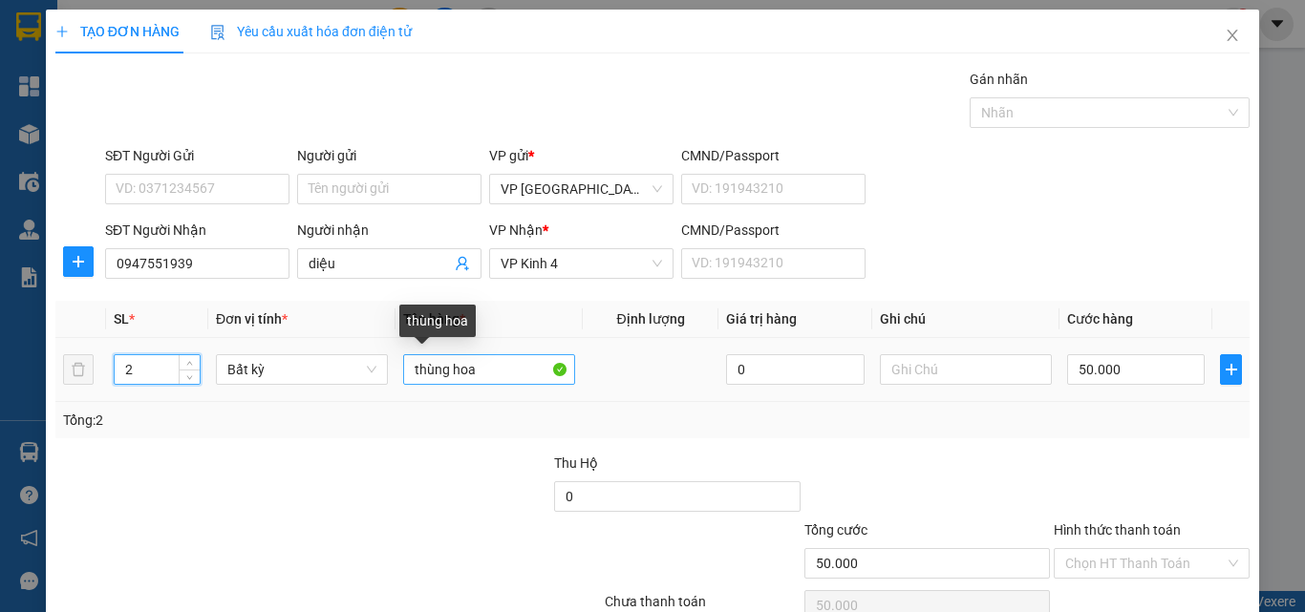
type input "2"
click at [478, 371] on input "thùng hoa" at bounding box center [489, 369] width 172 height 31
type input "0"
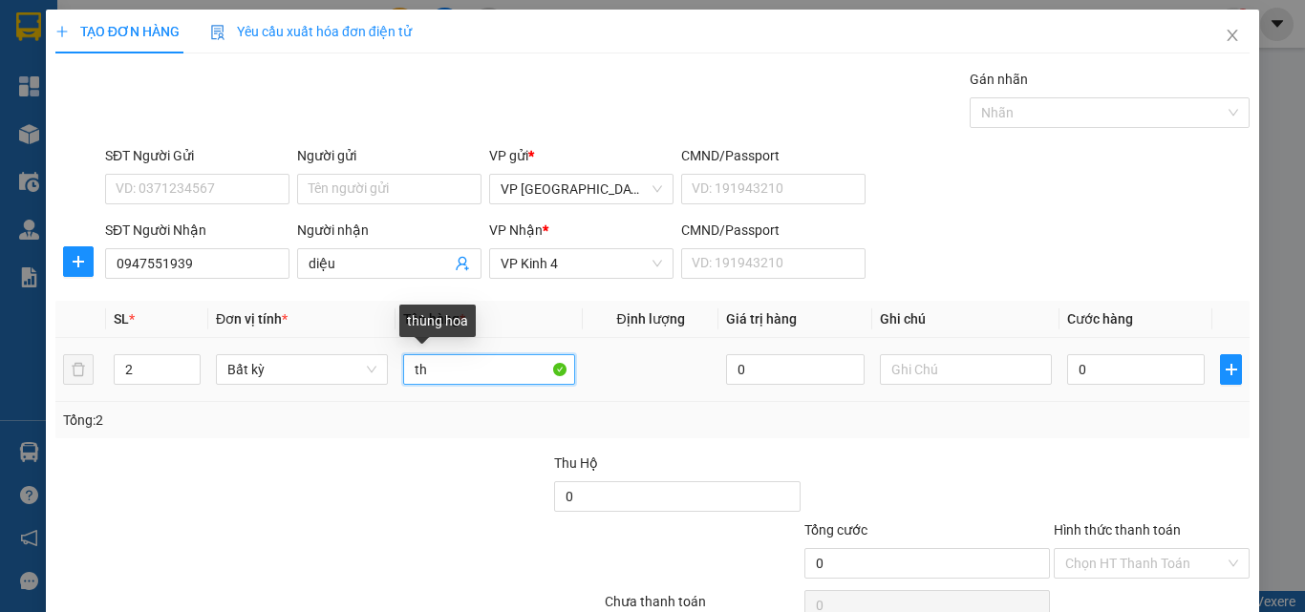
type input "t"
type input "2 kiện"
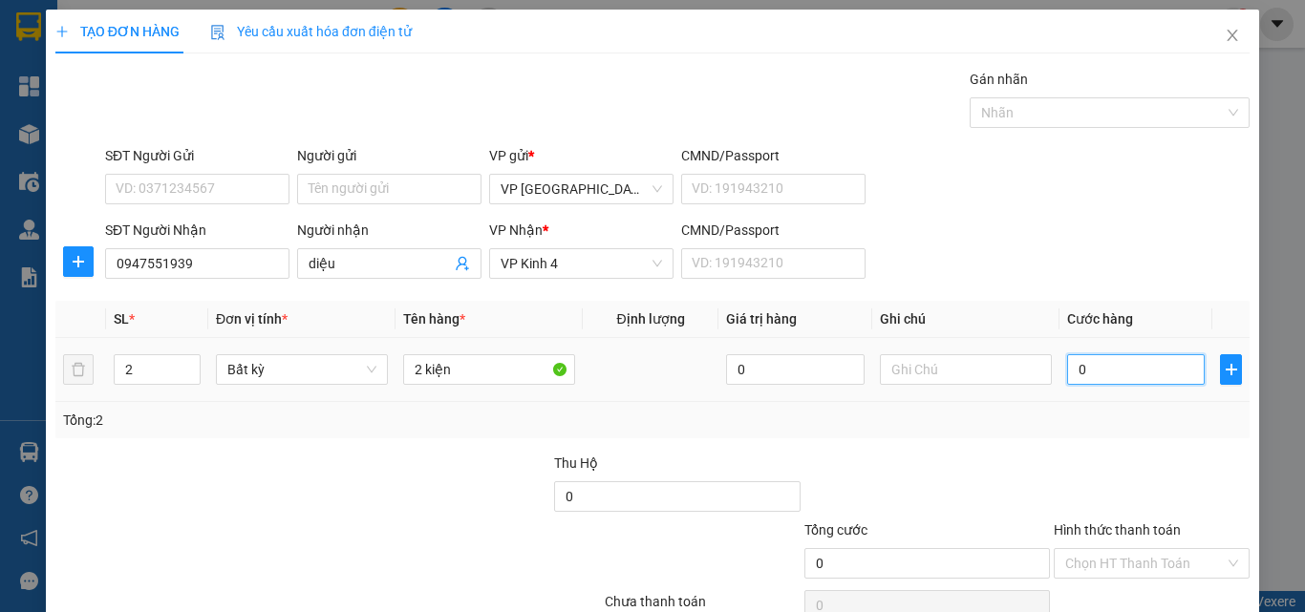
click at [1067, 368] on input "0" at bounding box center [1136, 369] width 138 height 31
type input "8"
type input "80"
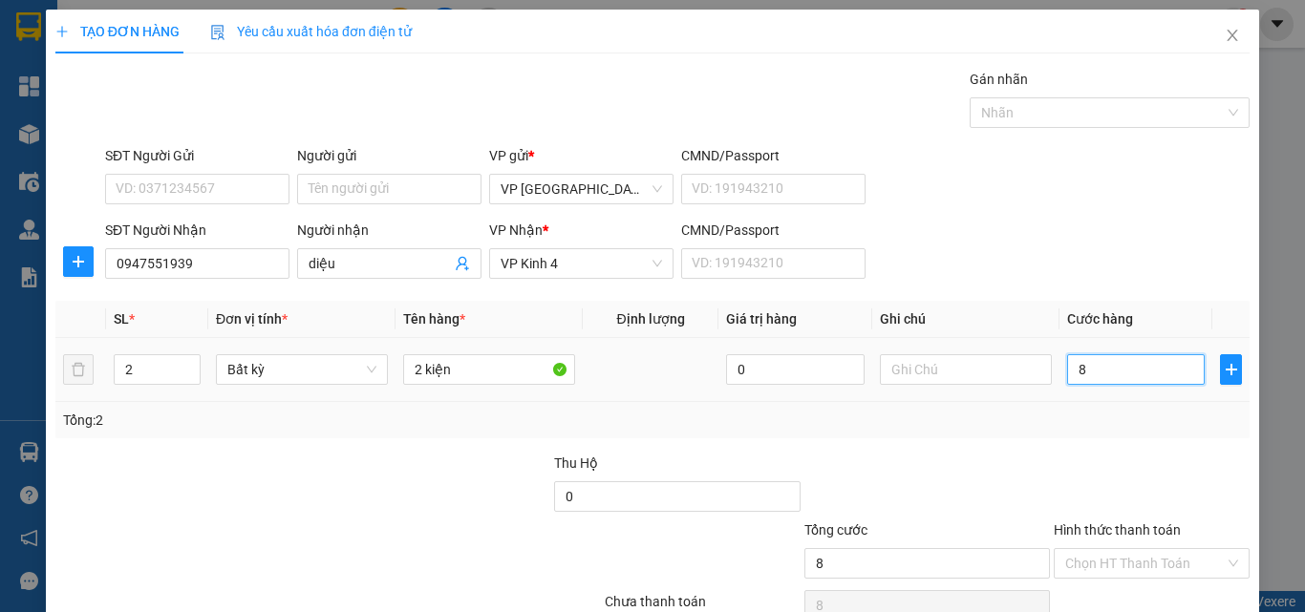
type input "80"
type input "800"
type input "8.000"
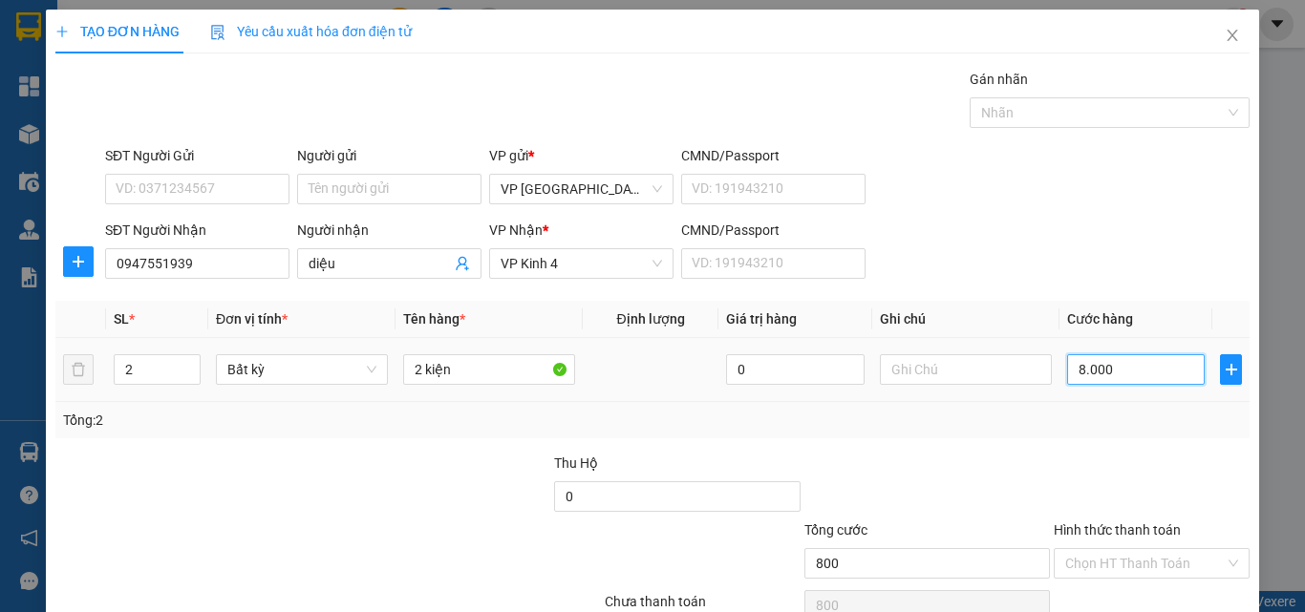
type input "8.000"
type input "80.000"
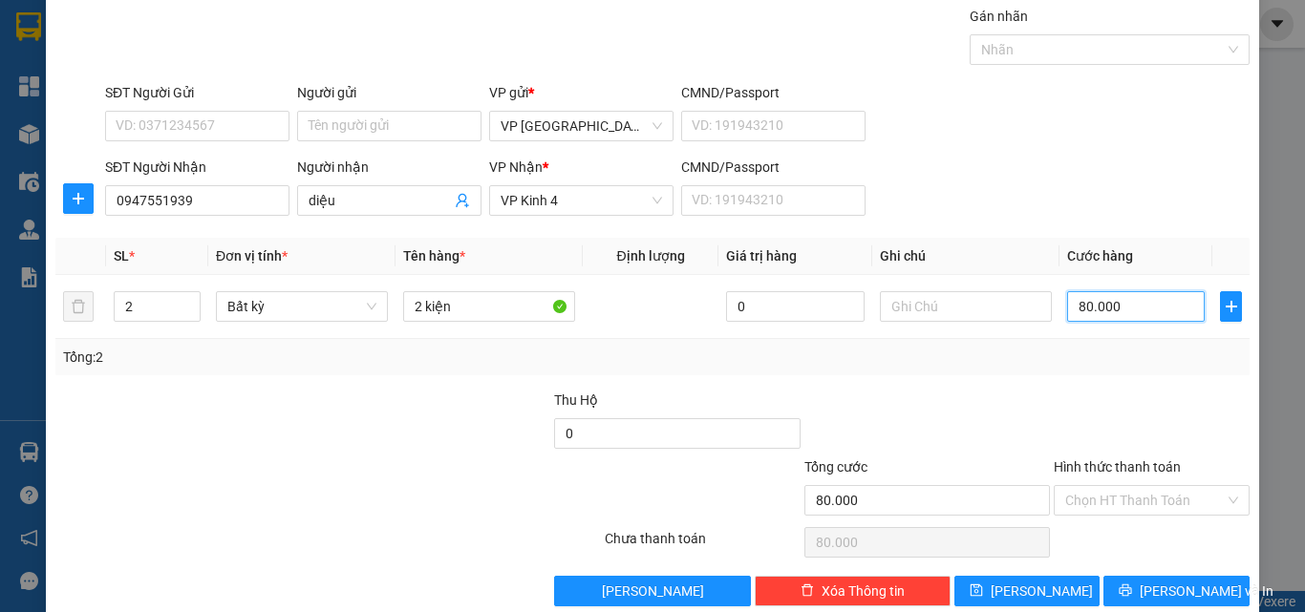
scroll to position [95, 0]
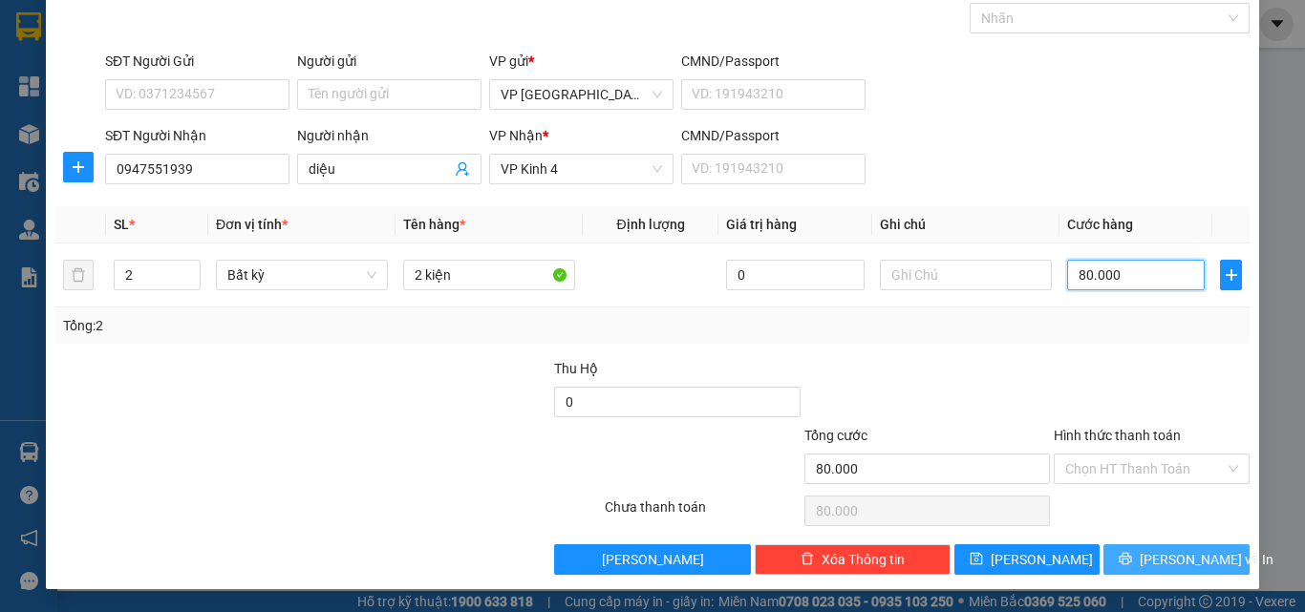
type input "80.000"
click at [1103, 552] on button "[PERSON_NAME] và In" at bounding box center [1176, 559] width 146 height 31
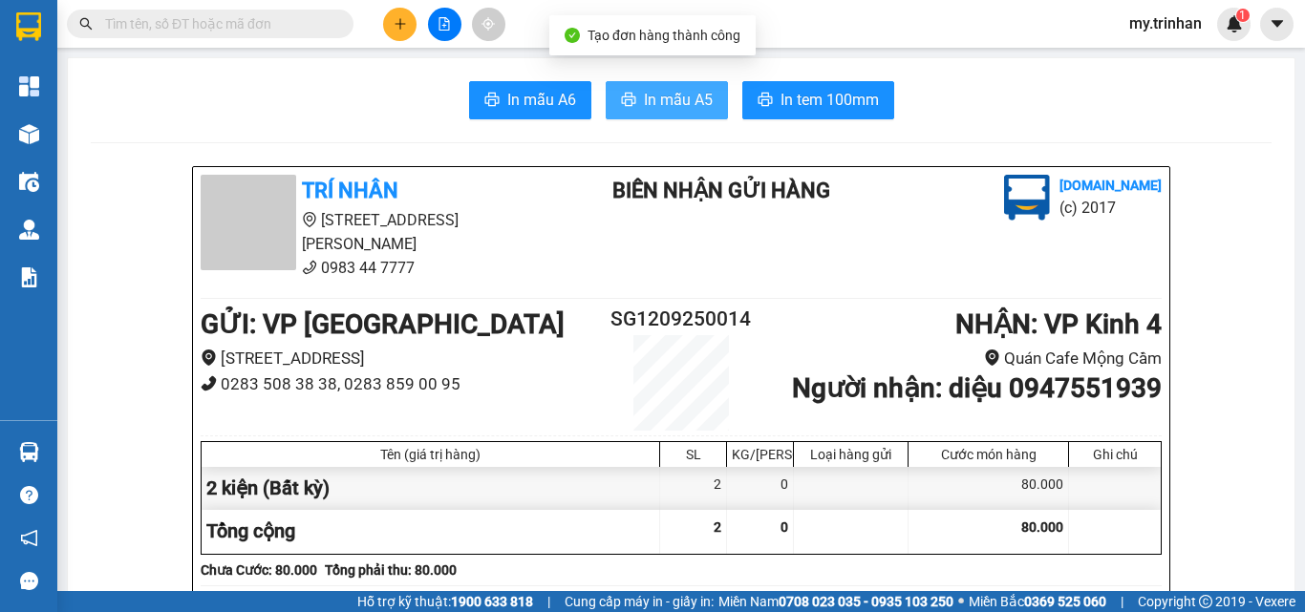
click at [653, 96] on span "In mẫu A5" at bounding box center [678, 100] width 69 height 24
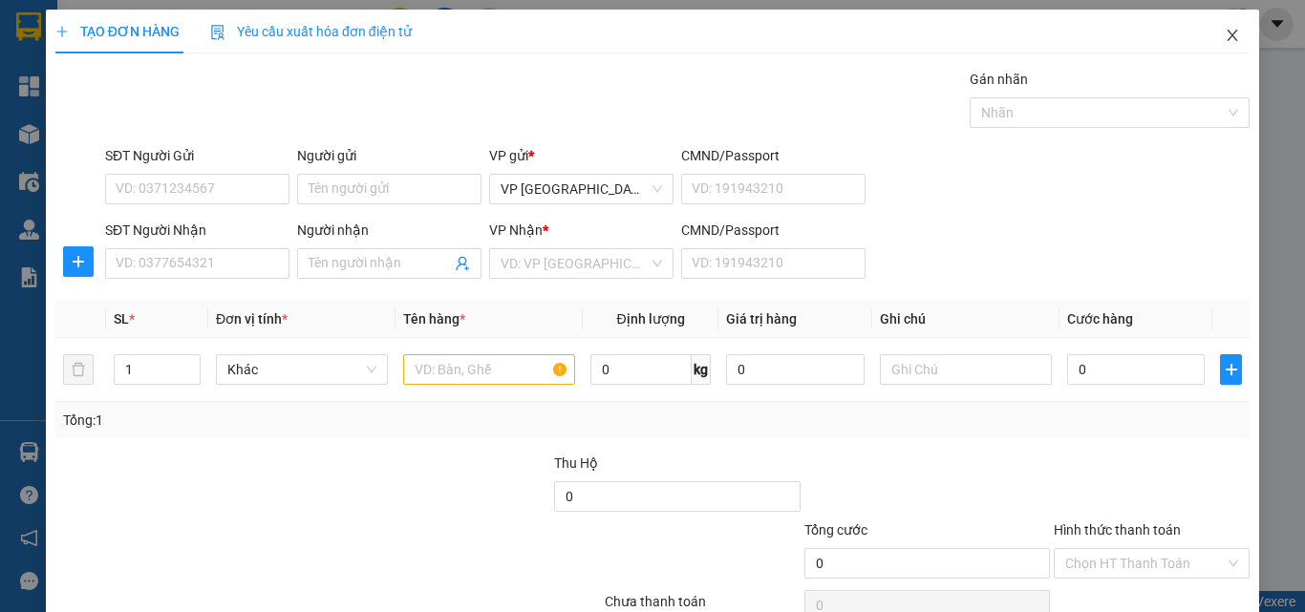
click at [1211, 21] on span "Close" at bounding box center [1231, 36] width 53 height 53
click at [1224, 29] on icon "close" at bounding box center [1231, 35] width 15 height 15
click at [1224, 41] on icon "close" at bounding box center [1231, 35] width 15 height 15
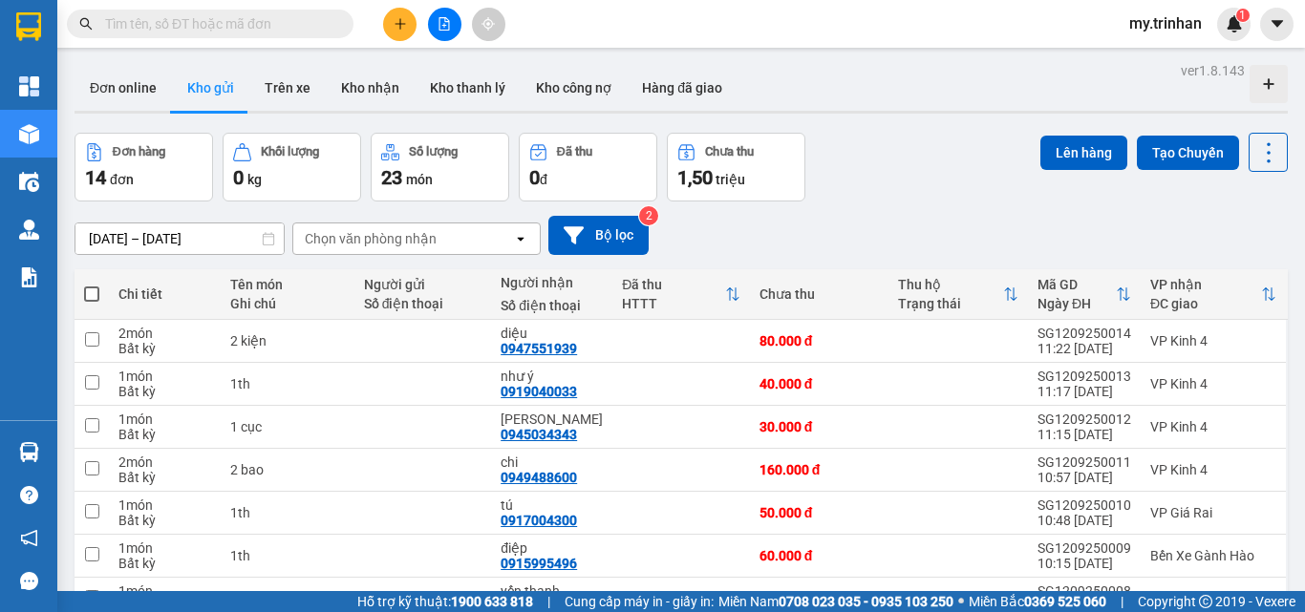
click at [727, 233] on div "[DATE] – [DATE] Press the down arrow key to interact with the calendar and sele…" at bounding box center [680, 235] width 1213 height 39
click at [395, 30] on icon "plus" at bounding box center [399, 23] width 13 height 13
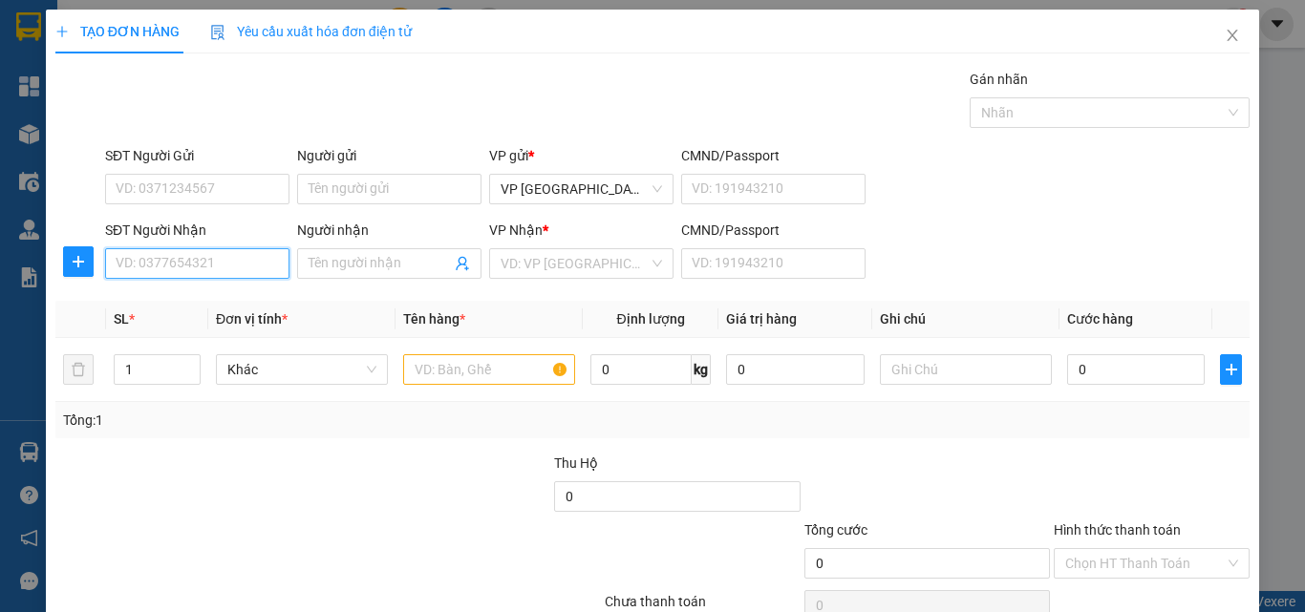
click at [147, 270] on input "SĐT Người Nhận" at bounding box center [197, 263] width 184 height 31
click at [137, 264] on input "SĐT Người Nhận" at bounding box center [197, 263] width 184 height 31
click at [139, 265] on input "SĐT Người Nhận" at bounding box center [197, 263] width 184 height 31
click at [199, 265] on input "SĐT Người Nhận" at bounding box center [197, 263] width 184 height 31
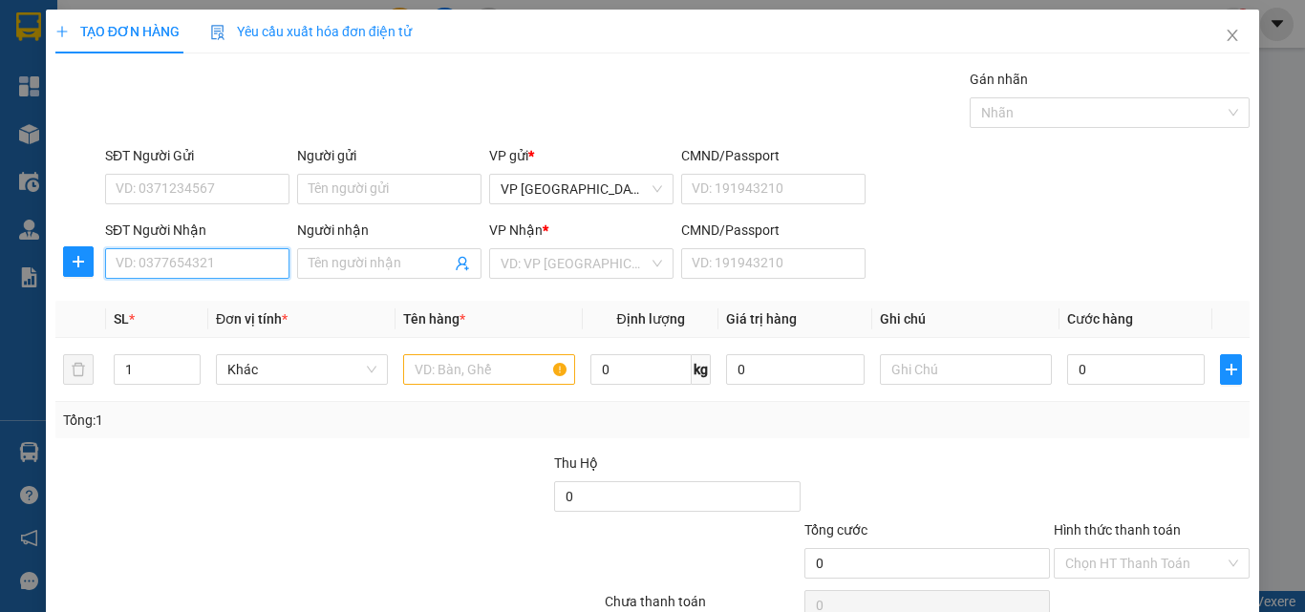
click at [199, 265] on input "SĐT Người Nhận" at bounding box center [197, 263] width 184 height 31
click at [193, 248] on input "SĐT Người Nhận" at bounding box center [197, 263] width 184 height 31
click at [210, 269] on input "SĐT Người Nhận" at bounding box center [197, 263] width 184 height 31
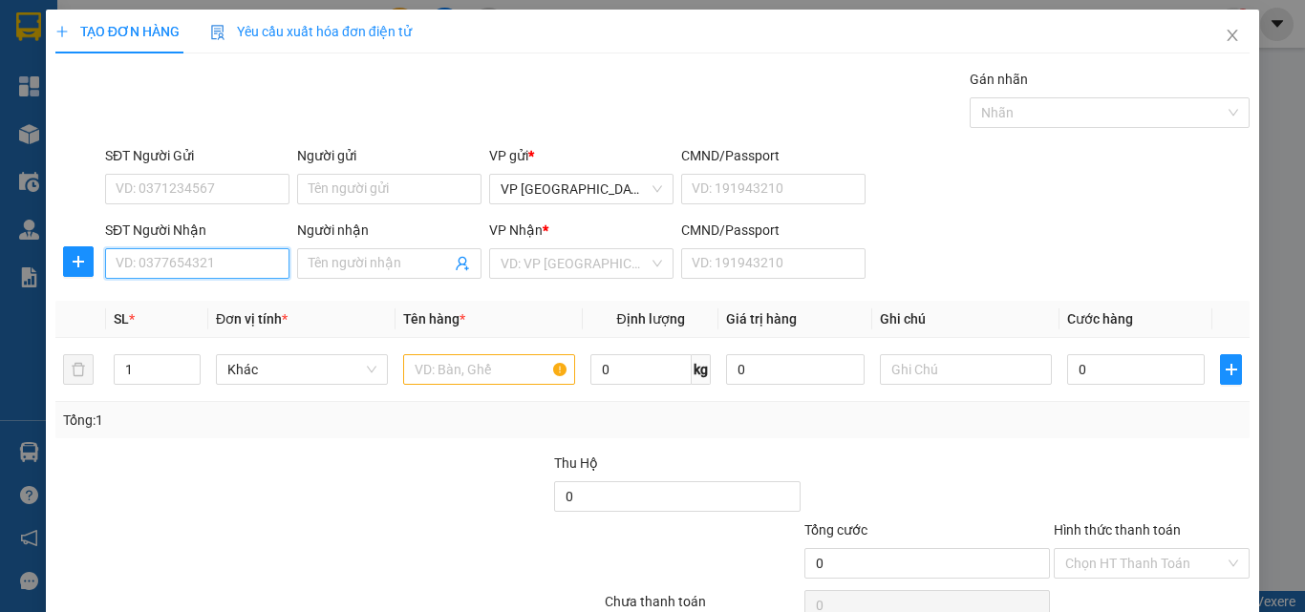
click at [211, 269] on input "SĐT Người Nhận" at bounding box center [197, 263] width 184 height 31
click at [212, 268] on input "SĐT Người Nhận" at bounding box center [197, 263] width 184 height 31
click at [243, 304] on div "0939511591 - nam" at bounding box center [195, 301] width 159 height 21
type input "0939511591"
type input "nam"
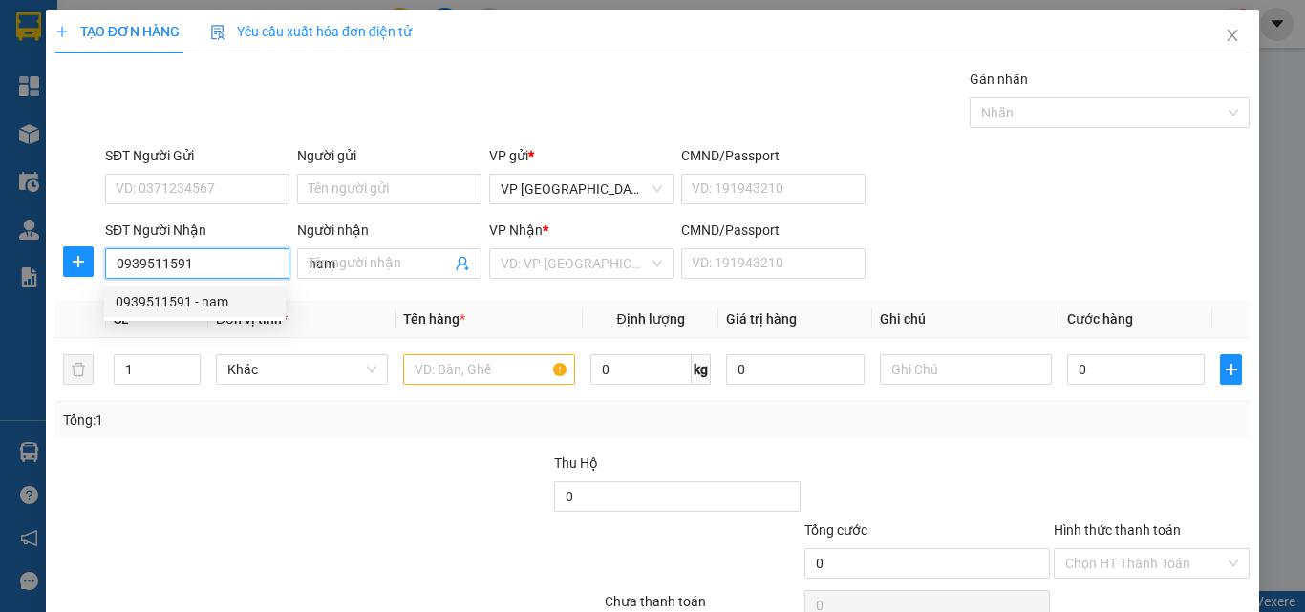
type input "50.000"
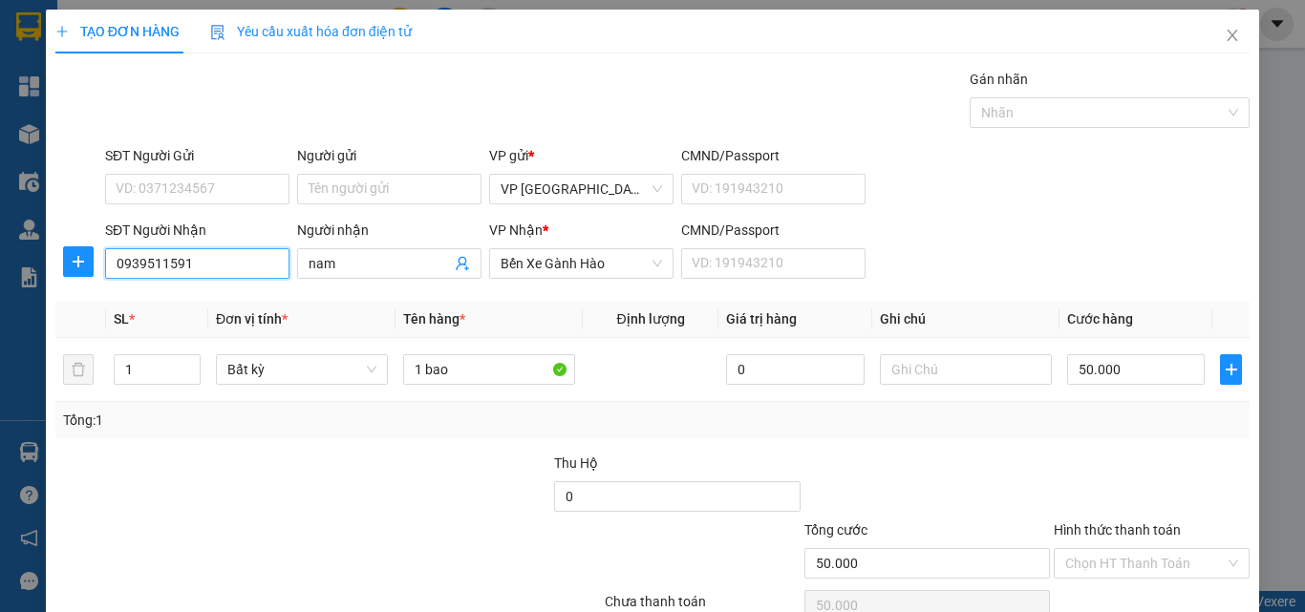
type input "0939511591"
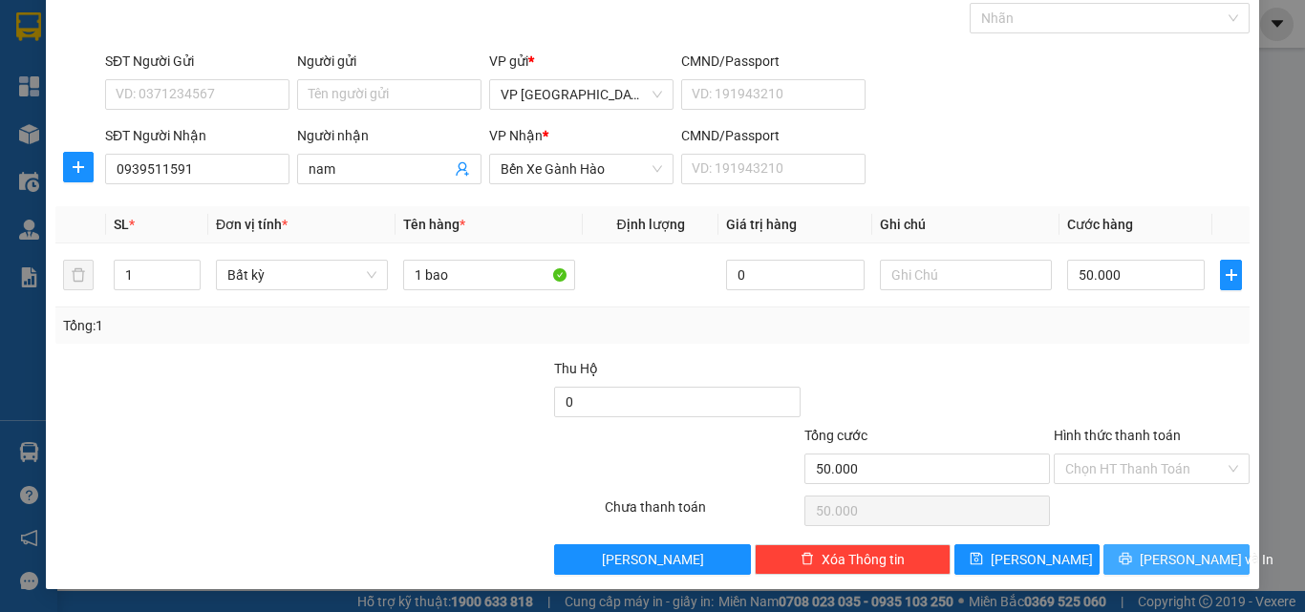
drag, startPoint x: 1160, startPoint y: 551, endPoint x: 1149, endPoint y: 559, distance: 13.8
click at [1154, 558] on span "[PERSON_NAME] và In" at bounding box center [1206, 559] width 134 height 21
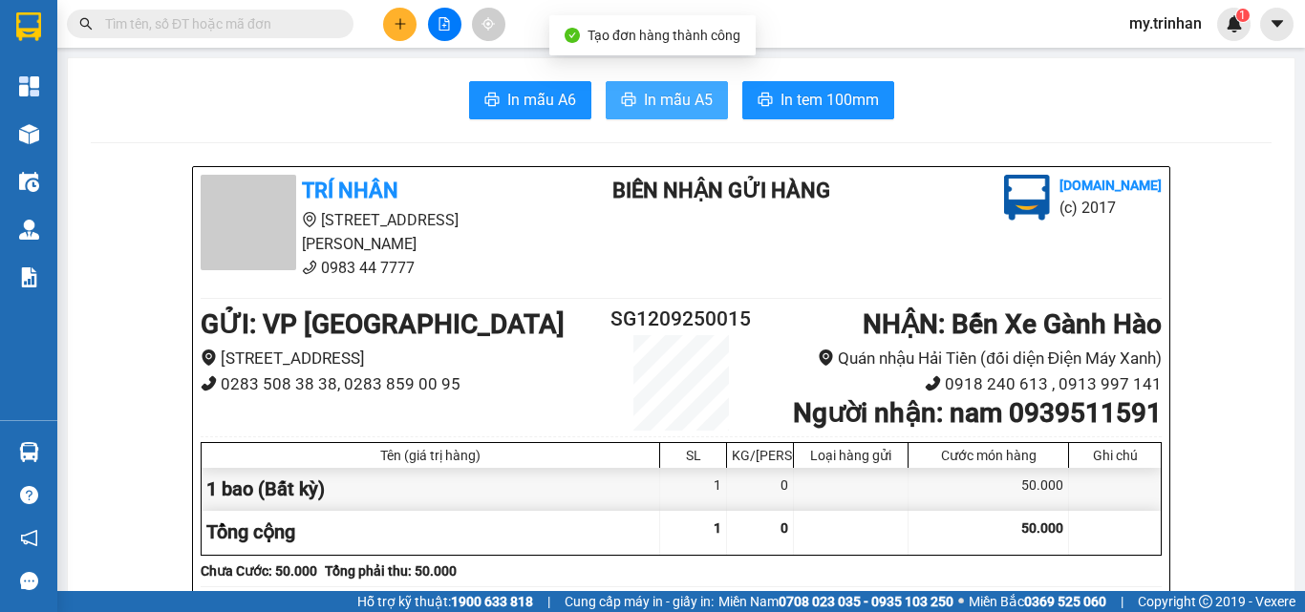
click at [634, 96] on button "In mẫu A5" at bounding box center [666, 100] width 122 height 38
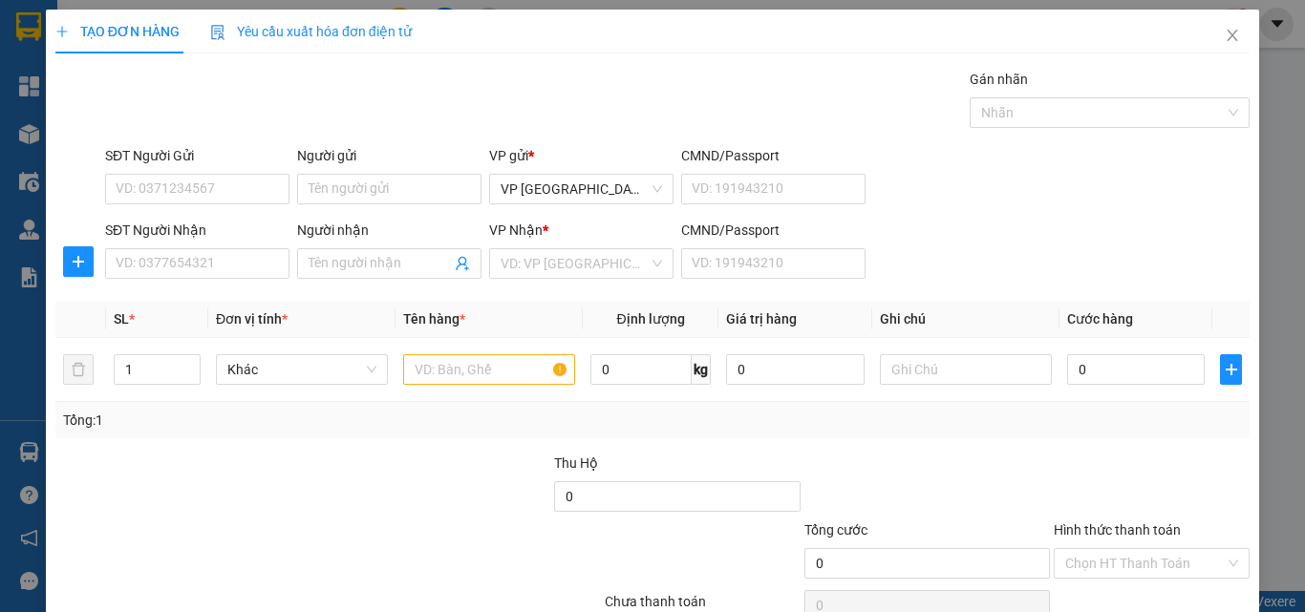
drag, startPoint x: 893, startPoint y: 284, endPoint x: 873, endPoint y: 284, distance: 20.1
click at [894, 284] on div "SĐT Người Nhận VD: 0377654321 Người nhận Tên người nhận VP Nhận * VD: VP Sài Gò…" at bounding box center [677, 253] width 1152 height 67
click at [207, 258] on input "SĐT Người Nhận" at bounding box center [197, 263] width 184 height 31
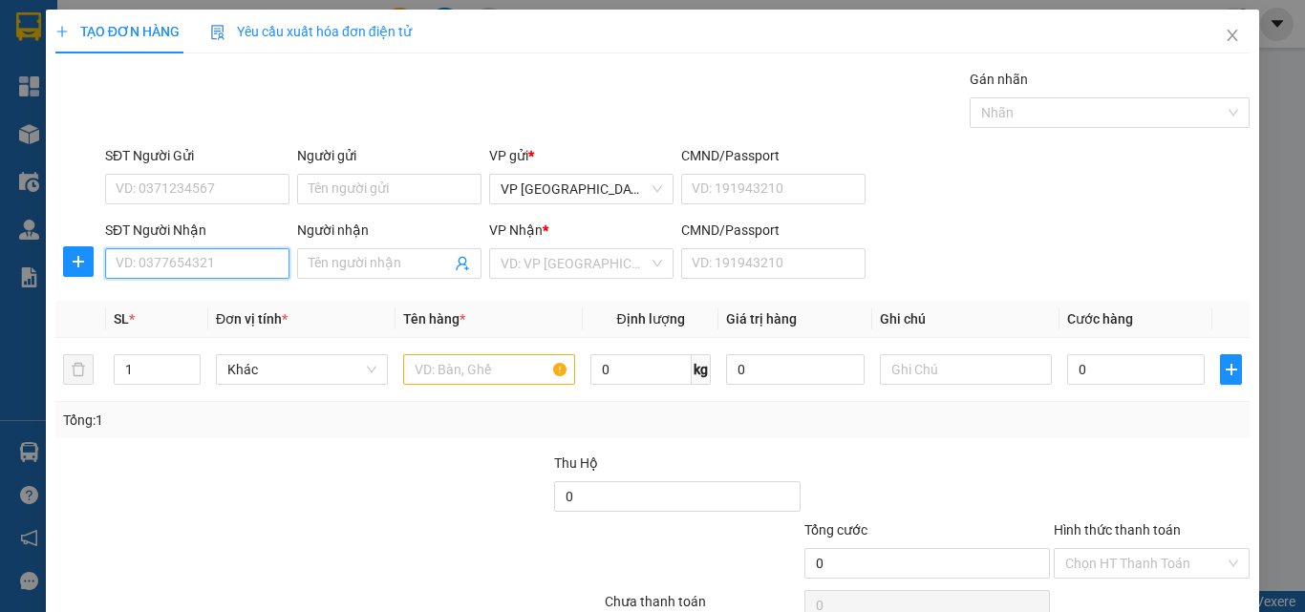
click at [207, 258] on input "SĐT Người Nhận" at bounding box center [197, 263] width 184 height 31
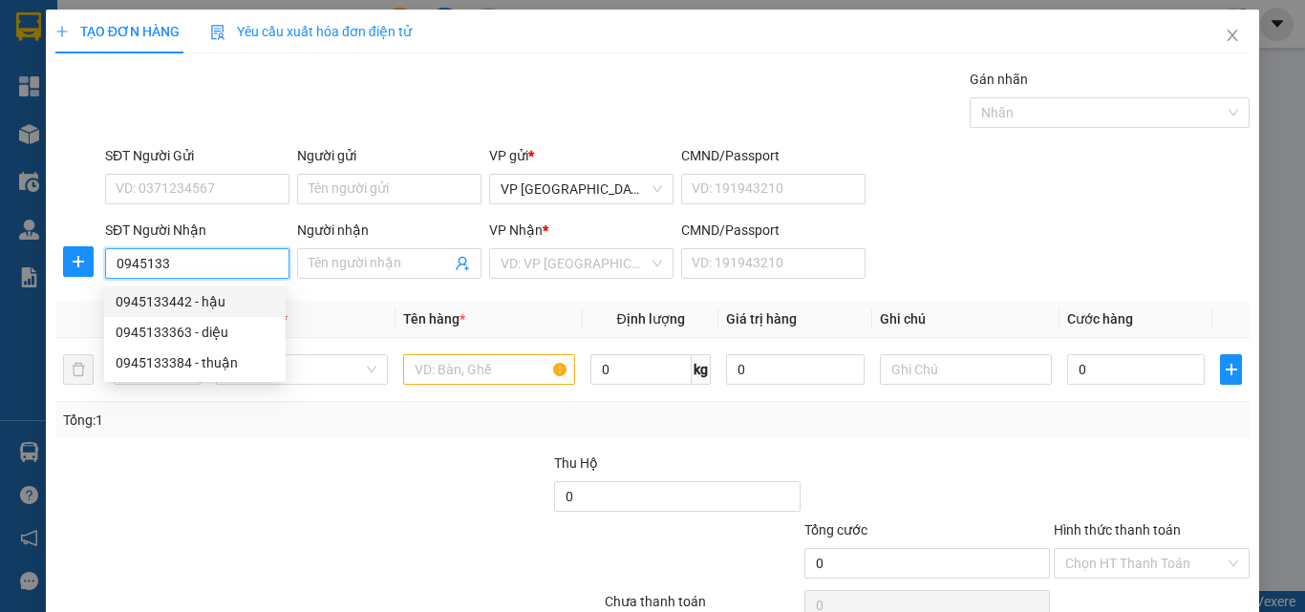
click at [234, 296] on div "0945133442 - hậu" at bounding box center [195, 301] width 159 height 21
type input "0945133442"
type input "hậu"
type input "40.000"
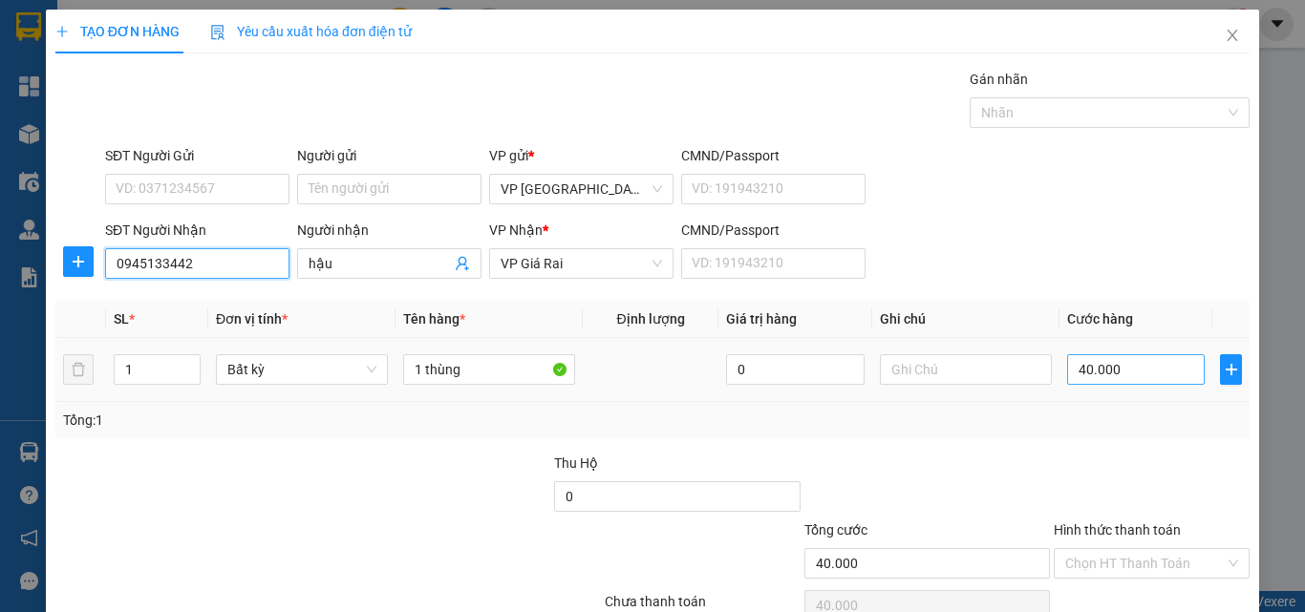
type input "0945133442"
click at [1107, 381] on input "40.000" at bounding box center [1136, 369] width 138 height 31
type input "5"
type input "50"
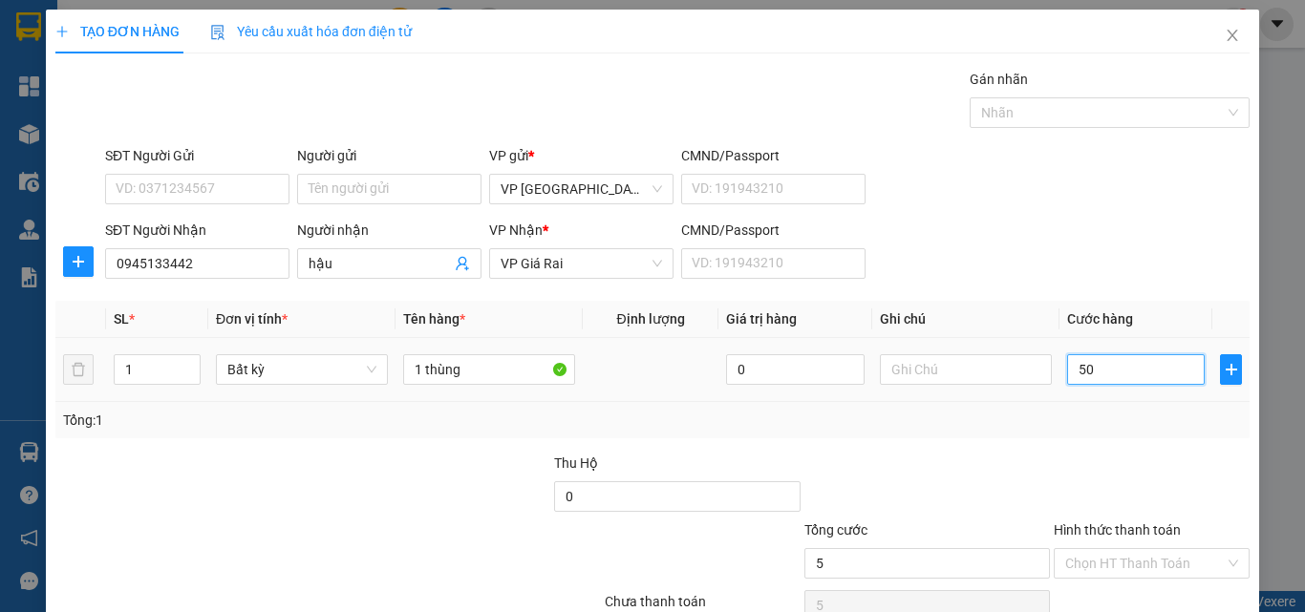
type input "50"
type input "50.000"
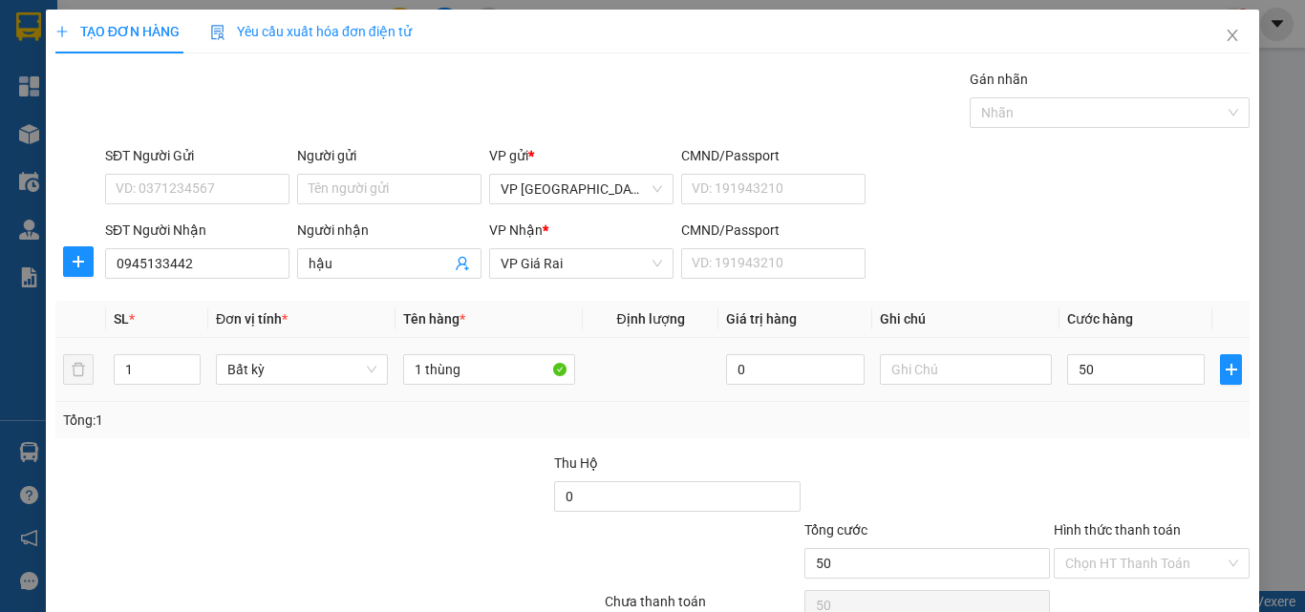
type input "50.000"
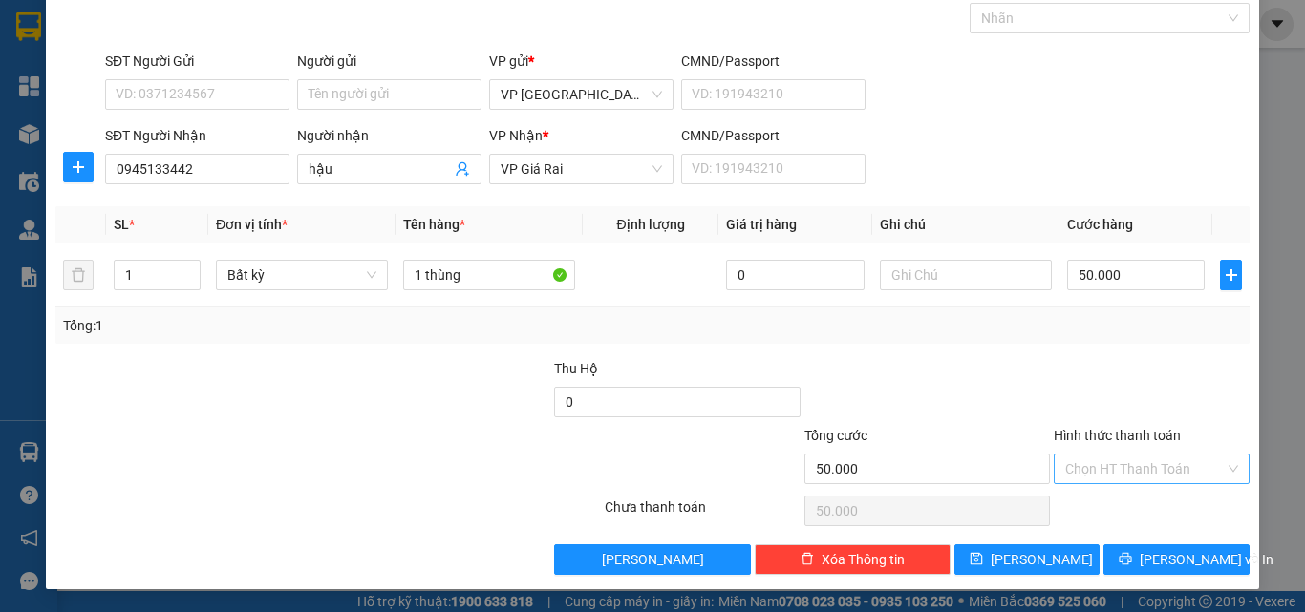
click at [1168, 474] on input "Hình thức thanh toán" at bounding box center [1144, 469] width 159 height 29
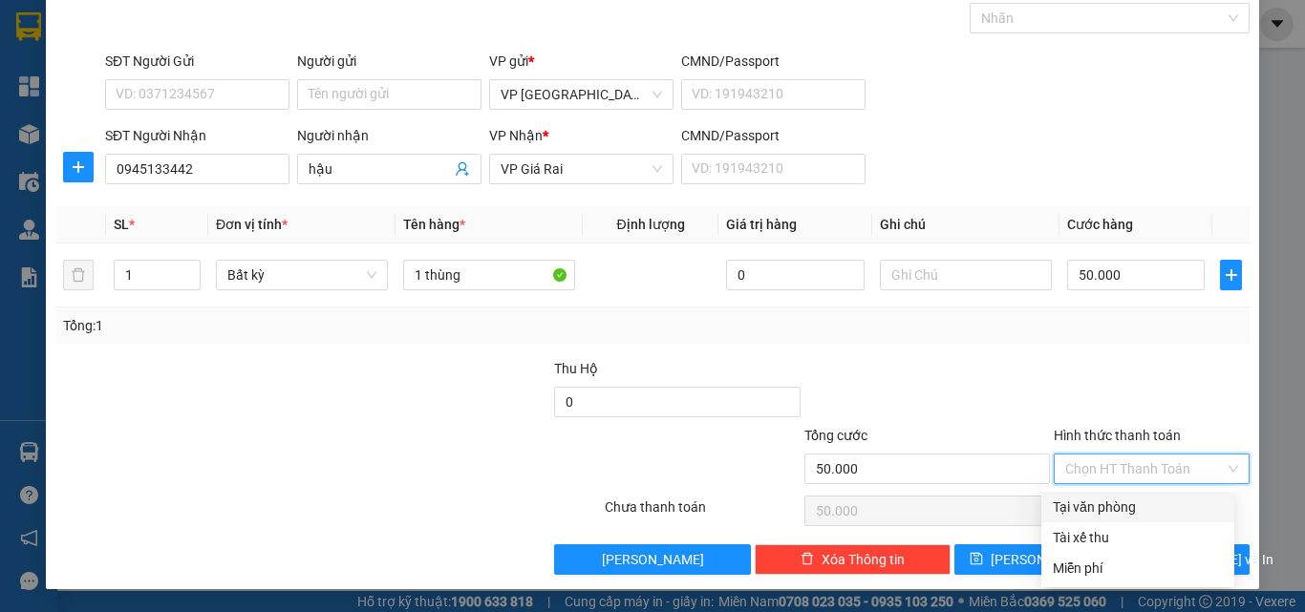
click at [1149, 512] on div "Tại văn phòng" at bounding box center [1137, 507] width 170 height 21
type input "0"
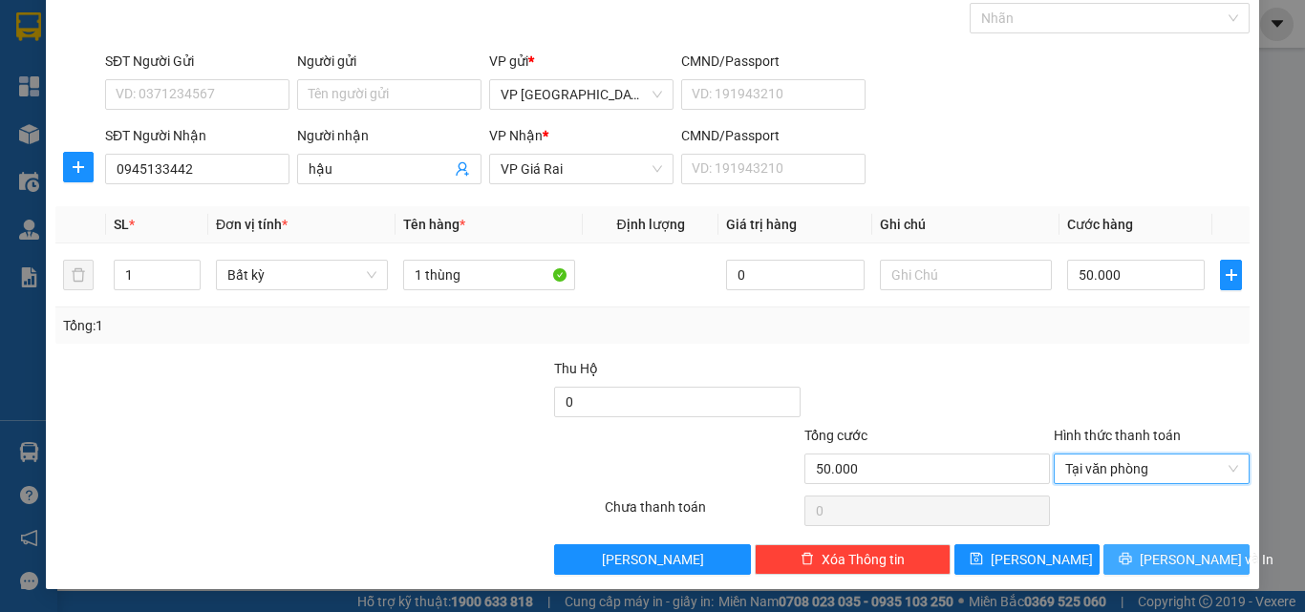
click at [1151, 557] on span "[PERSON_NAME] và In" at bounding box center [1206, 559] width 134 height 21
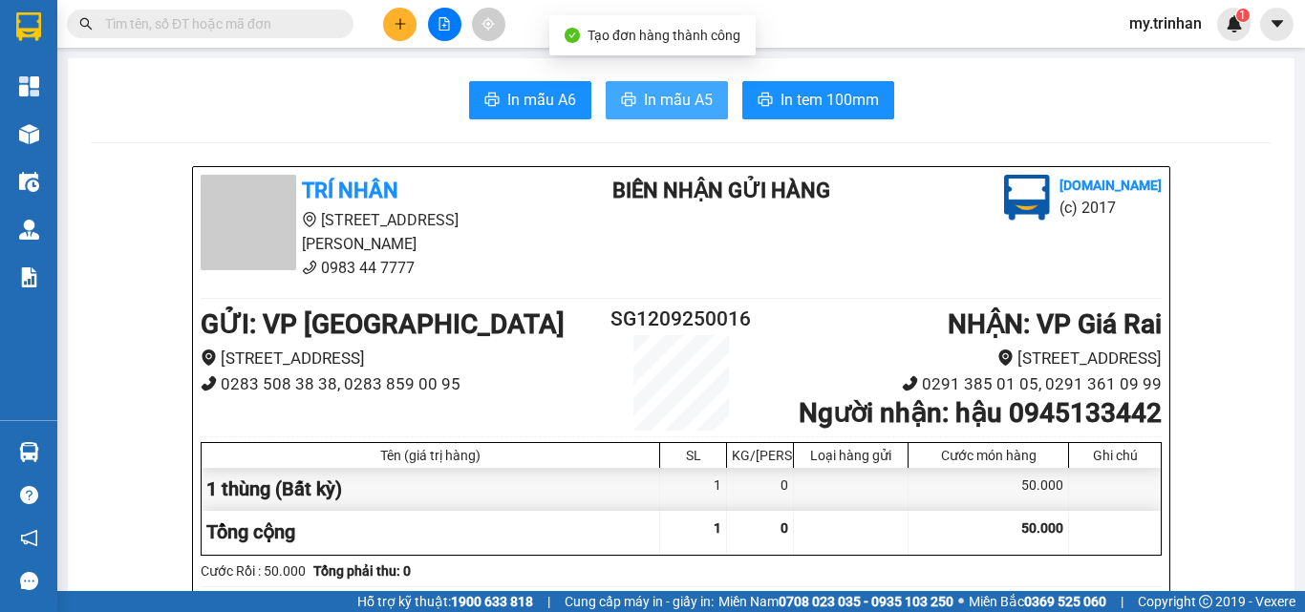
click at [626, 83] on button "In mẫu A5" at bounding box center [666, 100] width 122 height 38
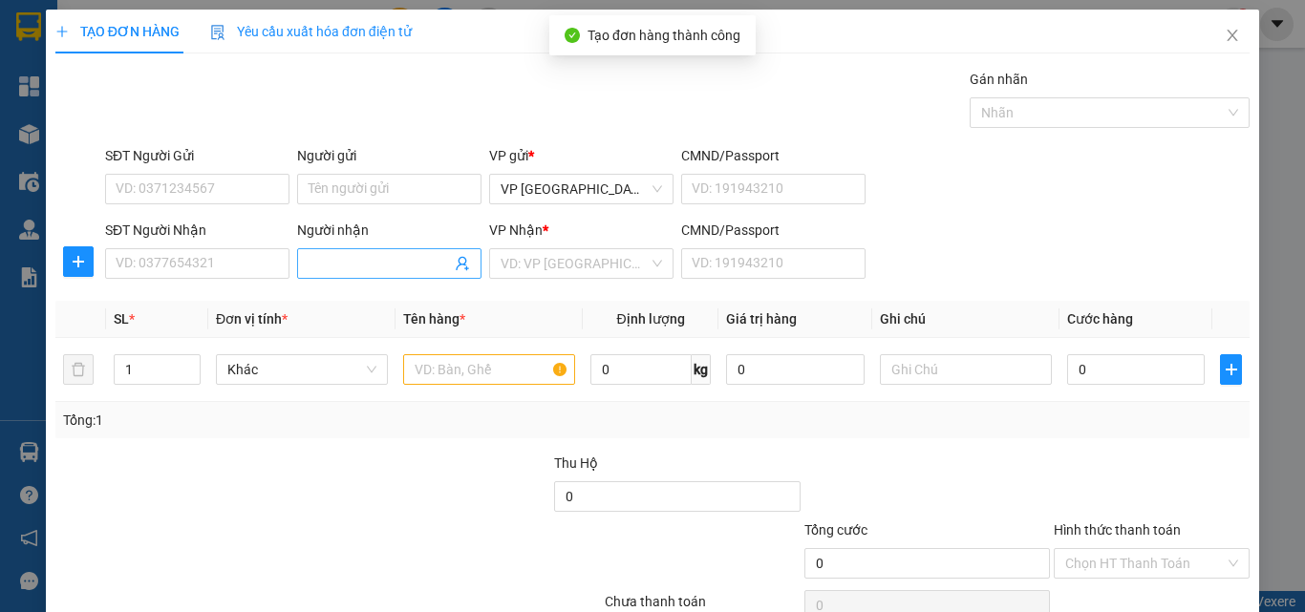
click at [317, 273] on input "Người nhận" at bounding box center [379, 263] width 142 height 21
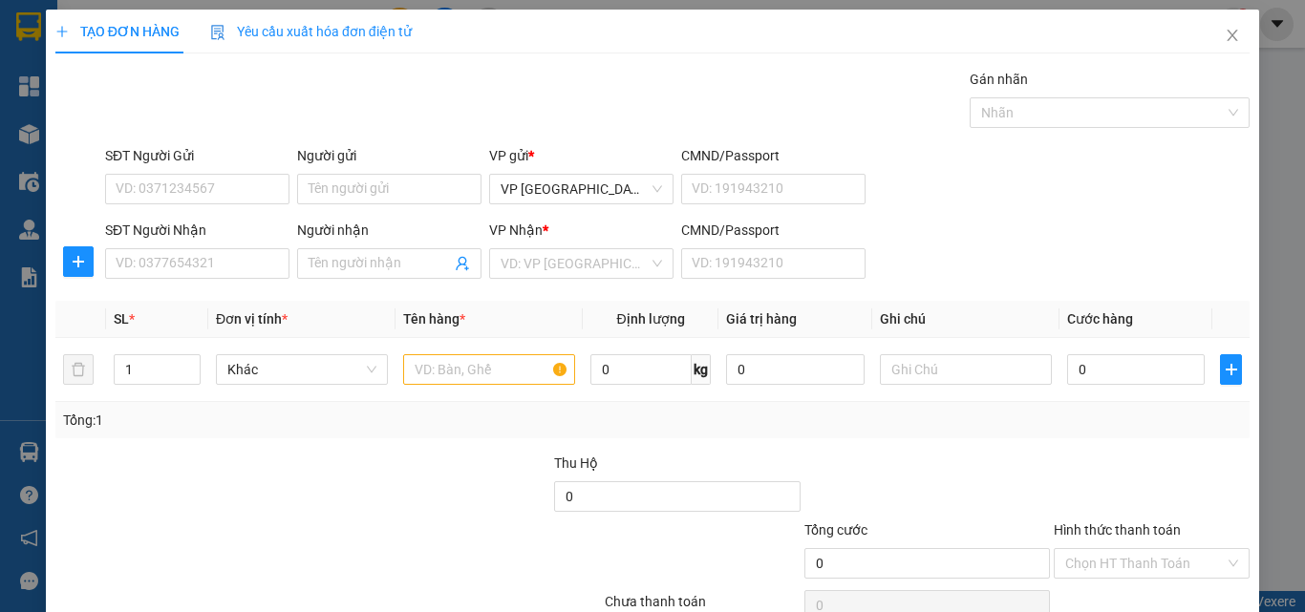
drag, startPoint x: 1070, startPoint y: 273, endPoint x: 606, endPoint y: 272, distance: 463.2
click at [1039, 272] on div "SĐT Người Nhận VD: 0377654321 Người nhận Tên người nhận VP Nhận * VD: VP Sài Gò…" at bounding box center [677, 253] width 1152 height 67
click at [384, 276] on span at bounding box center [389, 263] width 184 height 31
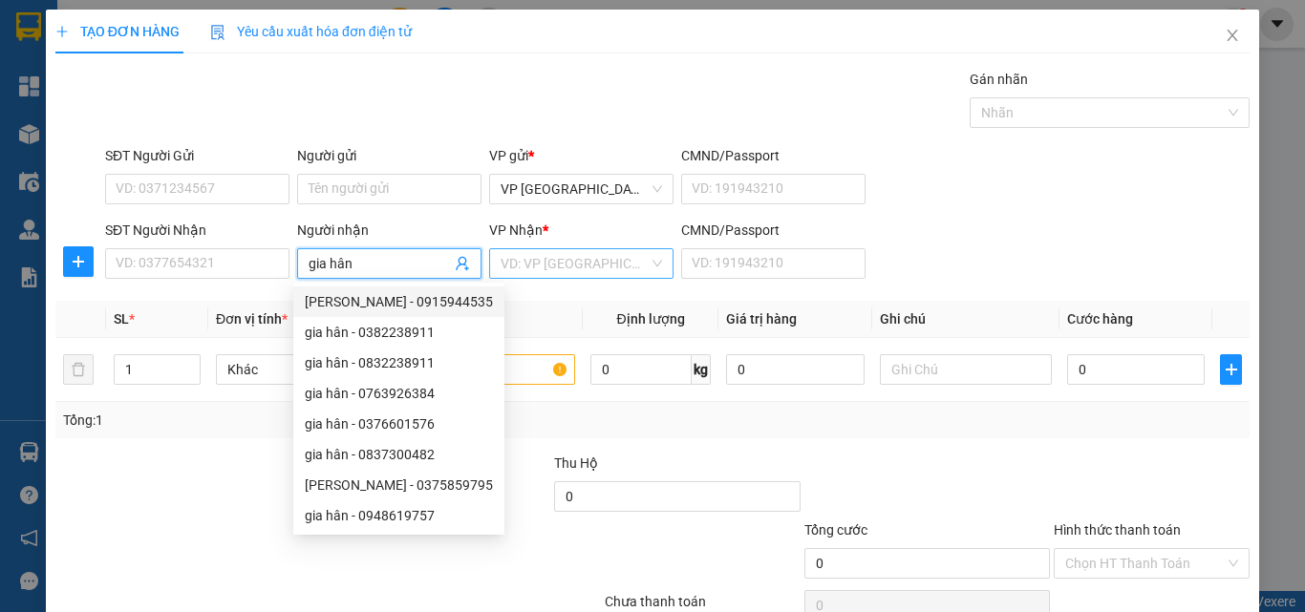
type input "gia hân"
click at [510, 270] on input "search" at bounding box center [574, 263] width 148 height 29
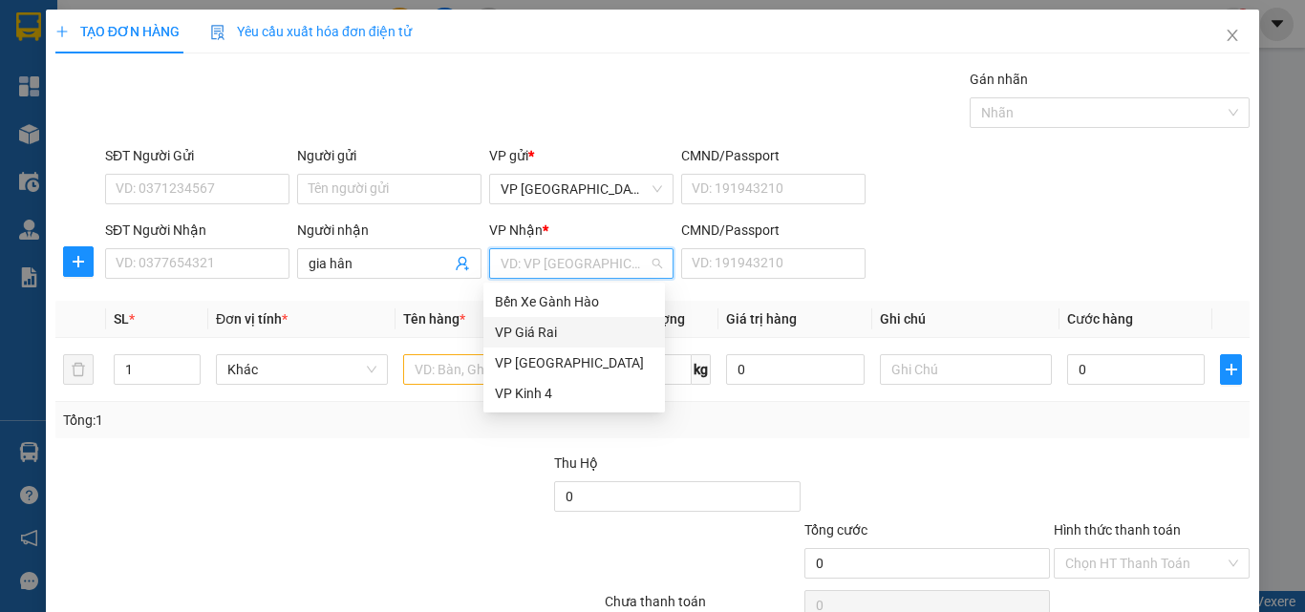
click at [500, 325] on div "VP Giá Rai" at bounding box center [574, 332] width 159 height 21
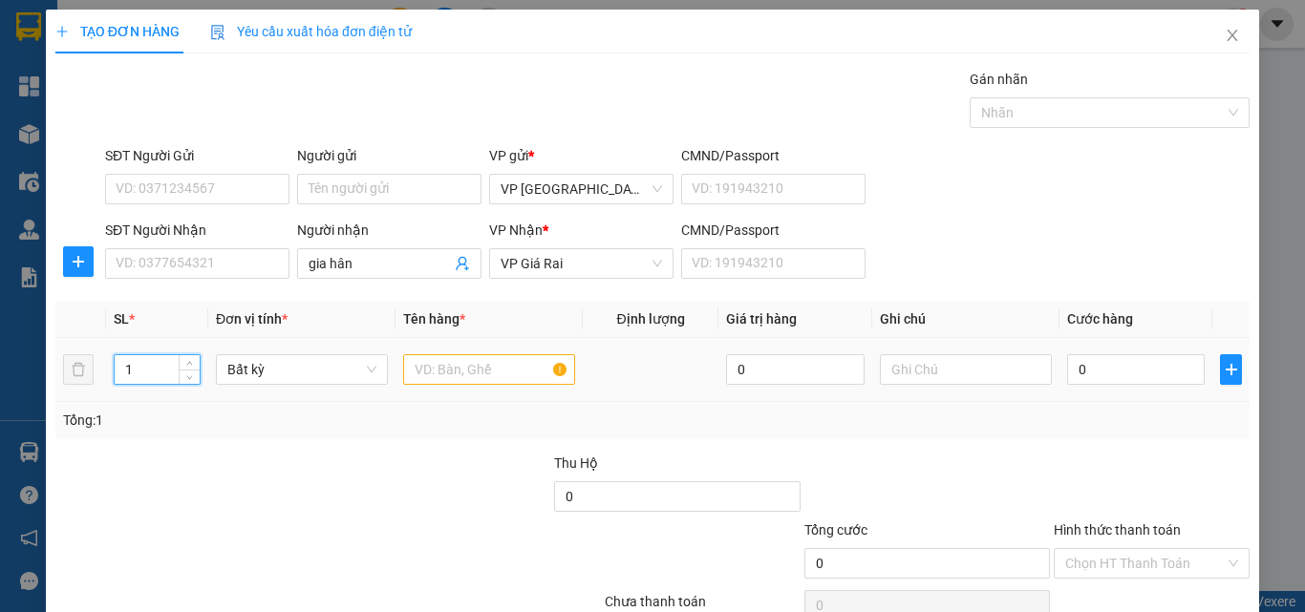
click at [159, 356] on input "1" at bounding box center [157, 369] width 85 height 29
type input "13"
click at [428, 366] on input "text" at bounding box center [489, 369] width 172 height 31
type input "13th"
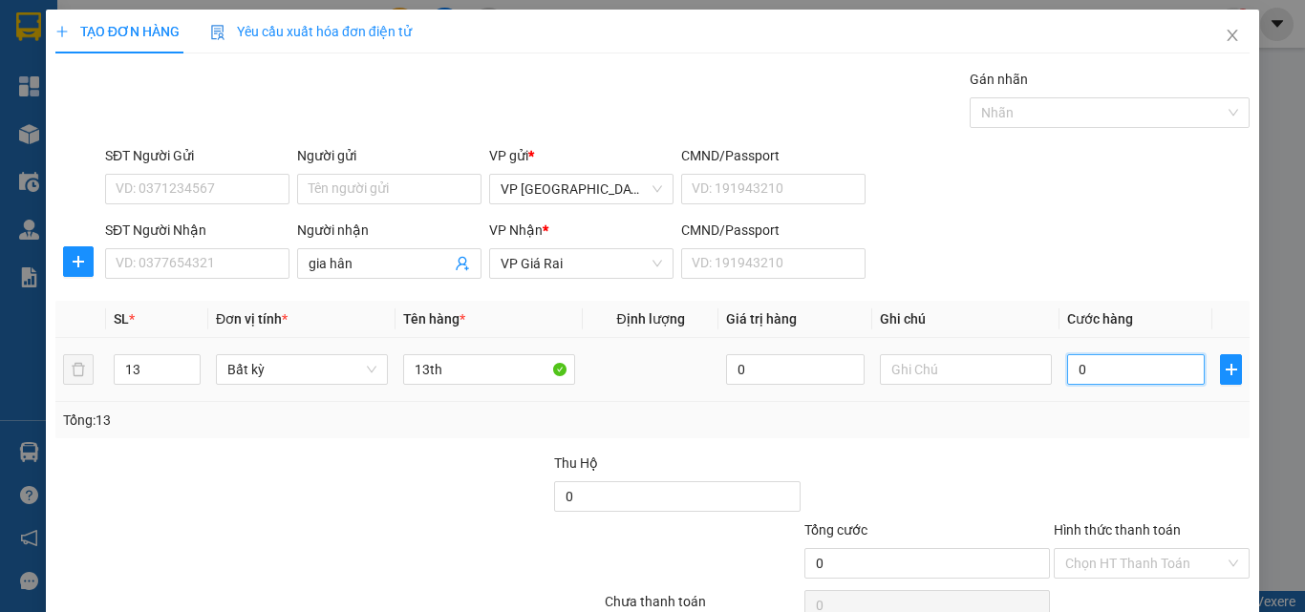
type input "6"
type input "65"
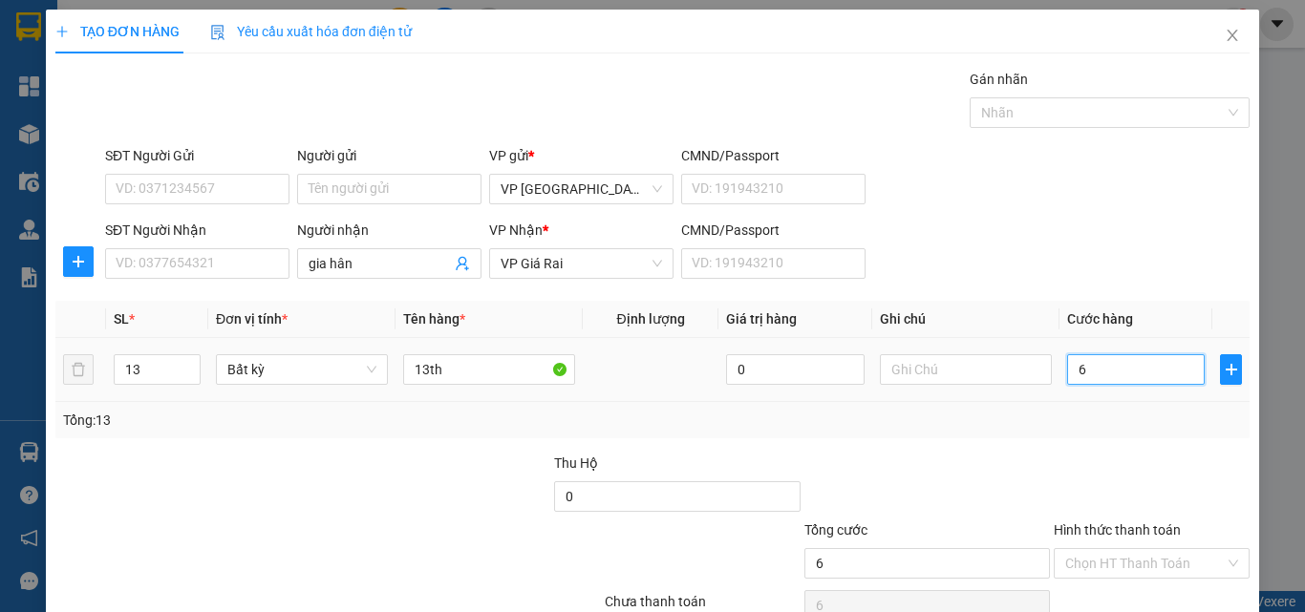
type input "65"
type input "650"
type input "650.000"
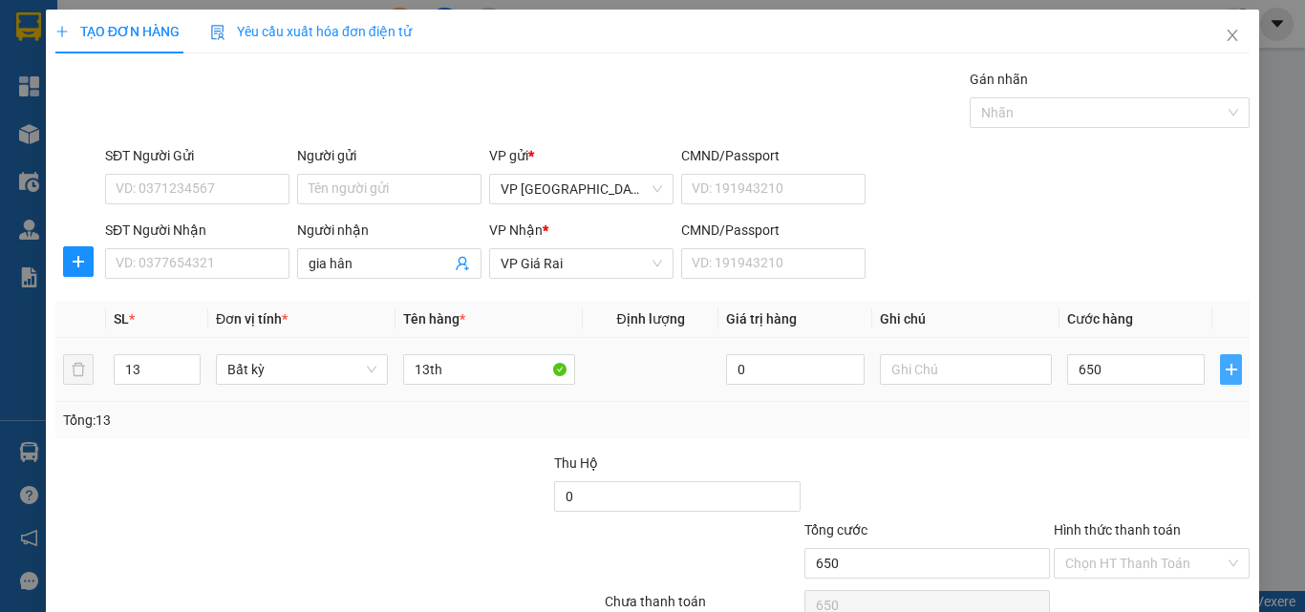
type input "650.000"
drag, startPoint x: 1242, startPoint y: 489, endPoint x: 1172, endPoint y: 529, distance: 80.4
click at [1172, 536] on div "Transit Pickup Surcharge Ids Transit Deliver Surcharge Ids Transit Deliver Surc…" at bounding box center [652, 369] width 1194 height 601
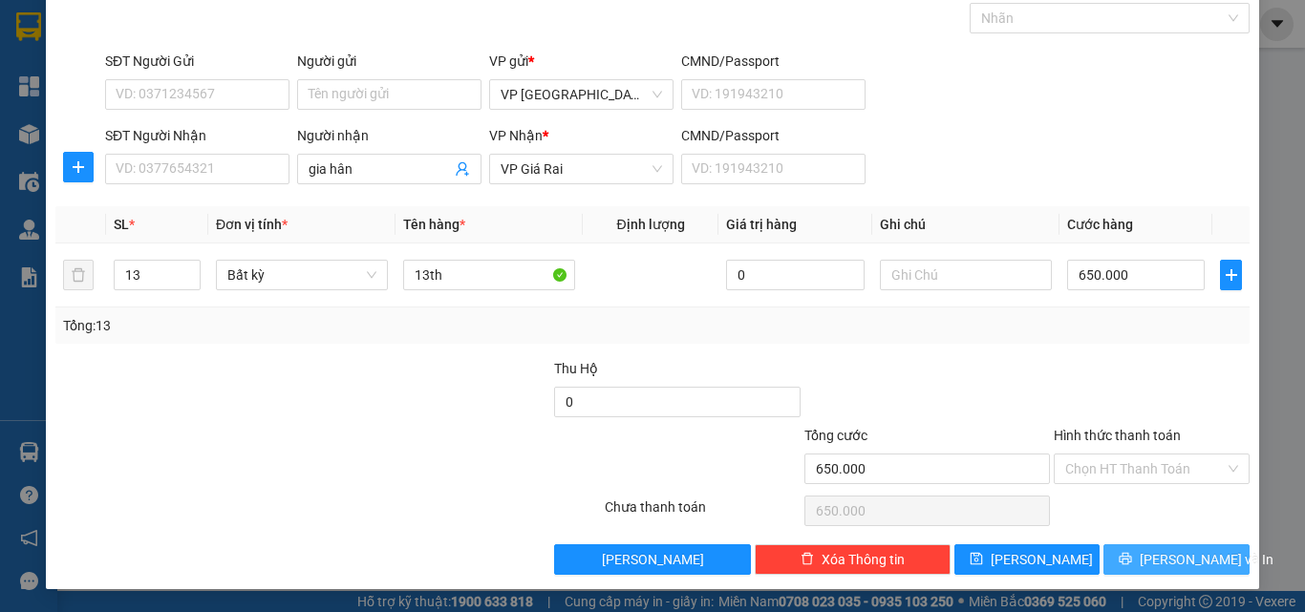
click at [1130, 561] on icon "printer" at bounding box center [1124, 558] width 13 height 13
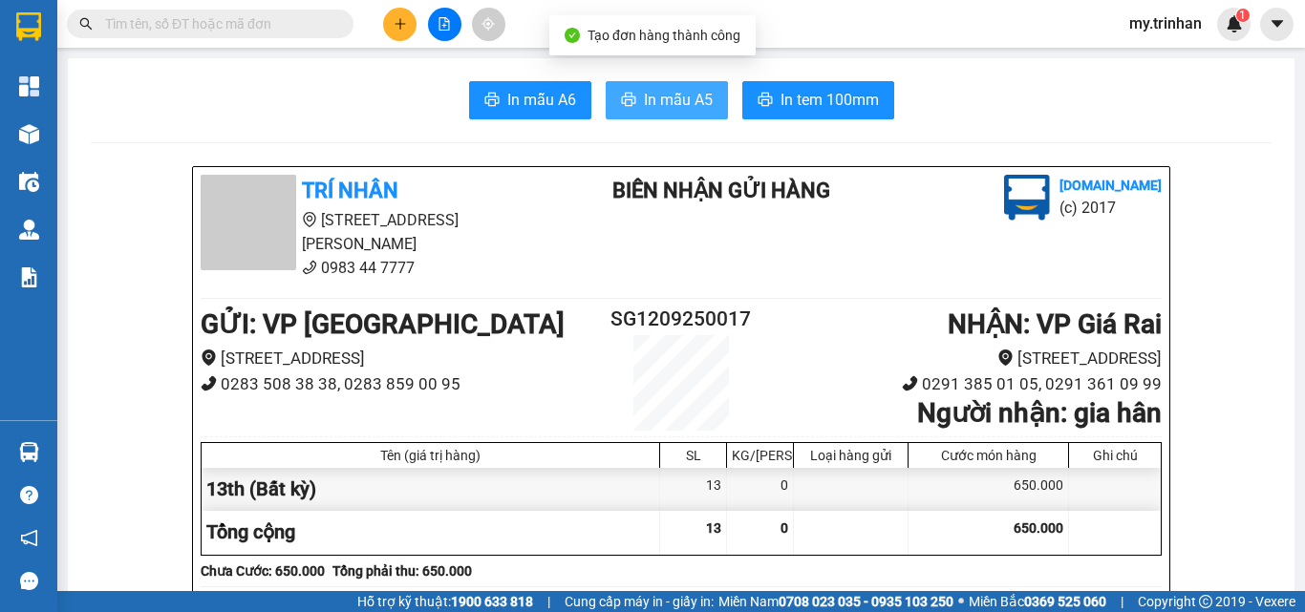
click at [644, 92] on span "In mẫu A5" at bounding box center [678, 100] width 69 height 24
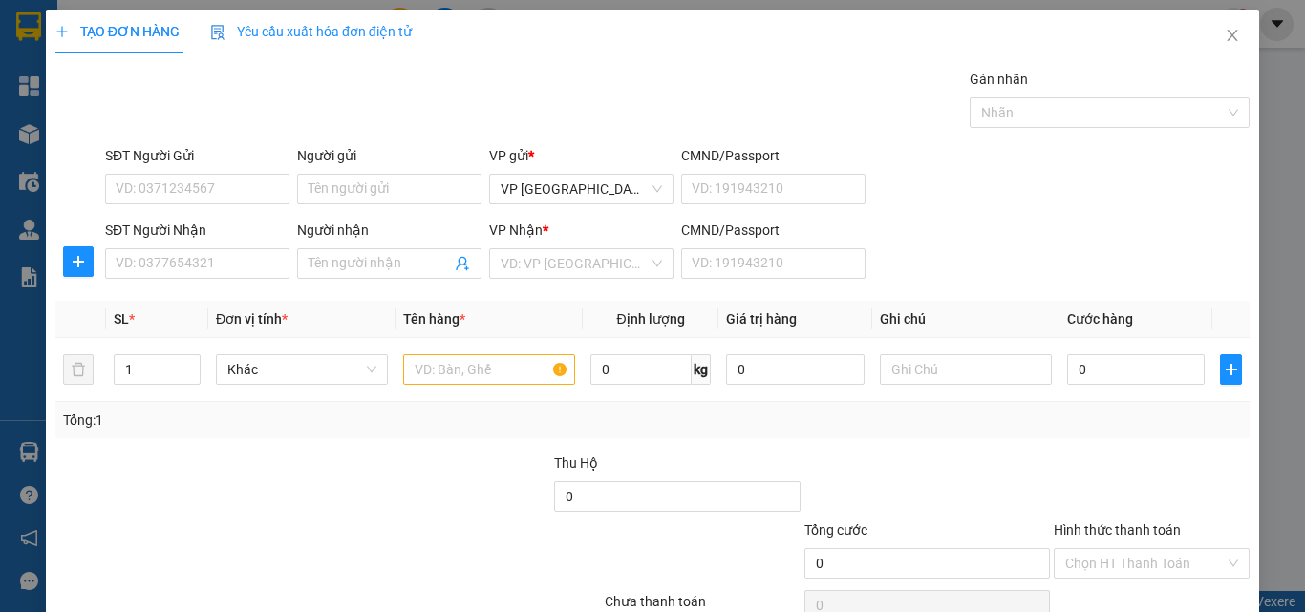
click at [1012, 234] on div "SĐT Người Nhận VD: 0377654321 Người nhận Tên người nhận VP Nhận * VD: VP Sài Gò…" at bounding box center [677, 253] width 1152 height 67
click at [191, 268] on input "SĐT Người Nhận" at bounding box center [197, 263] width 184 height 31
click at [204, 268] on input "SĐT Người Nhận" at bounding box center [197, 263] width 184 height 31
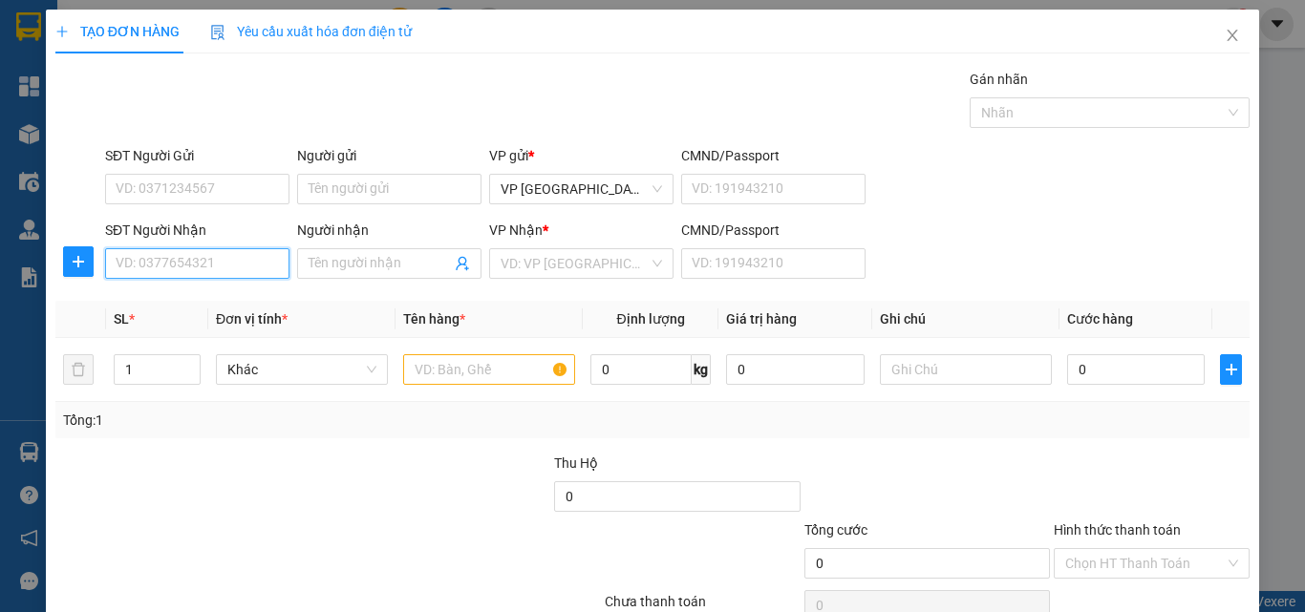
click at [204, 268] on input "SĐT Người Nhận" at bounding box center [197, 263] width 184 height 31
click at [242, 269] on input "640" at bounding box center [197, 263] width 184 height 31
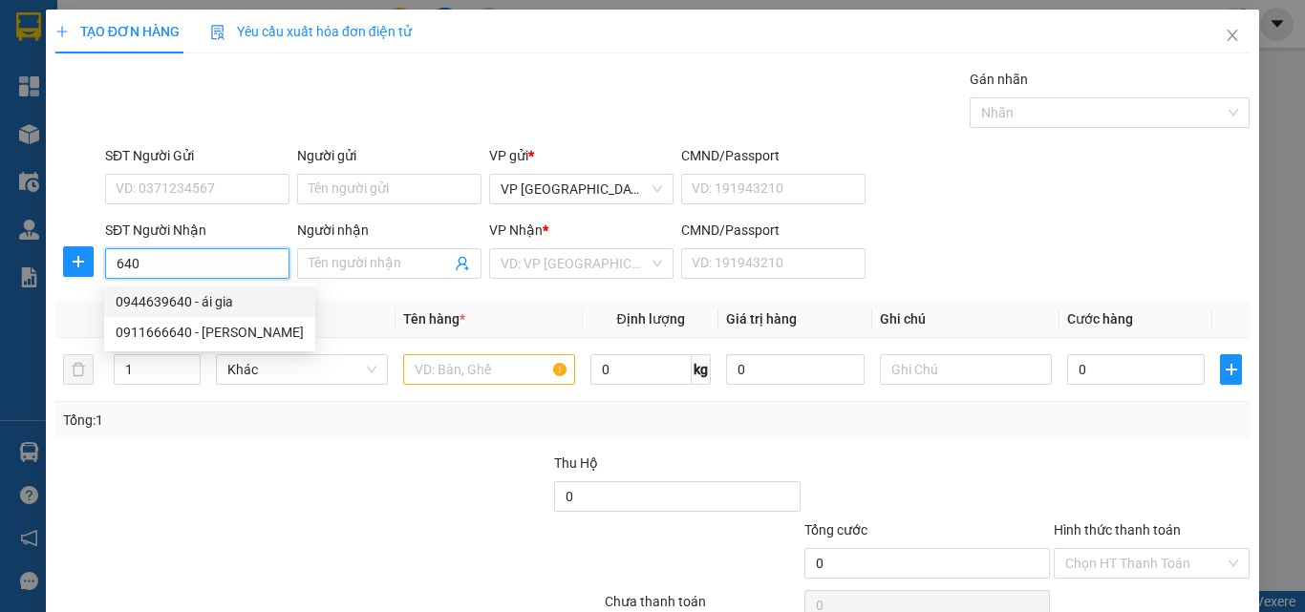
click at [244, 308] on div "0944639640 - ái gia" at bounding box center [210, 301] width 188 height 21
type input "0944639640"
type input "ái gia"
type input "50.000"
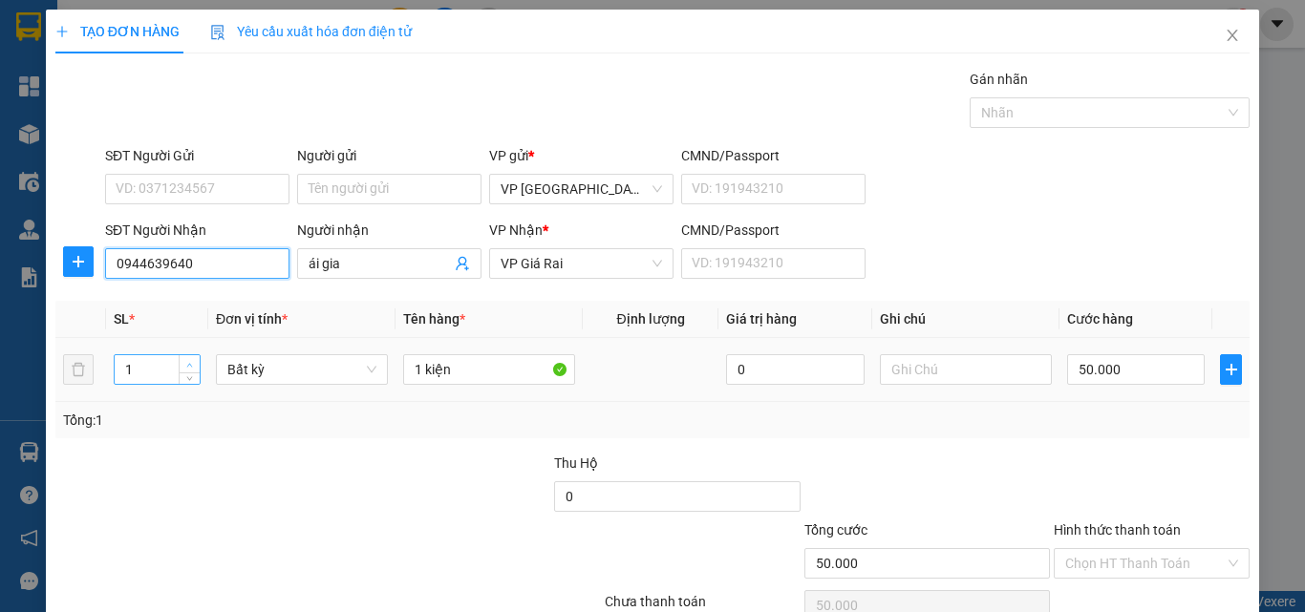
type input "0944639640"
click at [186, 367] on icon "up" at bounding box center [189, 365] width 7 height 7
type input "2"
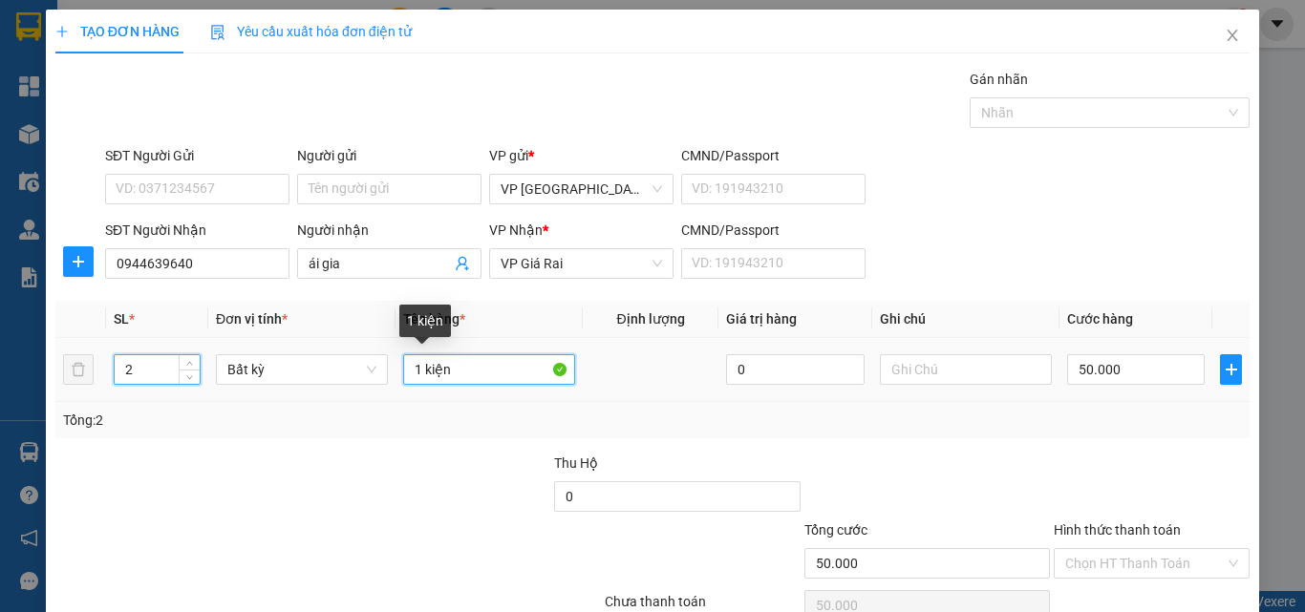
click at [408, 371] on input "1 kiện" at bounding box center [489, 369] width 172 height 31
type input "0"
type input "2 kiện"
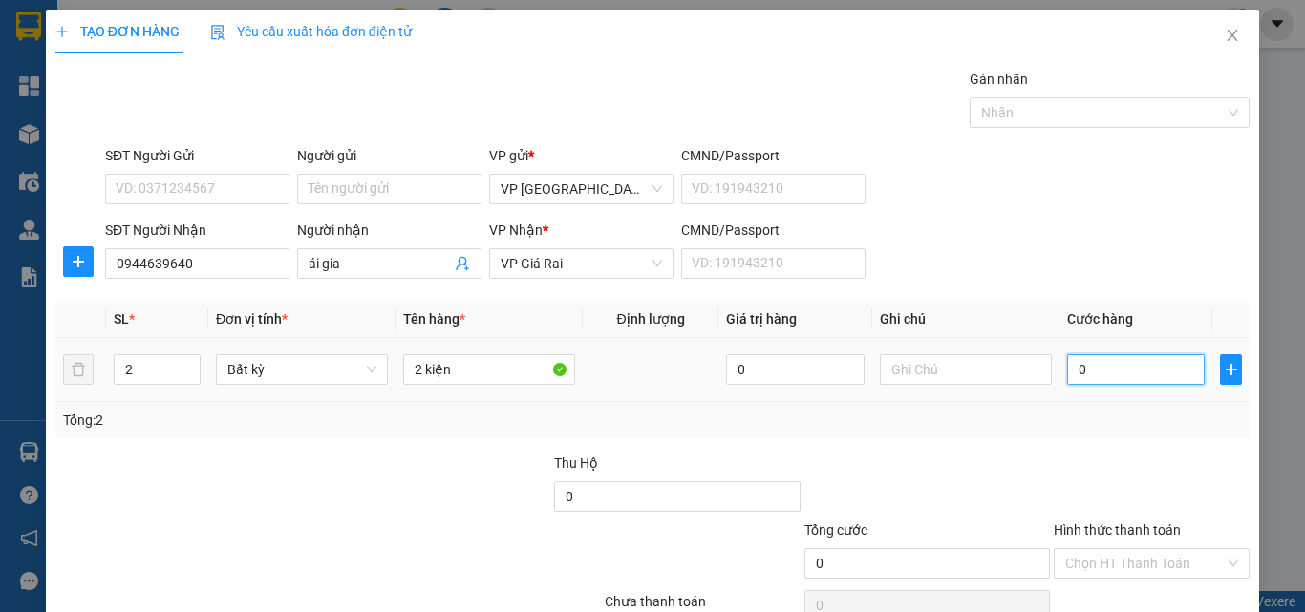
click at [1125, 360] on input "0" at bounding box center [1136, 369] width 138 height 31
type input "8"
type input "80"
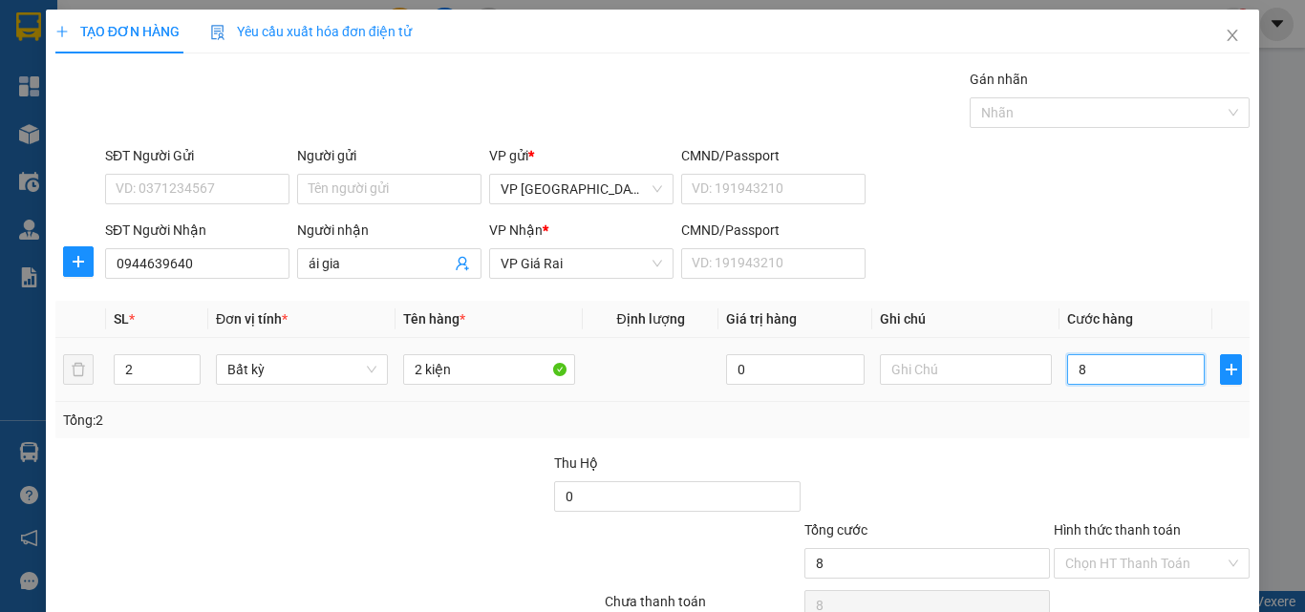
type input "80"
type input "80.000"
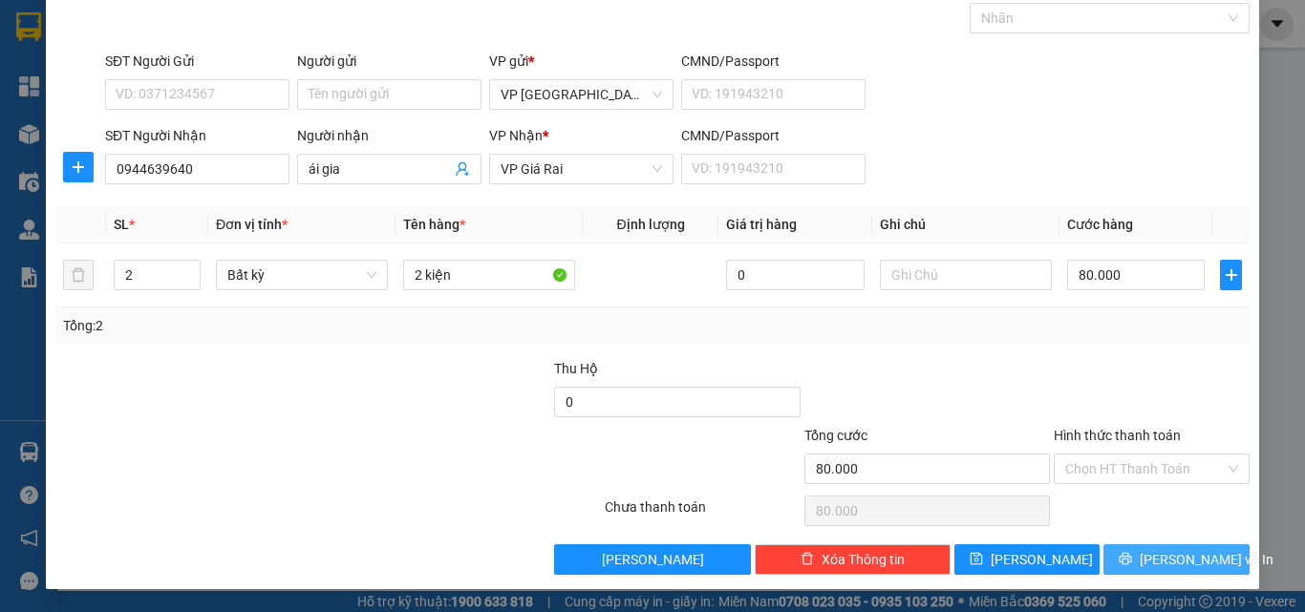
click at [1154, 560] on span "[PERSON_NAME] và In" at bounding box center [1206, 559] width 134 height 21
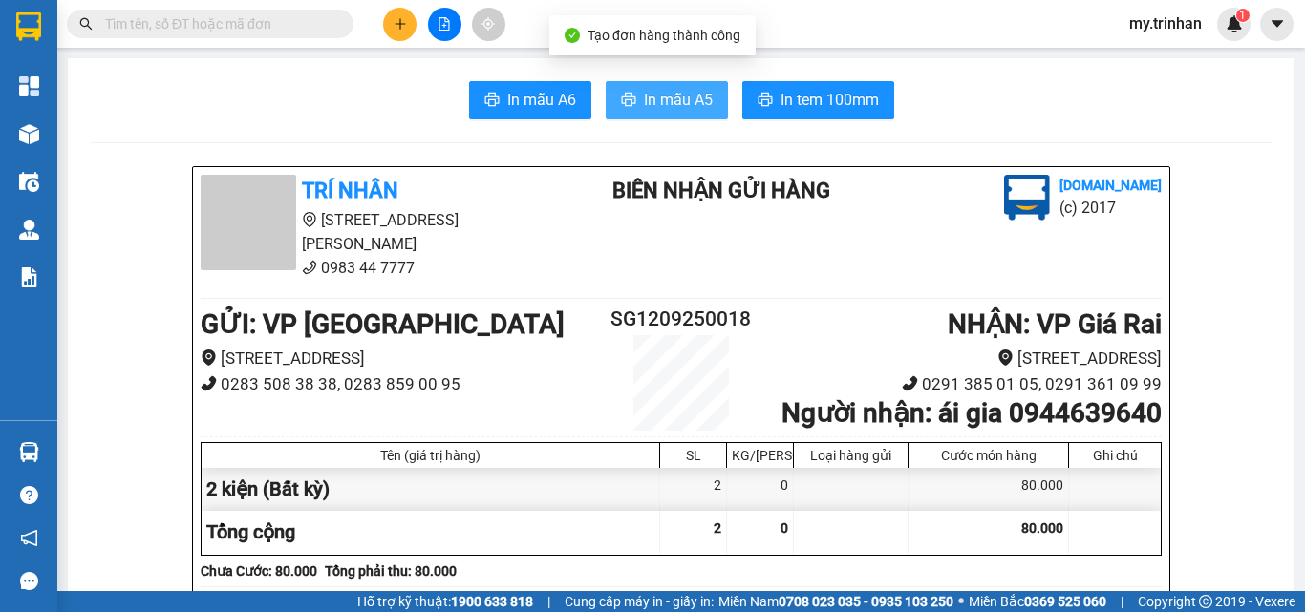
click at [655, 117] on button "In mẫu A5" at bounding box center [666, 100] width 122 height 38
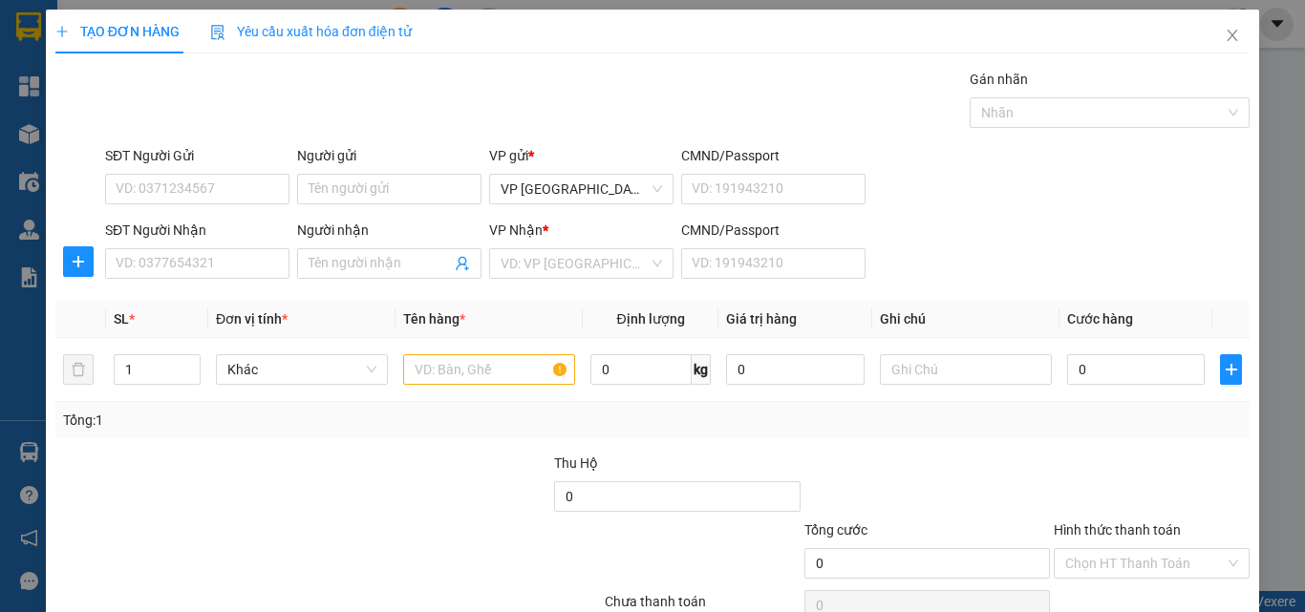
click at [1020, 270] on div "SĐT Người Nhận VD: 0377654321 Người nhận Tên người nhận VP Nhận * VD: VP Sài Gò…" at bounding box center [677, 253] width 1152 height 67
click at [1224, 40] on icon "close" at bounding box center [1231, 35] width 15 height 15
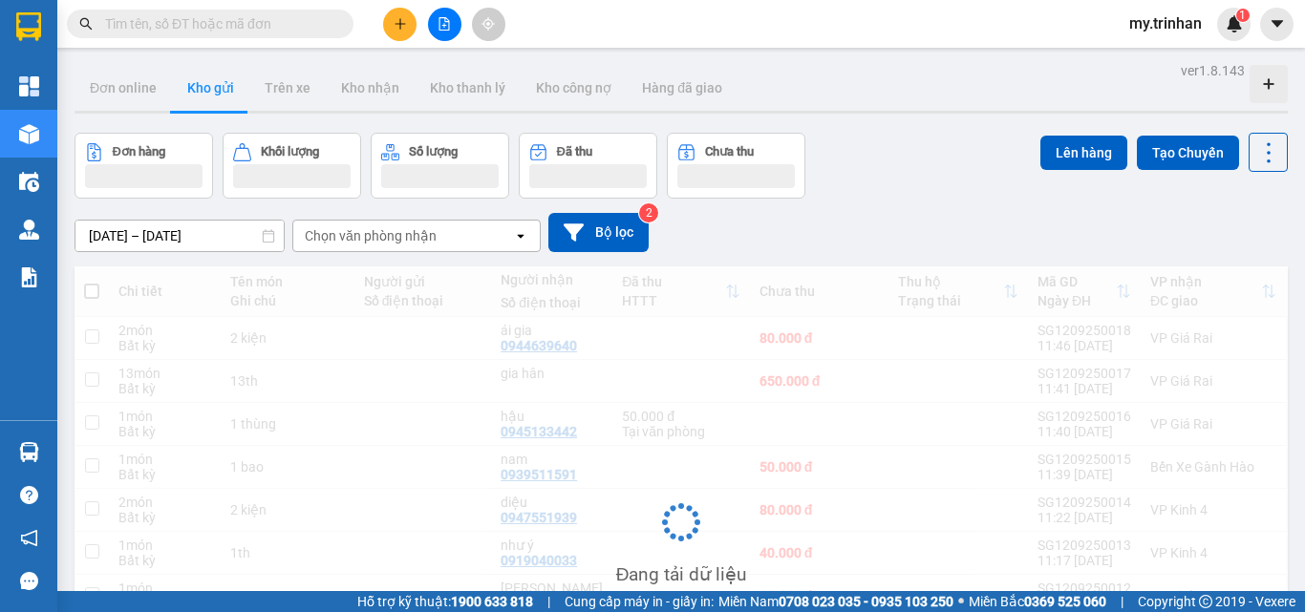
click at [445, 239] on div "Chọn văn phòng nhận" at bounding box center [403, 236] width 220 height 31
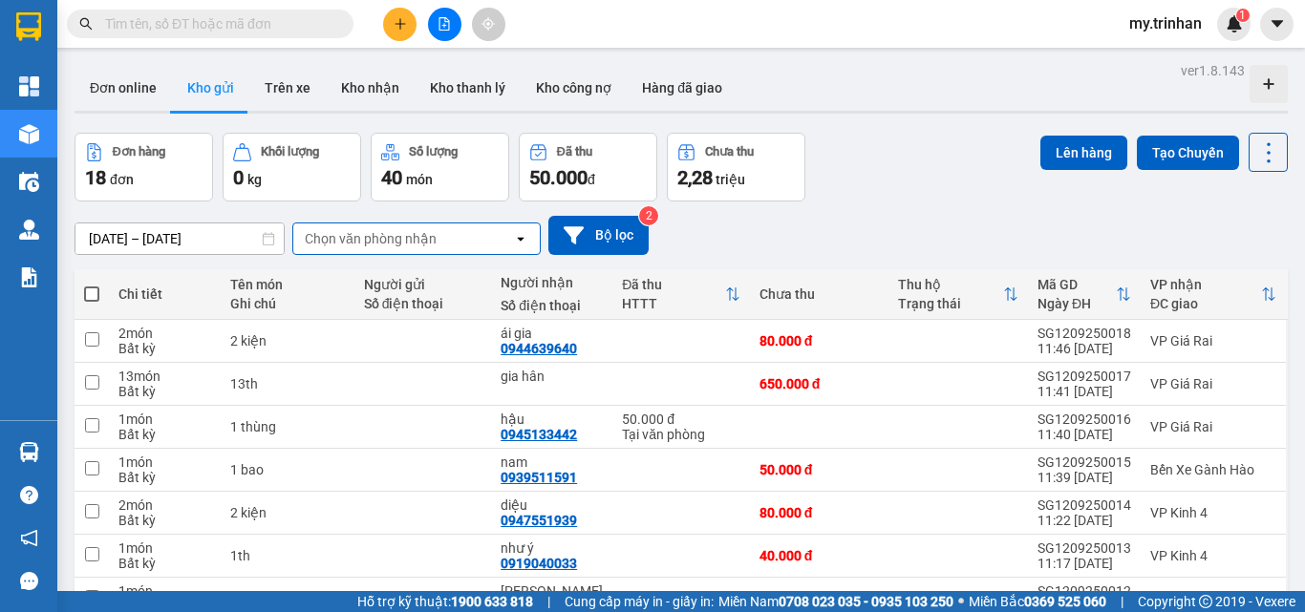
click at [821, 242] on div "[DATE] – [DATE] Press the down arrow key to interact with the calendar and sele…" at bounding box center [680, 235] width 1213 height 39
click at [385, 16] on button at bounding box center [399, 24] width 33 height 33
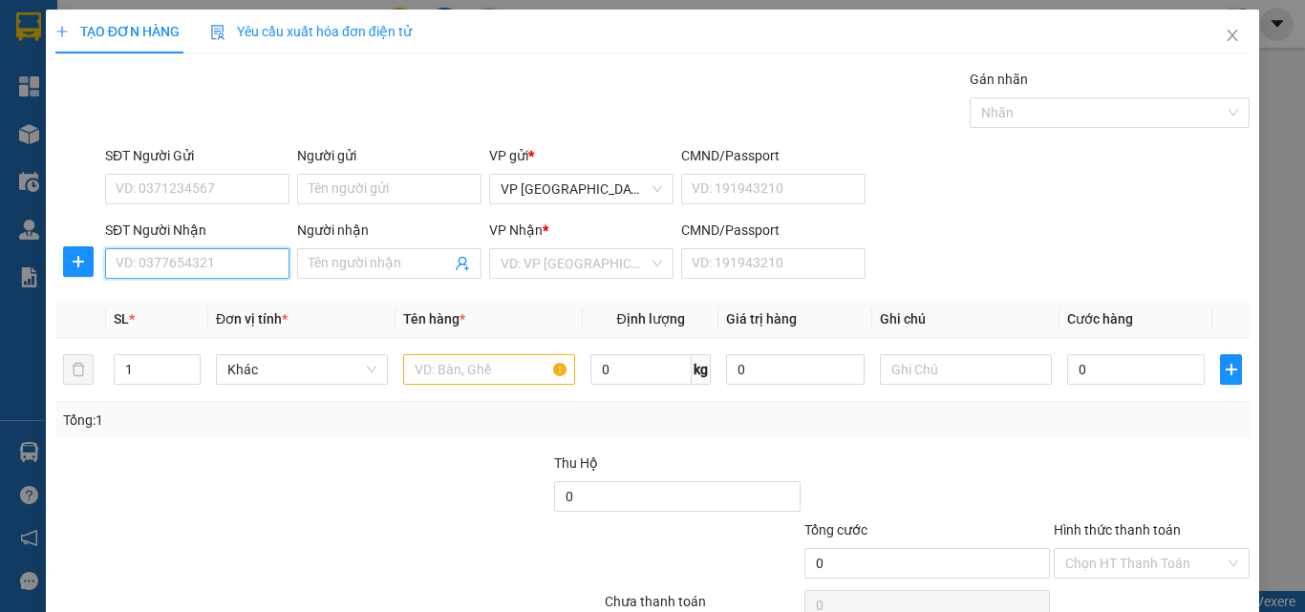
click at [208, 260] on input "SĐT Người Nhận" at bounding box center [197, 263] width 184 height 31
click at [239, 255] on input "SĐT Người Nhận" at bounding box center [197, 263] width 184 height 31
click at [244, 263] on input "SĐT Người Nhận" at bounding box center [197, 263] width 184 height 31
click at [244, 261] on input "SĐT Người Nhận" at bounding box center [197, 263] width 184 height 31
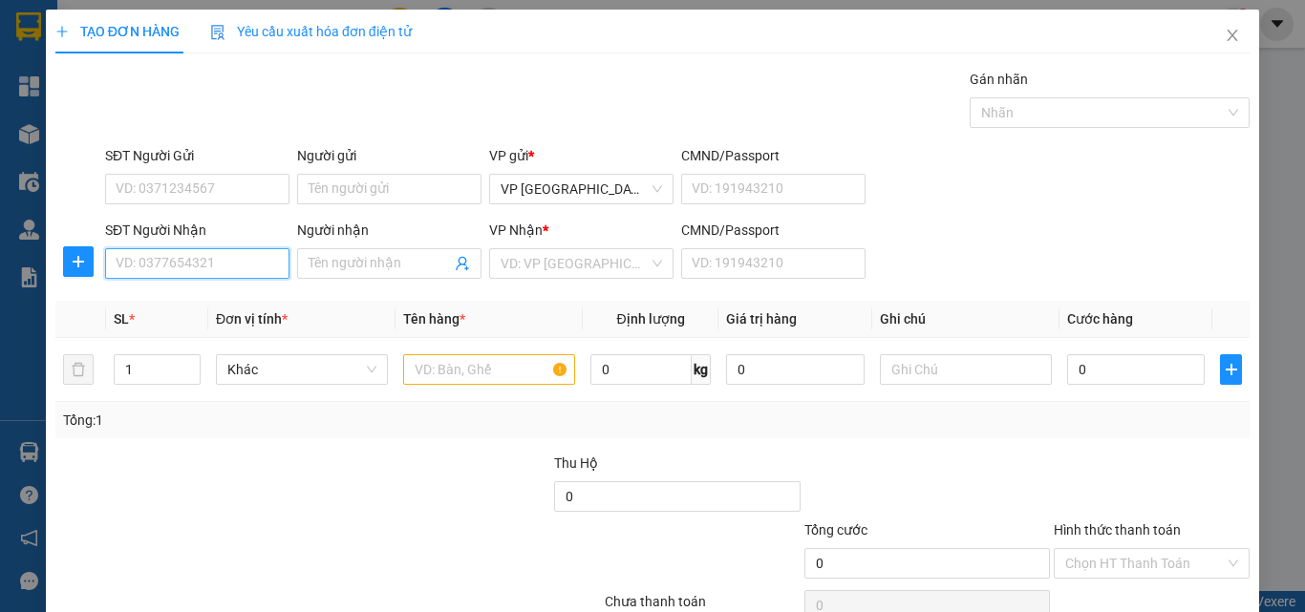
click at [183, 259] on input "SĐT Người Nhận" at bounding box center [197, 263] width 184 height 31
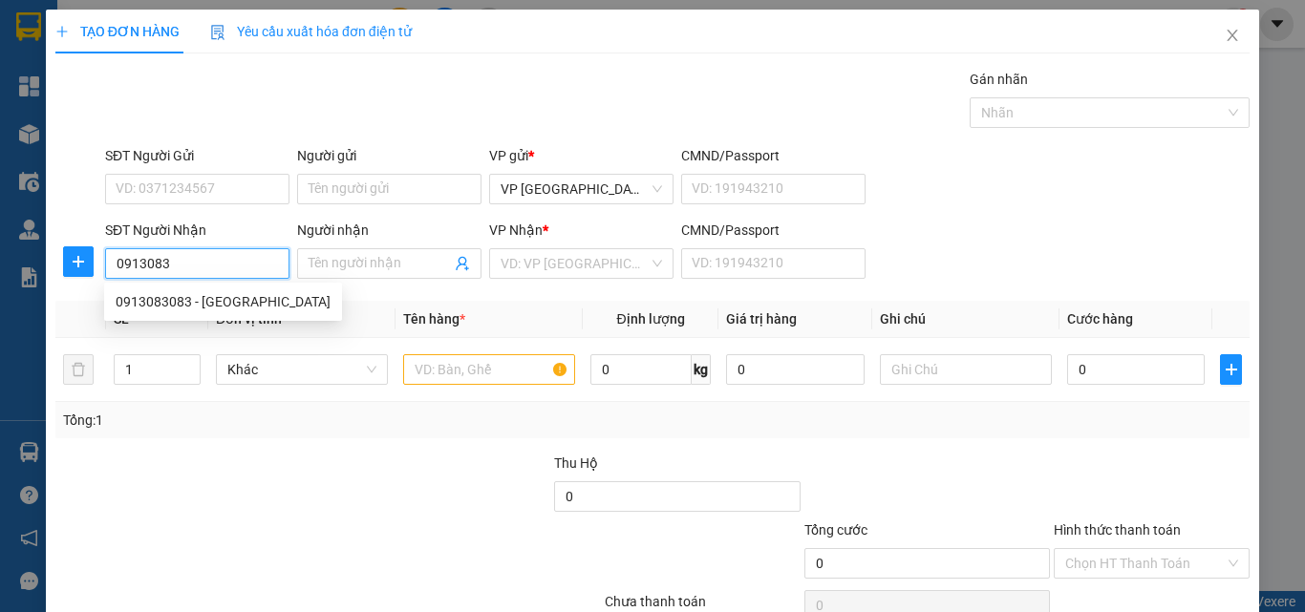
click at [208, 262] on input "0913083" at bounding box center [197, 263] width 184 height 31
click at [246, 313] on div "0913083083 - [GEOGRAPHIC_DATA]" at bounding box center [223, 302] width 238 height 31
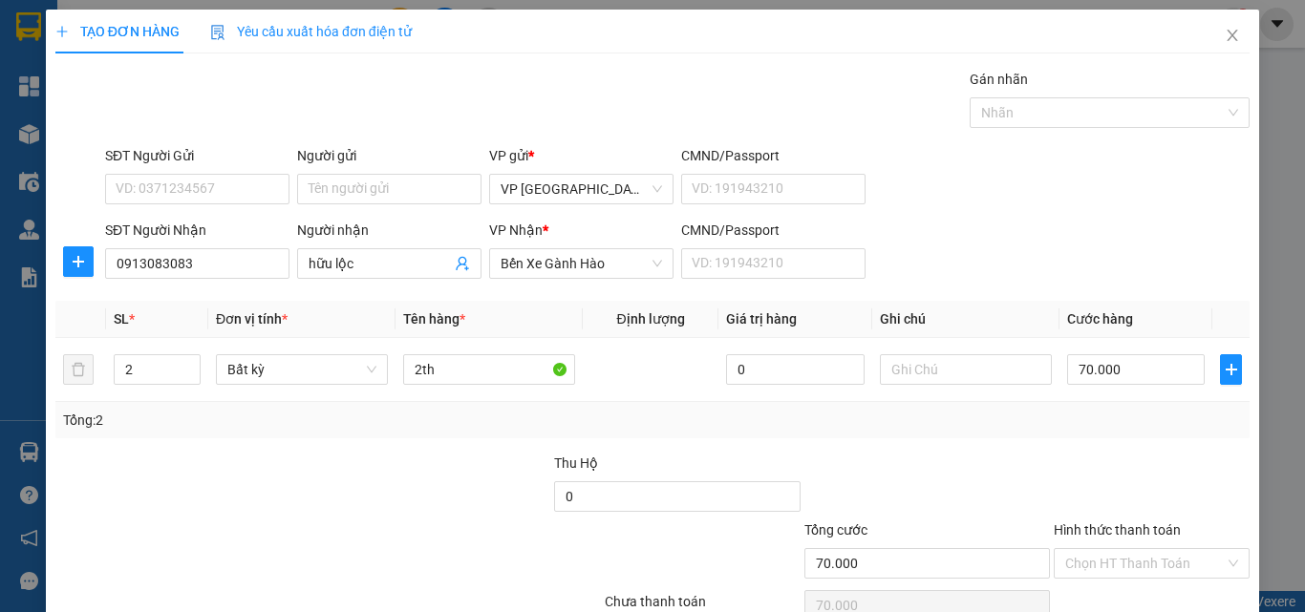
scroll to position [95, 0]
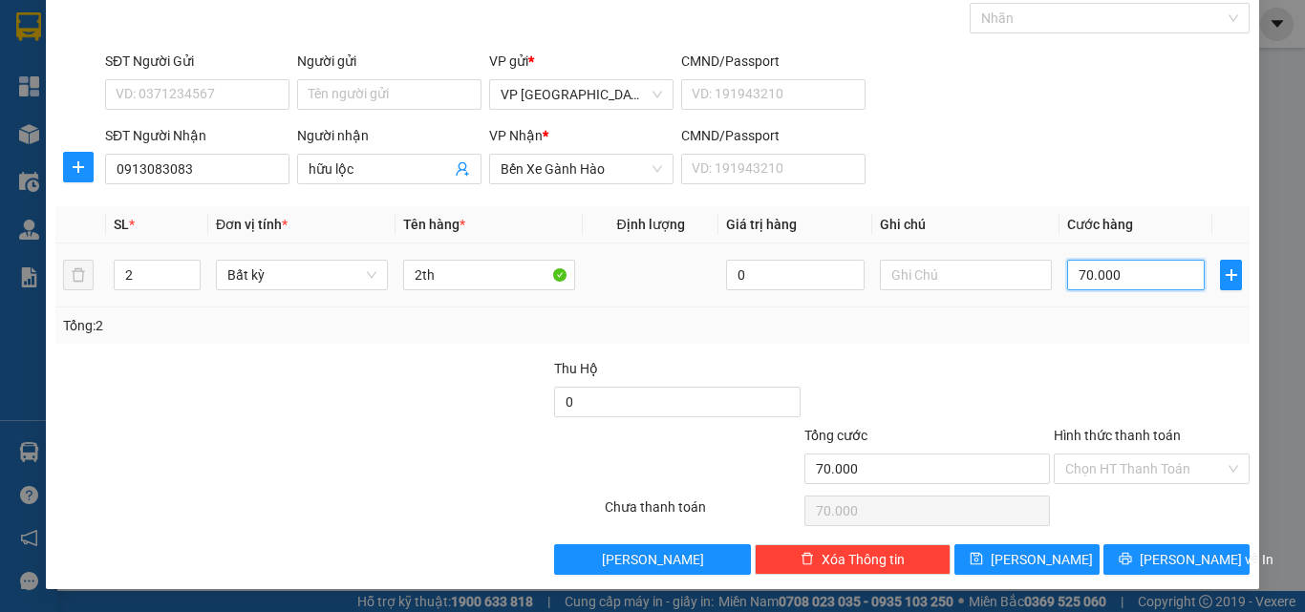
click at [1068, 271] on input "70.000" at bounding box center [1136, 275] width 138 height 31
click at [1178, 546] on button "[PERSON_NAME] và In" at bounding box center [1176, 559] width 146 height 31
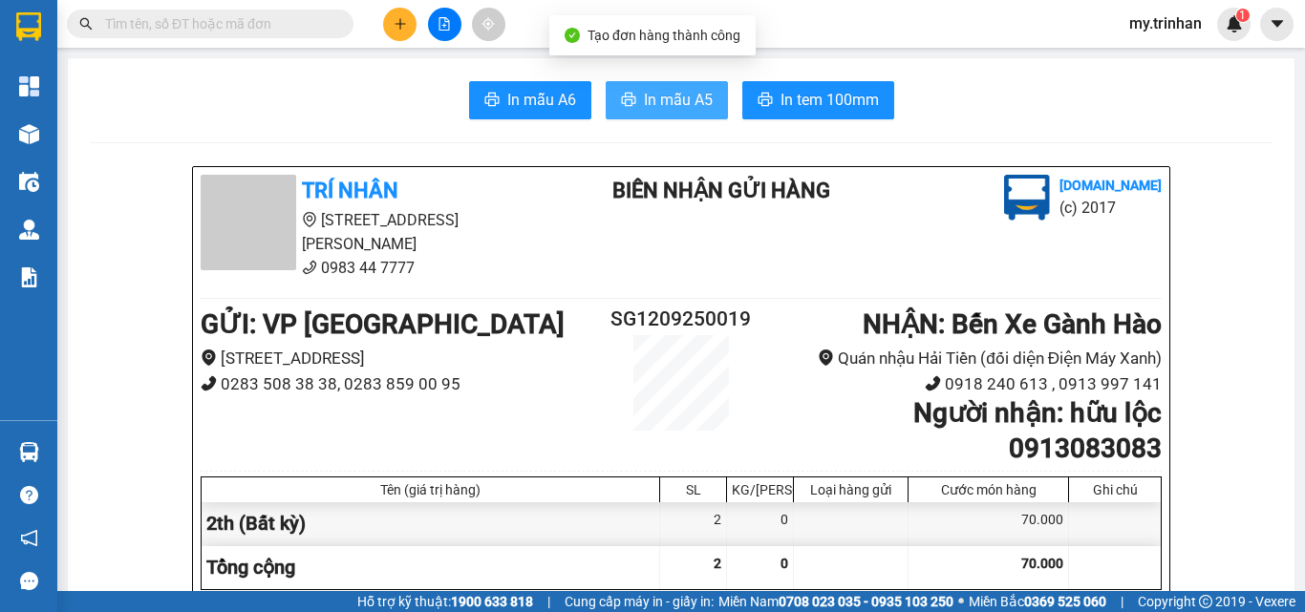
click at [650, 96] on span "In mẫu A5" at bounding box center [678, 100] width 69 height 24
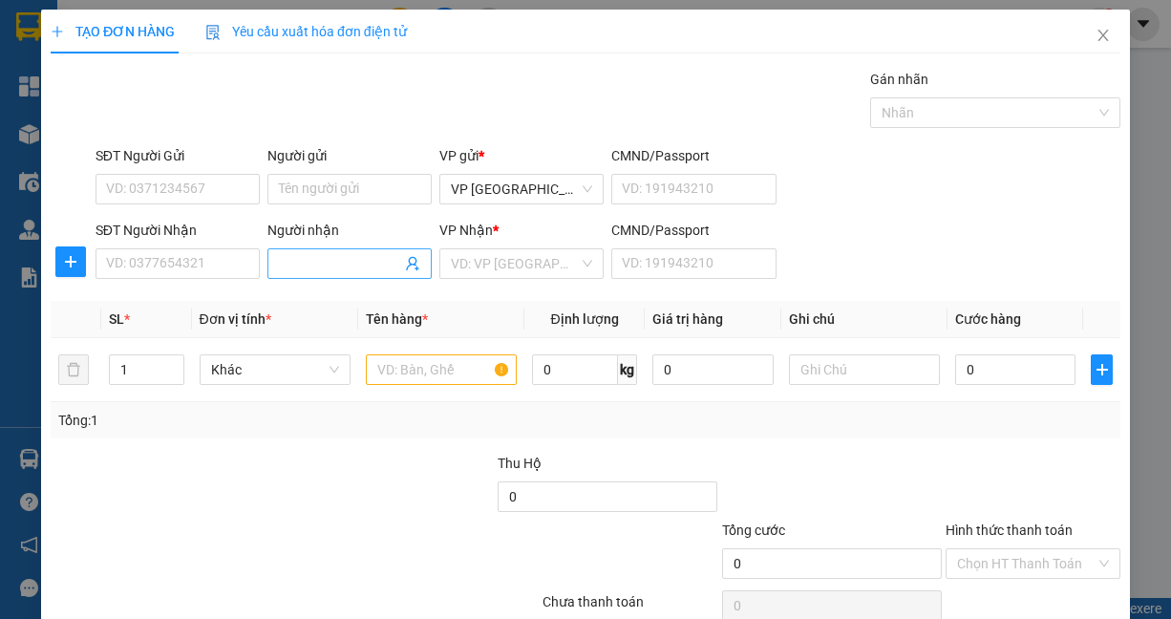
click at [293, 270] on input "Người nhận" at bounding box center [340, 263] width 122 height 21
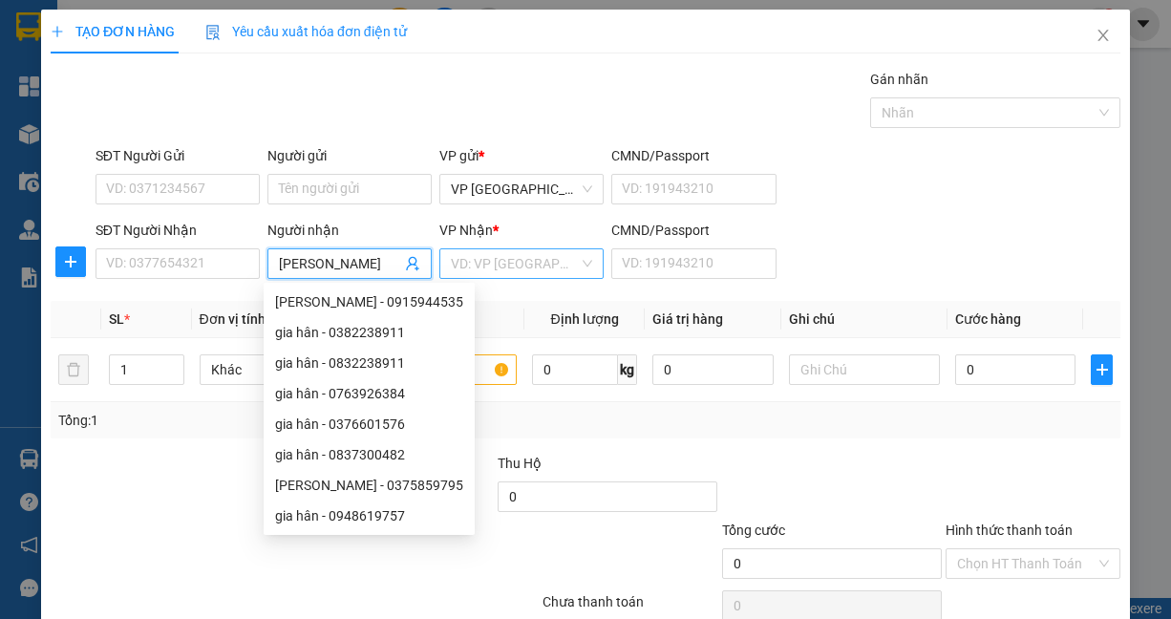
click at [507, 263] on input "search" at bounding box center [515, 263] width 128 height 29
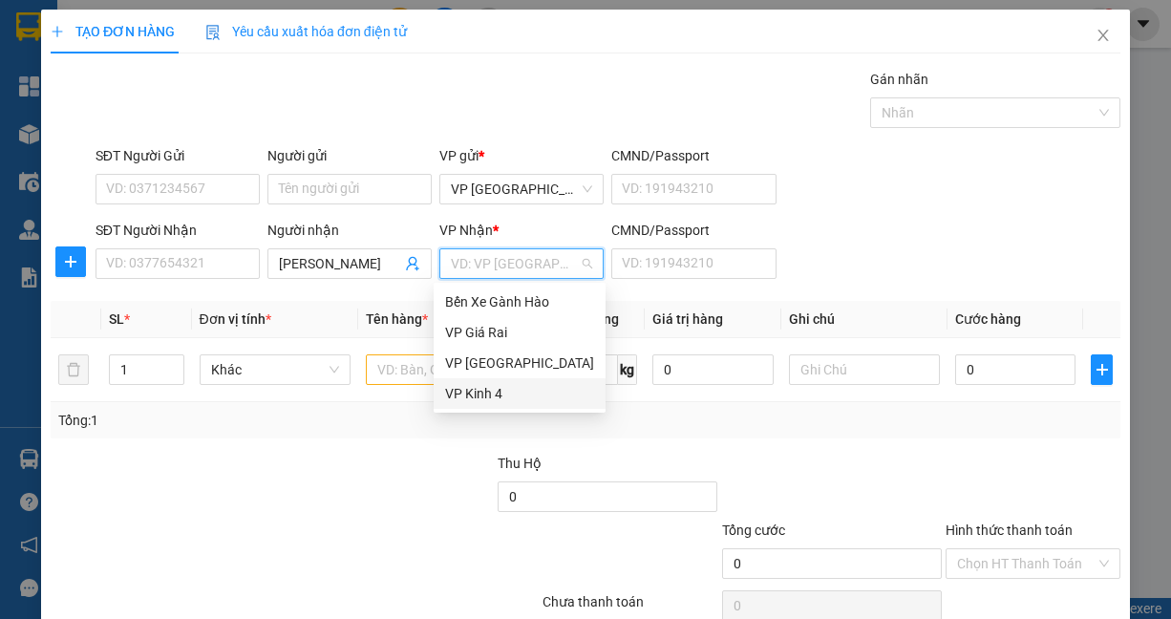
click at [503, 388] on div "VP Kinh 4" at bounding box center [519, 393] width 149 height 21
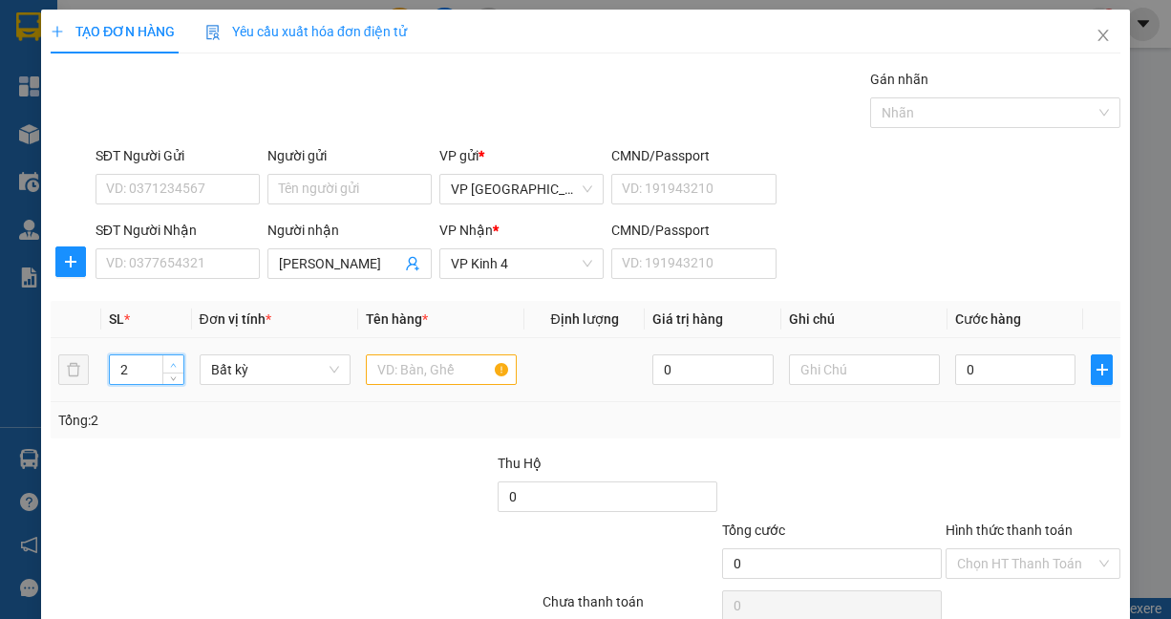
click at [164, 358] on span "Increase Value" at bounding box center [172, 363] width 21 height 17
click at [374, 366] on input "text" at bounding box center [441, 369] width 151 height 31
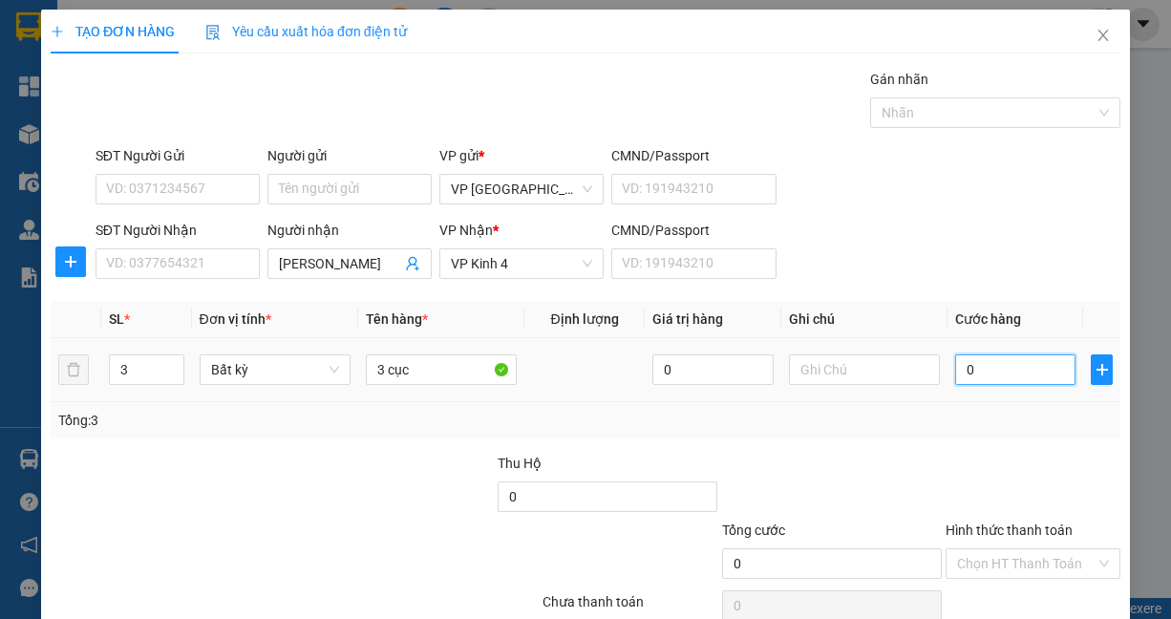
click at [974, 379] on input "0" at bounding box center [1015, 369] width 120 height 31
click at [1020, 241] on div "SĐT Người Nhận VD: 0377654321 Người nhận minh trung VP Nhận * VP Kinh 4 CMND/Pa…" at bounding box center [608, 253] width 1032 height 67
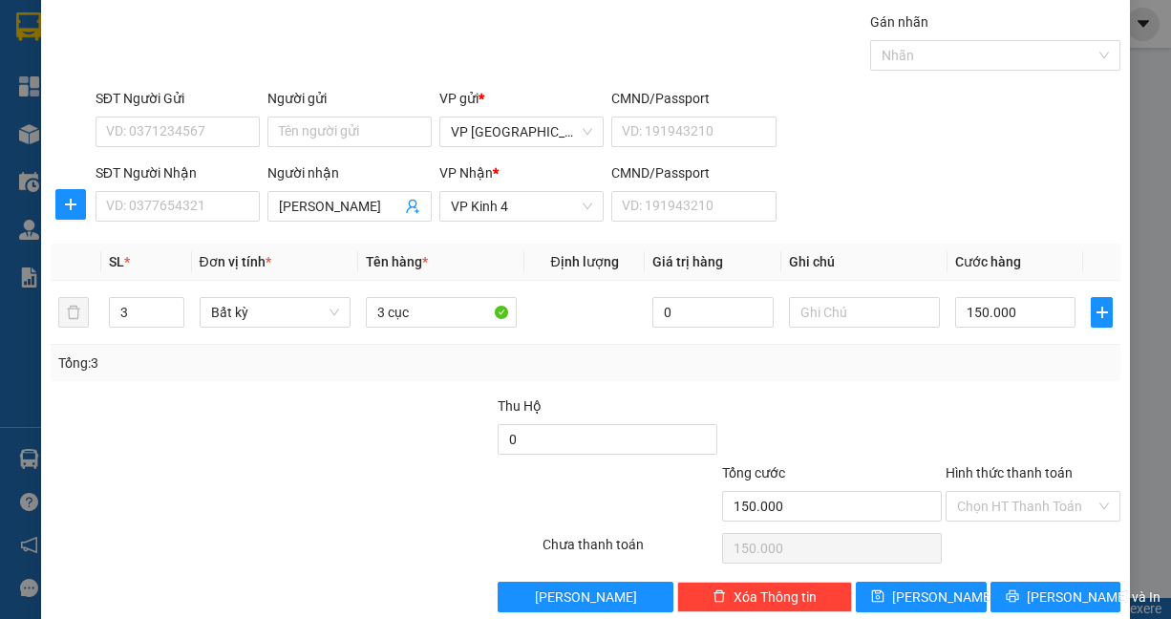
scroll to position [88, 0]
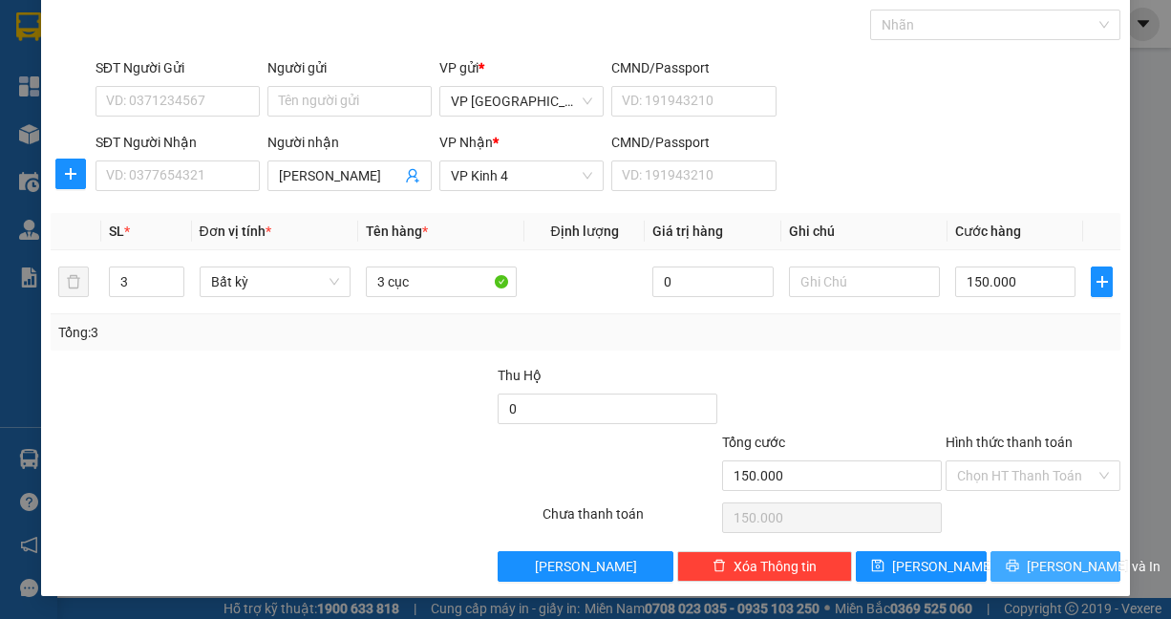
click at [1027, 570] on span "[PERSON_NAME] và In" at bounding box center [1094, 566] width 134 height 21
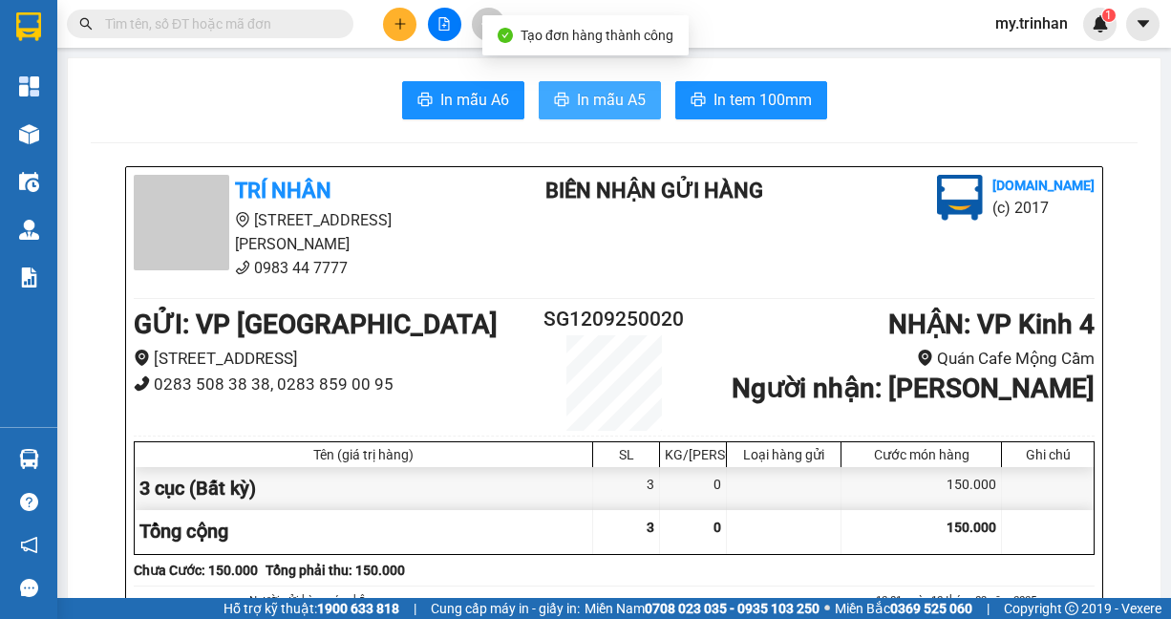
click at [562, 105] on button "In mẫu A5" at bounding box center [600, 100] width 122 height 38
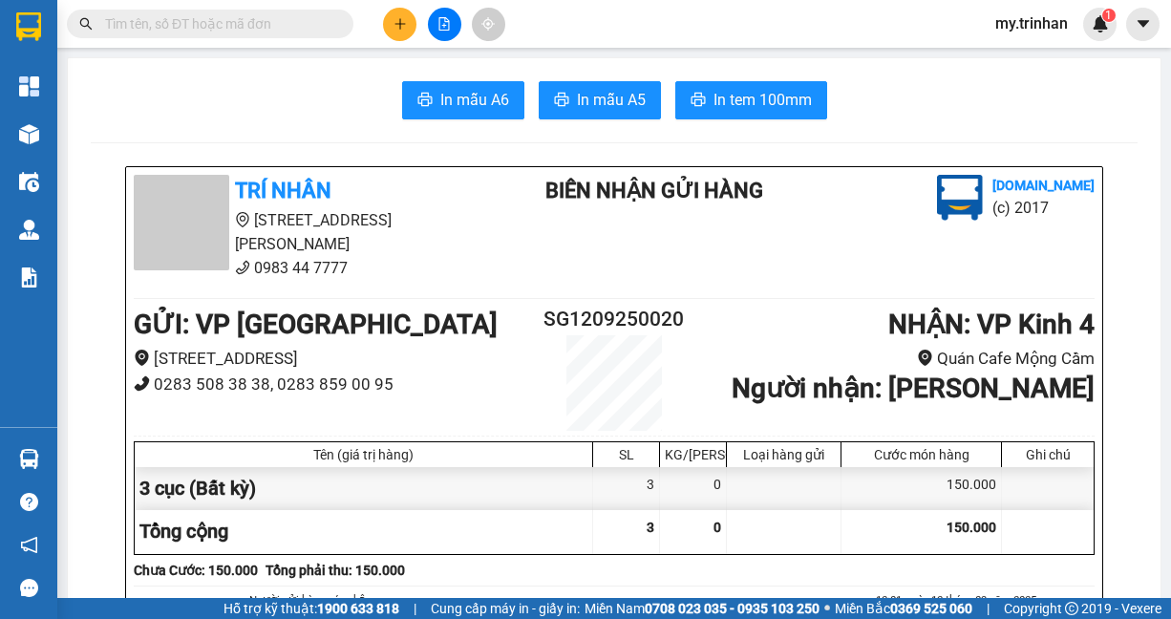
click at [964, 96] on div "In mẫu A6 In mẫu A5 In tem 100mm" at bounding box center [614, 100] width 1047 height 38
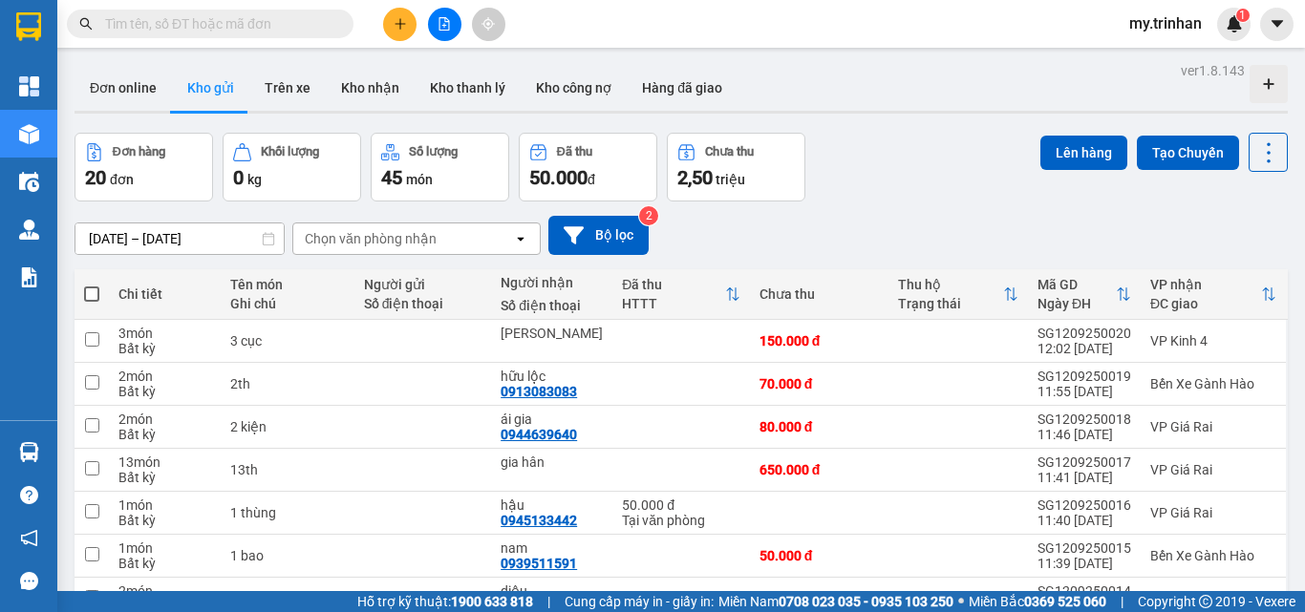
click at [1161, 210] on div "[DATE] – [DATE] Press the down arrow key to interact with the calendar and sele…" at bounding box center [680, 236] width 1213 height 68
click at [738, 238] on div "[DATE] – [DATE] Press the down arrow key to interact with the calendar and sele…" at bounding box center [680, 235] width 1213 height 39
click at [716, 222] on div "[DATE] – [DATE] Press the down arrow key to interact with the calendar and sele…" at bounding box center [680, 235] width 1213 height 39
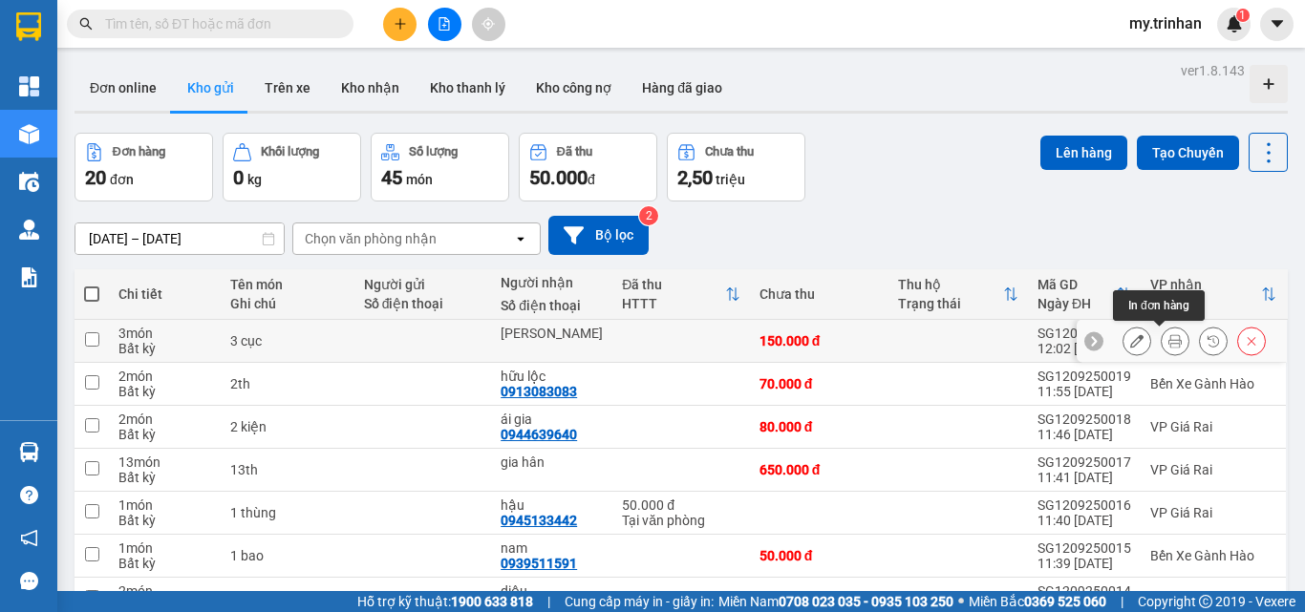
click at [1168, 342] on icon at bounding box center [1174, 340] width 13 height 13
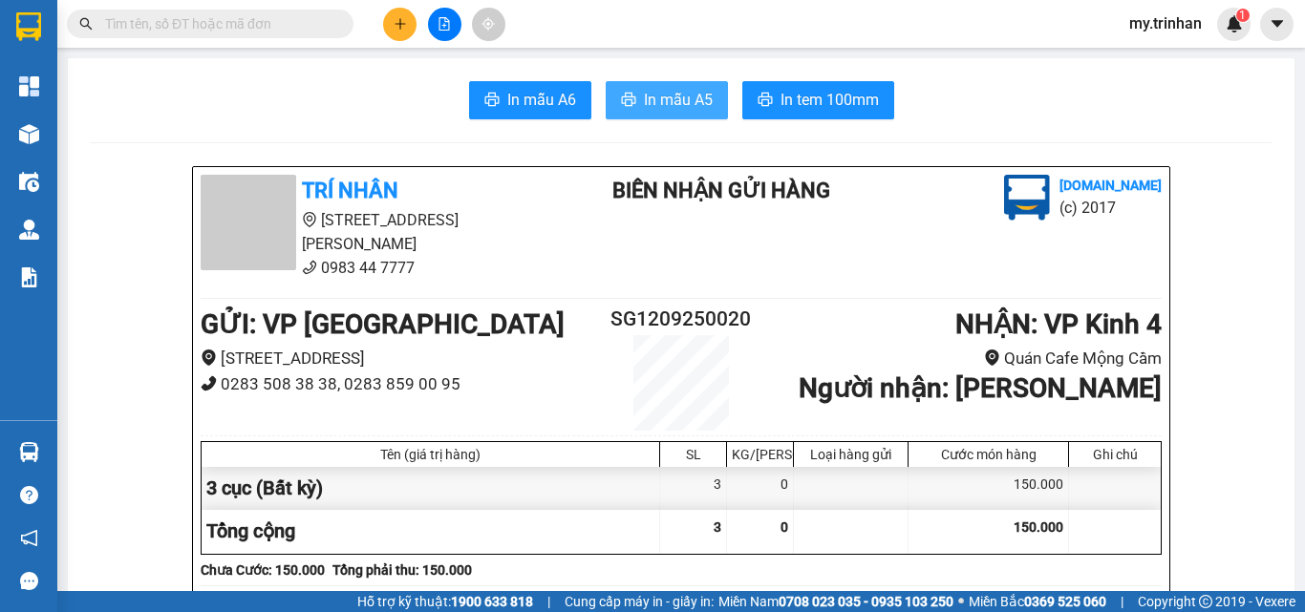
click at [658, 91] on span "In mẫu A5" at bounding box center [678, 100] width 69 height 24
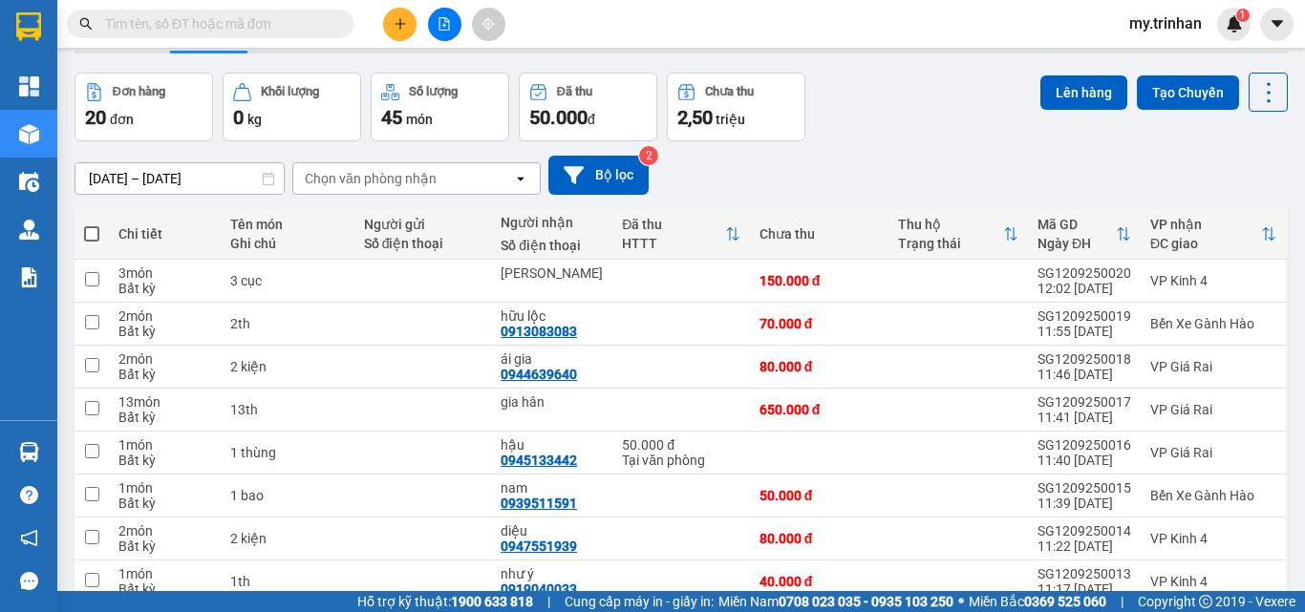
scroll to position [46, 0]
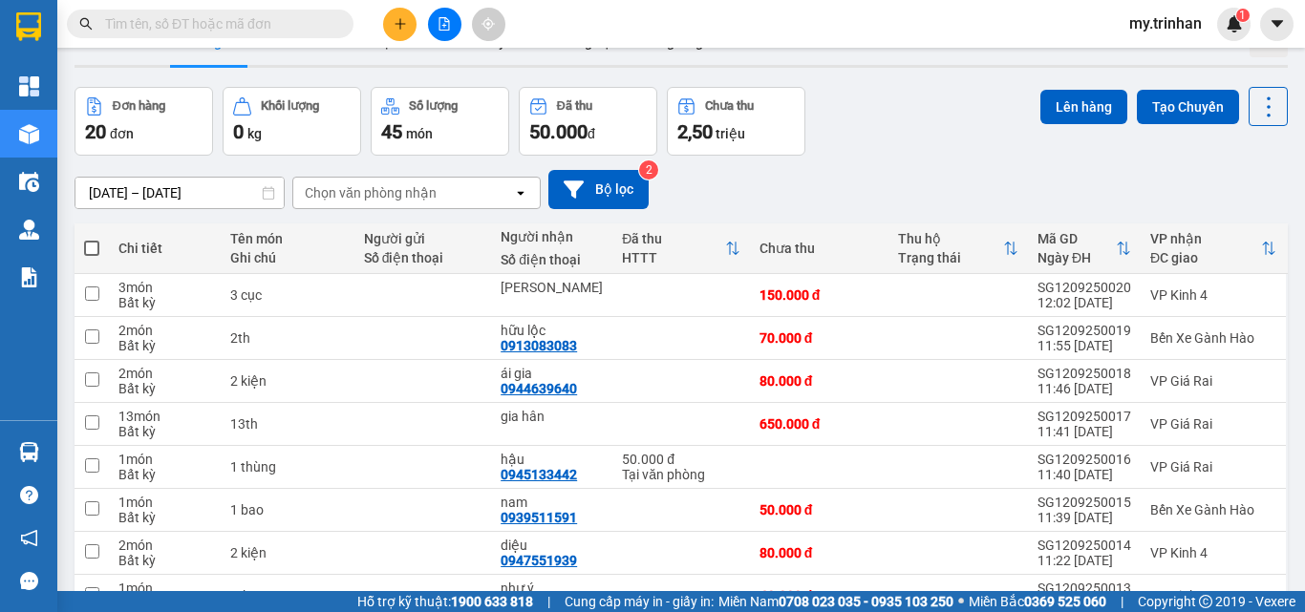
click at [1207, 130] on div "Lên hàng Tạo Chuyến" at bounding box center [1163, 121] width 247 height 69
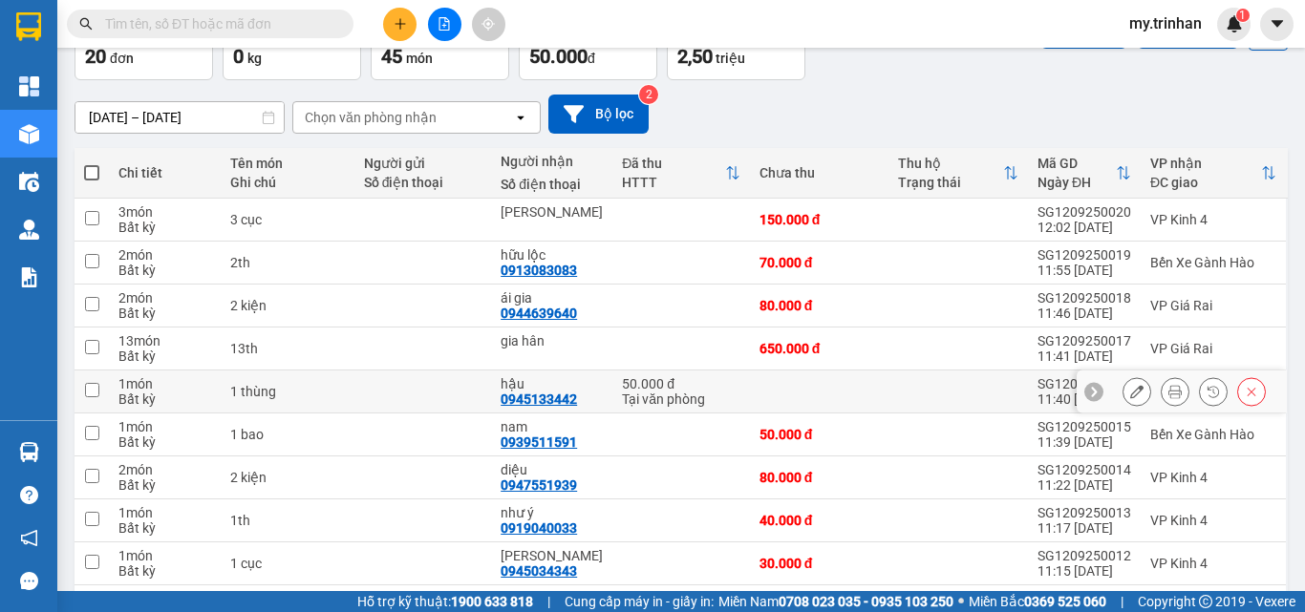
scroll to position [237, 0]
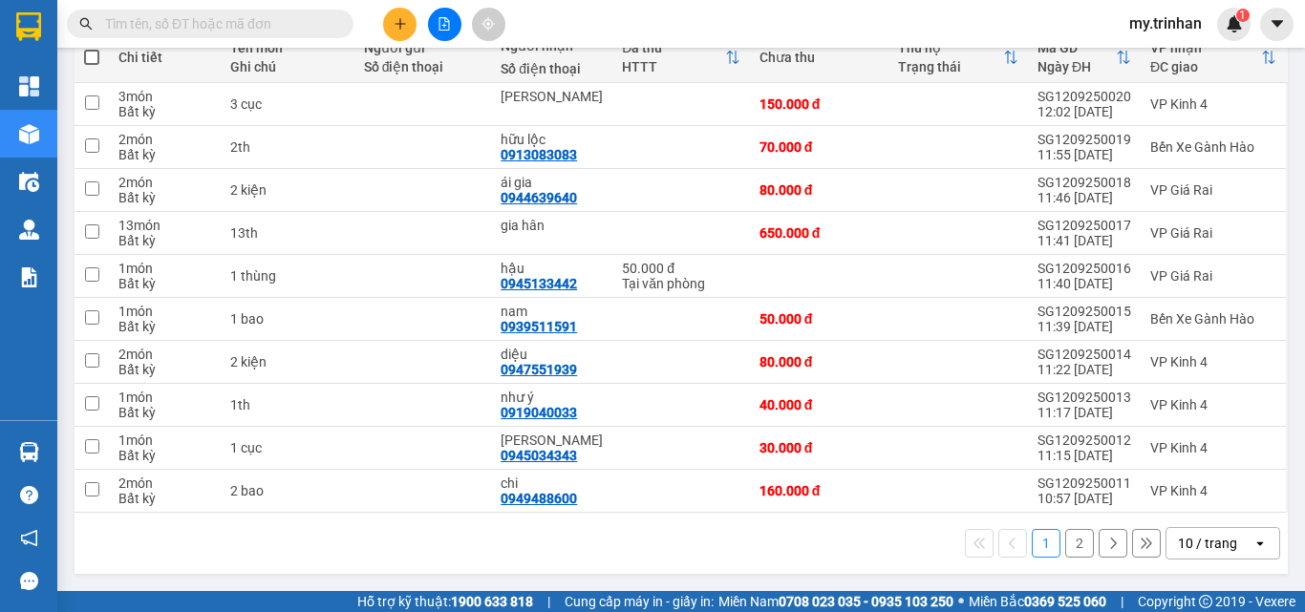
click at [1065, 546] on button "2" at bounding box center [1079, 543] width 29 height 29
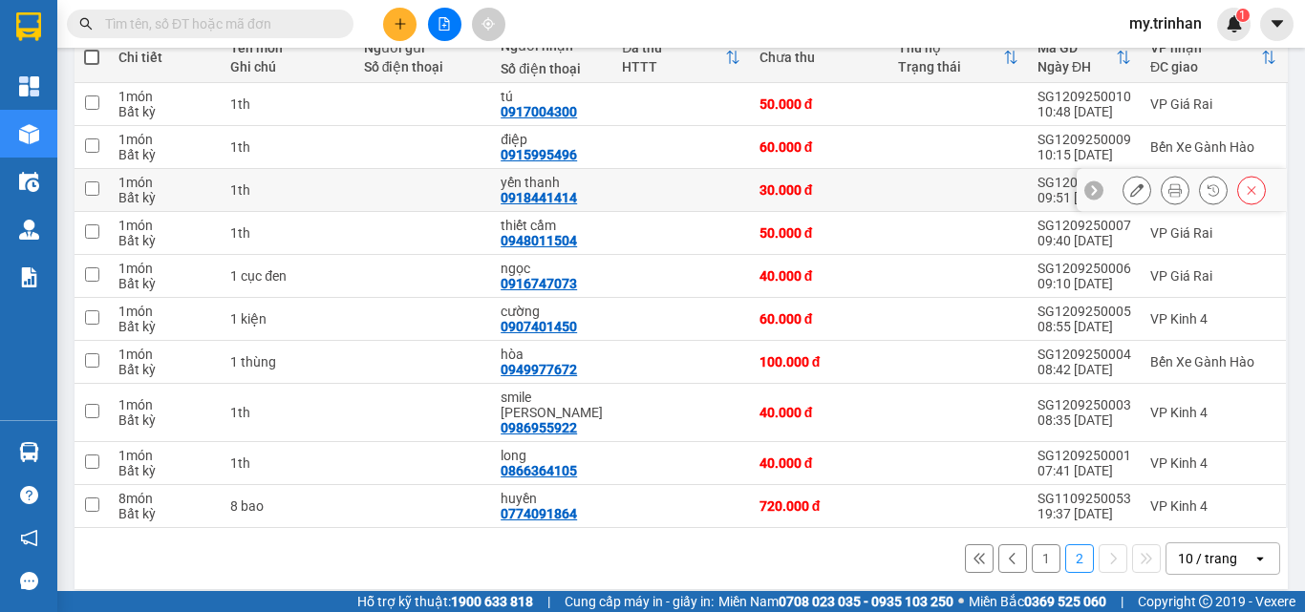
click at [919, 190] on td at bounding box center [957, 190] width 139 height 43
checkbox input "true"
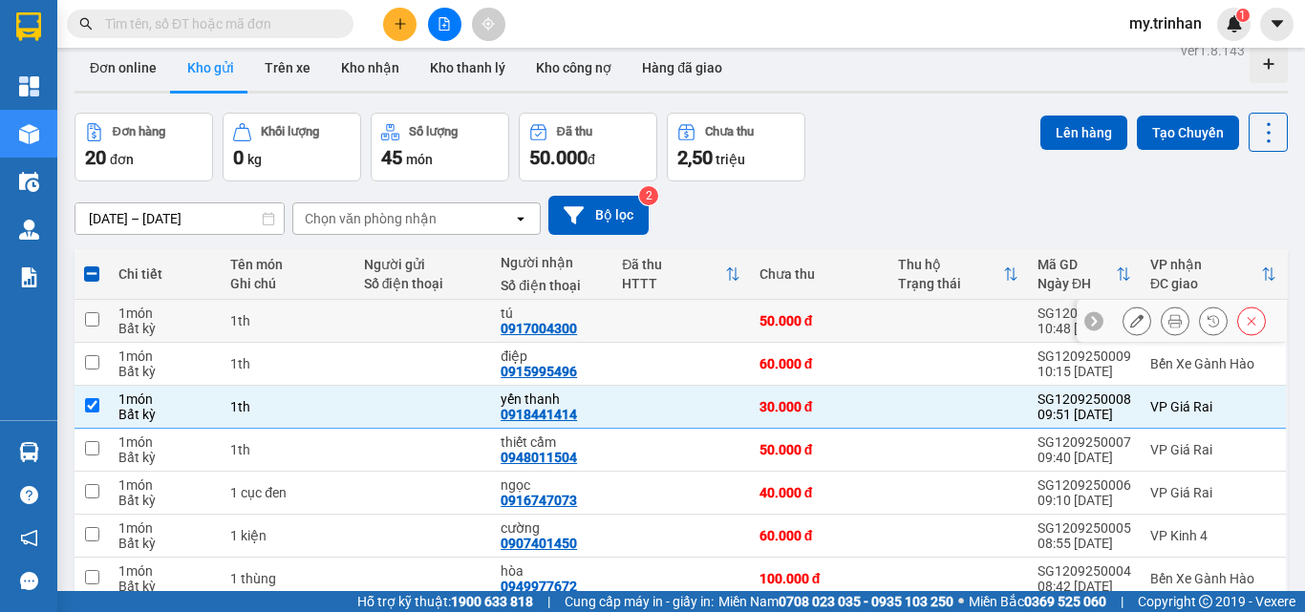
scroll to position [0, 0]
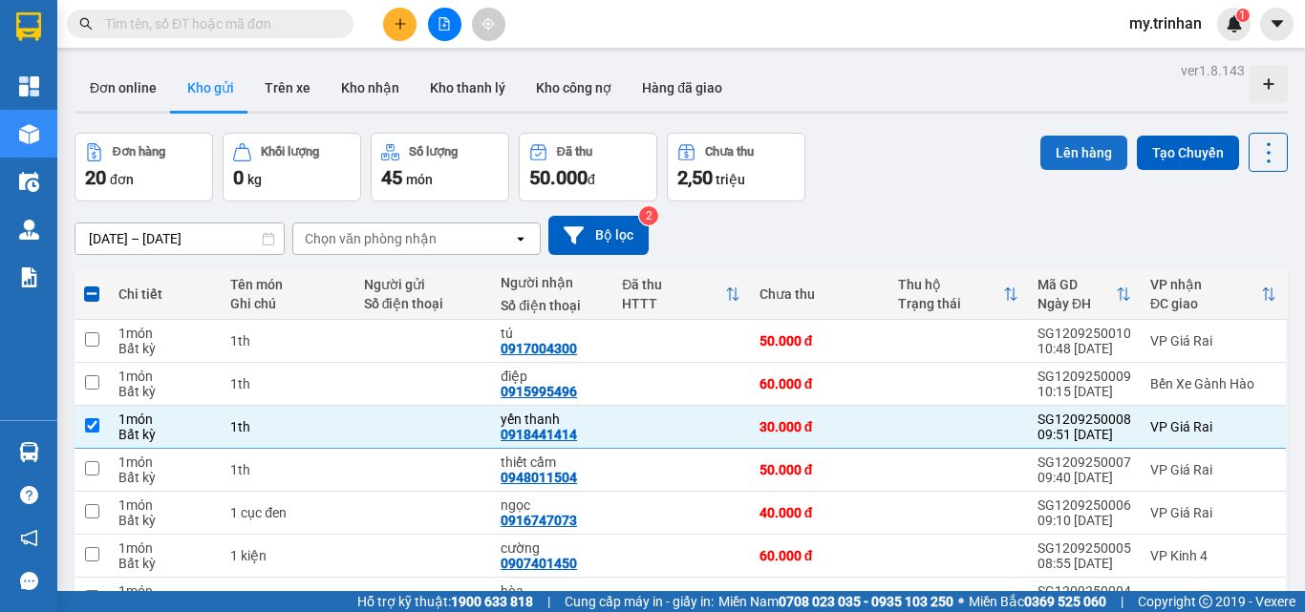
click at [1057, 154] on button "Lên hàng" at bounding box center [1083, 153] width 87 height 34
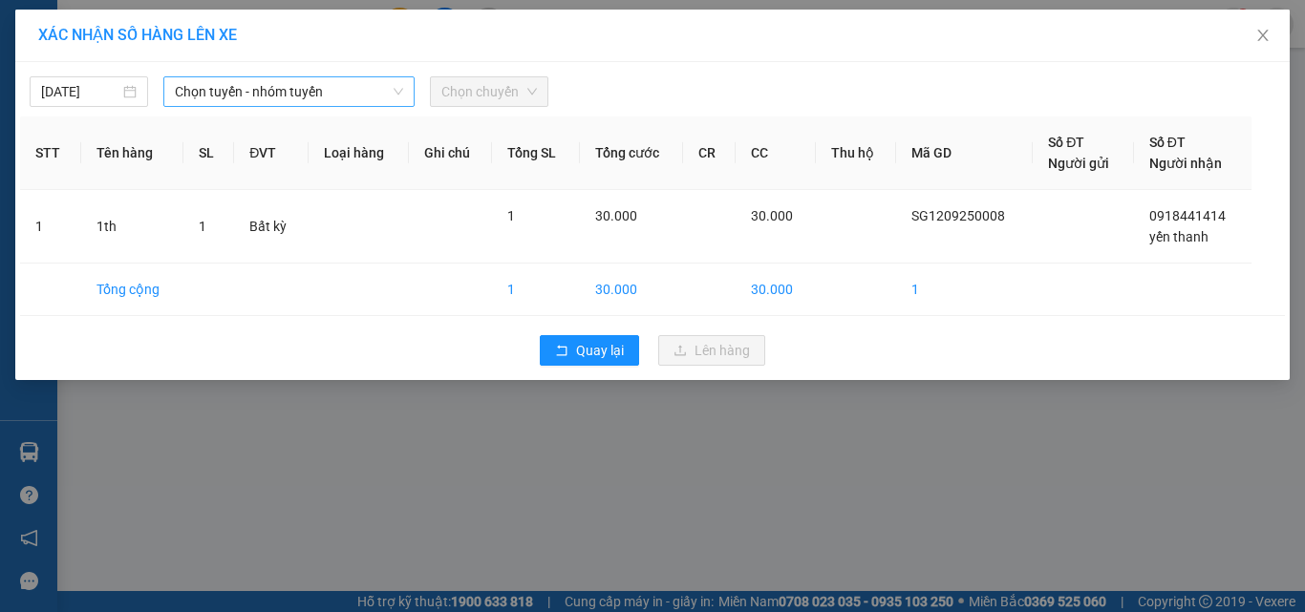
click at [312, 84] on span "Chọn tuyến - nhóm tuyến" at bounding box center [289, 91] width 228 height 29
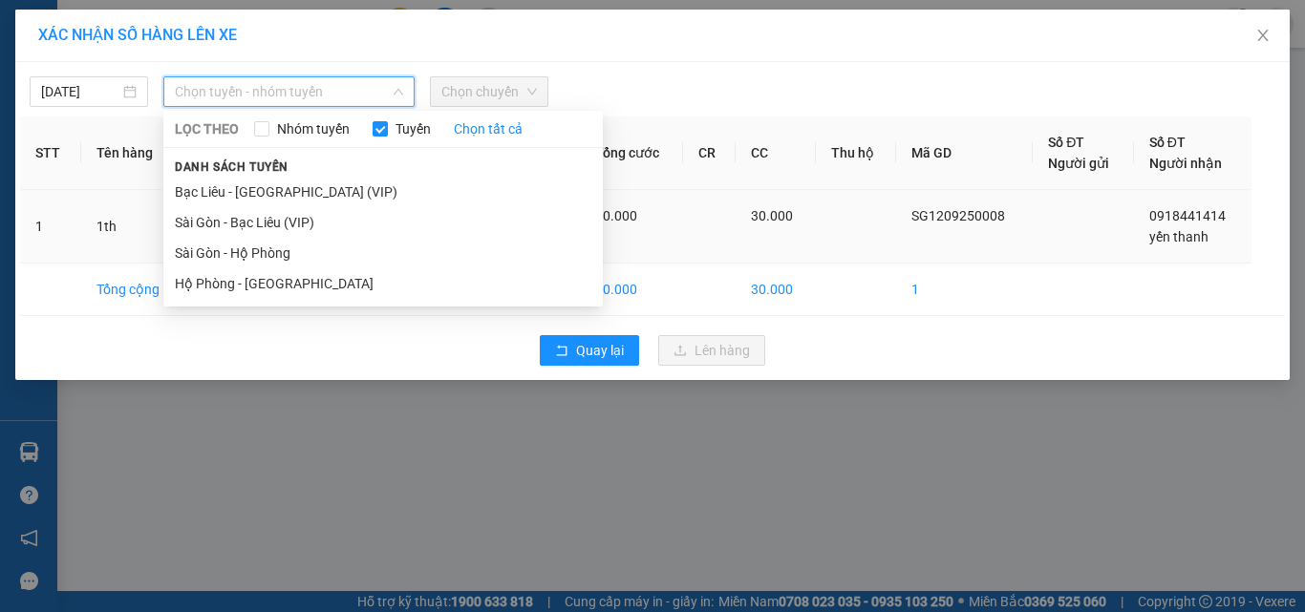
click at [273, 222] on li "Sài Gòn - Bạc Liêu (VIP)" at bounding box center [382, 222] width 439 height 31
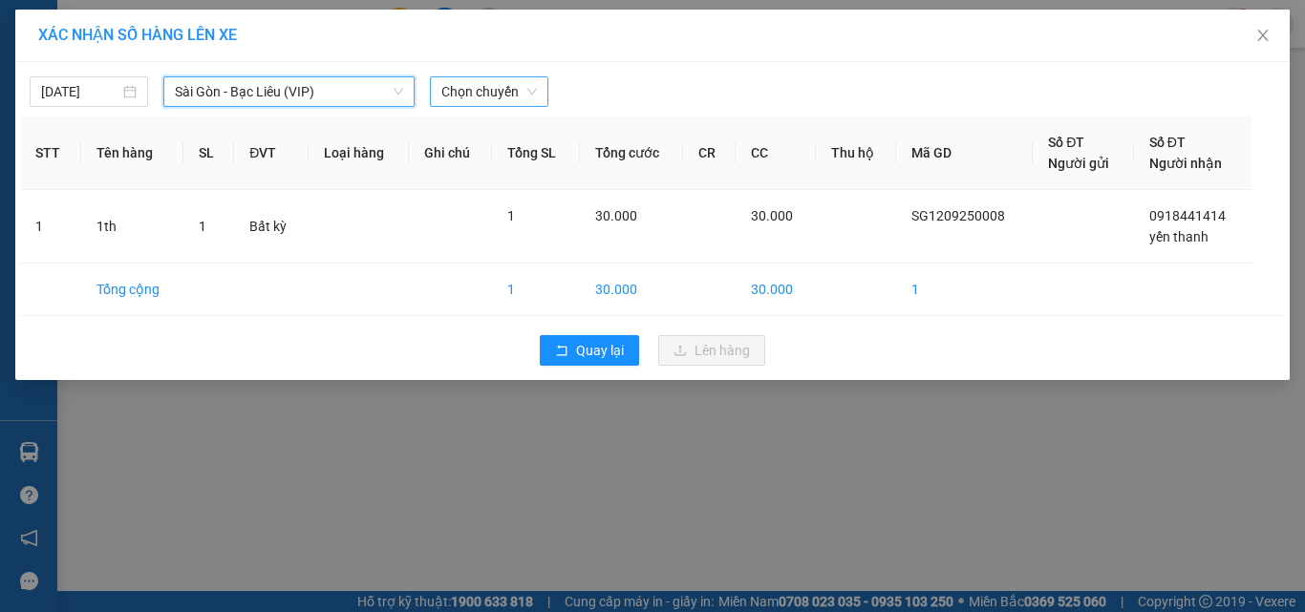
click at [491, 86] on span "Chọn chuyến" at bounding box center [489, 91] width 96 height 29
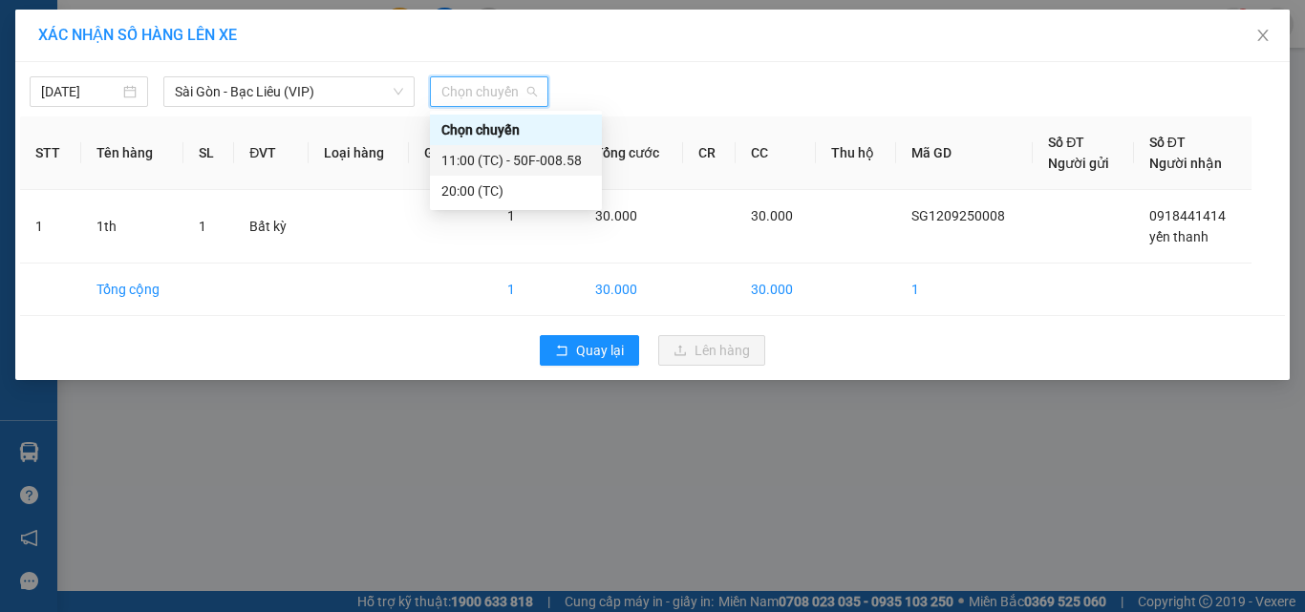
click at [497, 161] on div "11:00 (TC) - 50F-008.58" at bounding box center [515, 160] width 149 height 21
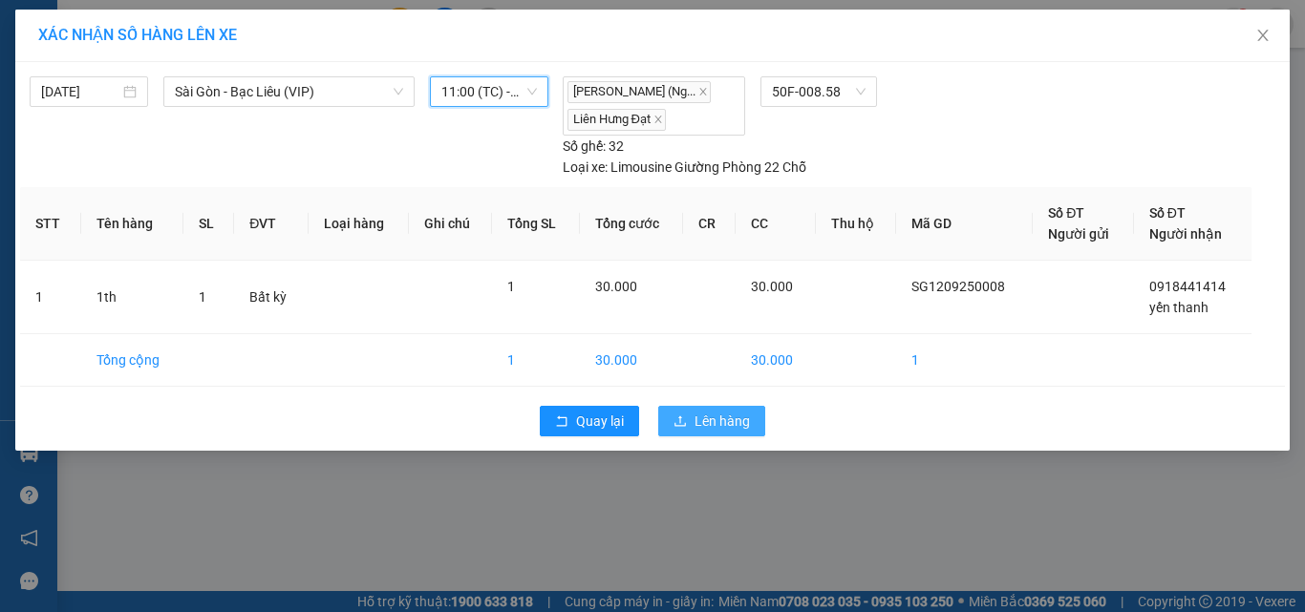
click at [731, 415] on span "Lên hàng" at bounding box center [721, 421] width 55 height 21
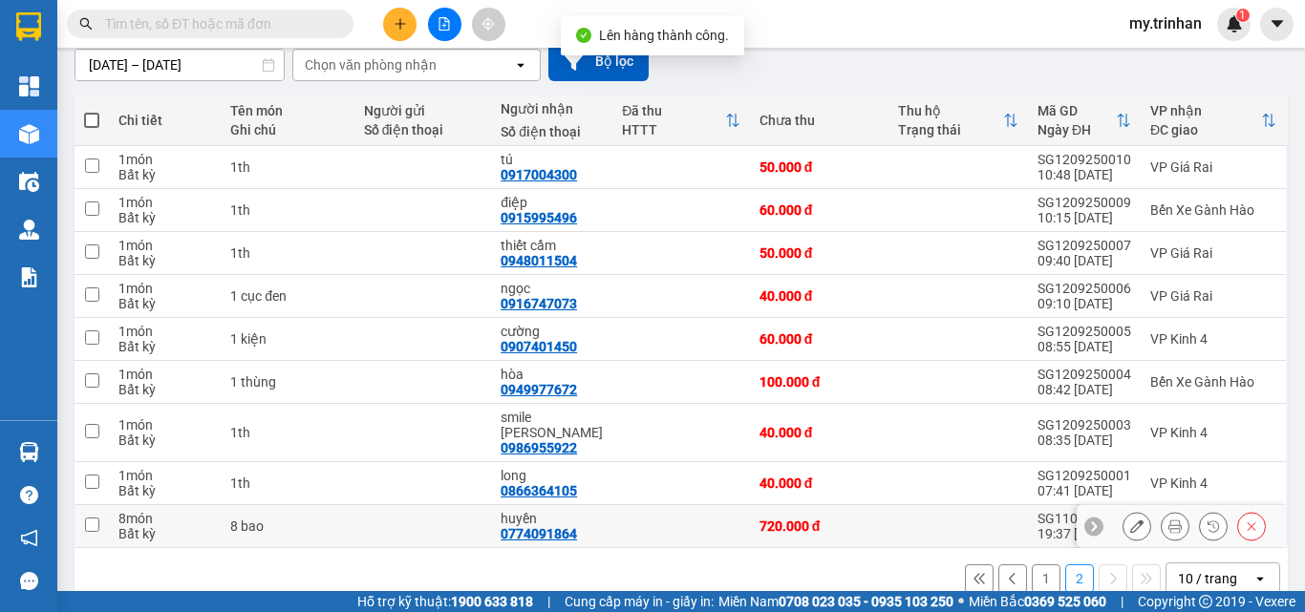
scroll to position [194, 0]
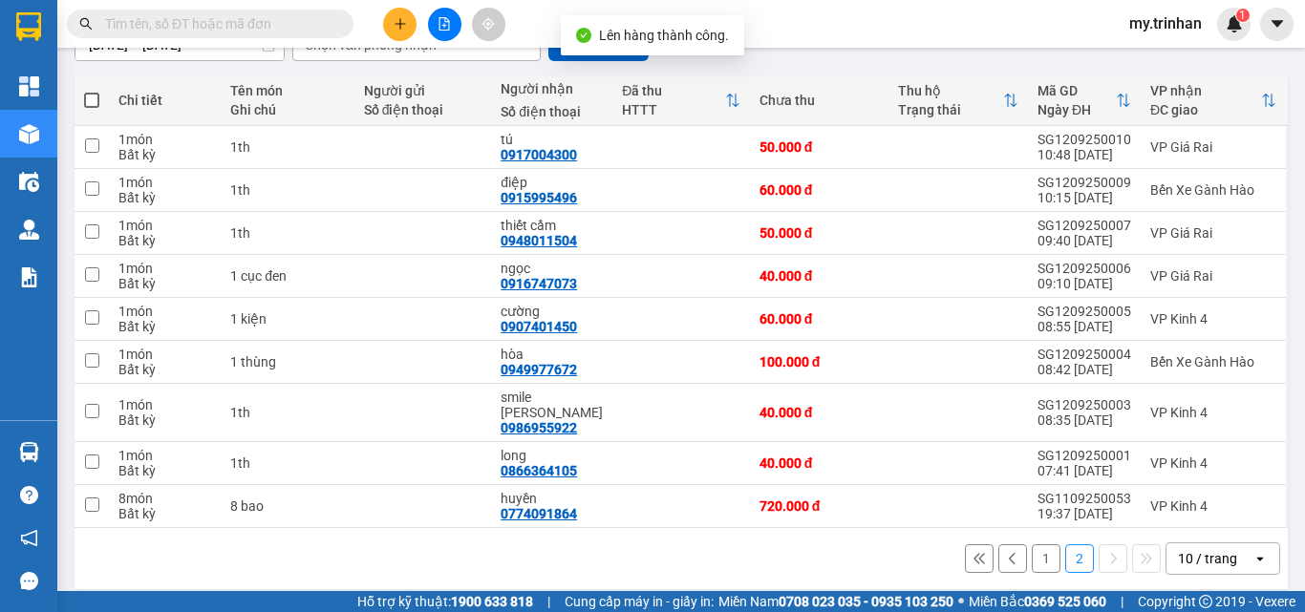
click at [1031, 544] on button "1" at bounding box center [1045, 558] width 29 height 29
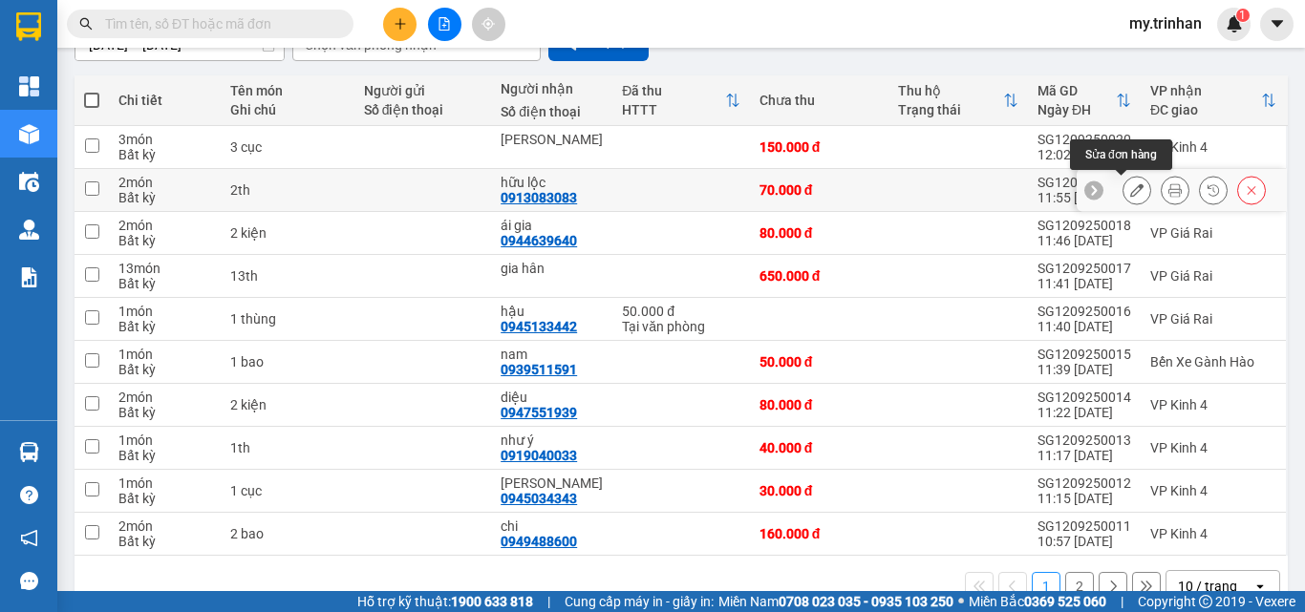
click at [1130, 193] on icon at bounding box center [1136, 189] width 13 height 13
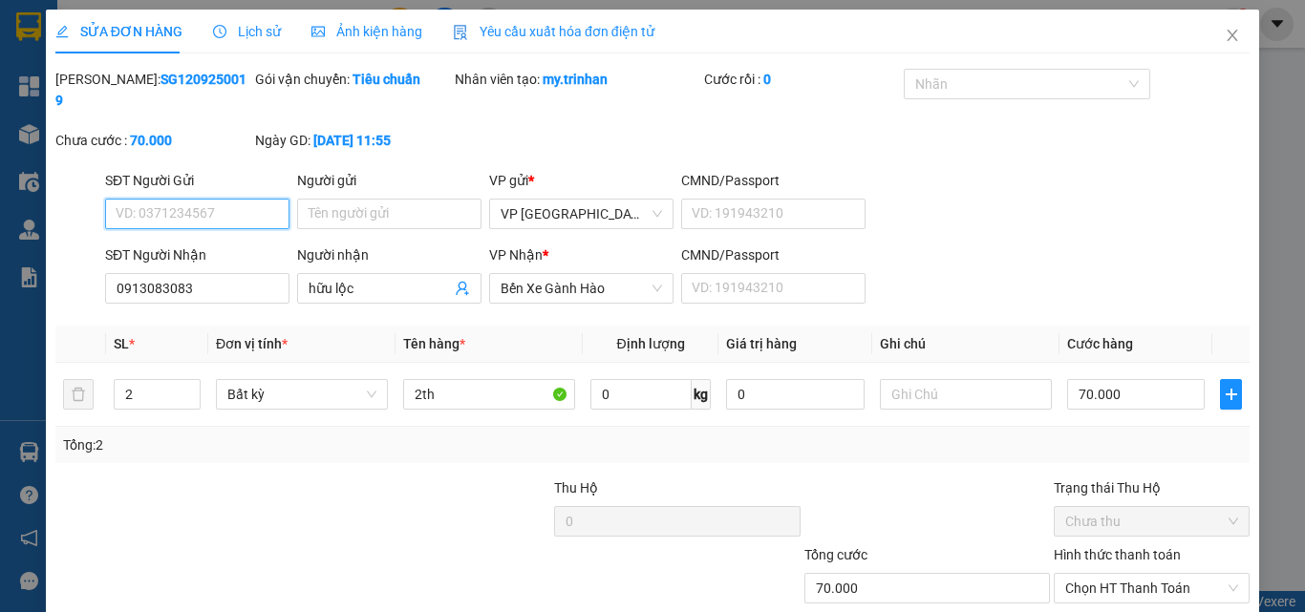
type input "0913083083"
type input "hữu lộc"
type input "70.000"
click at [235, 199] on input "SĐT Người Gửi" at bounding box center [197, 214] width 184 height 31
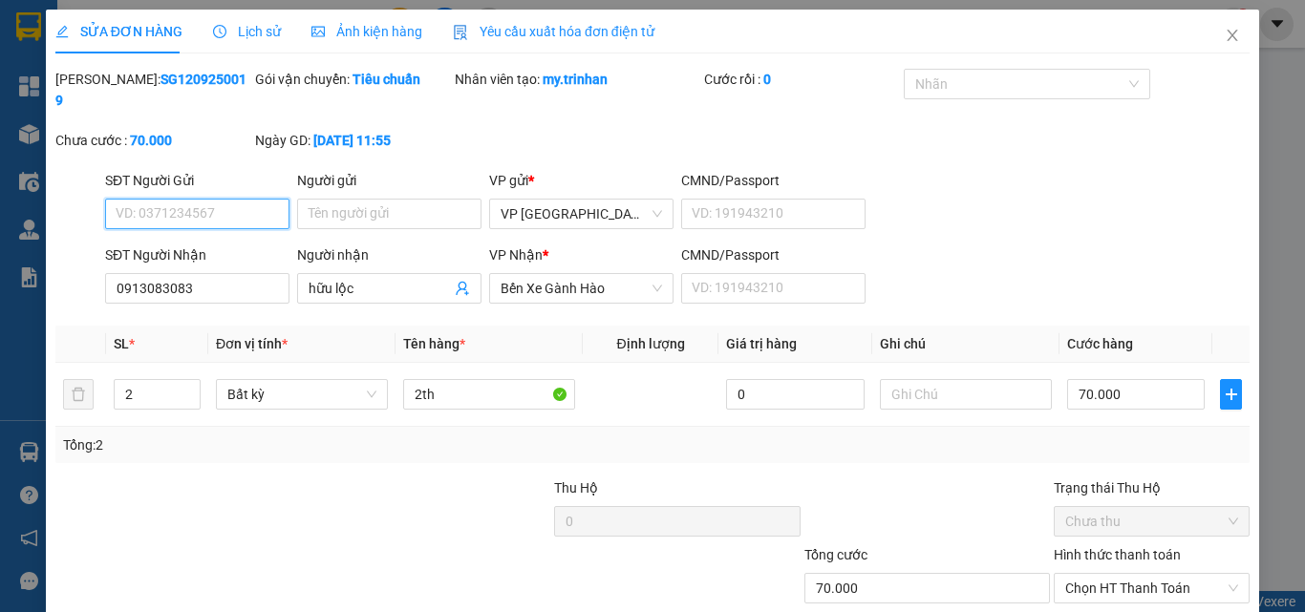
click at [235, 199] on input "SĐT Người Gửi" at bounding box center [197, 214] width 184 height 31
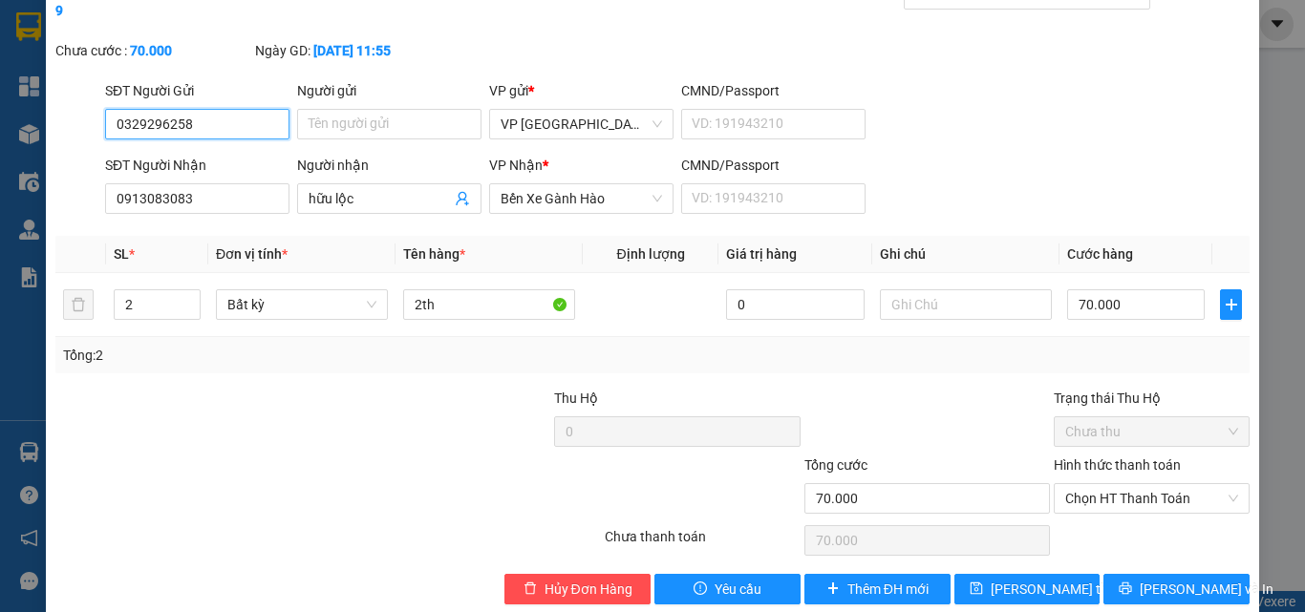
scroll to position [98, 0]
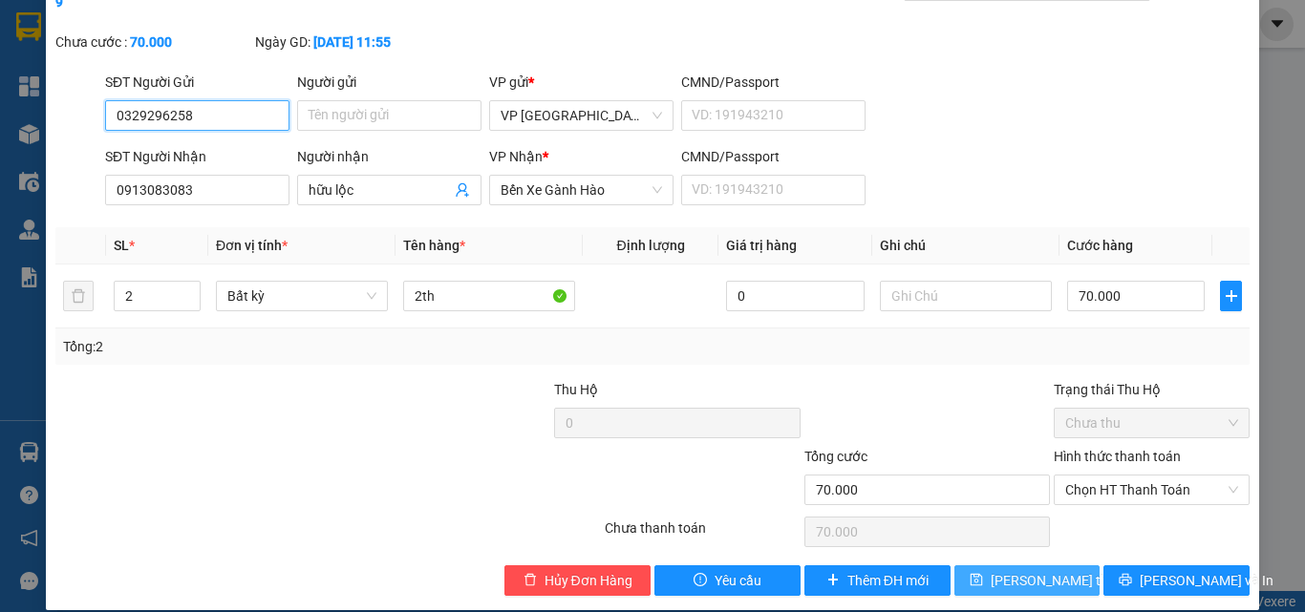
type input "0329296258"
click at [978, 574] on icon "save" at bounding box center [975, 580] width 12 height 12
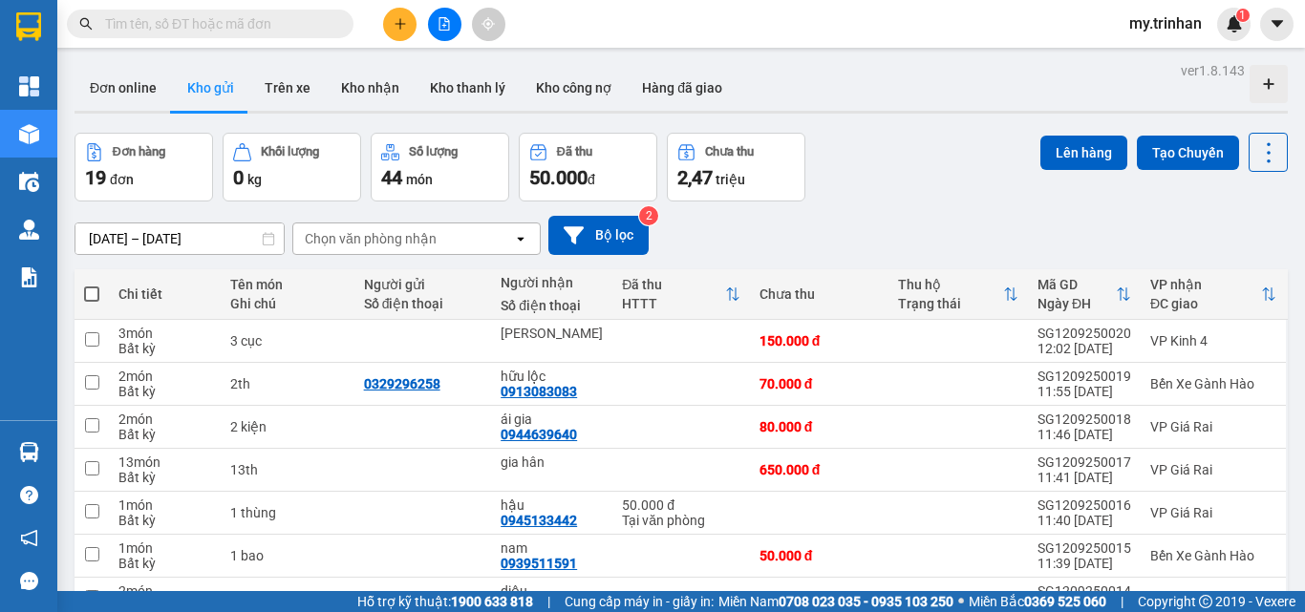
click at [410, 32] on button at bounding box center [399, 24] width 33 height 33
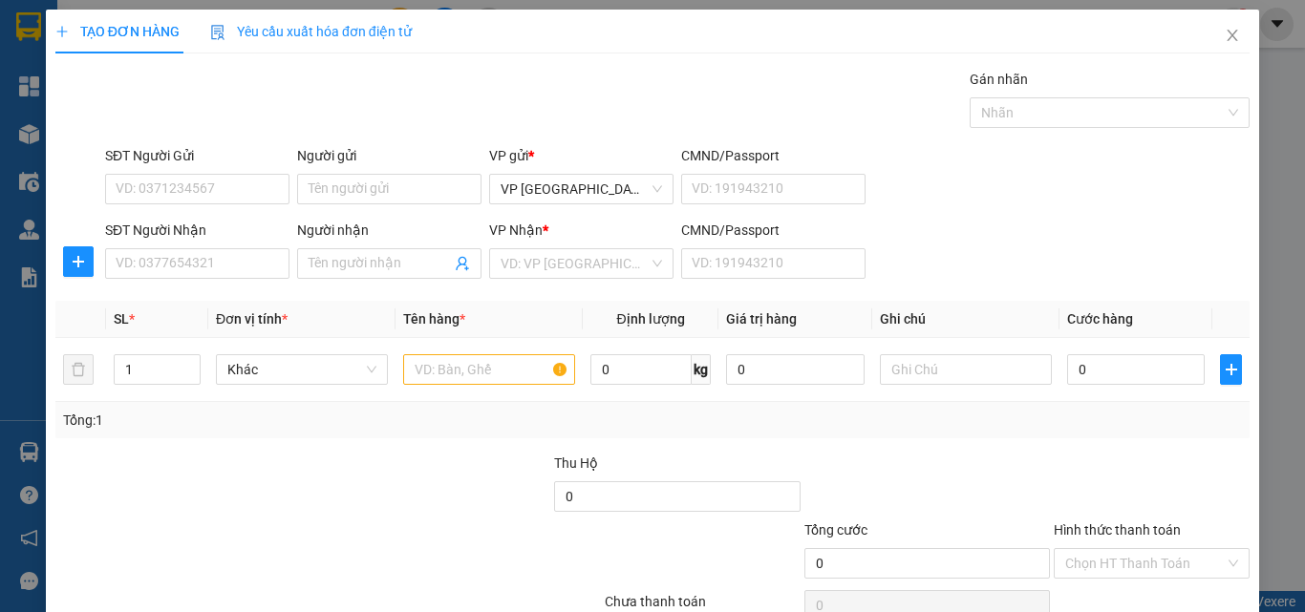
click at [194, 246] on div "SĐT Người Nhận" at bounding box center [197, 234] width 184 height 29
click at [173, 262] on input "SĐT Người Nhận" at bounding box center [197, 263] width 184 height 31
click at [194, 263] on input "945" at bounding box center [197, 263] width 184 height 31
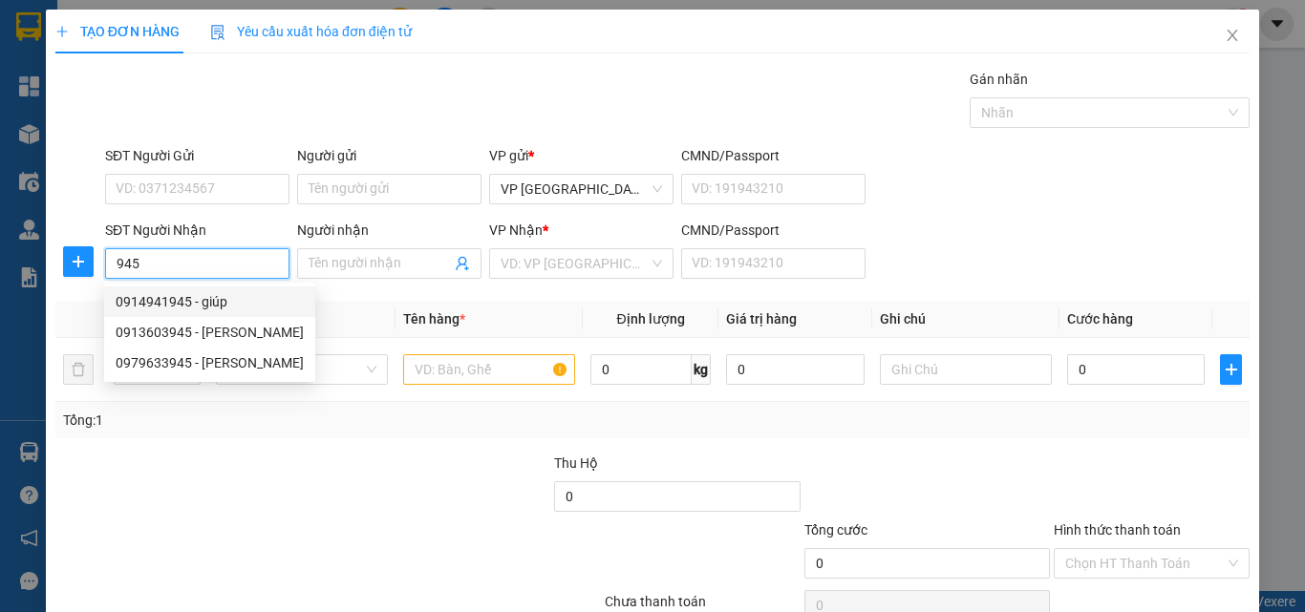
click at [220, 306] on div "0914941945 - giúp" at bounding box center [210, 301] width 188 height 21
type input "0914941945"
type input "giúp"
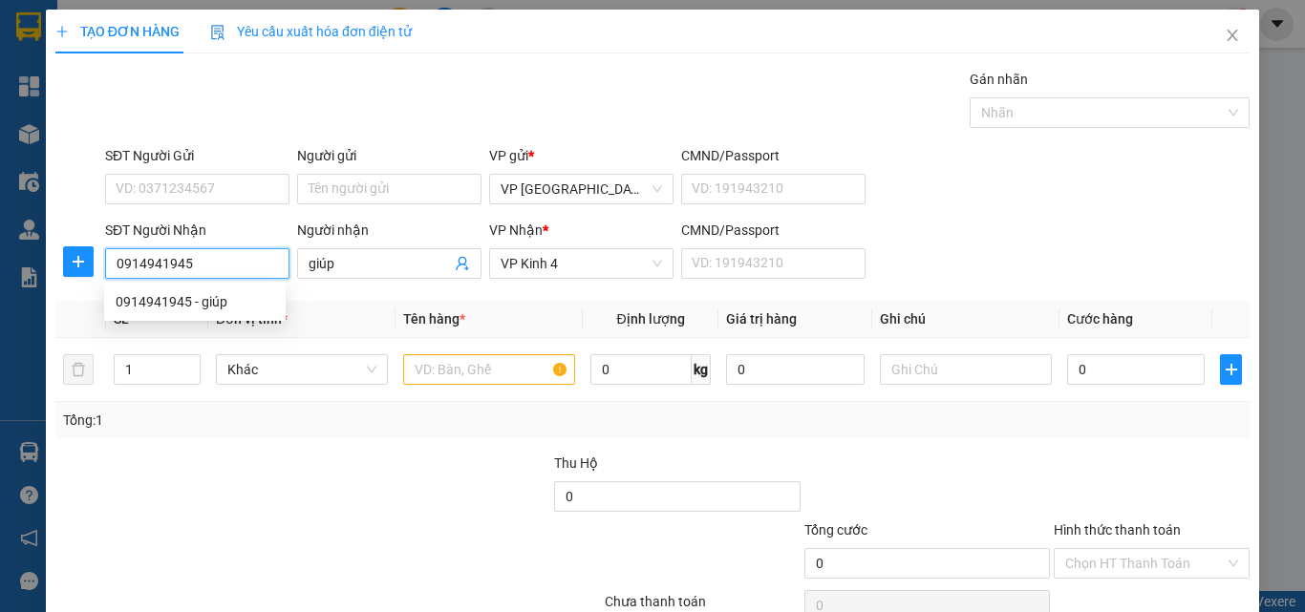
type input "80.000"
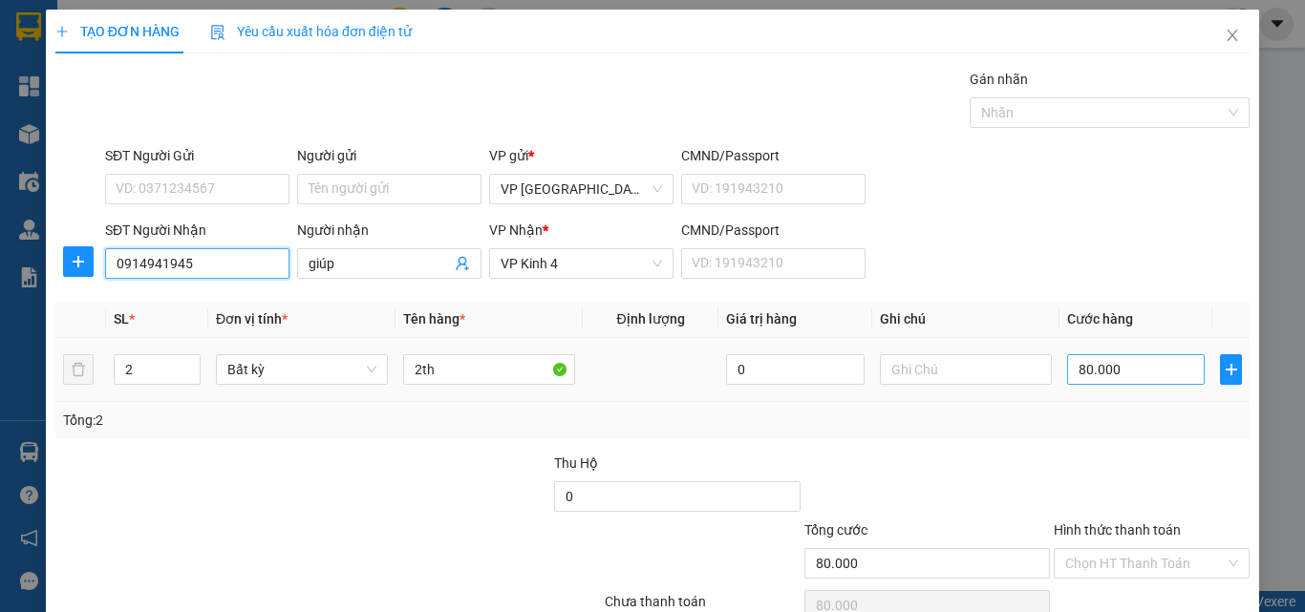
type input "0914941945"
type input "7"
type input "70"
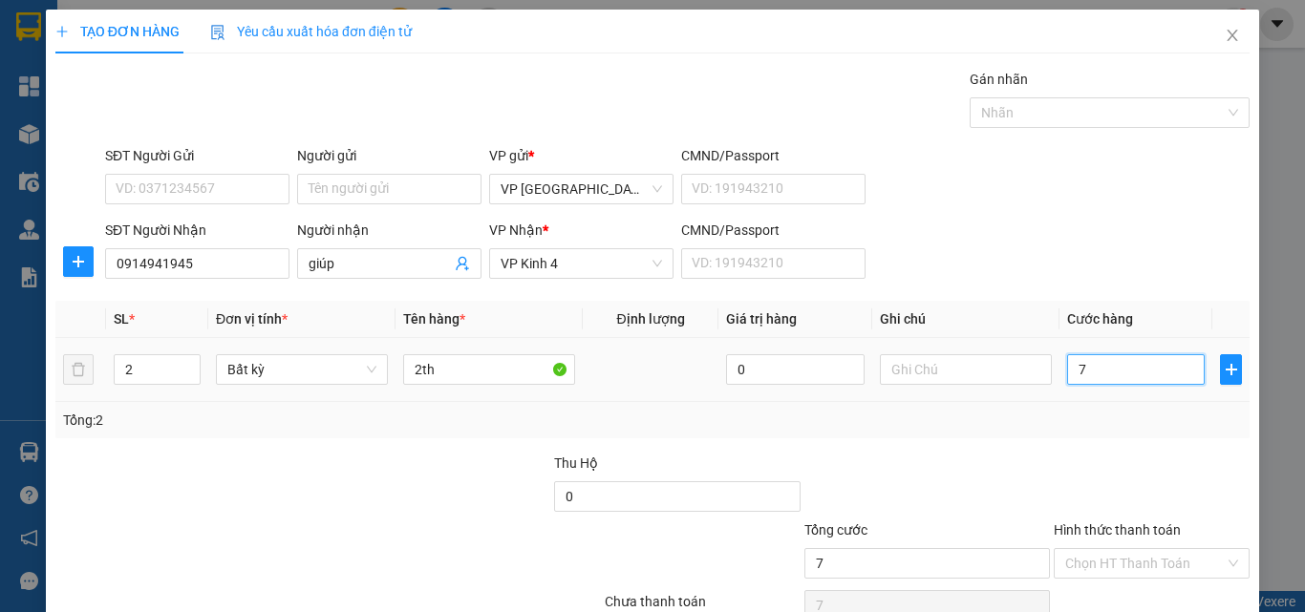
type input "70"
type input "70.000"
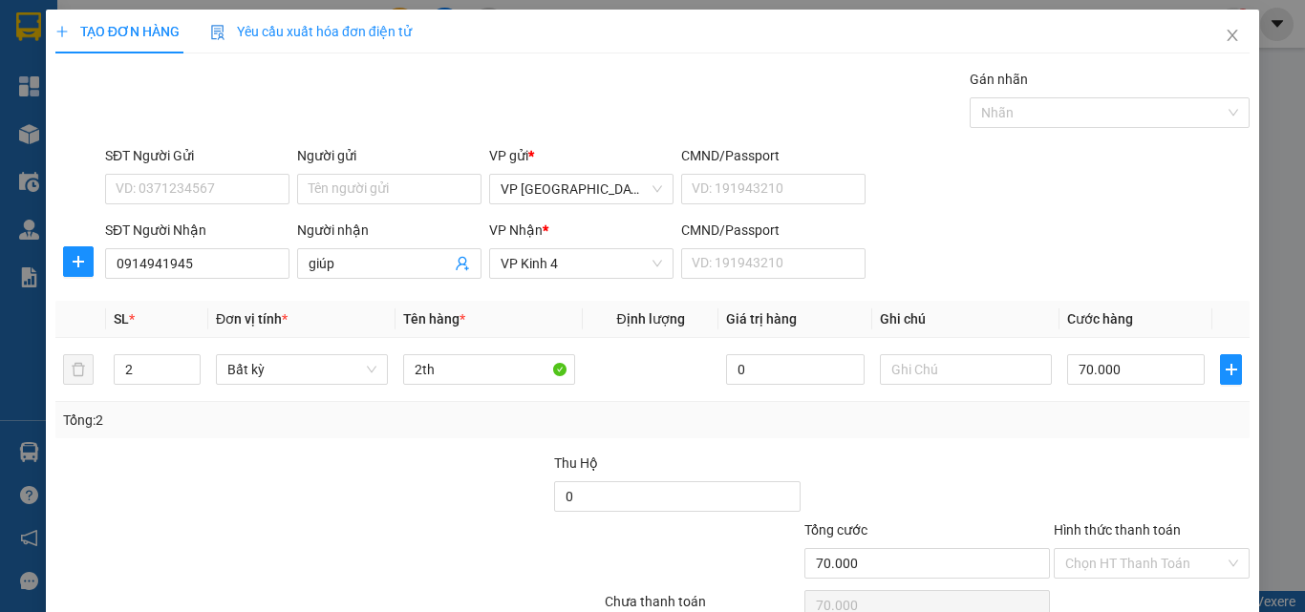
scroll to position [95, 0]
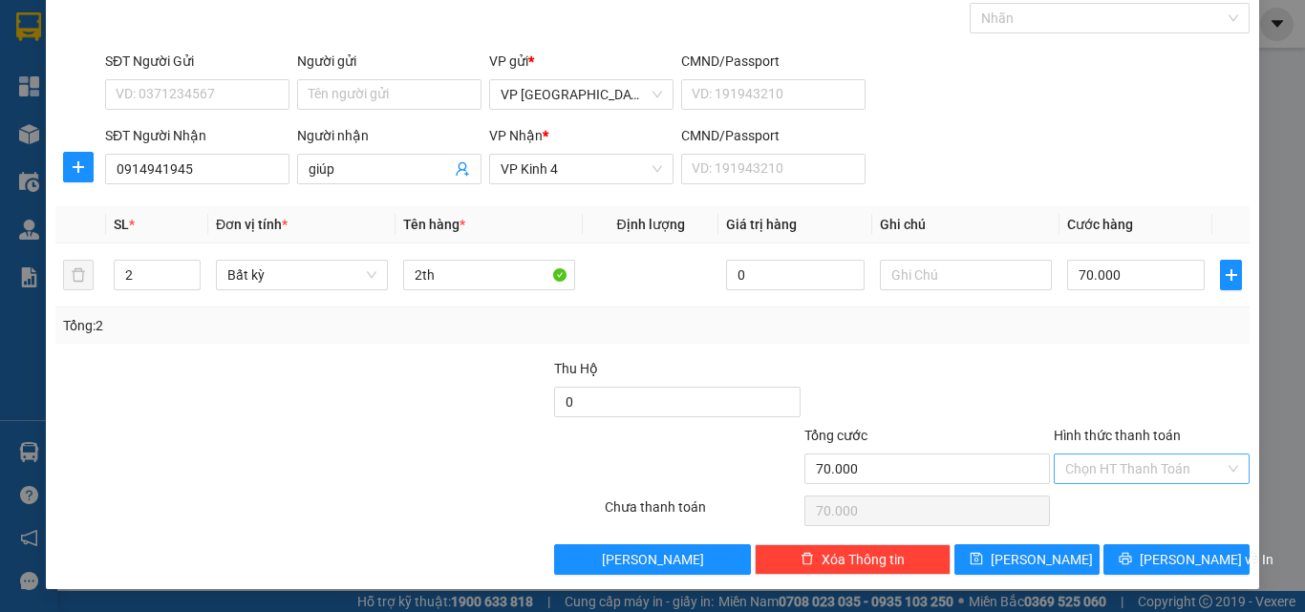
click at [1110, 468] on input "Hình thức thanh toán" at bounding box center [1144, 469] width 159 height 29
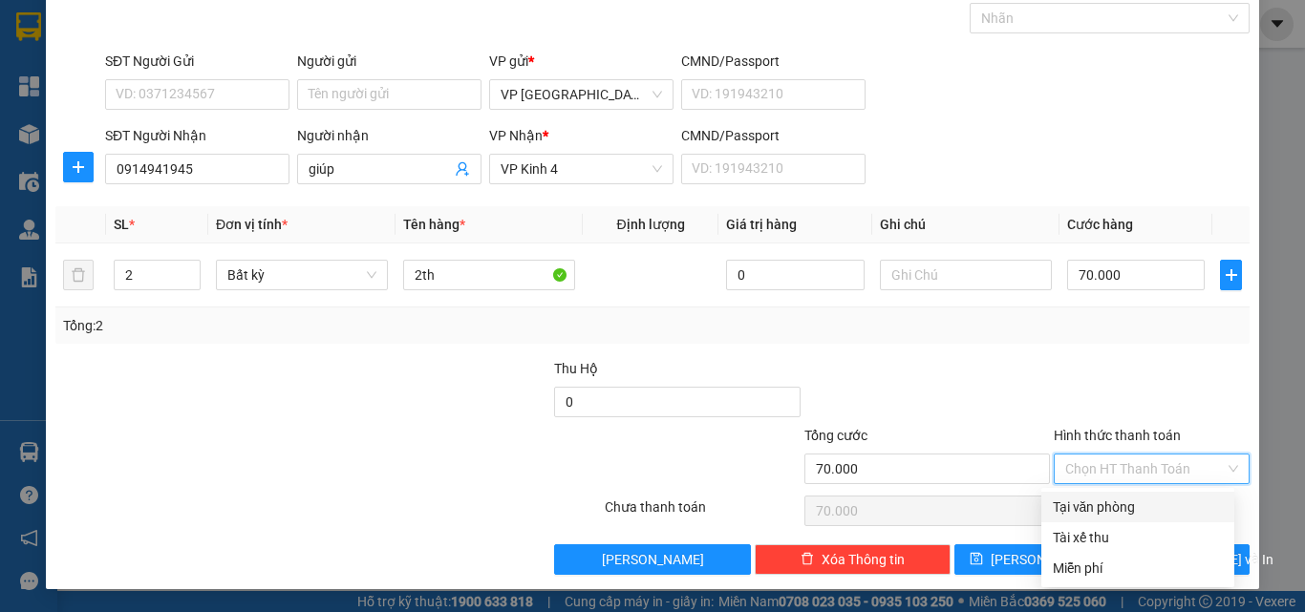
click at [1115, 508] on div "Tại văn phòng" at bounding box center [1137, 507] width 170 height 21
type input "0"
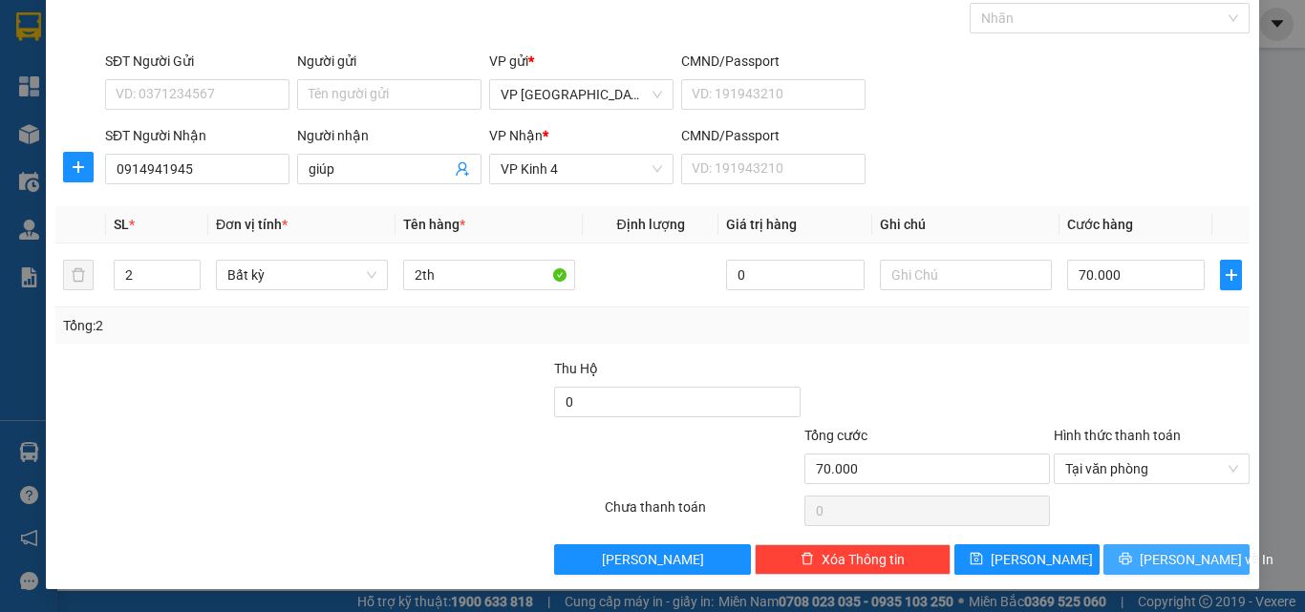
click at [1132, 563] on icon "printer" at bounding box center [1124, 558] width 13 height 13
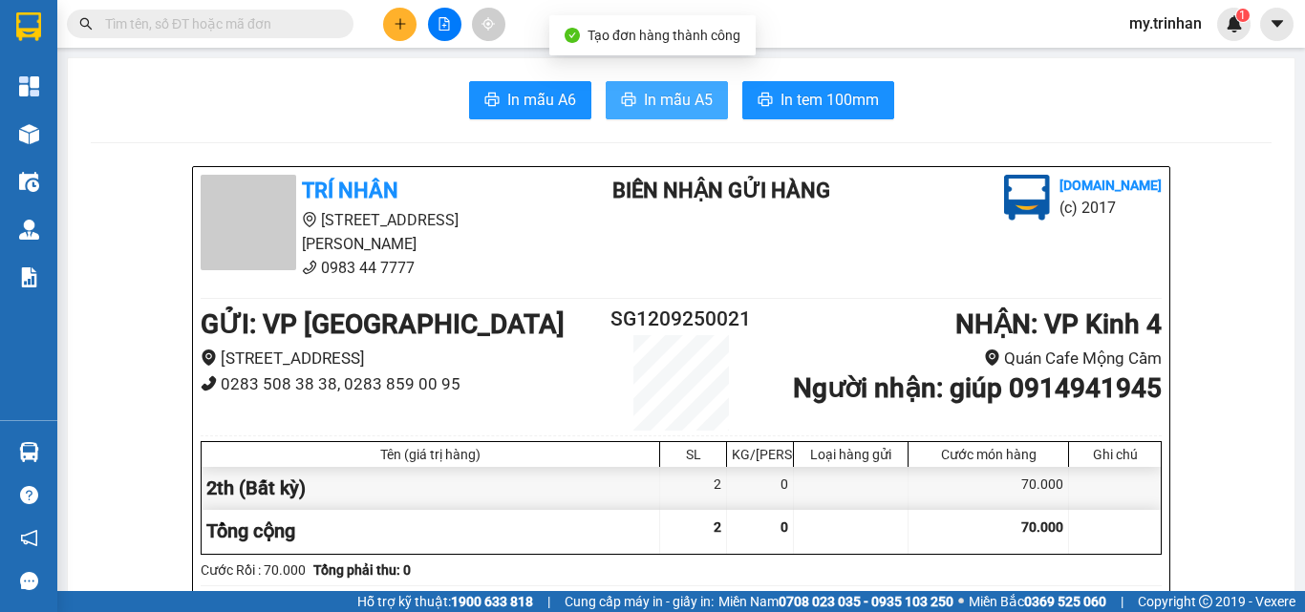
click at [684, 95] on span "In mẫu A5" at bounding box center [678, 100] width 69 height 24
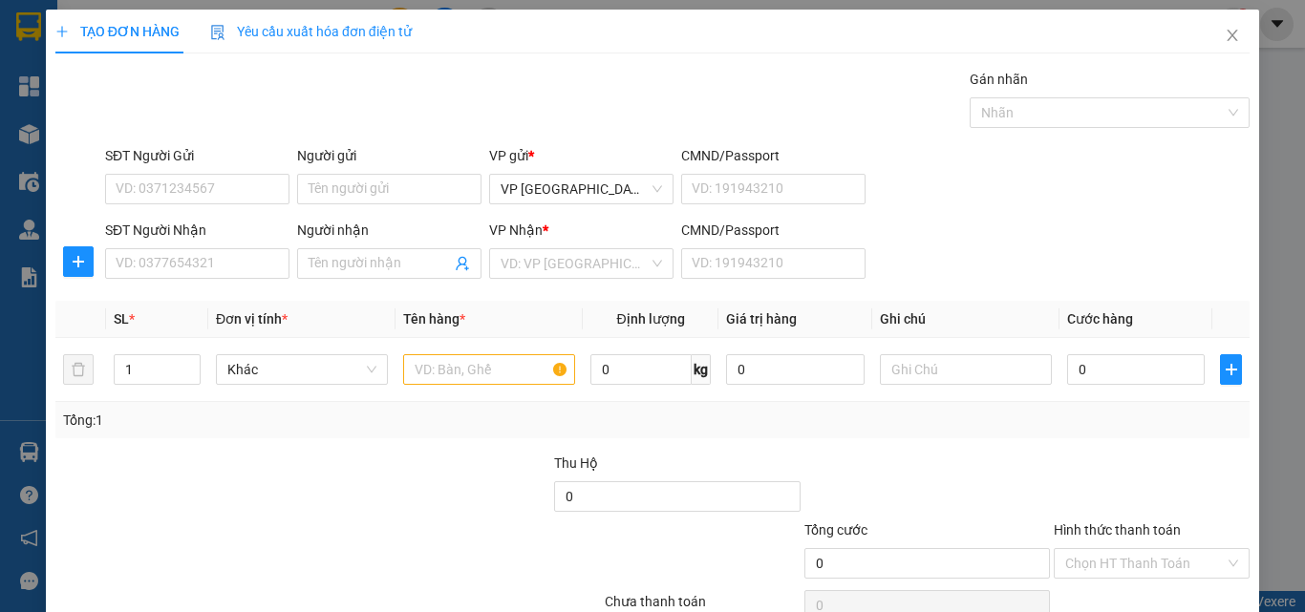
click at [955, 216] on form "SĐT Người Gửi VD: 0371234567 Người gửi Tên người gửi VP gửi * VP Sài Gòn CMND/P…" at bounding box center [652, 215] width 1194 height 141
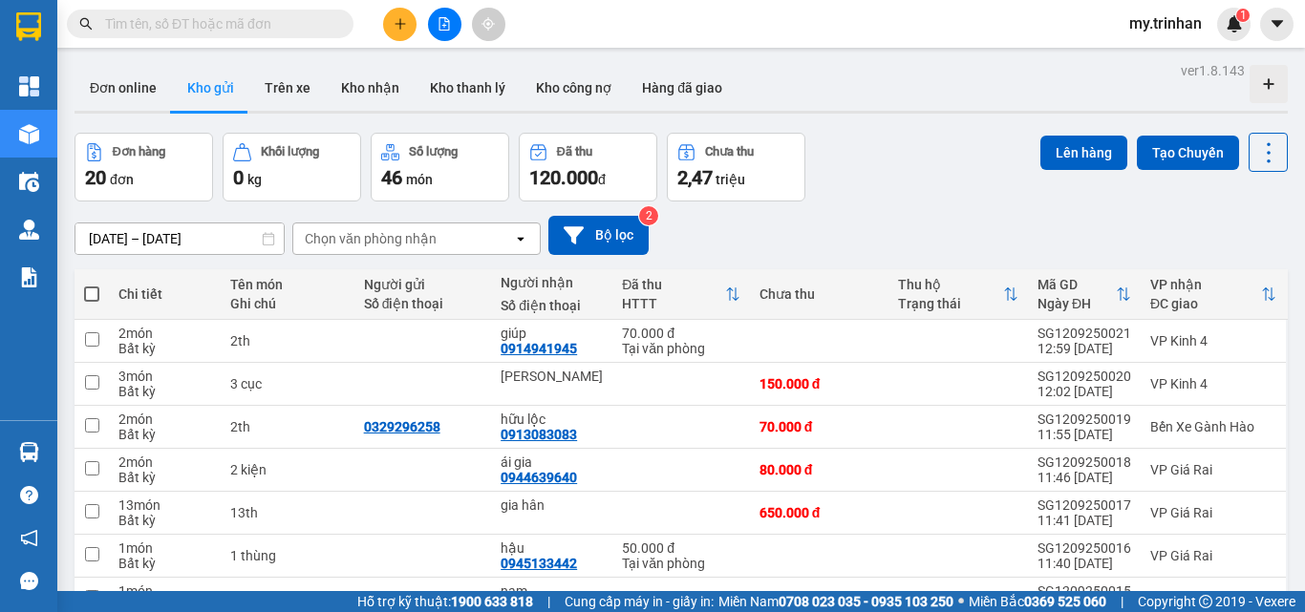
click at [406, 18] on icon "plus" at bounding box center [399, 23] width 13 height 13
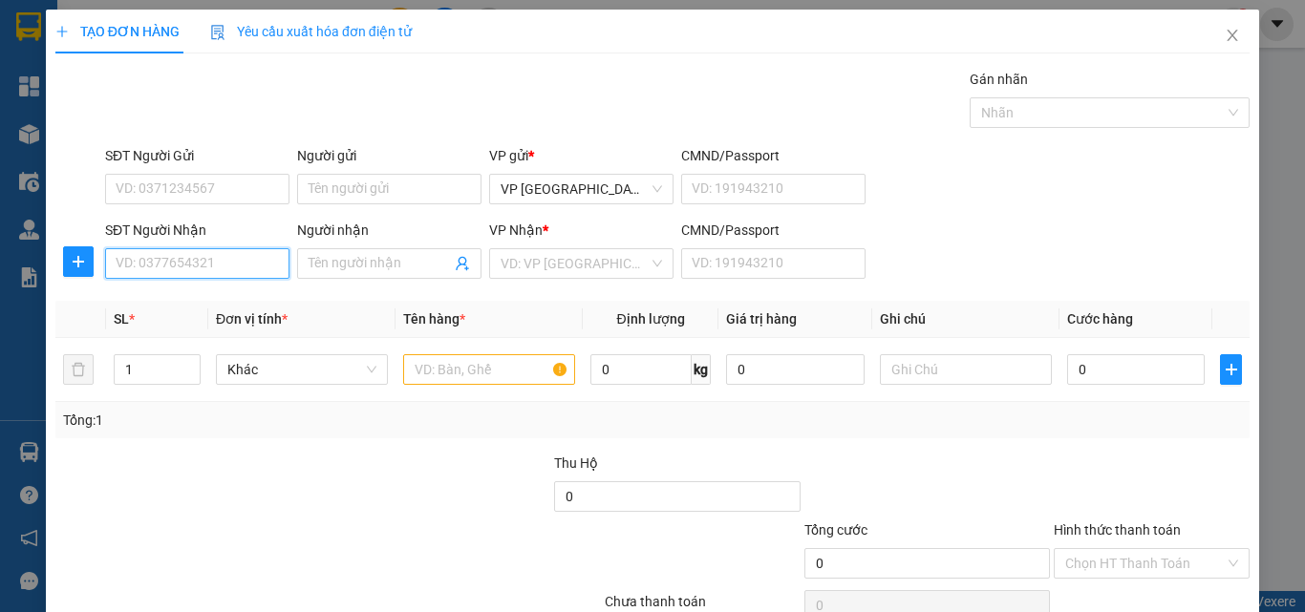
click at [200, 275] on input "SĐT Người Nhận" at bounding box center [197, 263] width 184 height 31
click at [214, 292] on div "0916262102 - trần minh toàn" at bounding box center [210, 301] width 188 height 21
type input "0916262102"
type input "trần minh toàn"
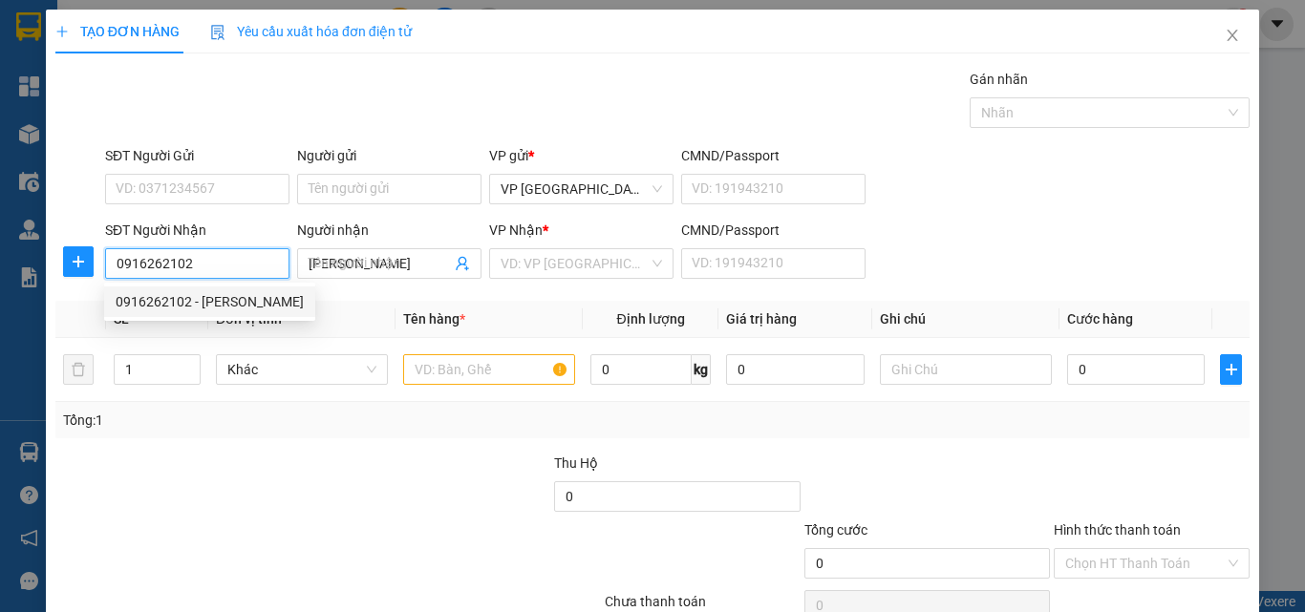
type input "50.000"
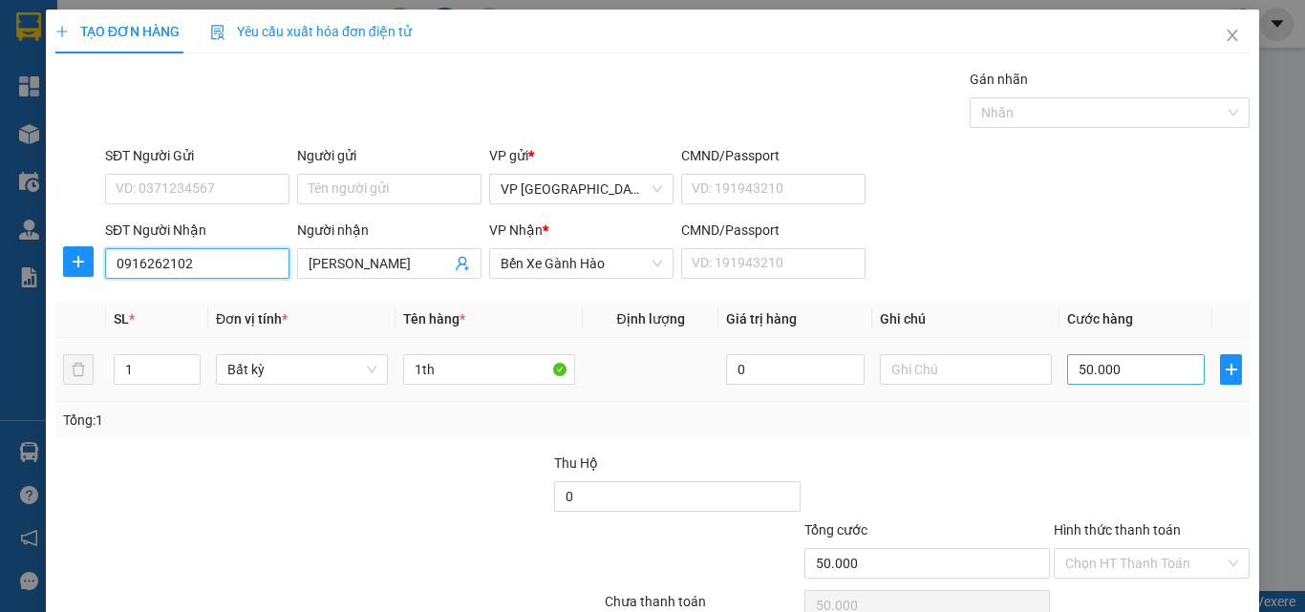
type input "0916262102"
click at [1090, 377] on input "50.000" at bounding box center [1136, 369] width 138 height 31
type input "4"
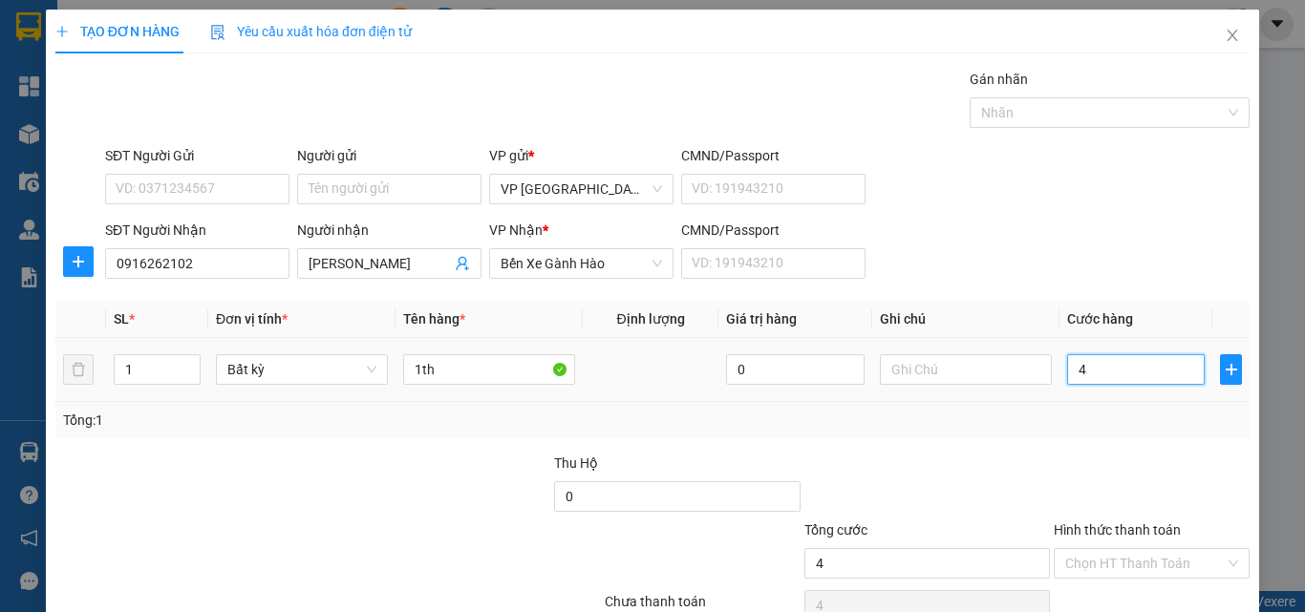
type input "40"
type input "40.000"
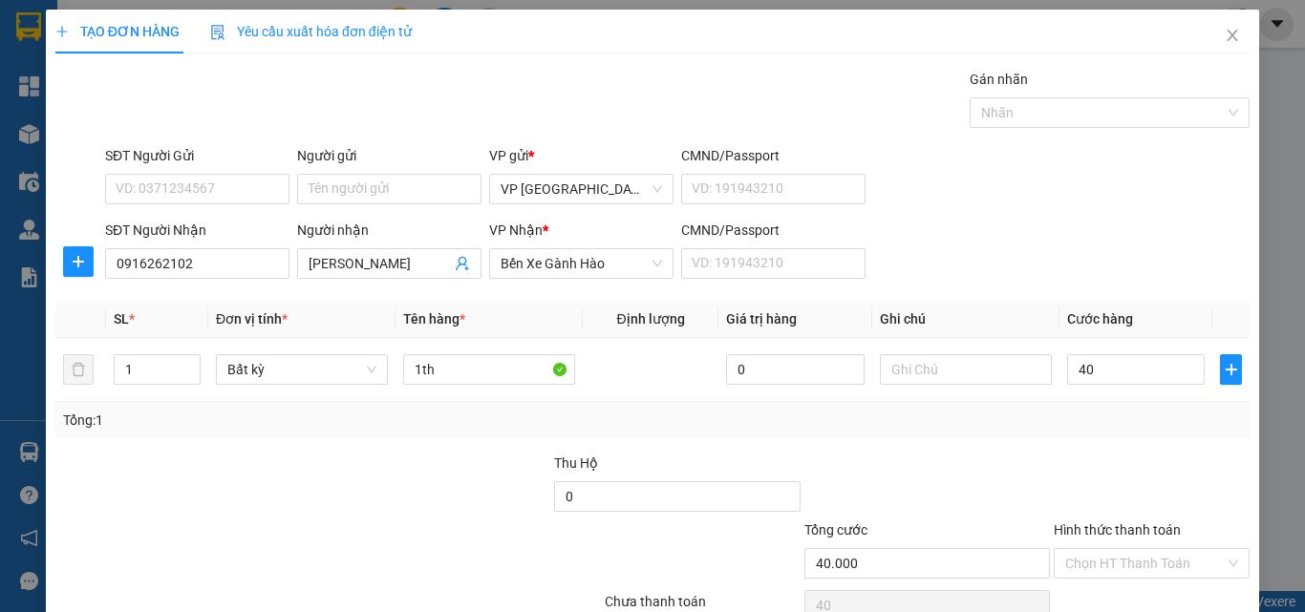
type input "40.000"
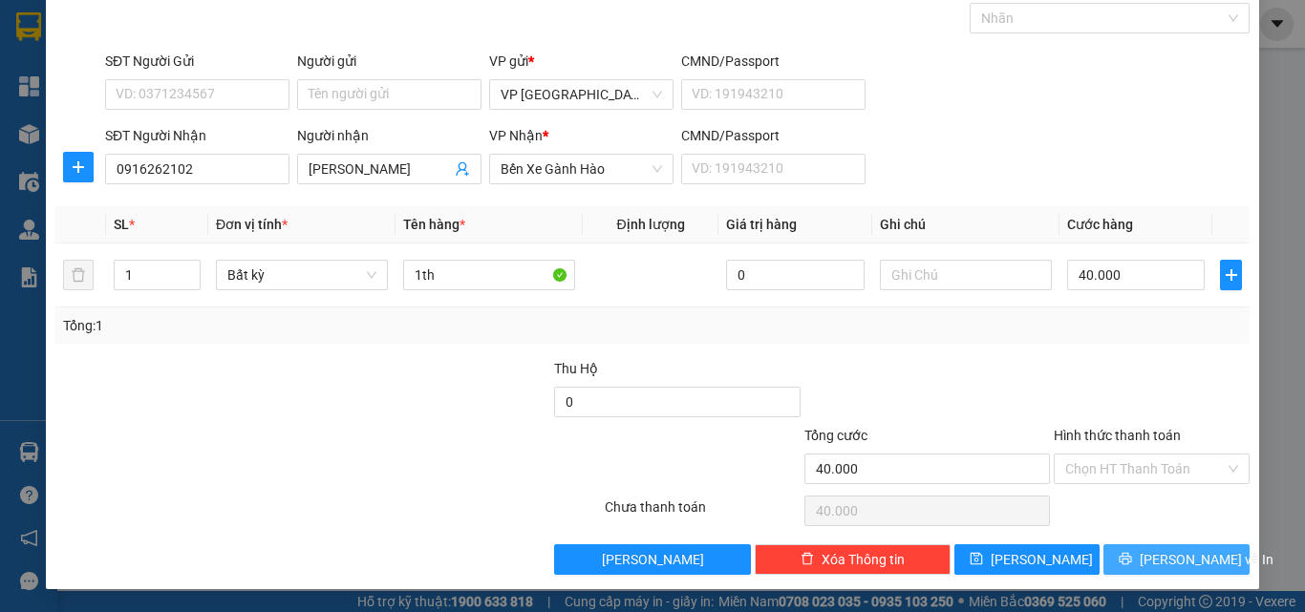
click at [1142, 553] on button "[PERSON_NAME] và In" at bounding box center [1176, 559] width 146 height 31
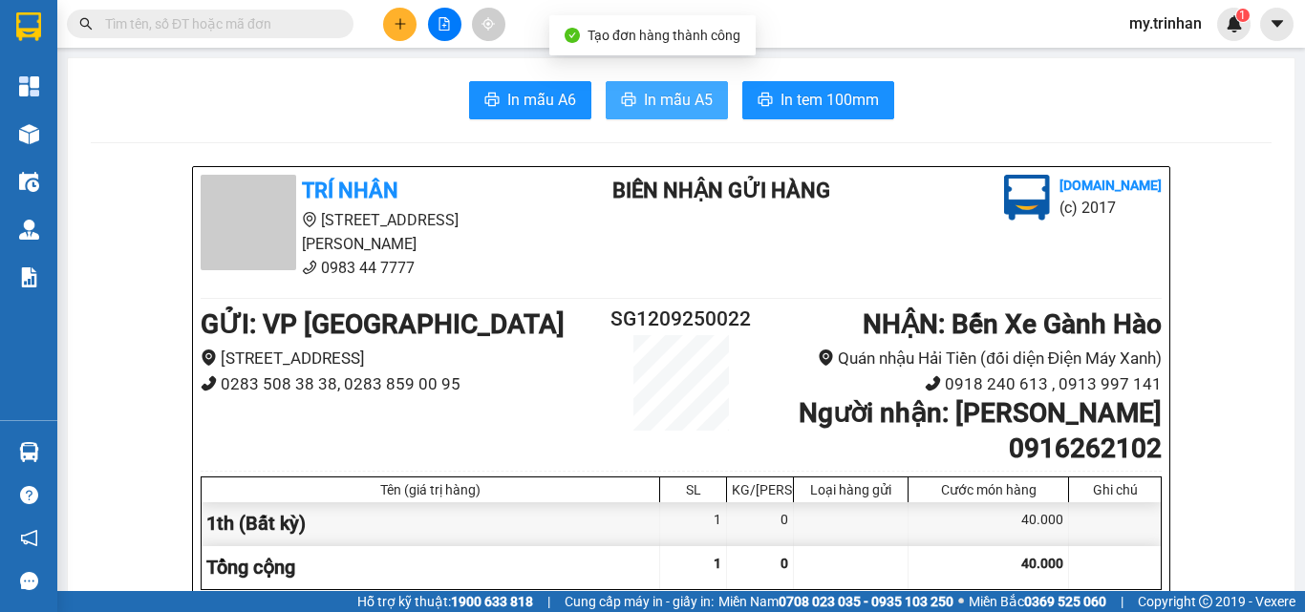
click at [668, 94] on span "In mẫu A5" at bounding box center [678, 100] width 69 height 24
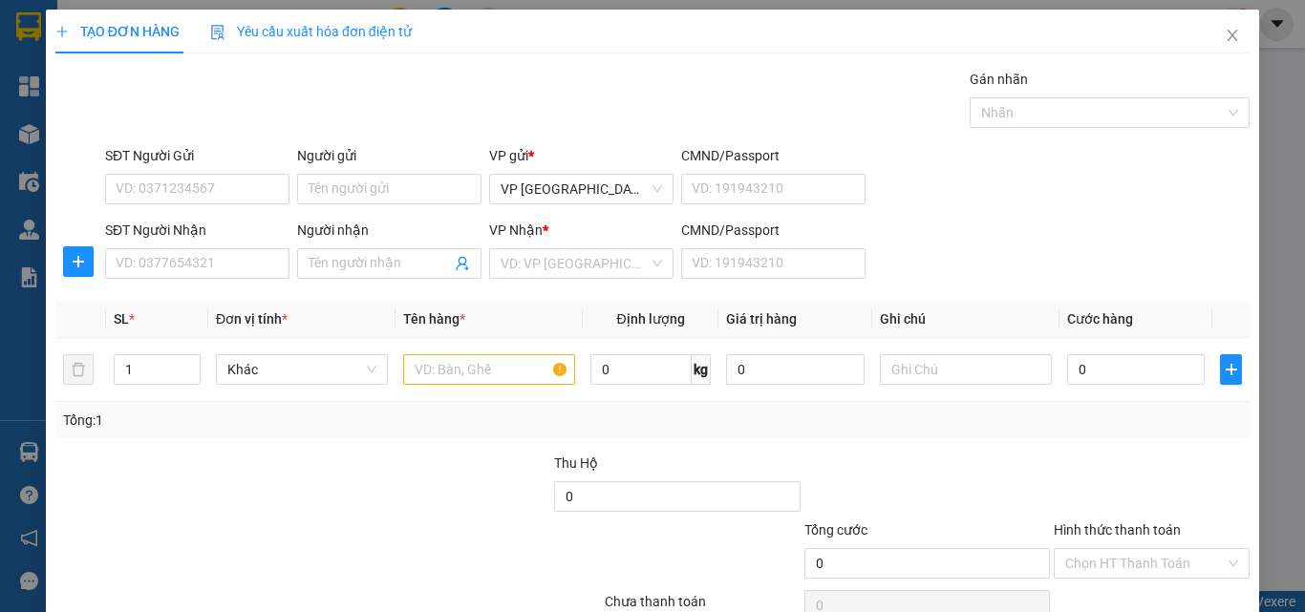
click at [831, 298] on div "Transit Pickup Surcharge Ids Transit Deliver Surcharge Ids Transit Deliver Surc…" at bounding box center [652, 369] width 1194 height 601
click at [325, 267] on input "Người nhận" at bounding box center [379, 263] width 142 height 21
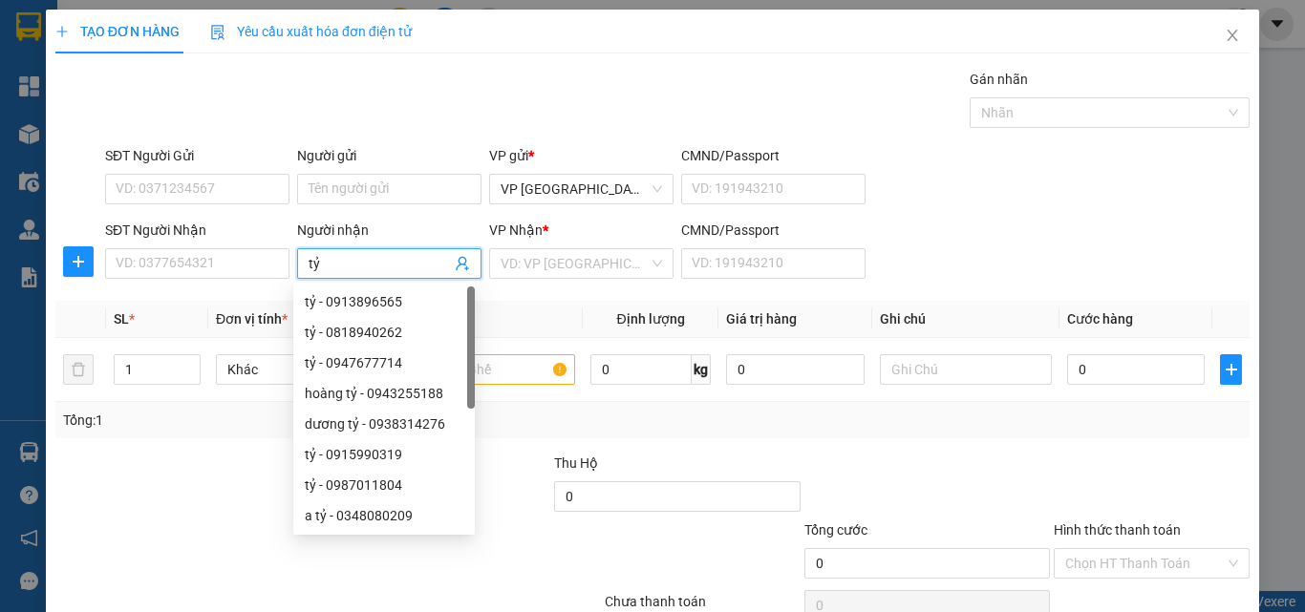
type input "t"
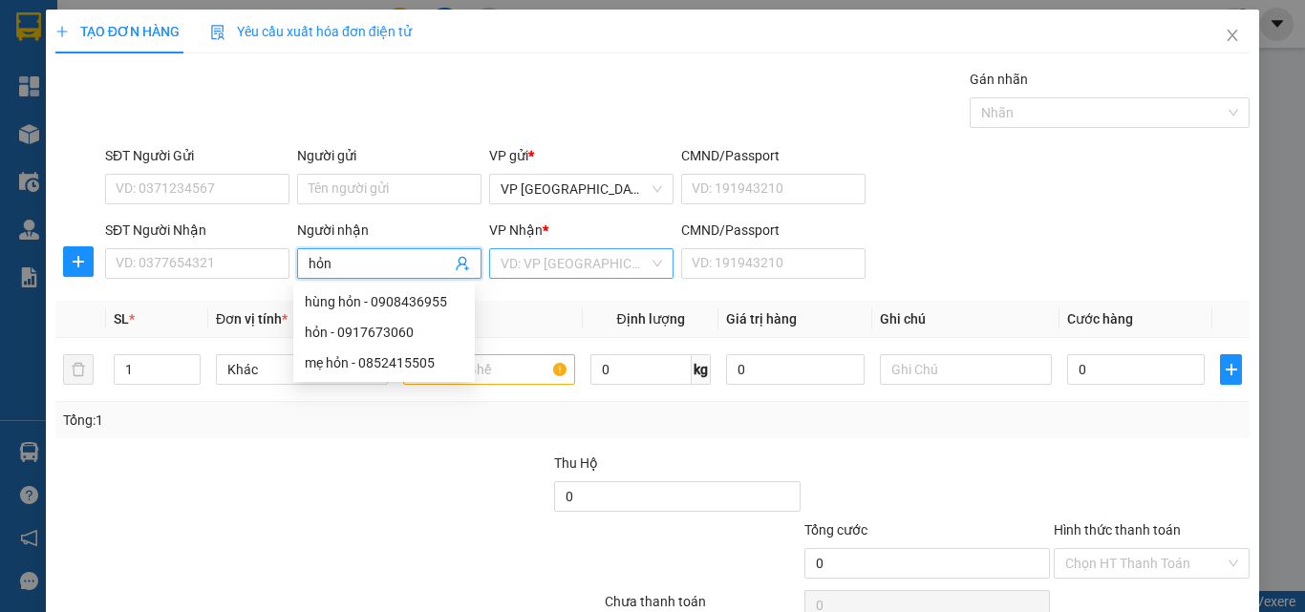
type input "hỏn"
drag, startPoint x: 536, startPoint y: 254, endPoint x: 539, endPoint y: 272, distance: 18.4
click at [537, 256] on input "search" at bounding box center [574, 263] width 148 height 29
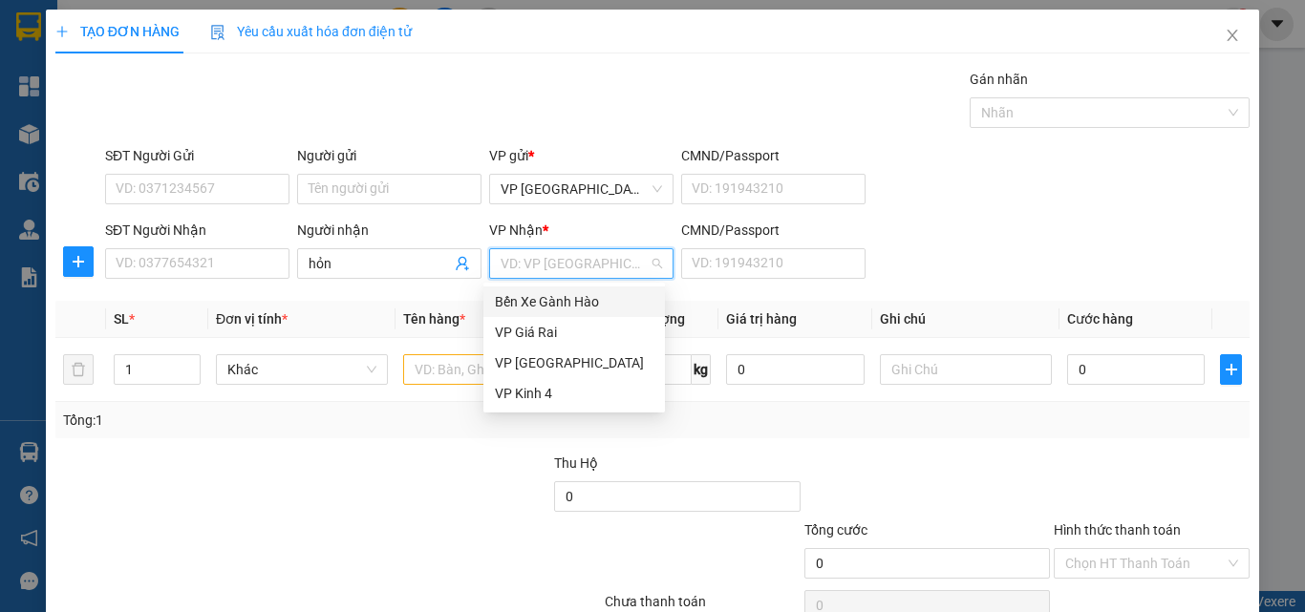
click at [533, 312] on div "Bến Xe Gành Hào" at bounding box center [573, 302] width 181 height 31
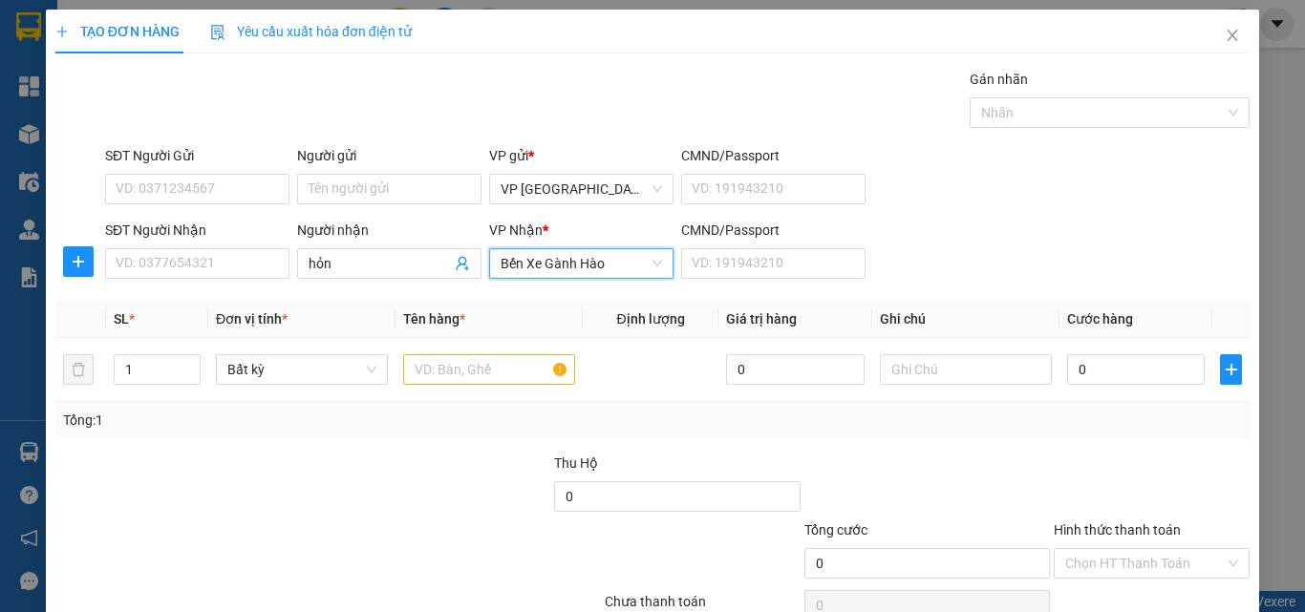
click at [537, 264] on span "Bến Xe Gành Hào" at bounding box center [580, 263] width 161 height 29
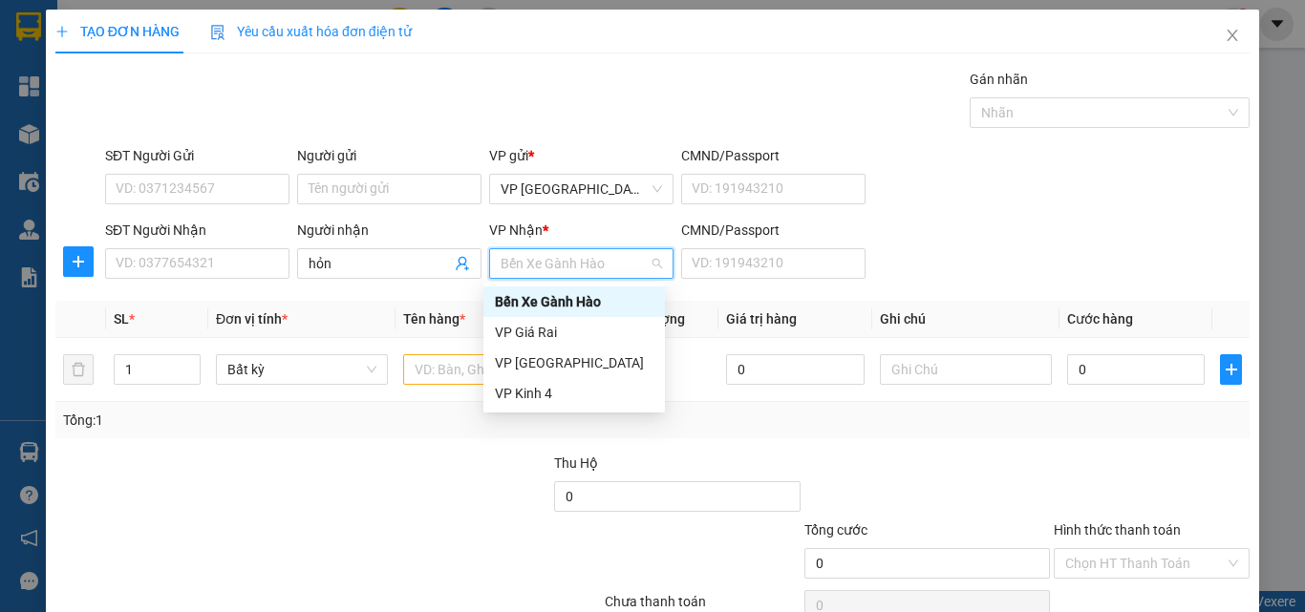
click at [534, 324] on div "VP Giá Rai" at bounding box center [574, 332] width 159 height 21
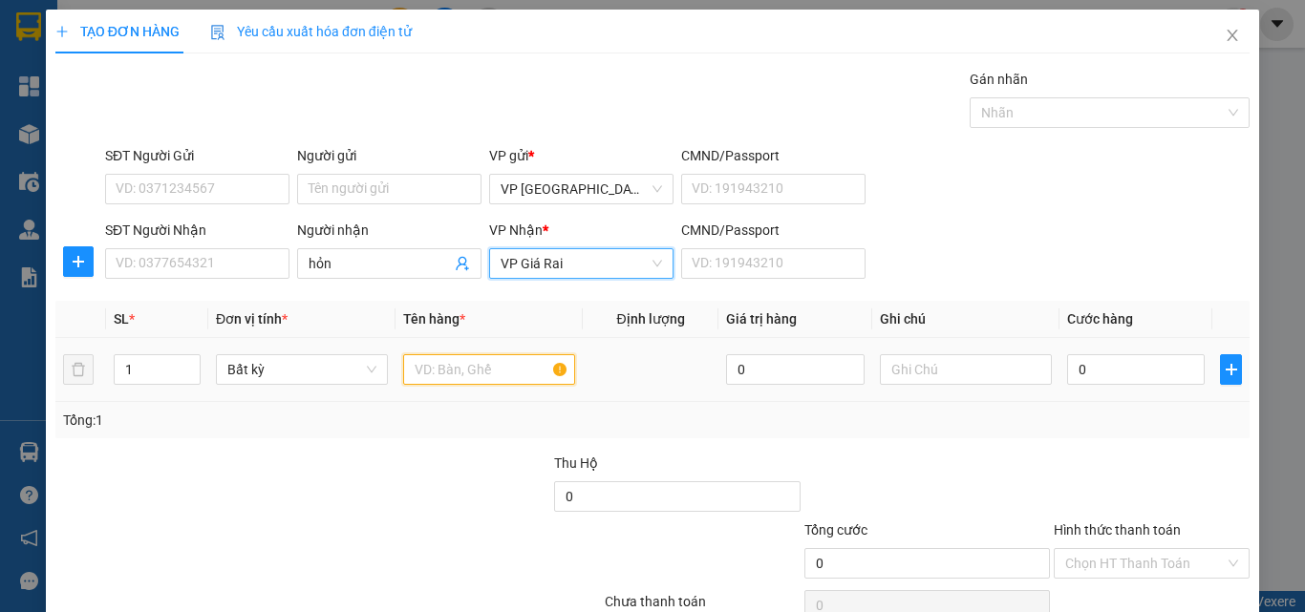
click at [457, 361] on input "text" at bounding box center [489, 369] width 172 height 31
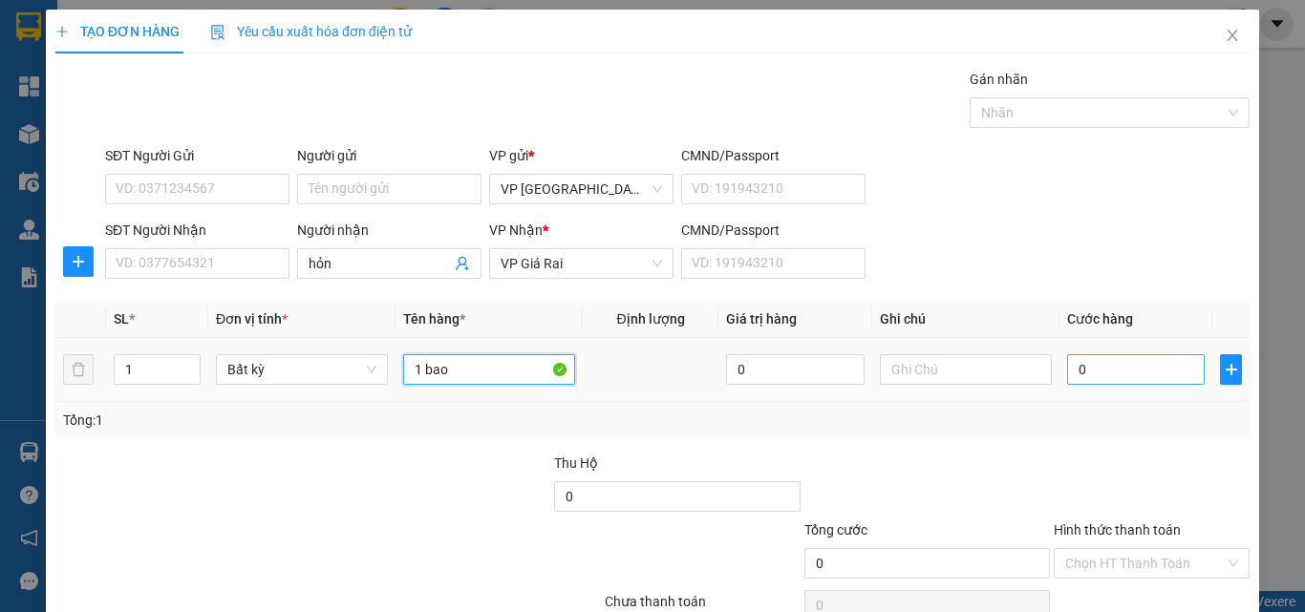
type input "1 bao"
click at [1157, 359] on input "0" at bounding box center [1136, 369] width 138 height 31
type input "4"
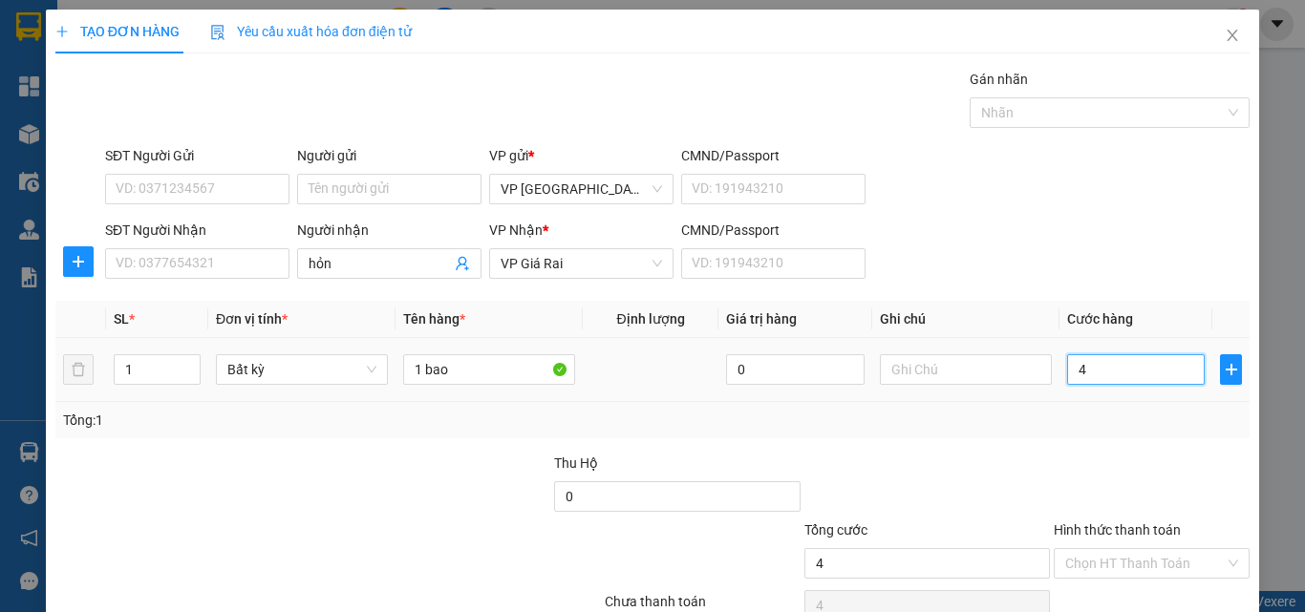
type input "40"
type input "40.000"
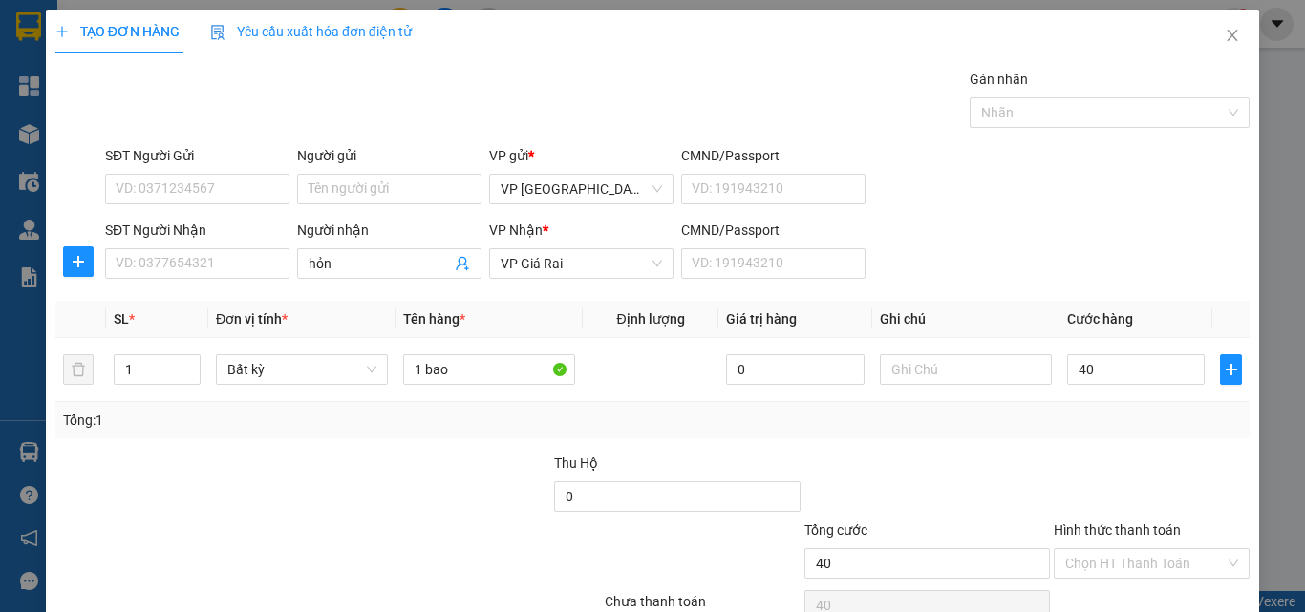
type input "40.000"
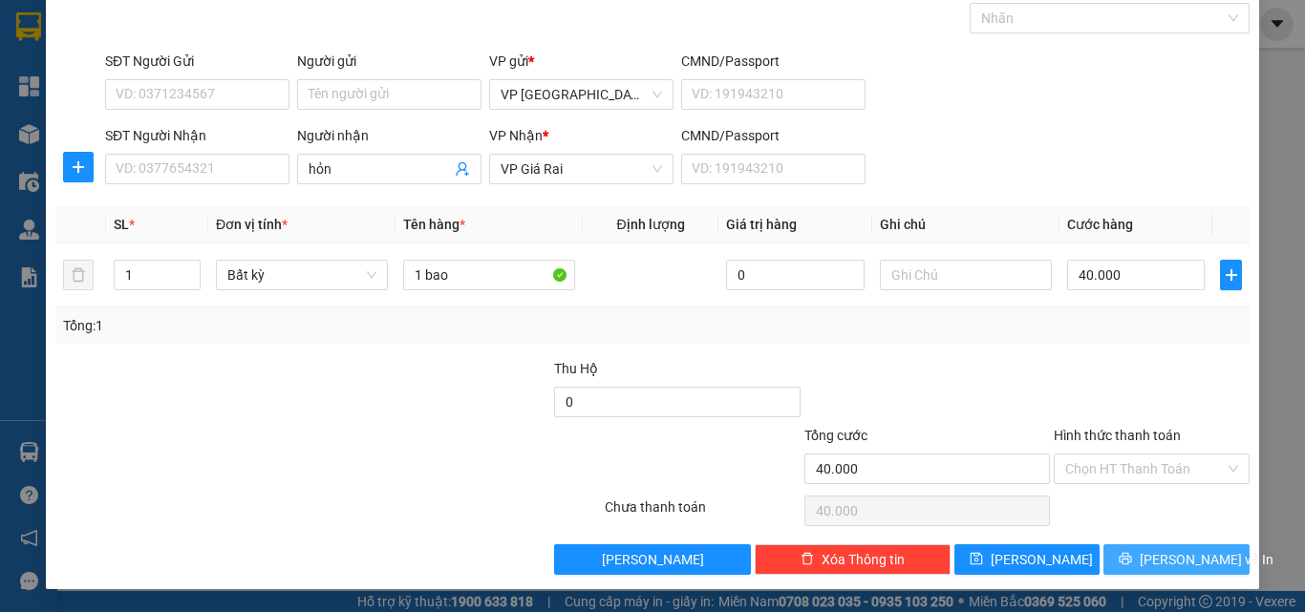
click at [1139, 557] on button "[PERSON_NAME] và In" at bounding box center [1176, 559] width 146 height 31
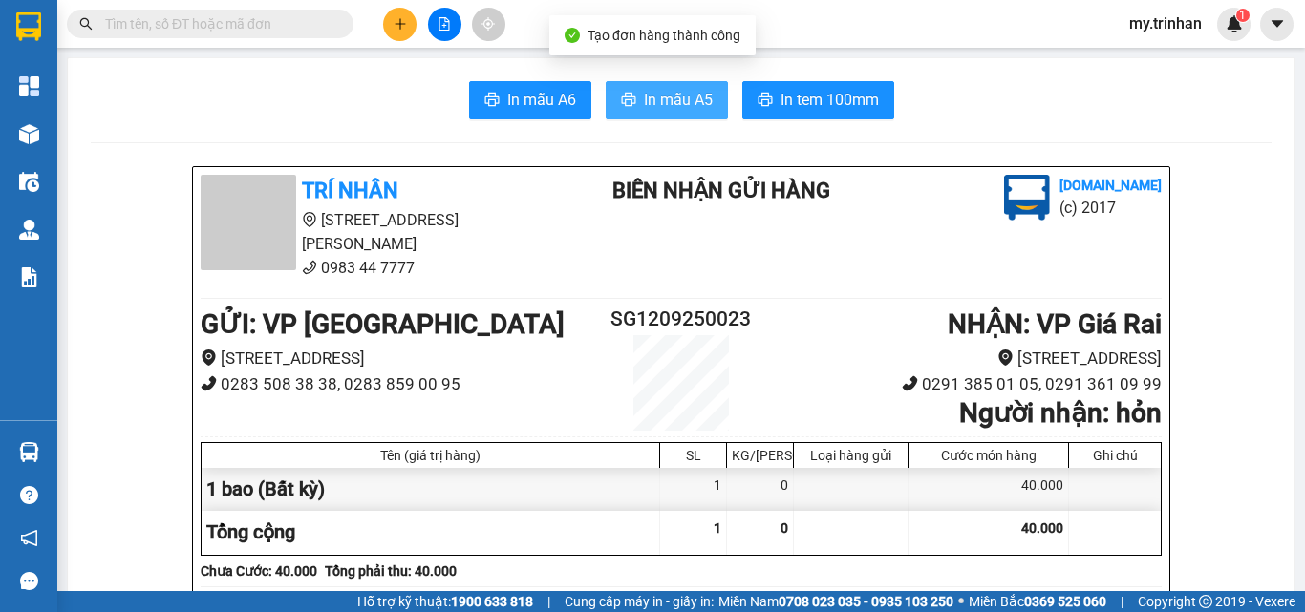
click at [665, 95] on span "In mẫu A5" at bounding box center [678, 100] width 69 height 24
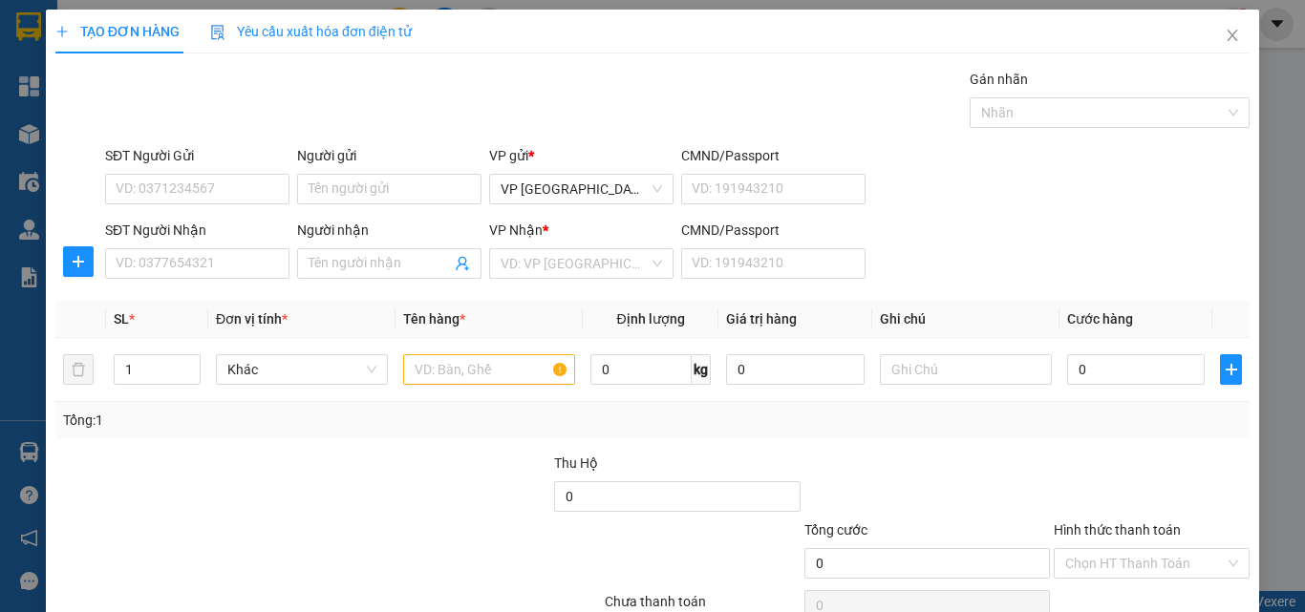
click at [827, 222] on div "CMND/Passport" at bounding box center [773, 230] width 184 height 21
click at [827, 248] on input "CMND/Passport" at bounding box center [773, 263] width 184 height 31
